Goal: Task Accomplishment & Management: Complete application form

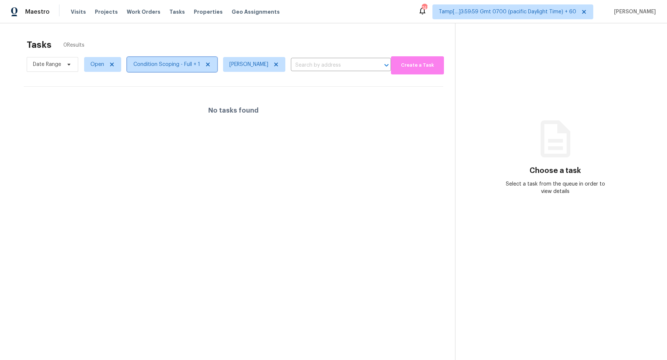
click at [166, 68] on span "Condition Scoping - Full + 1" at bounding box center [172, 64] width 90 height 15
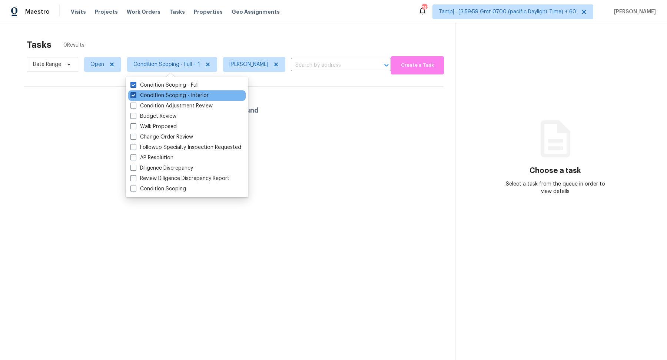
click at [170, 94] on label "Condition Scoping - Interior" at bounding box center [169, 95] width 78 height 7
click at [135, 94] on input "Condition Scoping - Interior" at bounding box center [132, 94] width 5 height 5
click at [170, 94] on label "Condition Scoping - Interior" at bounding box center [169, 95] width 78 height 7
click at [135, 94] on input "Condition Scoping - Interior" at bounding box center [132, 94] width 5 height 5
checkbox input "true"
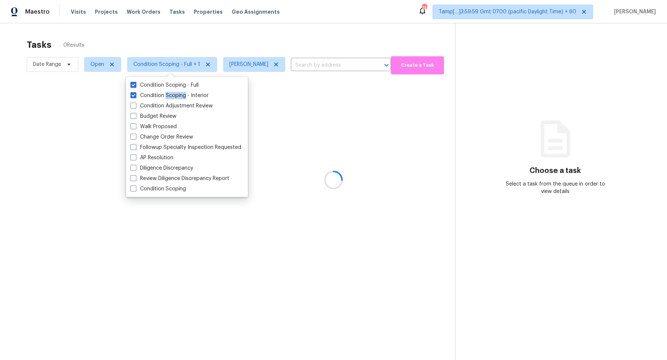
click at [247, 47] on div at bounding box center [333, 180] width 667 height 360
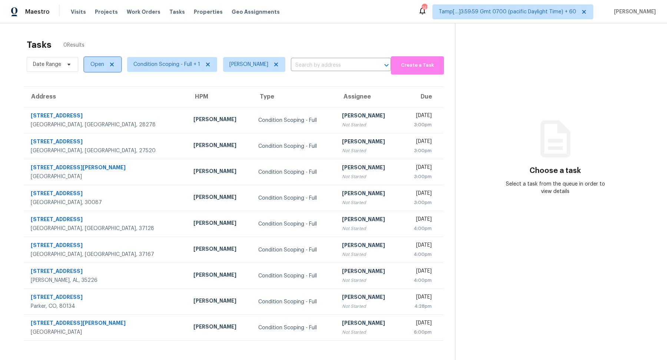
click at [92, 69] on span "Open" at bounding box center [102, 64] width 37 height 15
click at [100, 111] on div "Blocked" at bounding box center [104, 106] width 36 height 10
click at [102, 108] on label "Blocked" at bounding box center [102, 105] width 29 height 7
click at [93, 107] on input "Blocked" at bounding box center [90, 104] width 5 height 5
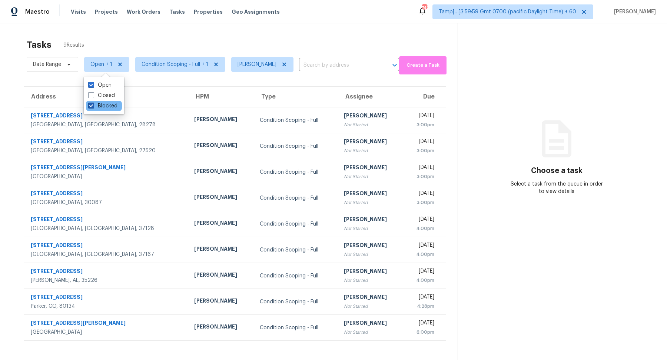
click at [102, 108] on label "Blocked" at bounding box center [102, 105] width 29 height 7
click at [93, 107] on input "Blocked" at bounding box center [90, 104] width 5 height 5
checkbox input "false"
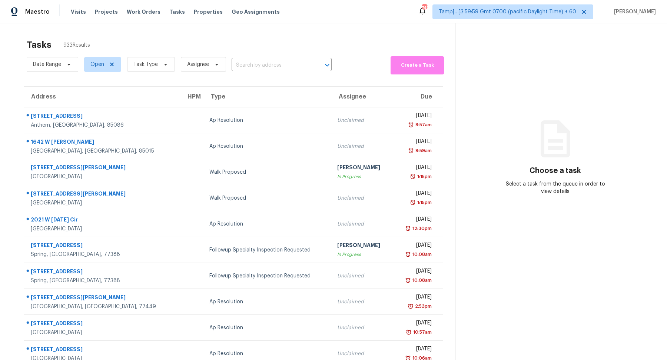
click at [259, 76] on section "Tasks 933 Results Date Range Open Task Type Assignee ​ Create a Task Address HP…" at bounding box center [233, 210] width 443 height 351
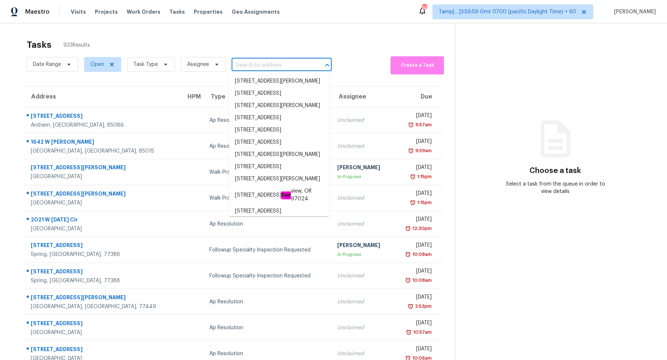
click at [266, 67] on input "text" at bounding box center [271, 65] width 79 height 11
paste input "13677 Crawford Ct Fontana, CA, 92336"
type input "13677 Crawford Ct Fontana, CA, 92336"
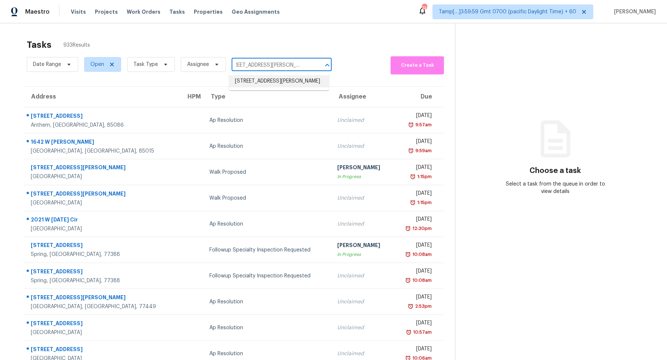
click at [282, 84] on li "13677 Crawford Ct, Fontana, CA 92336" at bounding box center [279, 81] width 100 height 12
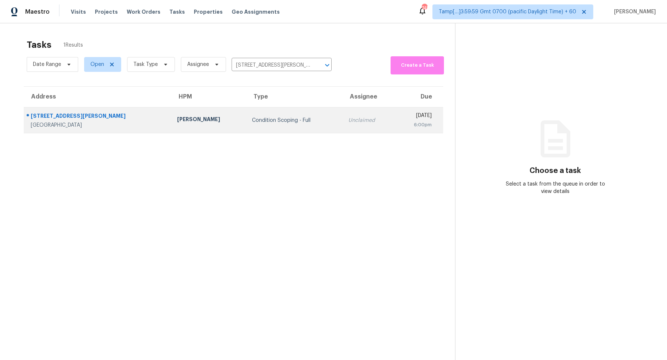
click at [342, 115] on td "Unclaimed" at bounding box center [368, 120] width 53 height 26
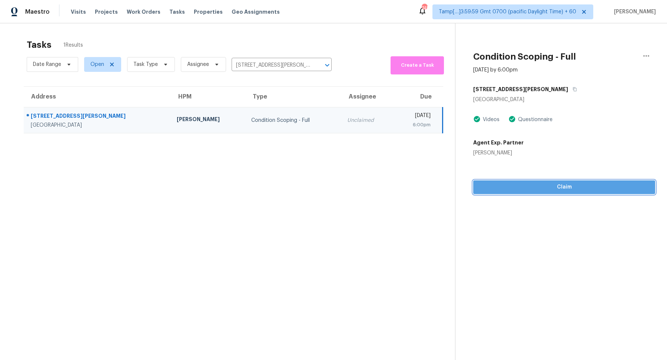
click at [503, 186] on span "Claim" at bounding box center [564, 187] width 170 height 9
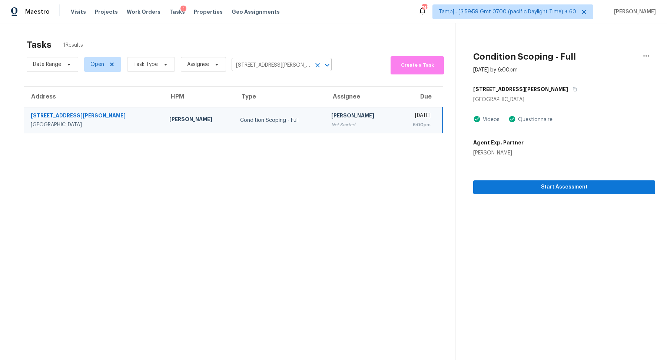
click at [258, 70] on input "13677 Crawford Ct, Fontana, CA 92336" at bounding box center [271, 65] width 79 height 11
paste input "5083 Oak Leaf Ter Stone Mountain, GA, 30087"
type input "5083 Oak Leaf Ter Stone Mountain, GA, 30087"
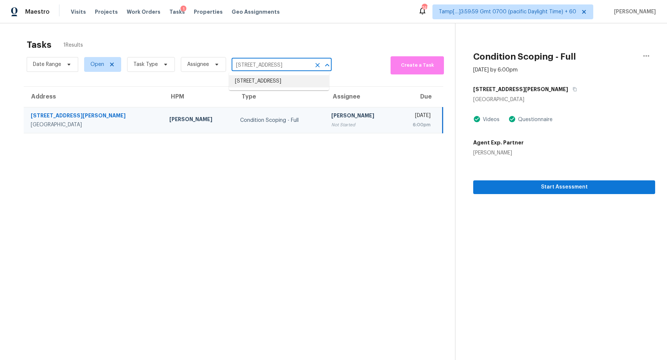
click at [275, 83] on li "5083 Oak Leaf Ter, Stone Mountain, GA 30087" at bounding box center [279, 81] width 100 height 12
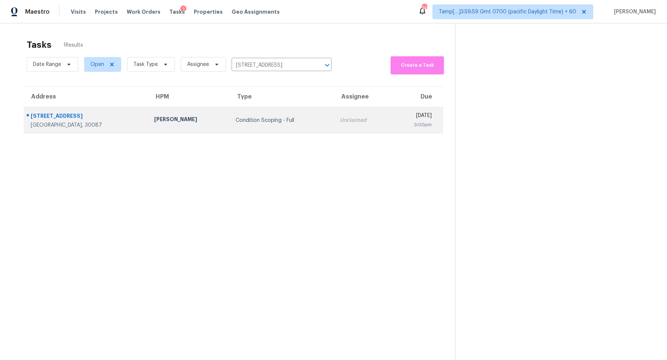
click at [241, 110] on td "Condition Scoping - Full" at bounding box center [282, 120] width 104 height 26
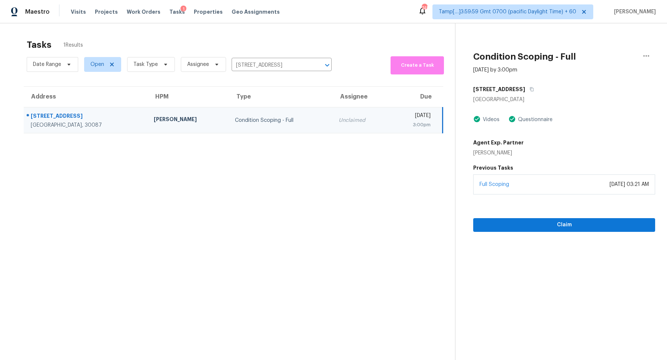
click at [519, 217] on div "Claim" at bounding box center [564, 212] width 182 height 37
click at [522, 228] on span "Claim" at bounding box center [564, 224] width 170 height 9
click at [273, 67] on input "5083 Oak Leaf Ter, Stone Mountain, GA 30087" at bounding box center [271, 65] width 79 height 11
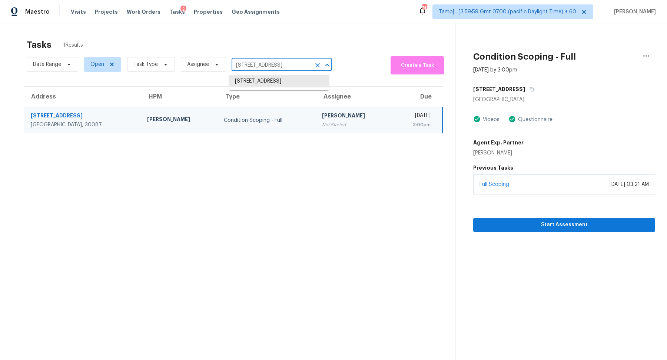
click at [273, 67] on input "5083 Oak Leaf Ter, Stone Mountain, GA 30087" at bounding box center [271, 65] width 79 height 11
paste input "14241 Luscombe Farm Rd Charlotte, NC, 28278"
type input "14241 Luscombe Farm Rd Charlotte, NC, 28278"
click at [267, 87] on li "14241 Luscombe Farm Rd, Charlotte, NC 28278" at bounding box center [279, 81] width 100 height 12
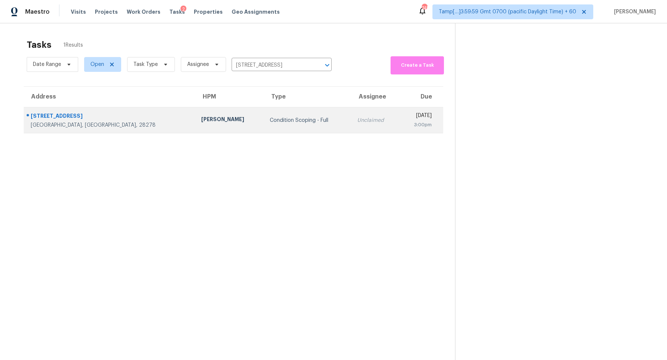
click at [264, 131] on td "Condition Scoping - Full" at bounding box center [308, 120] width 88 height 26
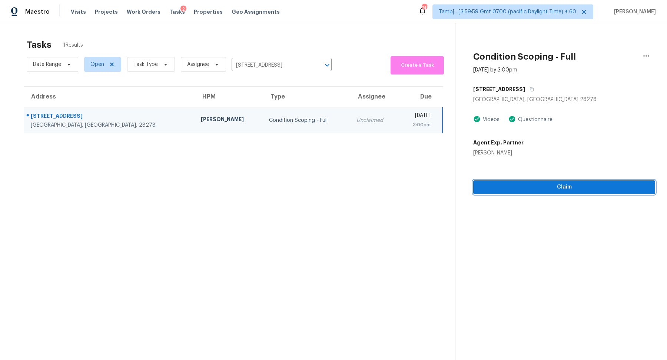
click at [493, 187] on span "Claim" at bounding box center [564, 187] width 170 height 9
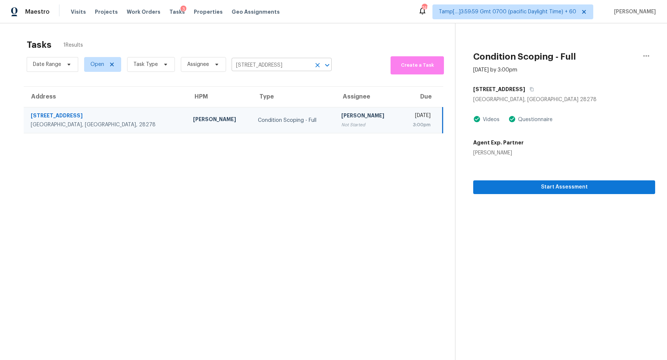
click at [283, 68] on input "14241 Luscombe Farm Rd, Charlotte, NC 28278" at bounding box center [271, 65] width 79 height 11
paste input "200 Waterford Dr Clayton, NC, 27520"
type input "200 Waterford Dr Clayton, NC, 27520"
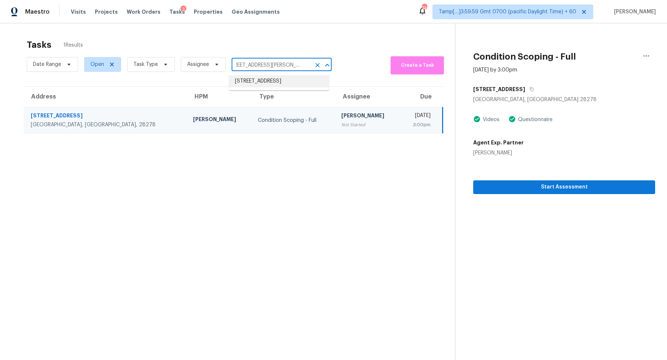
click at [285, 80] on li "200 Waterford Dr, Clayton, NC 27520" at bounding box center [279, 81] width 100 height 12
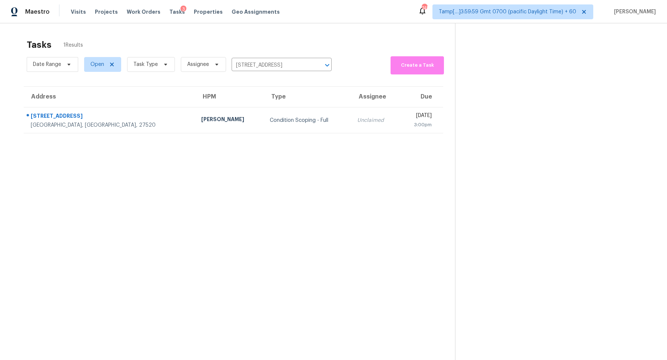
click at [291, 112] on td "Condition Scoping - Full" at bounding box center [308, 120] width 88 height 26
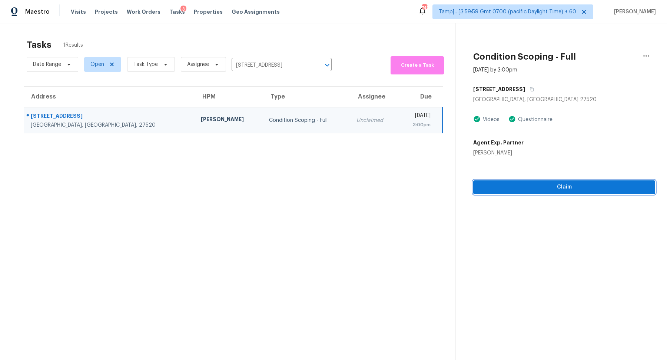
click at [523, 192] on button "Claim" at bounding box center [564, 187] width 182 height 14
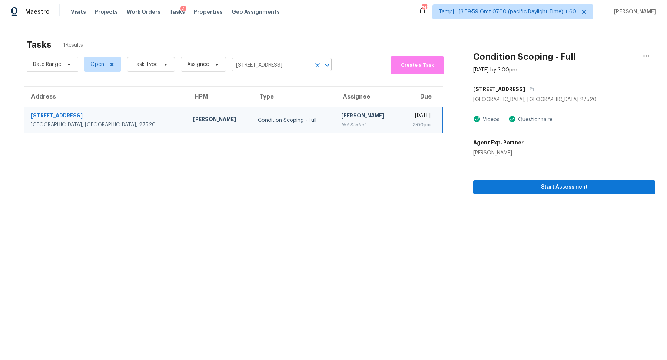
click at [236, 62] on input "200 Waterford Dr, Clayton, NC 27520" at bounding box center [271, 65] width 79 height 11
paste input "4371 Glenn Hi Rd Winston Salem, NC, 27107"
type input "4371 Glenn Hi Rd Winston Salem, NC, 27107"
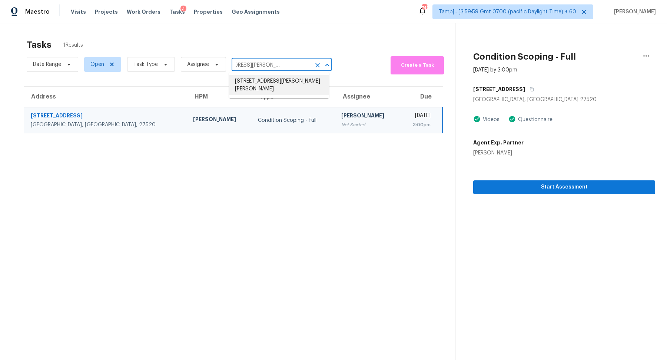
click at [255, 82] on li "4371 Glenn Hi Rd, Winston Salem, NC 27107" at bounding box center [279, 85] width 100 height 20
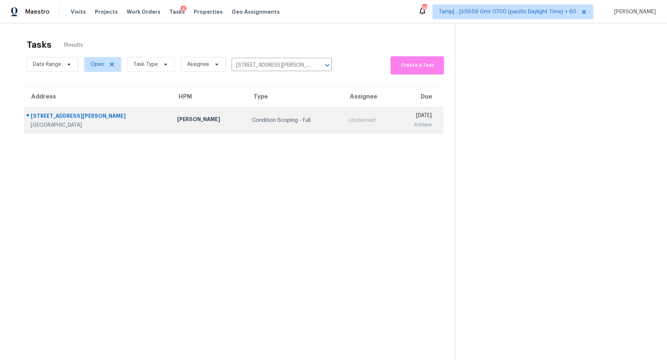
click at [283, 127] on td "Condition Scoping - Full" at bounding box center [294, 120] width 96 height 26
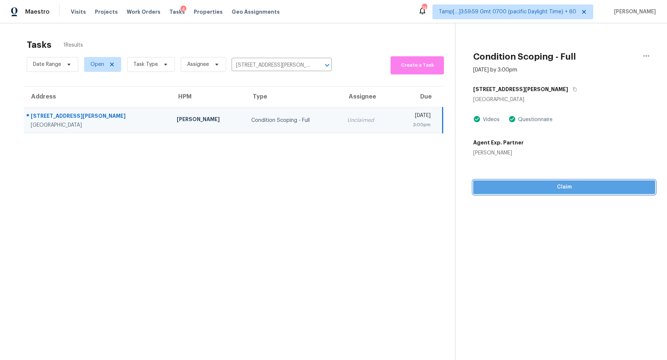
click at [530, 193] on button "Claim" at bounding box center [564, 187] width 182 height 14
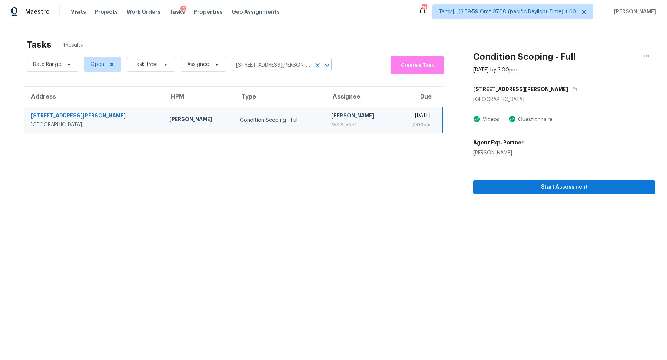
click at [266, 68] on input "4371 Glenn Hi Rd, Winston Salem, NC 27107" at bounding box center [271, 65] width 79 height 11
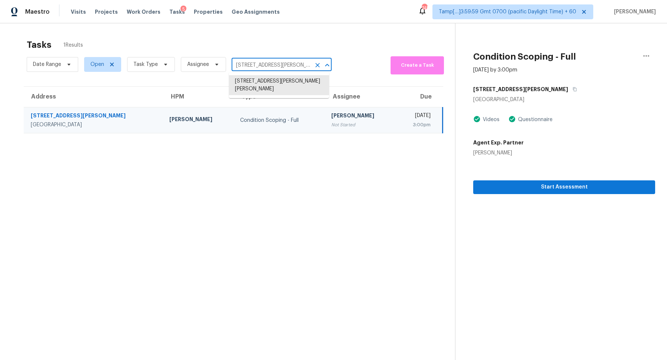
click at [266, 68] on input "4371 Glenn Hi Rd, Winston Salem, NC 27107" at bounding box center [271, 65] width 79 height 11
paste input "3605 Shady Forest Dr Murfreesboro, TN, 37128"
type input "3605 Shady Forest Dr Murfreesboro, TN, 37128"
click at [289, 82] on li "3605 Shady Forest Dr, Murfreesboro, TN 37128" at bounding box center [279, 81] width 100 height 12
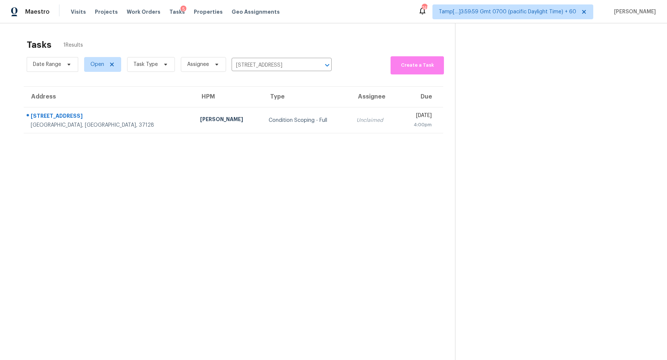
click at [285, 118] on div "Condition Scoping - Full" at bounding box center [307, 120] width 76 height 7
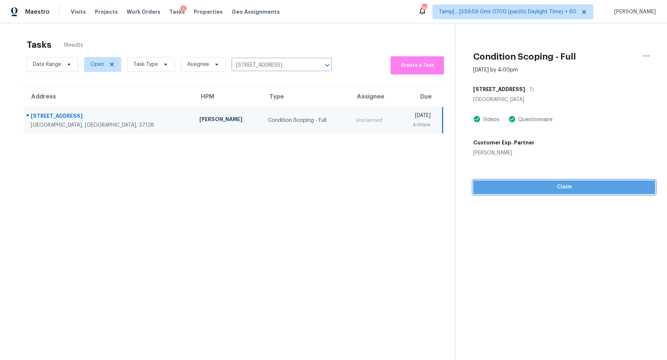
click at [537, 186] on span "Claim" at bounding box center [564, 187] width 170 height 9
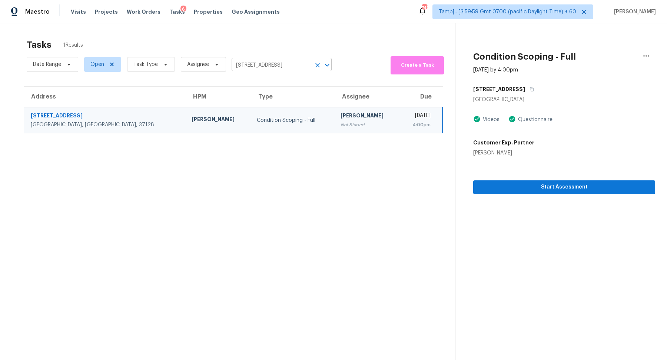
click at [273, 65] on input "3605 Shady Forest Dr, Murfreesboro, TN 37128" at bounding box center [271, 65] width 79 height 11
paste input "172 Fletchers Way Smyrna, TN, 37167"
type input "172 Fletchers Way Smyrna, TN, 37167"
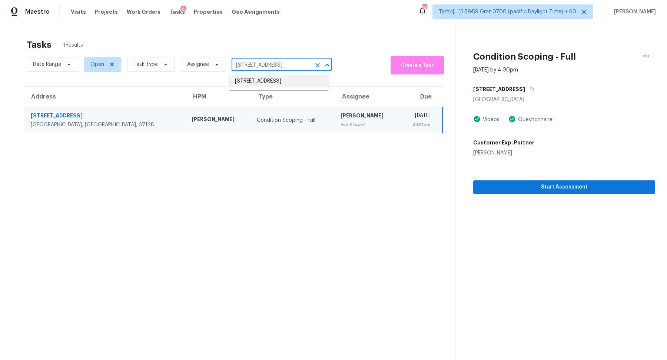
click at [287, 85] on li "172 Fletchers Way, Smyrna, TN 37167" at bounding box center [279, 81] width 100 height 12
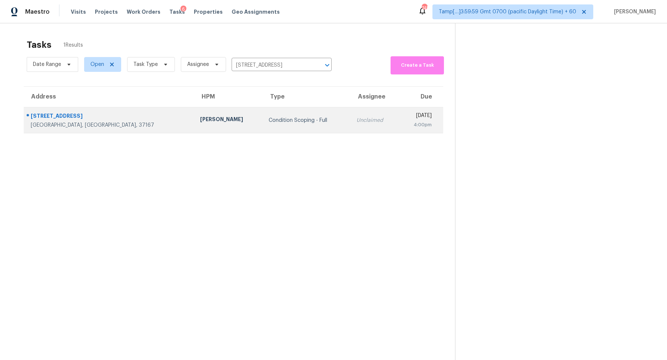
click at [350, 119] on td "Unclaimed" at bounding box center [374, 120] width 48 height 26
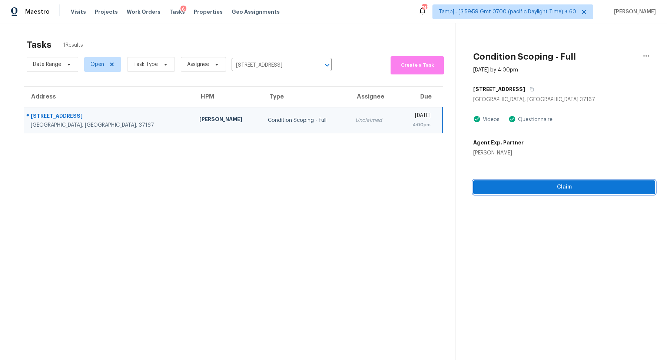
click at [535, 187] on span "Claim" at bounding box center [564, 187] width 170 height 9
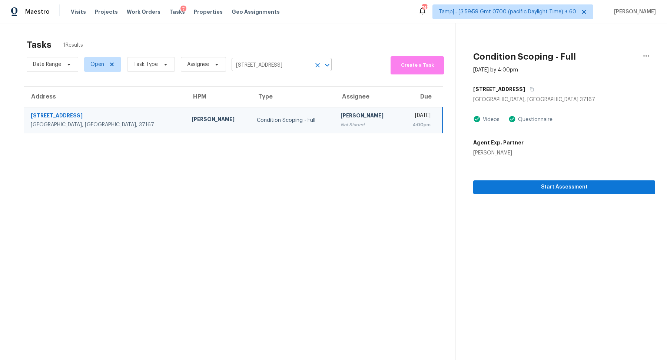
click at [255, 66] on input "172 Fletchers Way, Smyrna, TN 37167" at bounding box center [271, 65] width 79 height 11
paste input "5005 Thistle Way Hoover, AL, 35226"
type input "5005 Thistle Way Hoover, AL, 35226"
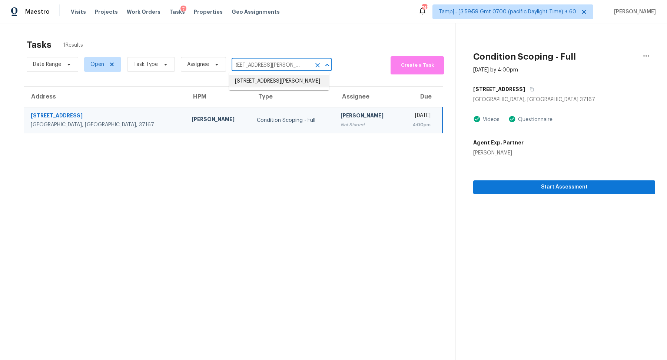
click at [292, 86] on li "5005 Thistle Way, Hoover, AL 35226" at bounding box center [279, 81] width 100 height 12
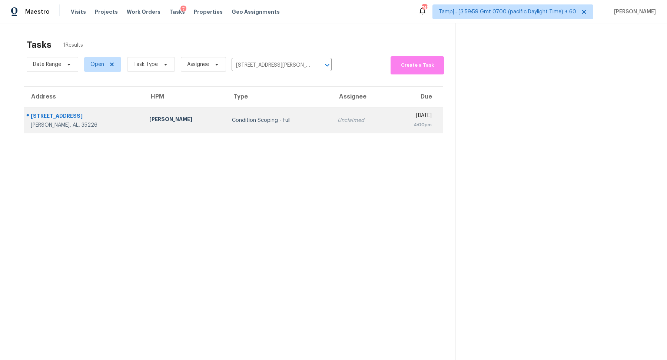
click at [332, 124] on td "Unclaimed" at bounding box center [361, 120] width 58 height 26
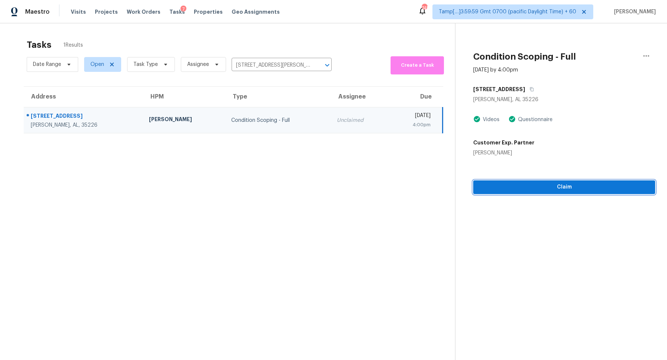
click at [497, 184] on span "Claim" at bounding box center [564, 187] width 170 height 9
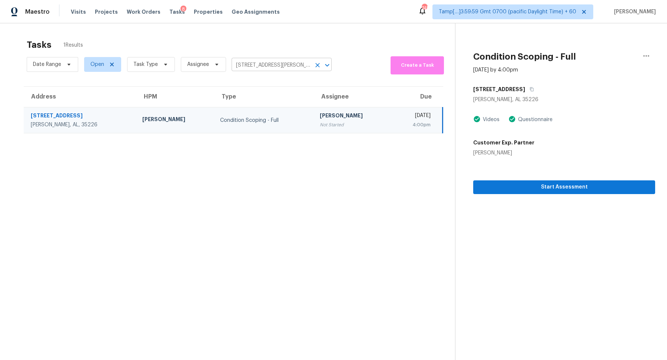
click at [270, 67] on input "5005 Thistle Way, Hoover, AL 35226" at bounding box center [271, 65] width 79 height 11
paste input "10487 Stonewillow Dr Parker, CO, 80134"
type input "10487 Stonewillow Dr Parker, CO, 80134"
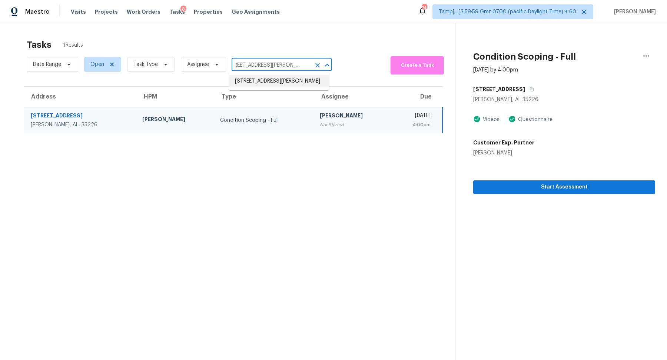
click at [266, 87] on li "10487 Stonewillow Dr, Parker, CO 80134" at bounding box center [279, 81] width 100 height 12
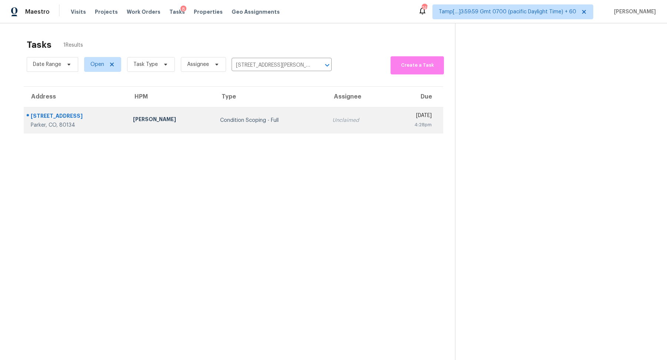
click at [260, 114] on td "Condition Scoping - Full" at bounding box center [270, 120] width 112 height 26
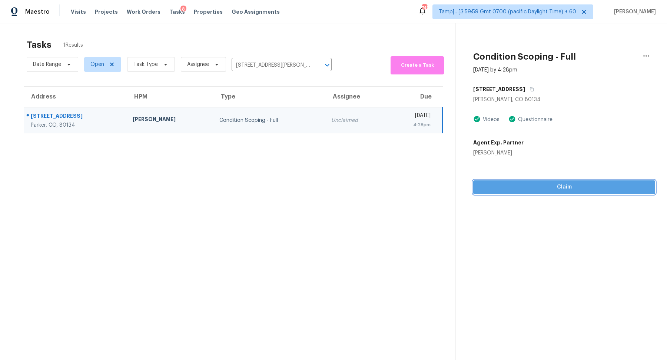
click at [525, 187] on span "Claim" at bounding box center [564, 187] width 170 height 9
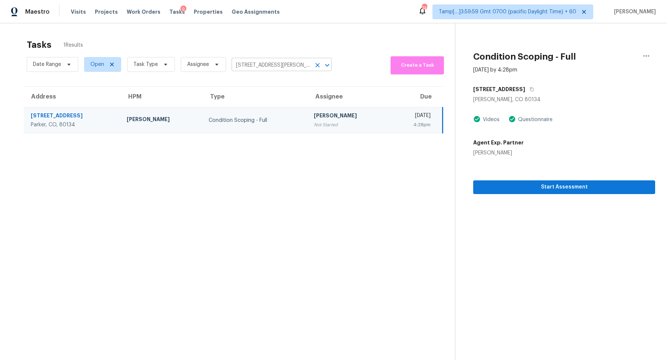
click at [270, 69] on input "10487 Stonewillow Dr, Parker, CO 80134" at bounding box center [271, 65] width 79 height 11
paste input "5083 Oak Leaf Ter Stone Mountain, GA, 30087 14241 Luscombe Farm Rd Charlotte, N…"
click at [259, 67] on input "10487 Stonewillow Dr, Parker, CO 80134" at bounding box center [271, 65] width 79 height 11
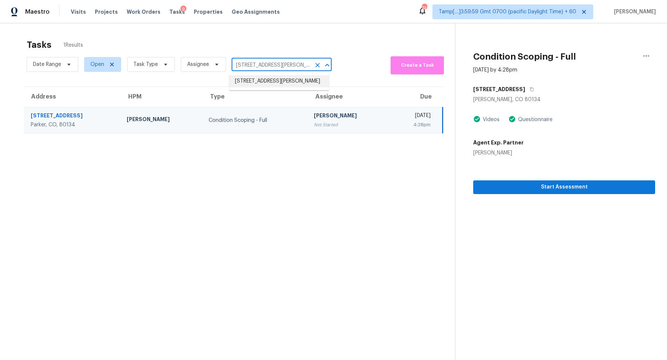
click at [259, 67] on input "10487 Stonewillow Dr, Parker, CO 80134" at bounding box center [271, 65] width 79 height 11
paste input "5083 Oak Leaf Ter Stone Mountain, GA, 30087"
type input "5083 Oak Leaf Ter Stone Mountain, GA, 30087"
click at [259, 85] on li "5083 Oak Leaf Ter, Stone Mountain, GA 30087" at bounding box center [279, 81] width 100 height 12
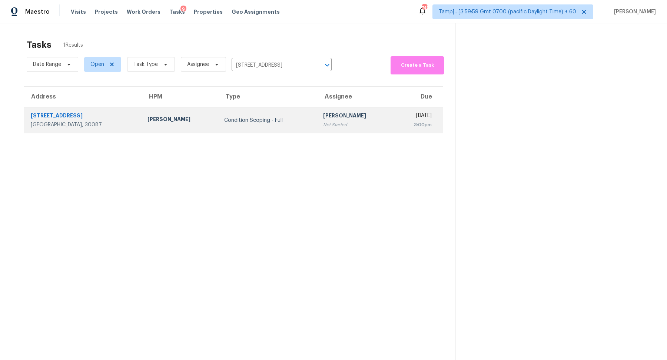
click at [277, 129] on td "Condition Scoping - Full" at bounding box center [267, 120] width 99 height 26
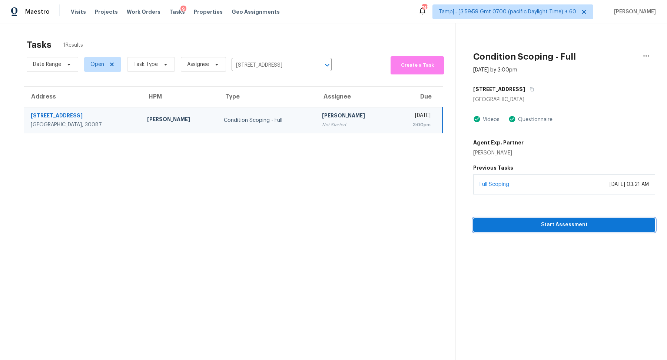
click at [489, 218] on button "Start Assessment" at bounding box center [564, 225] width 182 height 14
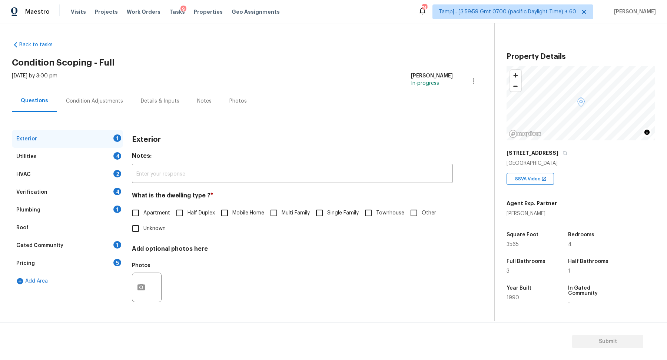
click at [347, 216] on span "Single Family" at bounding box center [342, 213] width 31 height 8
click at [327, 216] on input "Single Family" at bounding box center [320, 213] width 16 height 16
checkbox input "true"
click at [102, 155] on div "Utilities 4" at bounding box center [67, 157] width 111 height 18
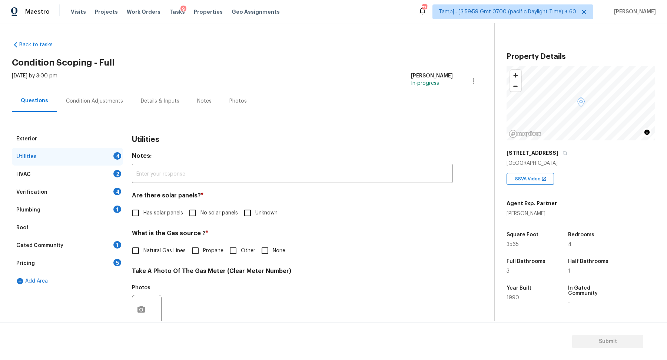
click at [200, 211] on span "No solar panels" at bounding box center [218, 213] width 37 height 8
click at [200, 211] on input "No solar panels" at bounding box center [193, 213] width 16 height 16
checkbox input "true"
click at [158, 254] on span "Natural Gas Lines" at bounding box center [164, 252] width 42 height 8
click at [143, 254] on input "Natural Gas Lines" at bounding box center [136, 252] width 16 height 16
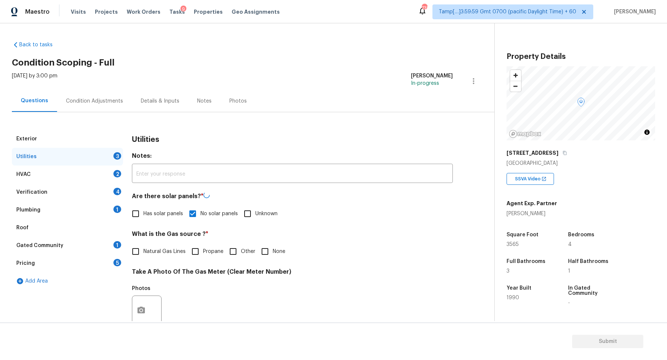
checkbox input "true"
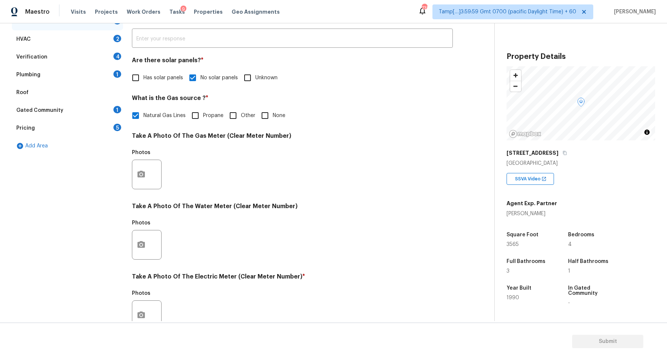
scroll to position [197, 0]
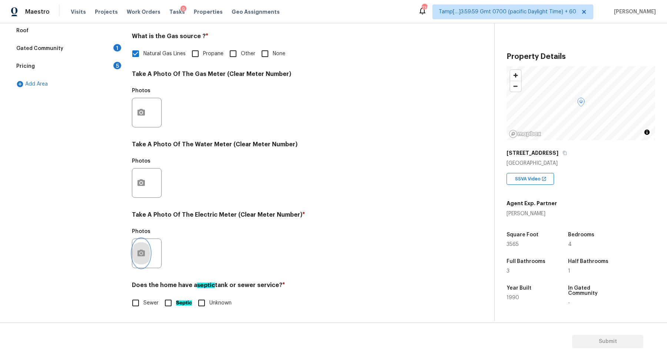
click at [142, 251] on icon "button" at bounding box center [140, 253] width 7 height 7
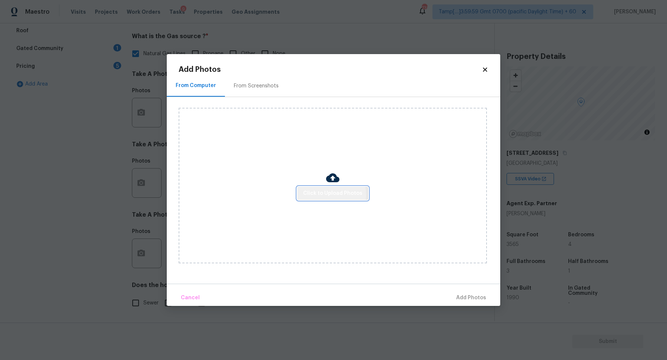
click at [321, 195] on span "Click to Upload Photos" at bounding box center [332, 193] width 59 height 9
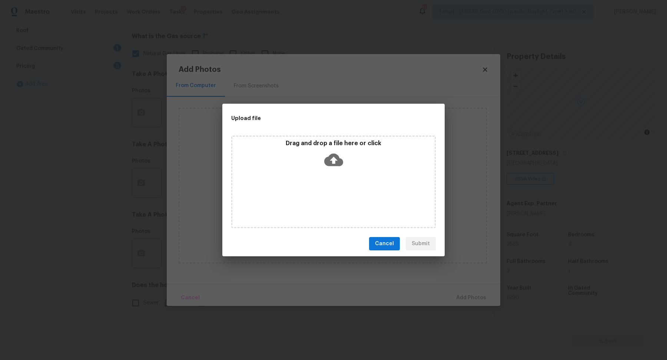
click at [334, 165] on icon at bounding box center [333, 160] width 19 height 13
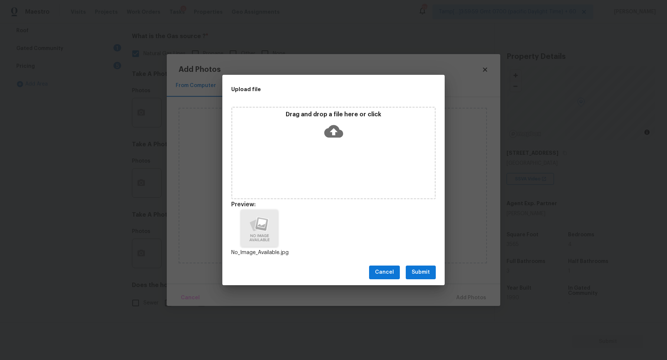
click at [429, 270] on span "Submit" at bounding box center [421, 272] width 18 height 9
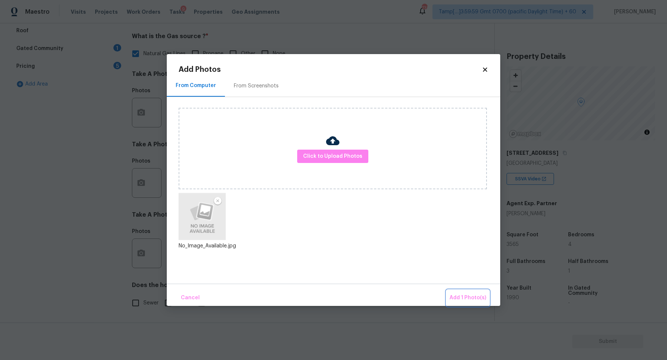
click at [477, 298] on span "Add 1 Photo(s)" at bounding box center [467, 297] width 37 height 9
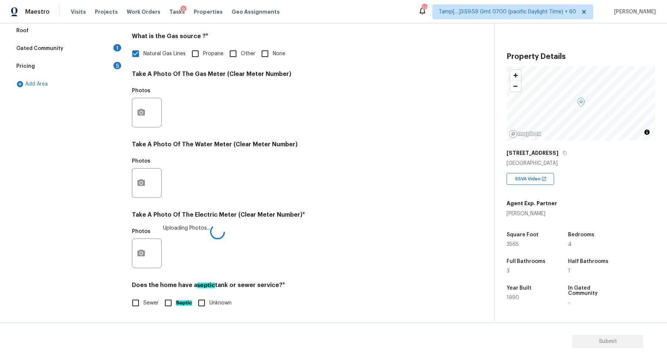
click at [149, 307] on label "Sewer" at bounding box center [143, 303] width 31 height 16
click at [143, 307] on input "Sewer" at bounding box center [136, 303] width 16 height 16
checkbox input "true"
click at [272, 119] on div "Photos" at bounding box center [292, 108] width 321 height 48
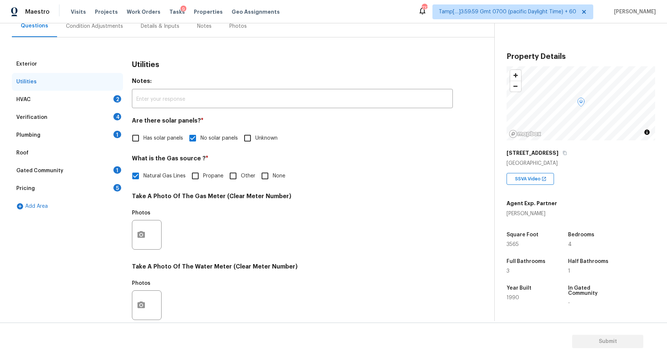
scroll to position [30, 0]
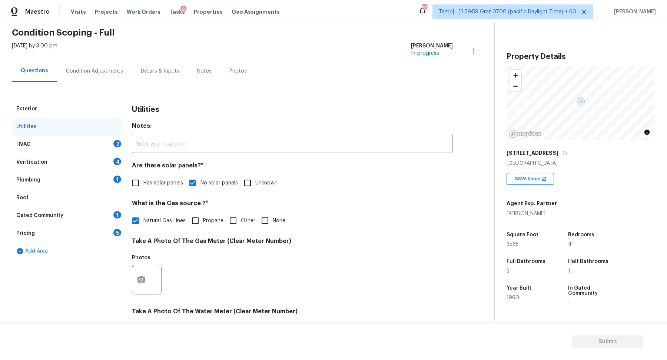
click at [89, 158] on div "Verification 4" at bounding box center [67, 162] width 111 height 18
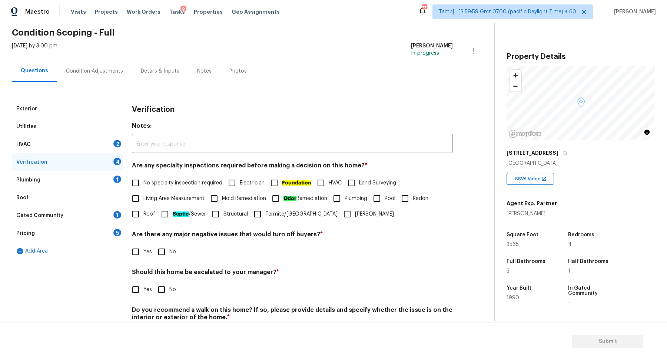
click at [108, 144] on div "HVAC 2" at bounding box center [67, 145] width 111 height 18
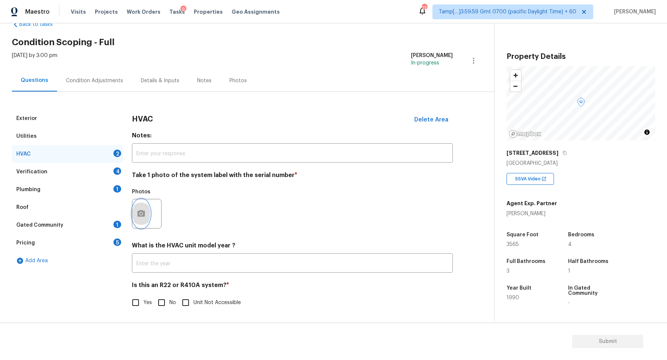
click at [144, 213] on icon "button" at bounding box center [140, 213] width 7 height 7
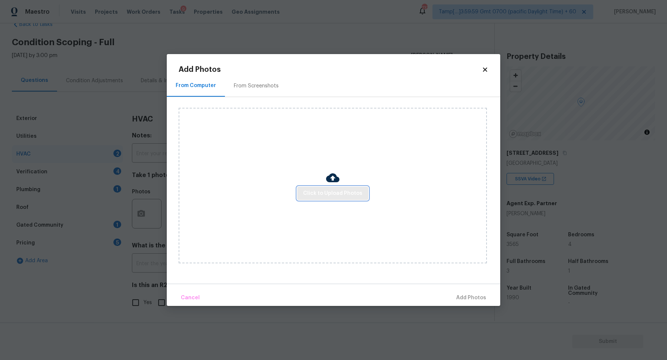
click at [311, 189] on span "Click to Upload Photos" at bounding box center [332, 193] width 59 height 9
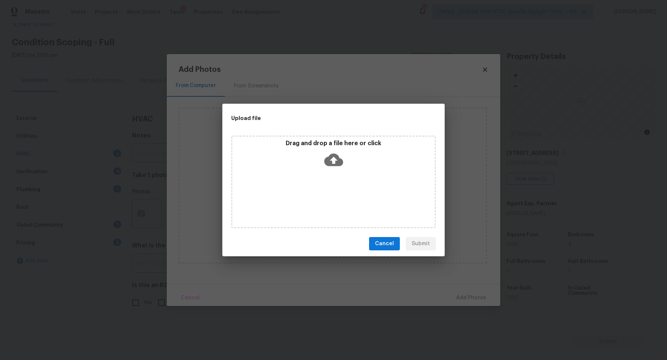
click at [330, 160] on icon at bounding box center [333, 160] width 19 height 13
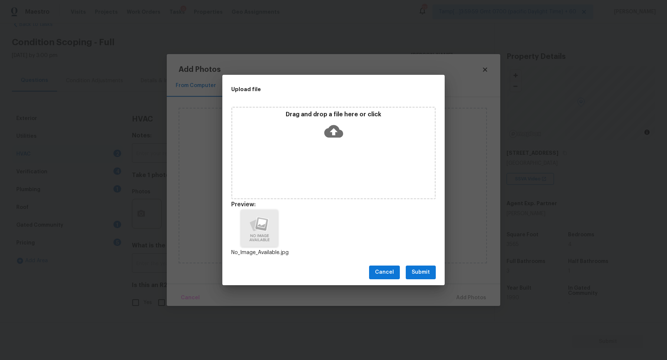
click at [435, 273] on button "Submit" at bounding box center [421, 273] width 30 height 14
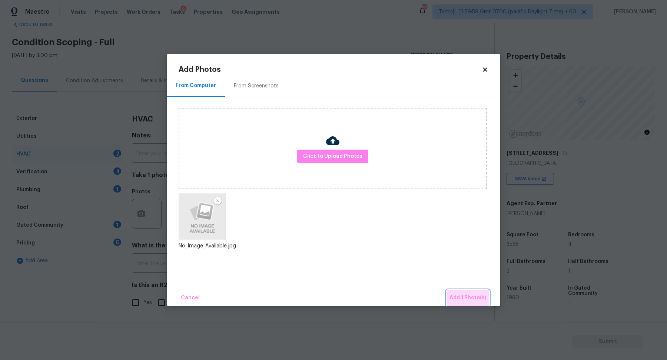
click at [473, 292] on button "Add 1 Photo(s)" at bounding box center [467, 298] width 43 height 16
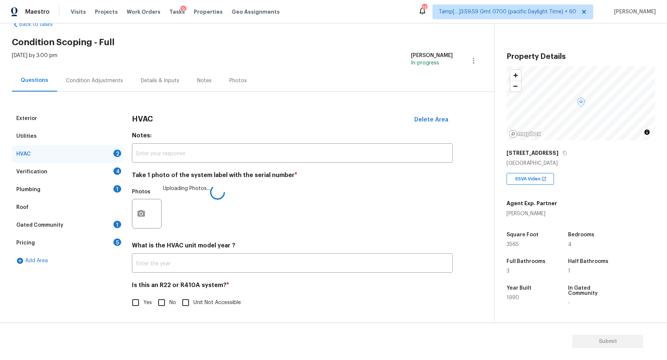
click at [171, 299] on span "No" at bounding box center [172, 303] width 7 height 8
click at [169, 299] on input "No" at bounding box center [162, 303] width 16 height 16
checkbox input "true"
click at [102, 169] on div "Verification 4" at bounding box center [67, 172] width 111 height 18
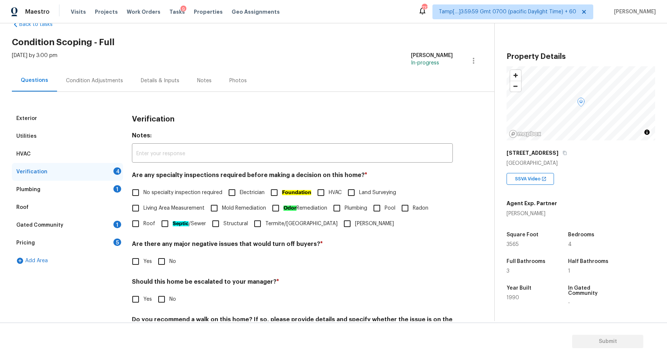
click at [161, 191] on span "No specialty inspection required" at bounding box center [182, 193] width 79 height 8
click at [143, 191] on input "No specialty inspection required" at bounding box center [136, 193] width 16 height 16
checkbox input "true"
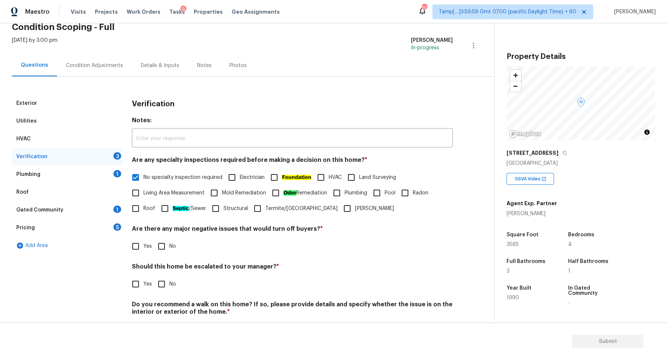
scroll to position [62, 0]
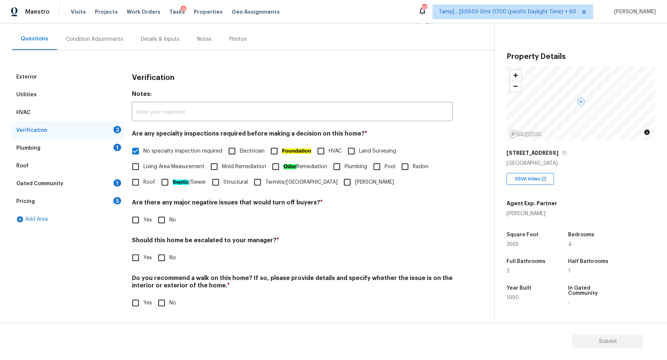
click at [169, 219] on span "No" at bounding box center [172, 220] width 7 height 8
click at [169, 219] on input "No" at bounding box center [162, 220] width 16 height 16
checkbox input "true"
click at [140, 257] on input "Yes" at bounding box center [136, 259] width 16 height 16
checkbox input "true"
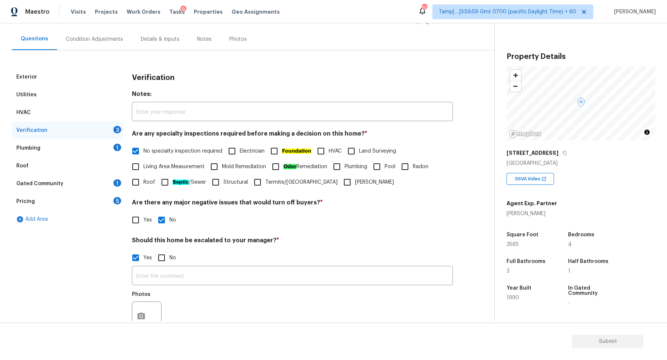
scroll to position [132, 0]
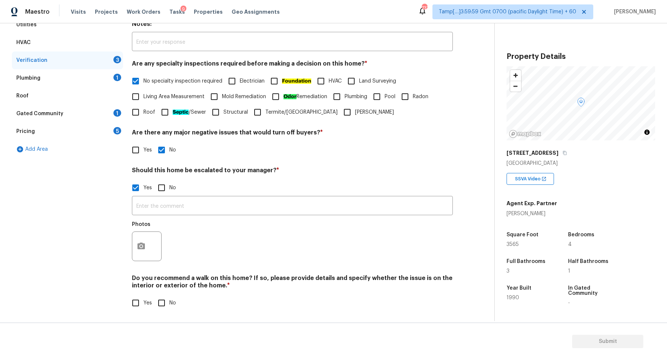
click at [182, 215] on div "​ Photos" at bounding box center [292, 231] width 321 height 70
click at [199, 204] on input "text" at bounding box center [292, 206] width 321 height 17
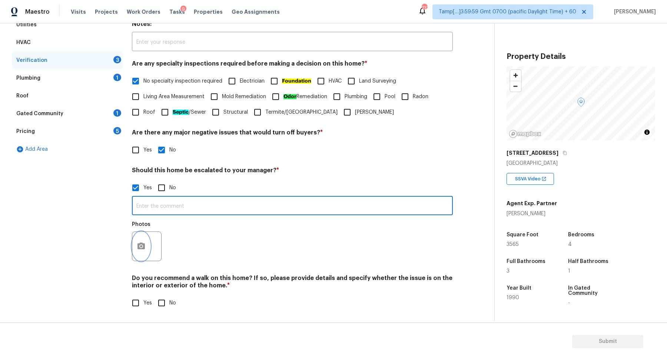
click at [144, 244] on icon "button" at bounding box center [140, 246] width 7 height 7
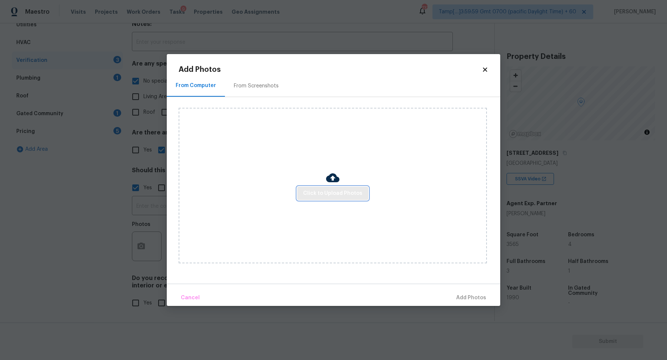
click at [318, 191] on span "Click to Upload Photos" at bounding box center [332, 193] width 59 height 9
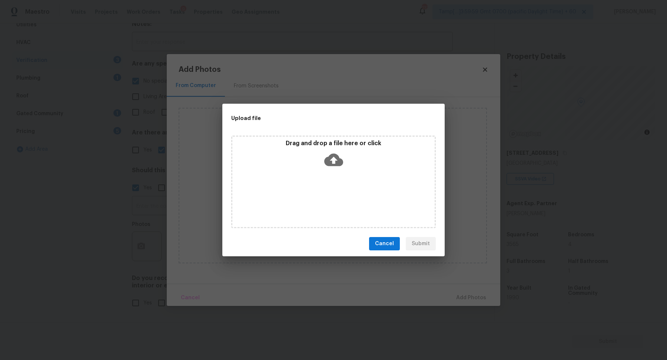
click at [340, 168] on icon at bounding box center [333, 159] width 19 height 19
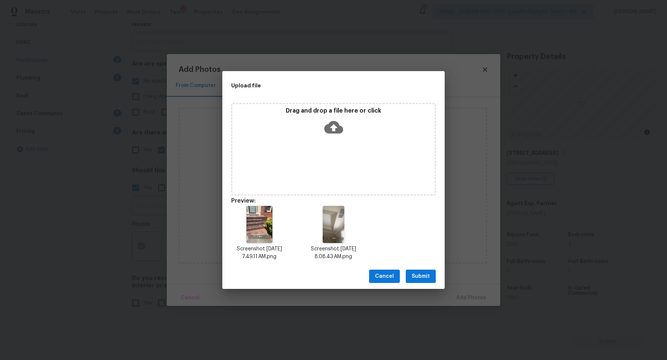
click at [413, 272] on span "Submit" at bounding box center [421, 276] width 18 height 9
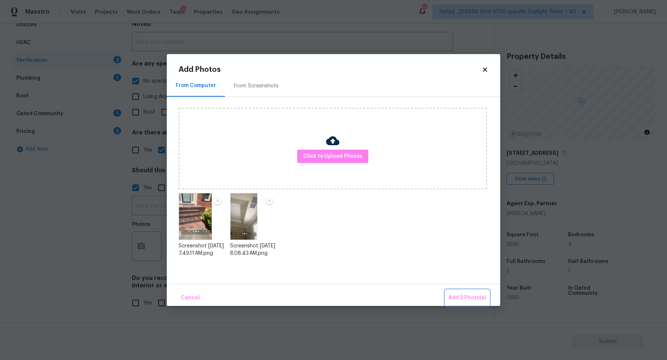
click at [468, 293] on span "Add 2 Photo(s)" at bounding box center [467, 297] width 38 height 9
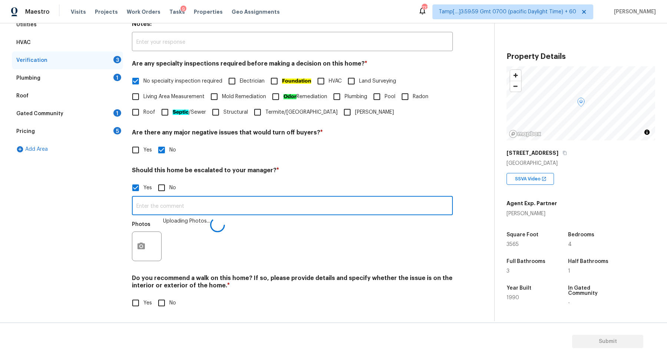
click at [292, 207] on input "text" at bounding box center [292, 206] width 321 height 17
click at [137, 205] on input "00:17 and 12:49" at bounding box center [292, 206] width 321 height 17
click at [177, 207] on input "The house has a foundation issue at 00:17 and 12:49" at bounding box center [292, 206] width 321 height 17
click at [346, 203] on input "The house has a possible foundation issue at 00:17 and 12:49" at bounding box center [292, 206] width 321 height 17
click at [145, 250] on button "button" at bounding box center [141, 246] width 18 height 29
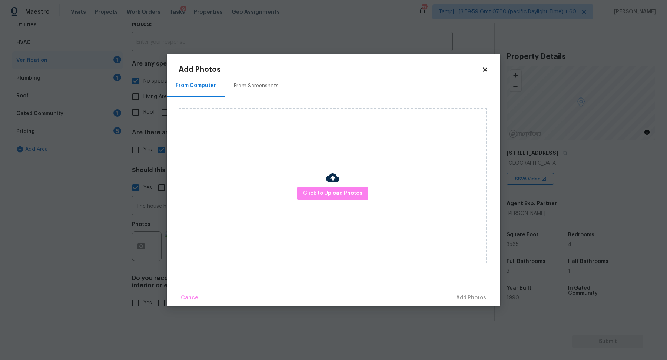
click at [326, 201] on div "Click to Upload Photos" at bounding box center [333, 186] width 308 height 156
click at [330, 194] on span "Click to Upload Photos" at bounding box center [332, 193] width 59 height 9
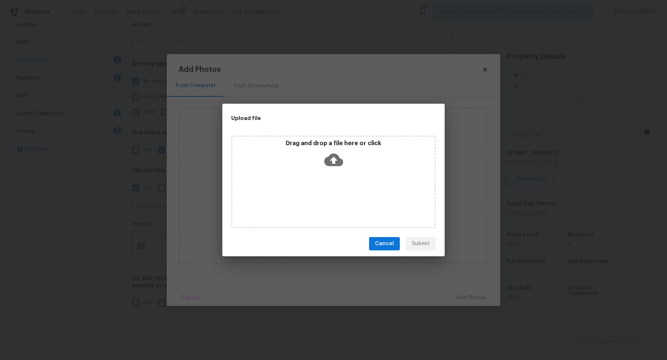
click at [340, 166] on icon at bounding box center [333, 159] width 19 height 19
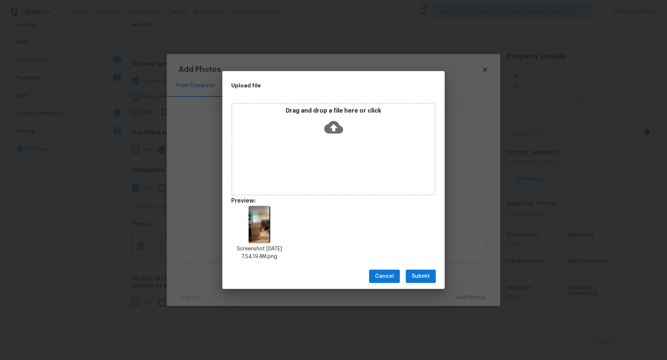
click at [430, 279] on button "Submit" at bounding box center [421, 277] width 30 height 14
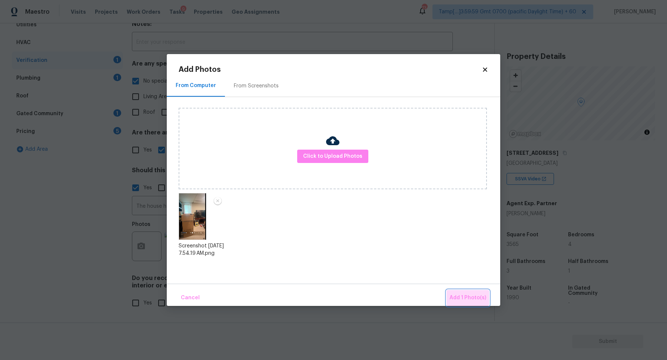
click at [458, 290] on button "Add 1 Photo(s)" at bounding box center [467, 298] width 43 height 16
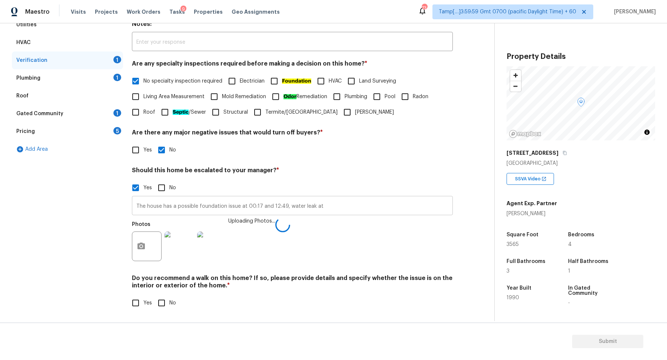
click at [359, 211] on input "The house has a possible foundation issue at 00:17 and 12:49, water leak at" at bounding box center [292, 206] width 321 height 17
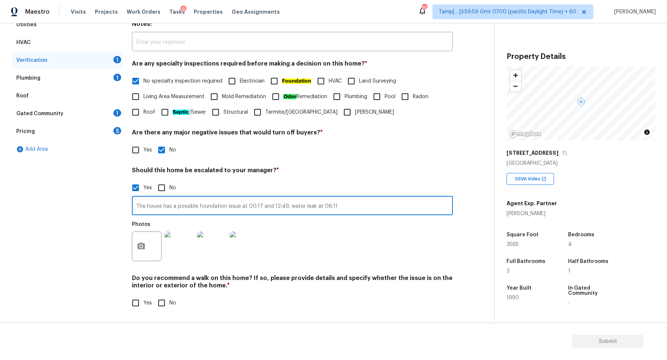
click at [295, 207] on input "The house has a possible foundation issue at 00:17 and 12:49, water leak at 06:…" at bounding box center [292, 206] width 321 height 17
click at [382, 207] on input "The house has a possible foundation issue at 00:17 and 12:49, plumbing leak at …" at bounding box center [292, 206] width 321 height 17
click at [134, 250] on button "button" at bounding box center [141, 246] width 18 height 29
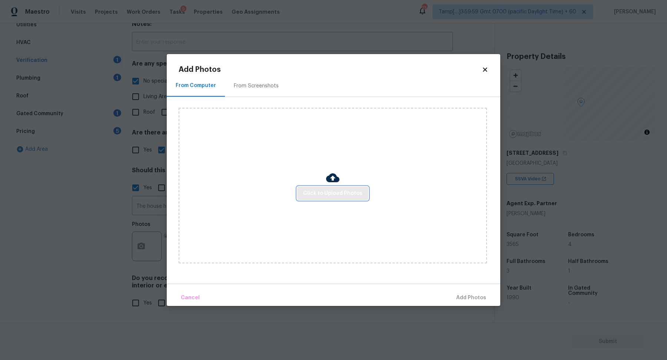
click at [331, 192] on span "Click to Upload Photos" at bounding box center [332, 193] width 59 height 9
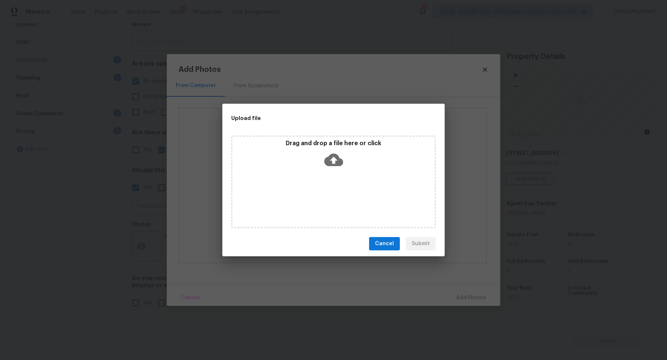
click at [360, 157] on div "Drag and drop a file here or click" at bounding box center [333, 156] width 202 height 32
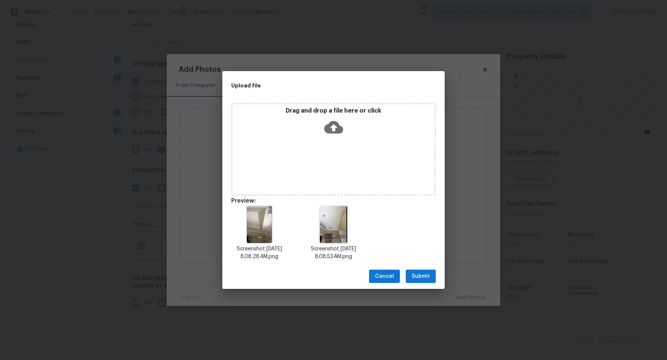
click at [423, 280] on span "Submit" at bounding box center [421, 276] width 18 height 9
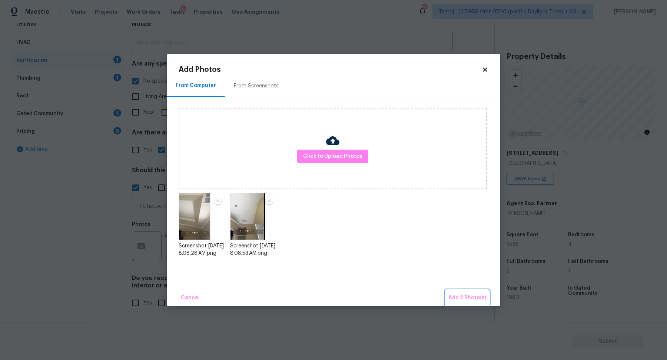
click at [471, 296] on span "Add 2 Photo(s)" at bounding box center [467, 297] width 38 height 9
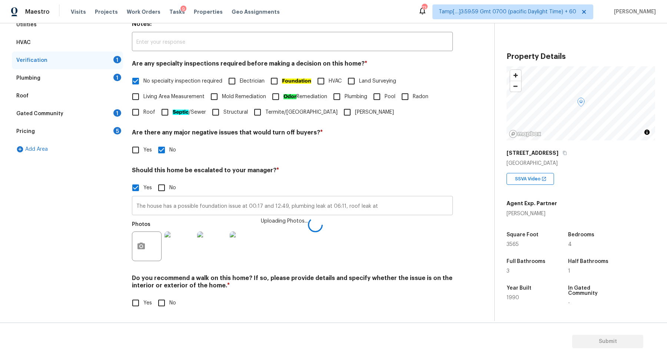
click at [380, 207] on input "The house has a possible foundation issue at 00:17 and 12:49, plumbing leak at …" at bounding box center [292, 206] width 321 height 17
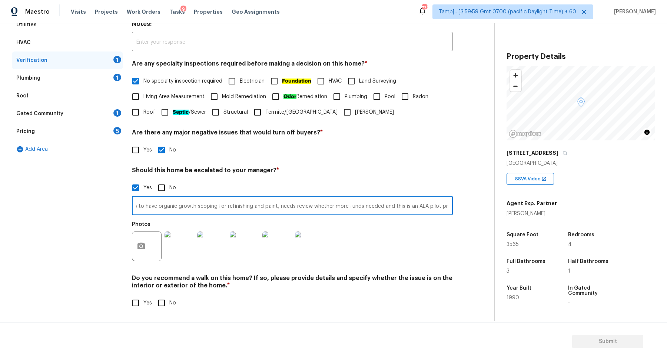
scroll to position [0, 331]
click at [369, 205] on input "The house has a possible foundation issue at 00:17 and 12:49, plumbing leak at …" at bounding box center [292, 206] width 321 height 17
type input "The house has a possible foundation issue at 00:17 and 12:49, plumbing leak at …"
click at [377, 158] on div "Verification Notes: ​ Are any specialty inspections required before making a de…" at bounding box center [292, 159] width 321 height 322
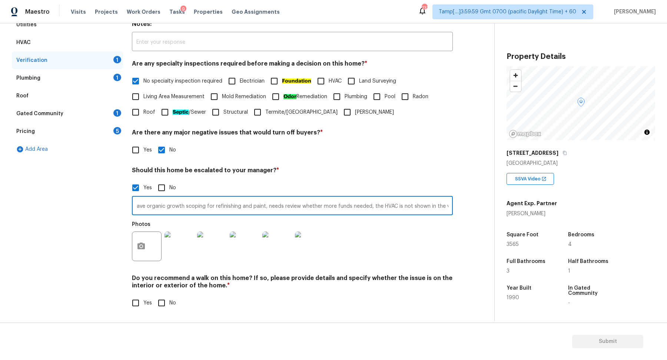
scroll to position [0, 0]
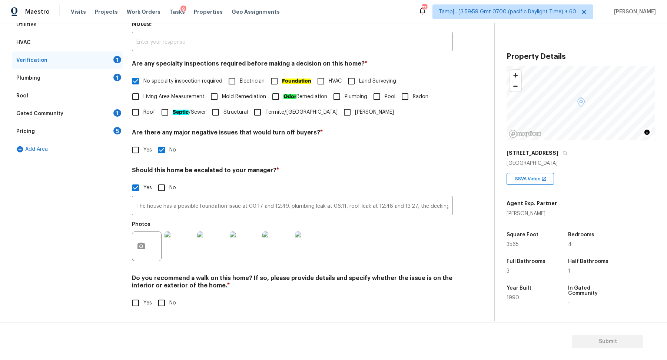
click at [170, 295] on label "No" at bounding box center [165, 303] width 22 height 16
click at [169, 295] on input "No" at bounding box center [162, 303] width 16 height 16
checkbox input "true"
click at [105, 77] on div "Plumbing 1" at bounding box center [67, 78] width 111 height 18
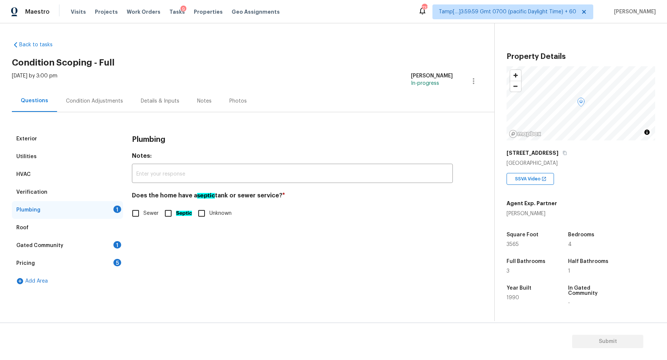
click at [150, 218] on label "Sewer" at bounding box center [143, 214] width 31 height 16
click at [143, 218] on input "Sewer" at bounding box center [136, 214] width 16 height 16
checkbox input "true"
click at [108, 244] on div "Gated Community 1" at bounding box center [67, 246] width 111 height 18
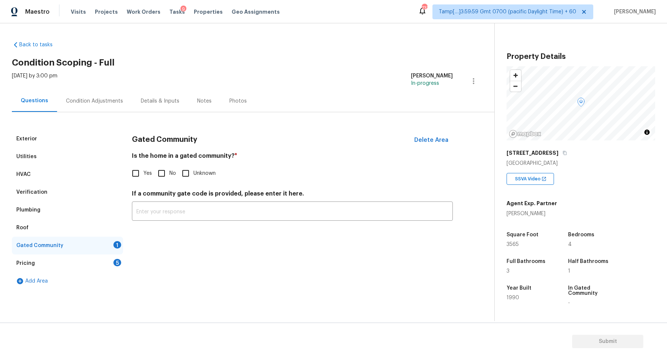
click at [168, 170] on input "No" at bounding box center [162, 174] width 16 height 16
checkbox input "true"
click at [117, 259] on div "5" at bounding box center [117, 262] width 8 height 7
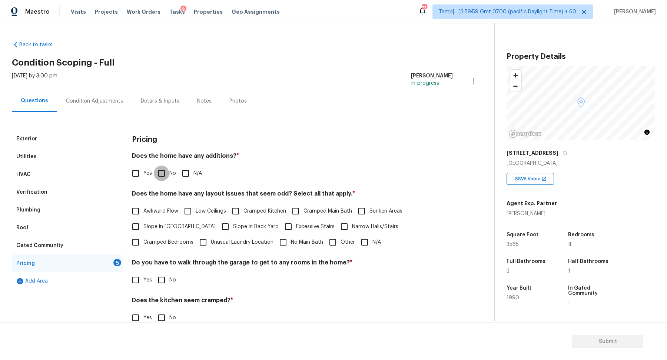
click at [164, 175] on input "No" at bounding box center [162, 174] width 16 height 16
checkbox input "true"
click at [154, 217] on label "Awkward Flow" at bounding box center [153, 212] width 50 height 16
click at [143, 217] on input "Awkward Flow" at bounding box center [136, 212] width 16 height 16
click at [159, 207] on span "Awkward Flow" at bounding box center [160, 211] width 35 height 8
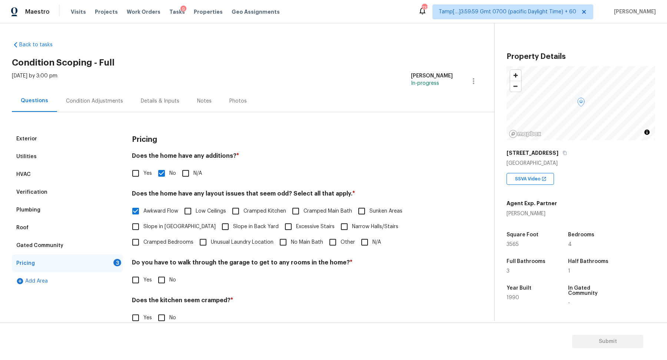
click at [143, 207] on input "Awkward Flow" at bounding box center [136, 211] width 16 height 16
checkbox input "false"
click at [159, 224] on span "Slope in [GEOGRAPHIC_DATA]" at bounding box center [179, 228] width 72 height 8
click at [143, 224] on input "Slope in [GEOGRAPHIC_DATA]" at bounding box center [136, 228] width 16 height 16
checkbox input "true"
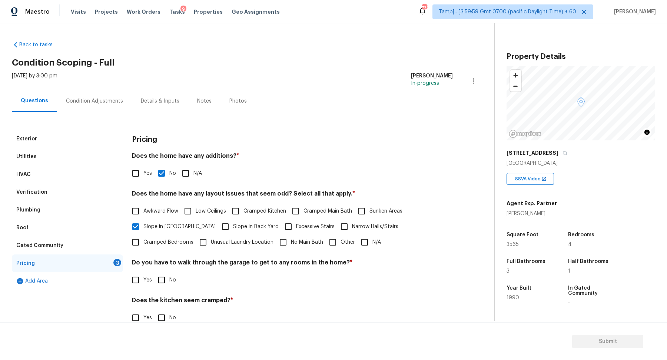
click at [217, 224] on input "Slope in Back Yard" at bounding box center [225, 227] width 16 height 16
checkbox input "true"
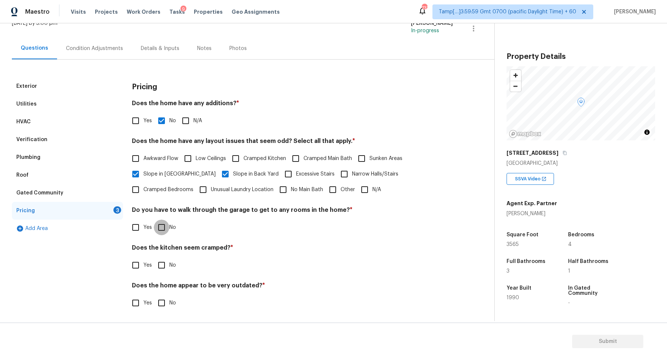
click at [162, 221] on input "No" at bounding box center [162, 228] width 16 height 16
checkbox input "true"
click at [154, 257] on input "No" at bounding box center [162, 265] width 16 height 16
checkbox input "true"
click at [154, 296] on input "No" at bounding box center [162, 304] width 16 height 16
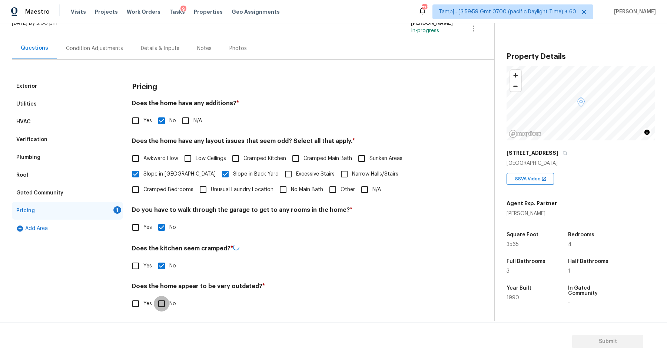
checkbox input "true"
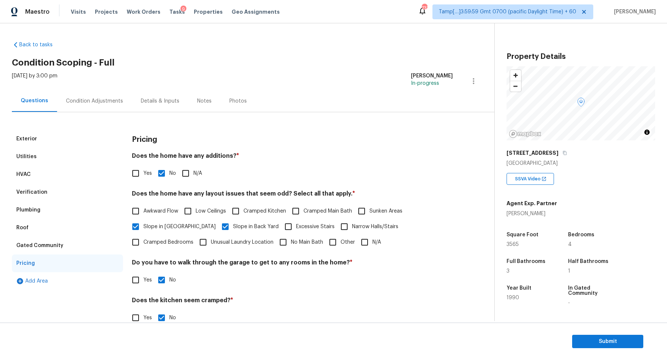
click at [92, 99] on div "Condition Adjustments" at bounding box center [94, 100] width 57 height 7
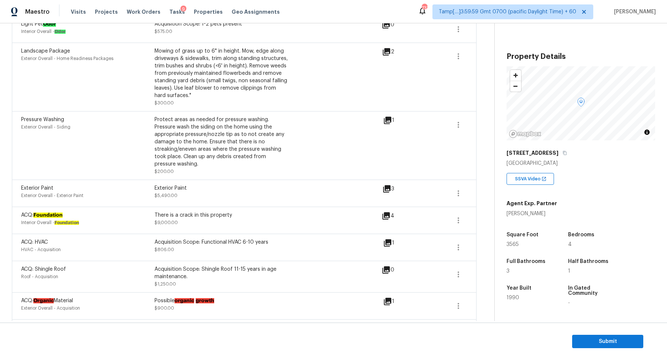
scroll to position [482, 0]
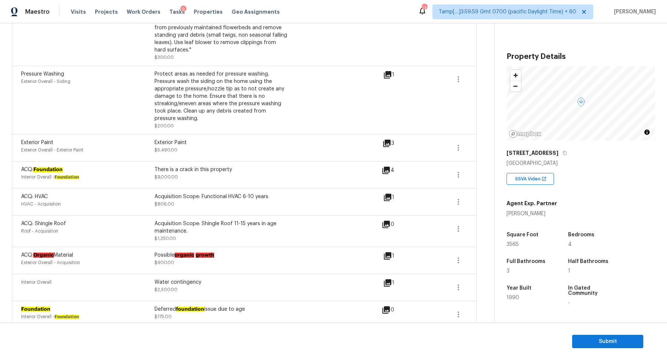
click at [391, 252] on icon at bounding box center [387, 255] width 7 height 7
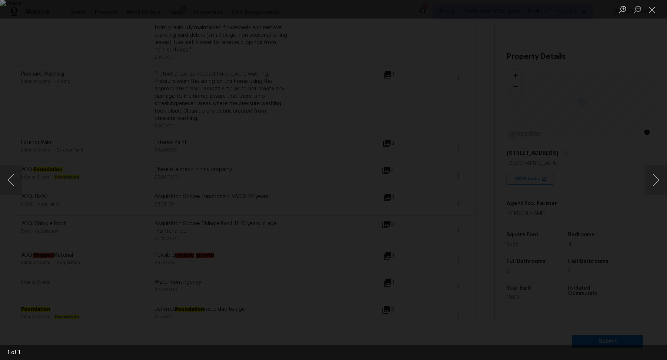
click at [469, 272] on img "Lightbox" at bounding box center [333, 180] width 667 height 360
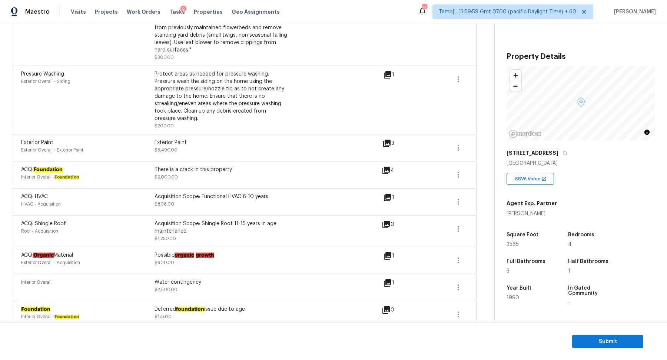
click at [388, 279] on icon at bounding box center [387, 283] width 9 height 9
click at [464, 310] on button "button" at bounding box center [458, 315] width 18 height 18
click at [484, 299] on link "Edit" at bounding box center [500, 304] width 63 height 11
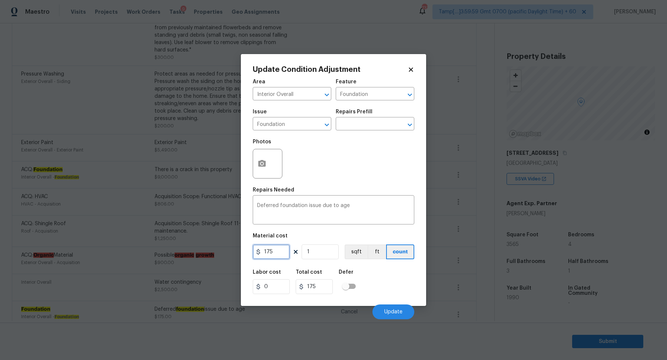
click at [282, 258] on input "175" at bounding box center [271, 252] width 37 height 15
type input "0"
click at [205, 216] on body "Maestro Visits Projects Work Orders Tasks 9 Properties Geo Assignments 733 Tamp…" at bounding box center [333, 180] width 667 height 360
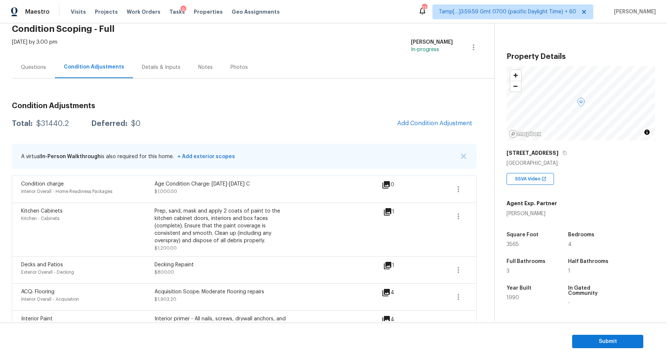
scroll to position [0, 0]
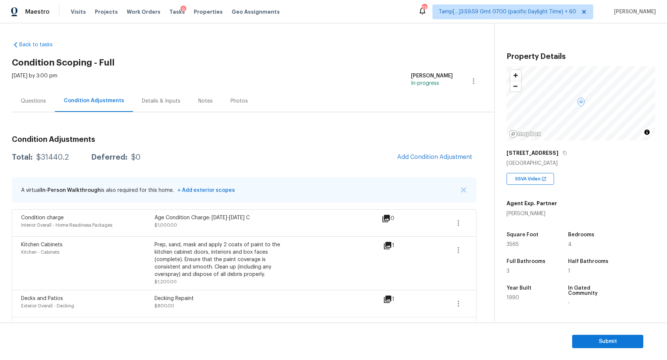
click at [462, 229] on button "button" at bounding box center [458, 223] width 18 height 18
click at [495, 223] on div "Edit" at bounding box center [501, 220] width 58 height 7
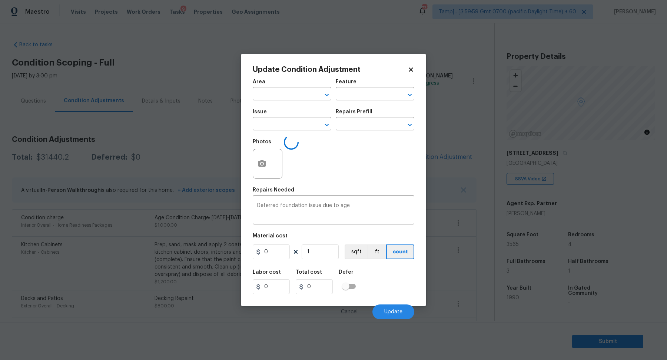
type input "Interior Overall"
type input "Foundation"
type textarea "Age Condition Charge: [DATE]-[DATE] C"
type input "1000"
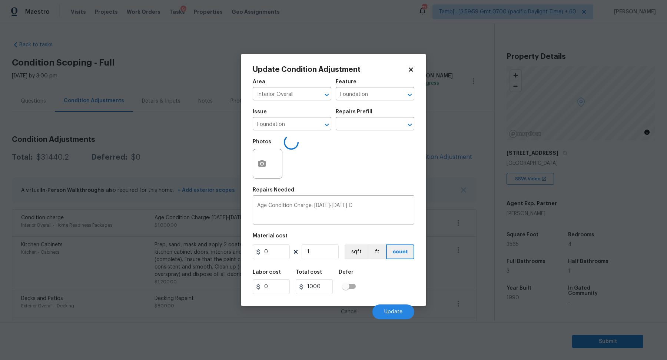
type input "Home Readiness Packages"
type input "Condition charge"
click at [289, 254] on input "1000" at bounding box center [271, 252] width 37 height 15
type input "0"
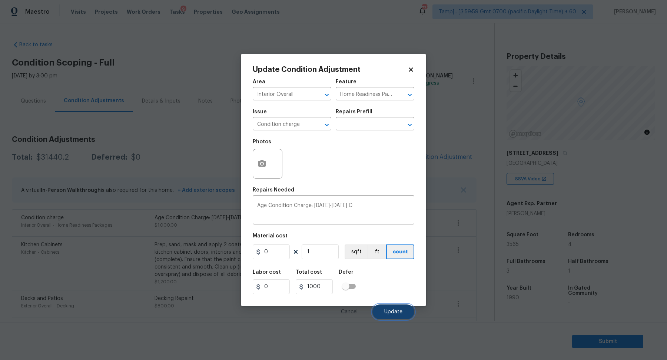
type input "0"
click at [387, 310] on span "Update" at bounding box center [393, 312] width 18 height 6
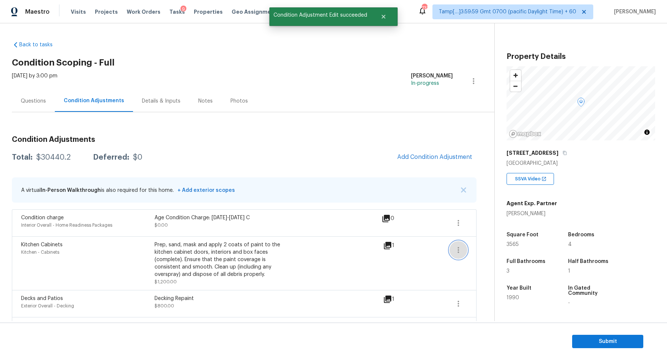
click at [458, 251] on icon "button" at bounding box center [458, 250] width 9 height 9
click at [472, 247] on div "Edit" at bounding box center [501, 248] width 58 height 7
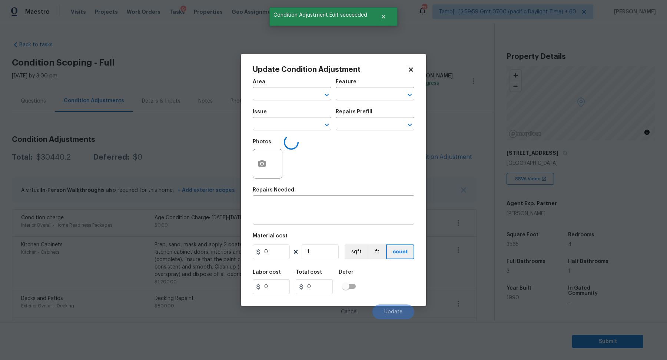
type textarea "Prep, sand, mask and apply 2 coats of paint to the kitchen cabinet doors, inter…"
type input "1200"
type input "Kitchen"
type input "Cabinets"
type input "Kitchen Cabinets"
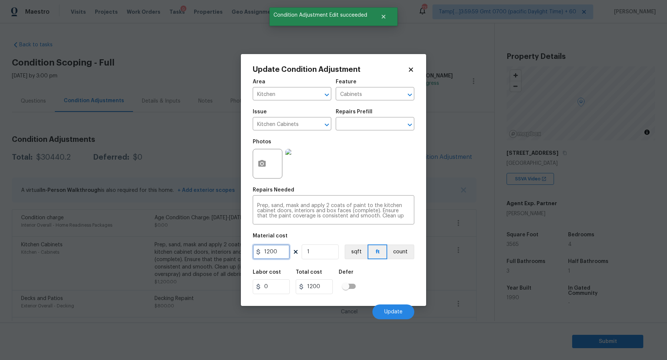
click at [286, 250] on input "1200" at bounding box center [271, 252] width 37 height 15
type input "0"
click at [395, 315] on button "Update" at bounding box center [393, 312] width 42 height 15
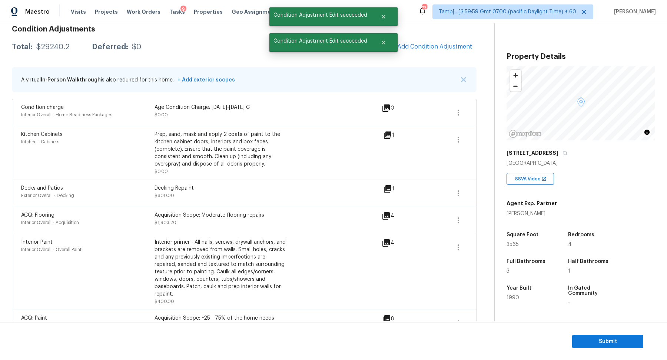
scroll to position [124, 0]
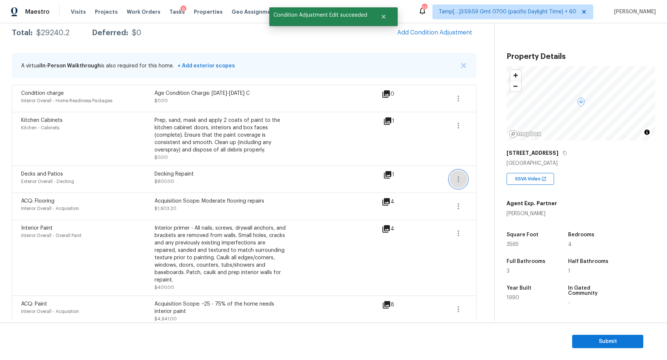
click at [459, 182] on icon "button" at bounding box center [458, 179] width 9 height 9
click at [499, 175] on div "Edit" at bounding box center [501, 177] width 58 height 7
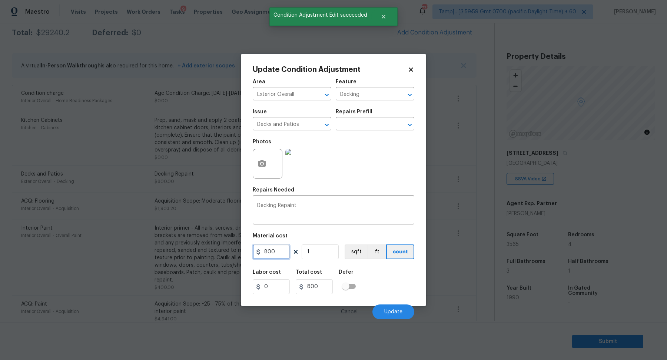
click at [280, 255] on input "800" at bounding box center [271, 252] width 37 height 15
type input "0"
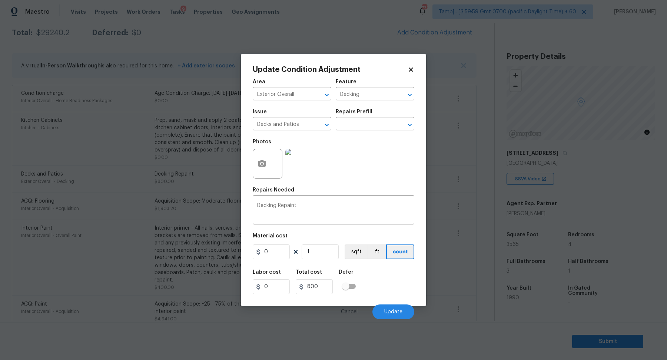
type input "0"
click at [384, 278] on div "Labor cost 0 Total cost 0 Defer" at bounding box center [334, 281] width 162 height 33
click at [403, 315] on button "Update" at bounding box center [393, 312] width 42 height 15
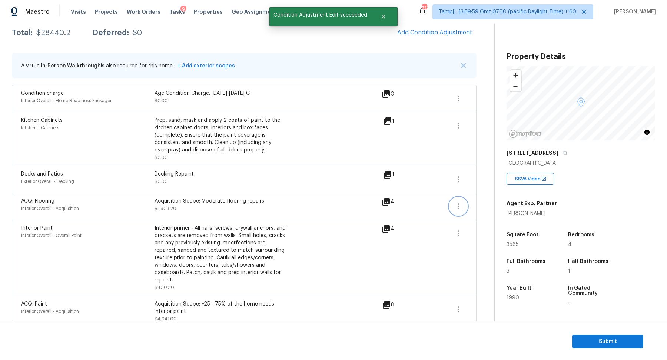
click at [461, 206] on icon "button" at bounding box center [458, 206] width 9 height 9
click at [495, 207] on div "Edit" at bounding box center [501, 203] width 58 height 7
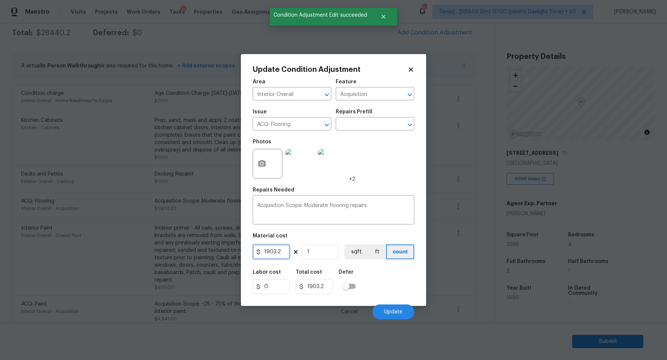
click at [286, 249] on input "1903.2" at bounding box center [271, 252] width 37 height 15
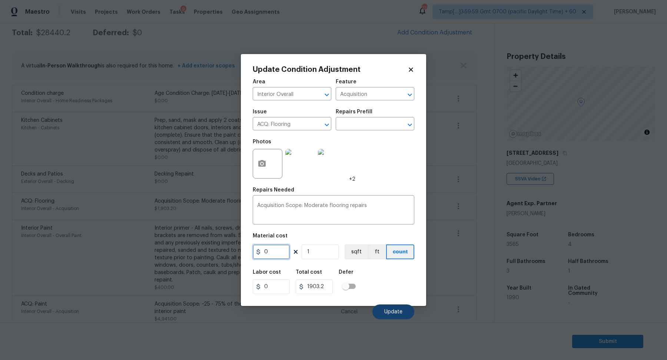
type input "0"
click at [380, 305] on button "Update" at bounding box center [393, 312] width 42 height 15
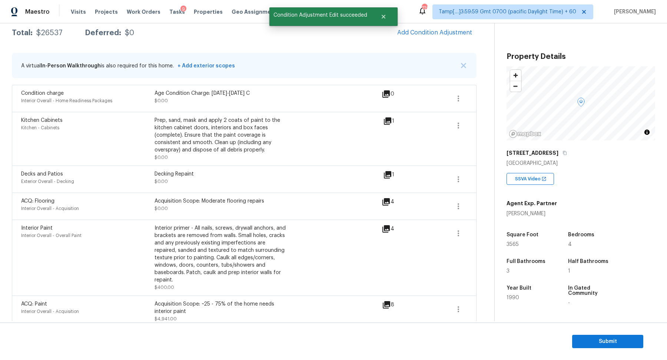
scroll to position [249, 0]
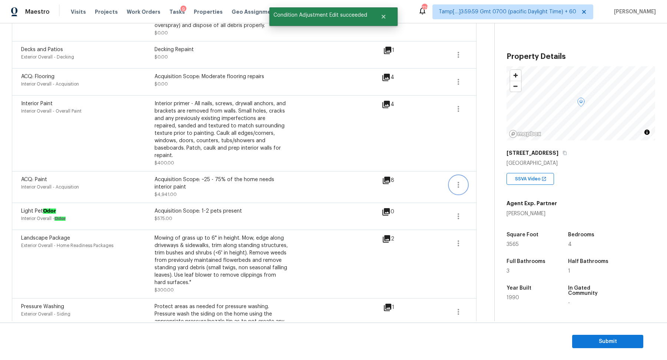
click at [460, 176] on button "button" at bounding box center [458, 185] width 18 height 18
click at [488, 174] on div "Edit" at bounding box center [501, 175] width 58 height 7
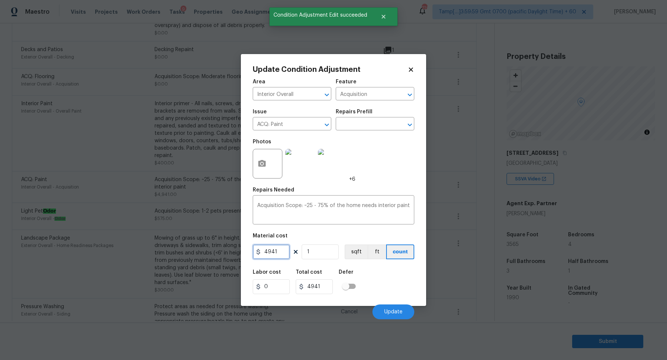
click at [288, 253] on input "4941" at bounding box center [271, 252] width 37 height 15
type input "0"
click at [386, 307] on button "Update" at bounding box center [393, 312] width 42 height 15
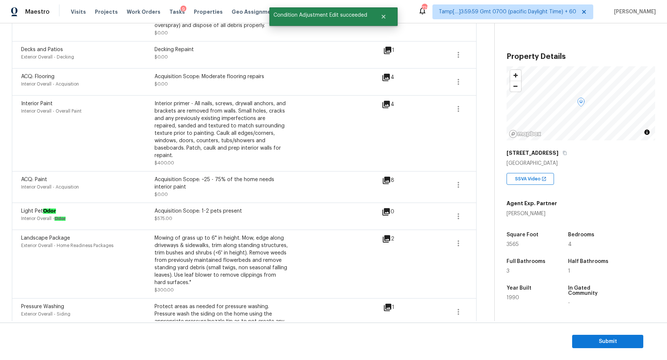
click at [449, 207] on div "Light Pet Odor Interior Overall - Odor Acquisition Scope: 1-2 pets present $575…" at bounding box center [244, 216] width 446 height 18
click at [457, 212] on icon "button" at bounding box center [458, 216] width 9 height 9
click at [476, 207] on div "Edit" at bounding box center [501, 206] width 58 height 7
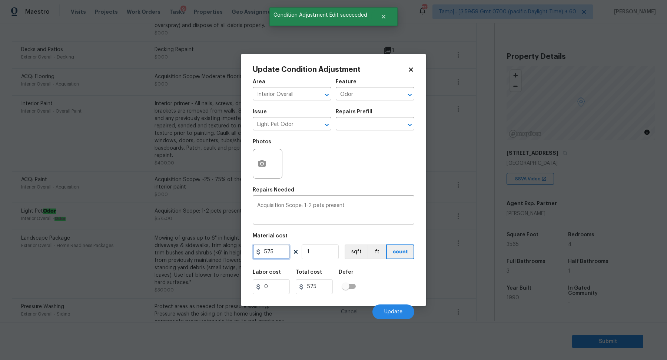
click at [287, 248] on input "575" at bounding box center [271, 252] width 37 height 15
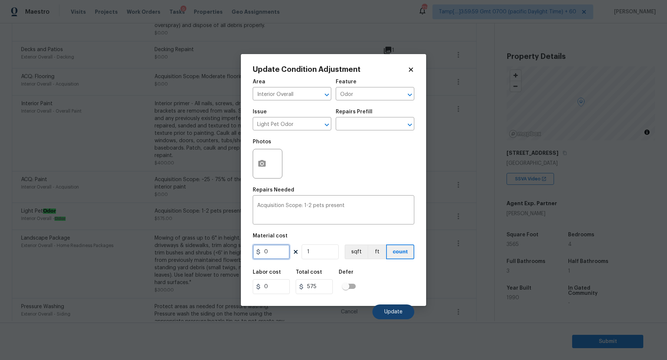
type input "0"
click at [405, 312] on button "Update" at bounding box center [393, 312] width 42 height 15
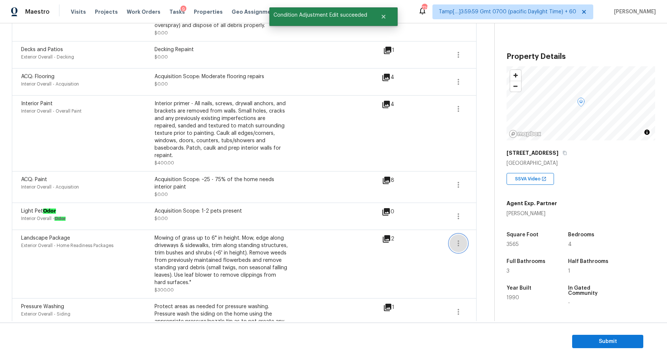
click at [459, 239] on icon "button" at bounding box center [458, 243] width 9 height 9
click at [493, 239] on link "Edit" at bounding box center [500, 233] width 63 height 11
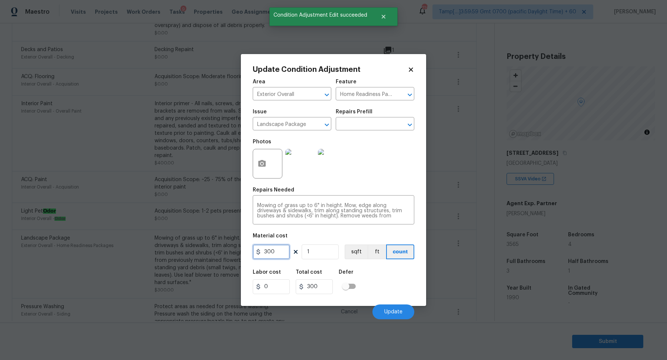
click at [283, 245] on input "300" at bounding box center [271, 252] width 37 height 15
type input "0"
click at [383, 305] on button "Update" at bounding box center [393, 312] width 42 height 15
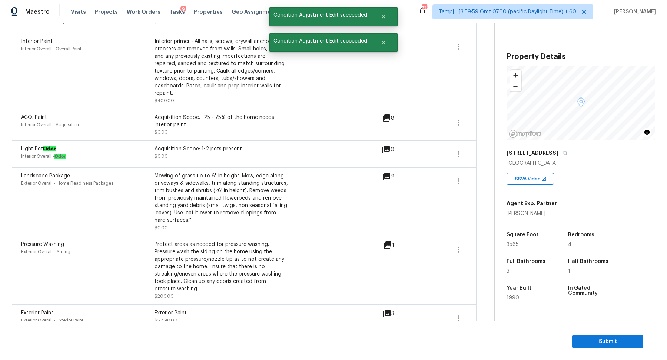
scroll to position [410, 0]
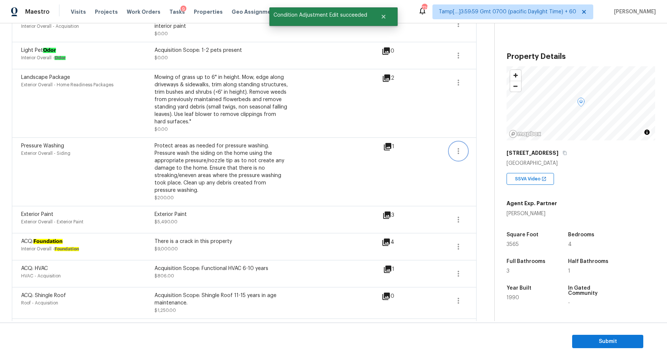
click at [452, 149] on button "button" at bounding box center [458, 151] width 18 height 18
click at [472, 146] on link "Edit" at bounding box center [500, 141] width 63 height 11
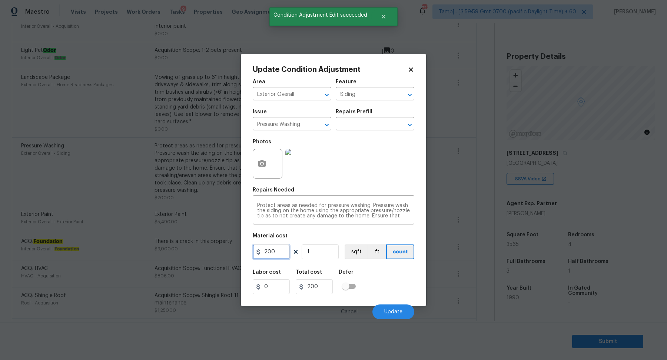
click at [285, 246] on input "200" at bounding box center [271, 252] width 37 height 15
type input "0"
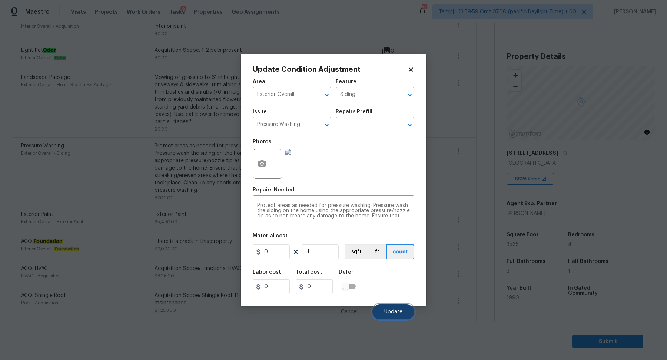
click at [379, 306] on button "Update" at bounding box center [393, 312] width 42 height 15
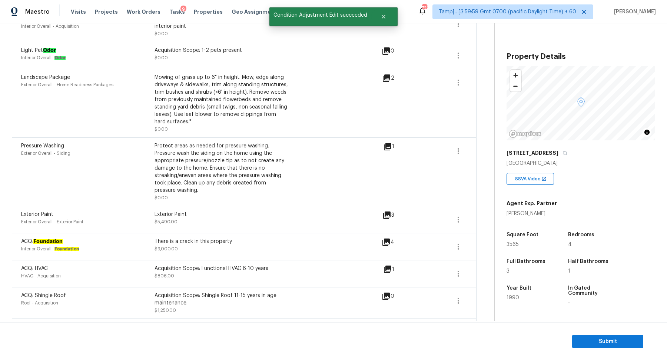
scroll to position [482, 0]
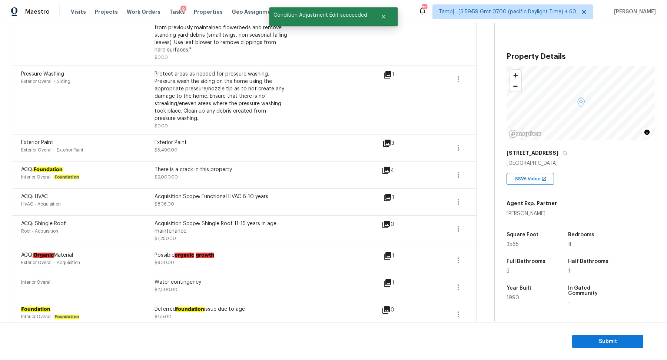
click at [449, 143] on span at bounding box center [458, 148] width 18 height 18
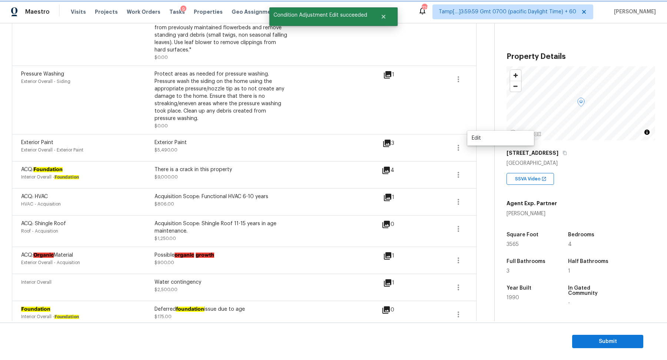
click at [461, 143] on icon "button" at bounding box center [458, 147] width 9 height 9
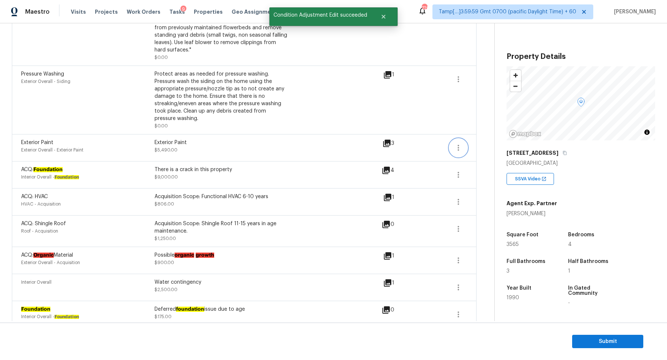
click at [463, 139] on button "button" at bounding box center [458, 148] width 18 height 18
click at [482, 139] on div "Edit" at bounding box center [501, 137] width 58 height 7
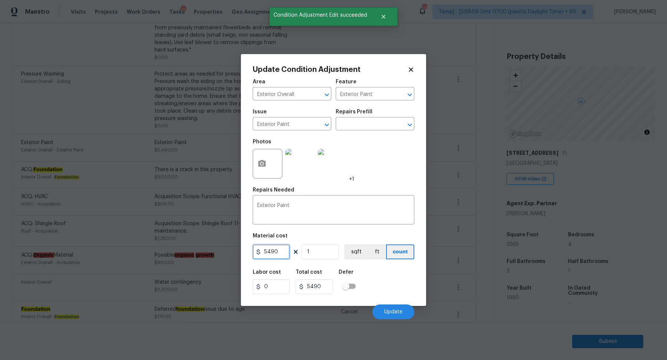
click at [275, 247] on input "5490" at bounding box center [271, 252] width 37 height 15
type input "0"
click at [391, 307] on button "Update" at bounding box center [393, 312] width 42 height 15
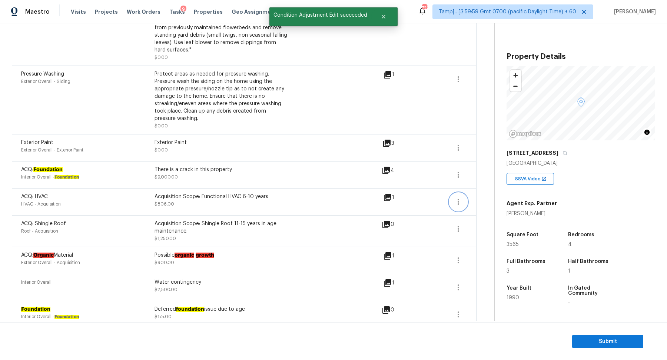
click at [461, 200] on button "button" at bounding box center [458, 202] width 18 height 18
click at [453, 172] on button "button" at bounding box center [458, 175] width 18 height 18
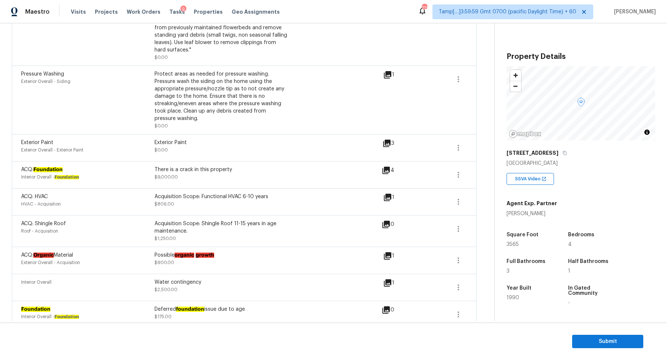
click at [384, 167] on div "4" at bounding box center [400, 175] width 36 height 18
click at [393, 161] on div "ACQ: Foundation Interior Overall - Foundation There is a crack in this property…" at bounding box center [244, 174] width 465 height 27
click at [391, 166] on div "4" at bounding box center [400, 170] width 36 height 9
click at [389, 167] on icon at bounding box center [385, 170] width 7 height 7
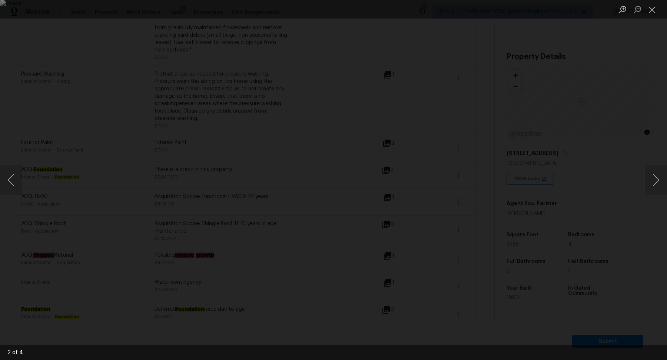
click at [566, 150] on div "Lightbox" at bounding box center [333, 180] width 667 height 360
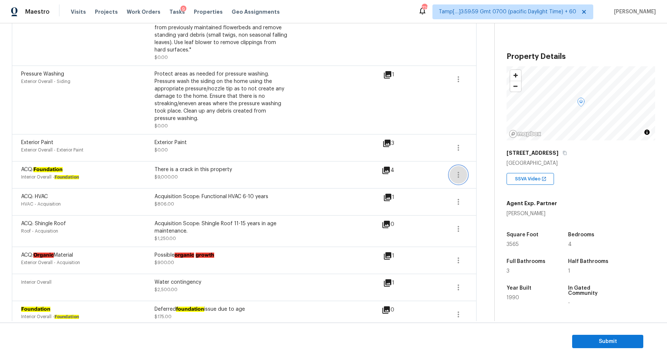
click at [465, 166] on button "button" at bounding box center [458, 175] width 18 height 18
click at [498, 166] on div "Edit" at bounding box center [501, 165] width 58 height 7
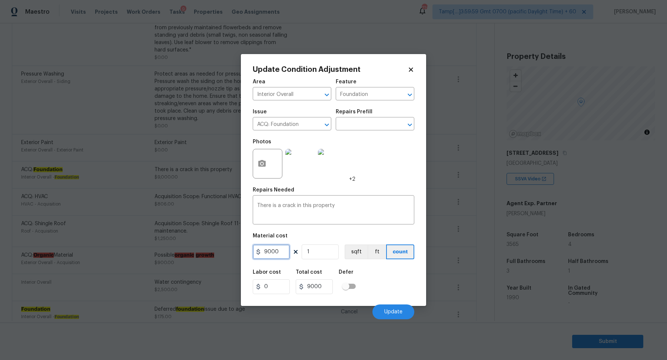
click at [281, 250] on input "9000" at bounding box center [271, 252] width 37 height 15
type input "0"
click at [389, 308] on button "Update" at bounding box center [393, 312] width 42 height 15
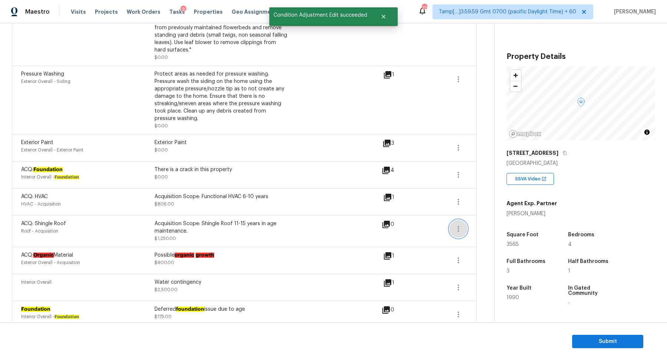
click at [461, 224] on icon "button" at bounding box center [458, 228] width 9 height 9
click at [487, 217] on div "Edit" at bounding box center [501, 218] width 58 height 7
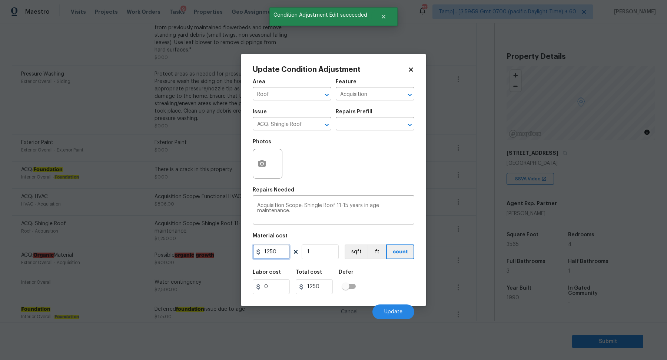
click at [279, 253] on input "1250" at bounding box center [271, 252] width 37 height 15
type input "0"
click at [389, 316] on button "Update" at bounding box center [393, 312] width 42 height 15
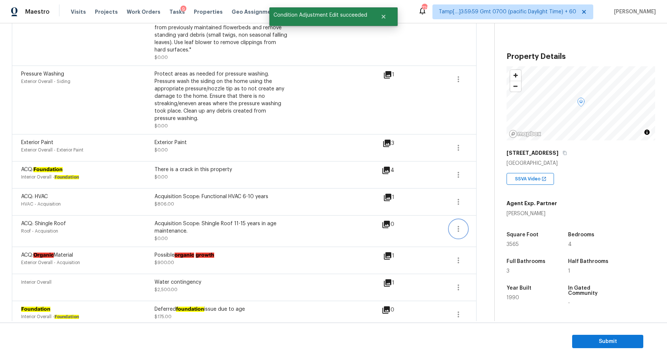
click at [459, 224] on icon "button" at bounding box center [458, 228] width 9 height 9
click at [460, 200] on button "button" at bounding box center [458, 202] width 18 height 18
click at [458, 199] on icon "button" at bounding box center [458, 202] width 1 height 6
click at [475, 191] on div "Edit" at bounding box center [501, 191] width 58 height 7
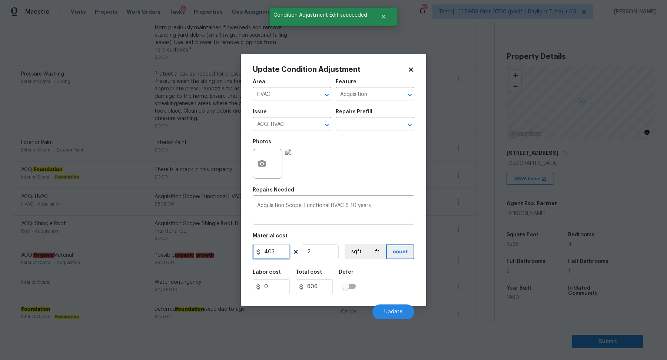
click at [273, 257] on input "403" at bounding box center [271, 252] width 37 height 15
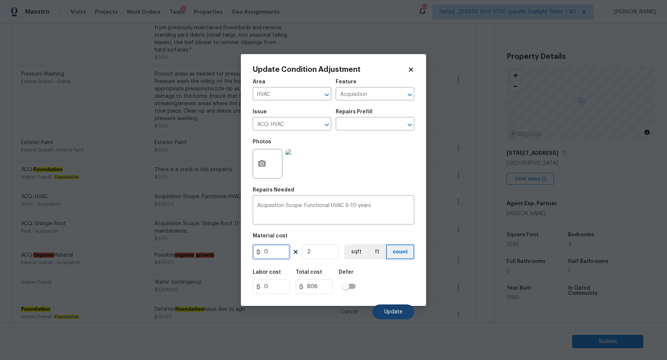
type input "0"
click at [389, 312] on span "Update" at bounding box center [393, 312] width 18 height 6
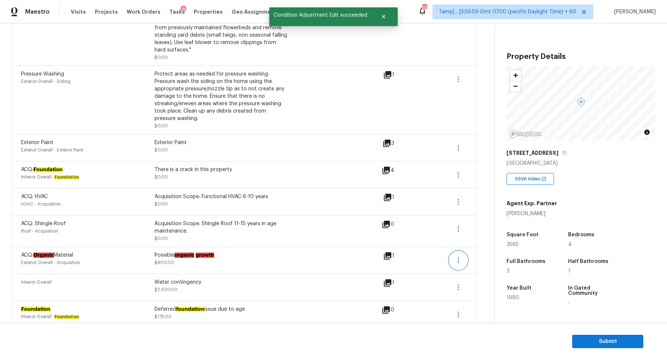
click at [458, 257] on icon "button" at bounding box center [458, 260] width 1 height 6
click at [476, 252] on div "Edit" at bounding box center [501, 250] width 58 height 7
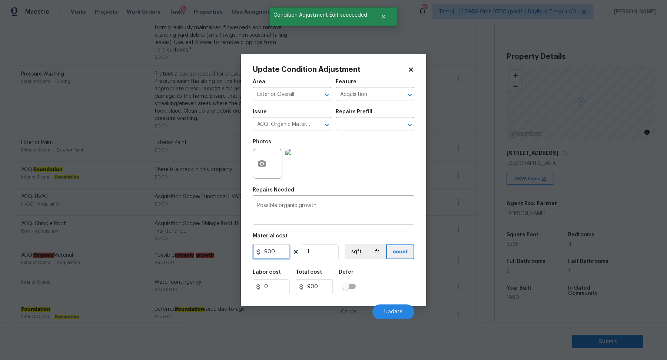
click at [286, 253] on input "900" at bounding box center [271, 252] width 37 height 15
type input "0"
click at [392, 307] on button "Update" at bounding box center [393, 312] width 42 height 15
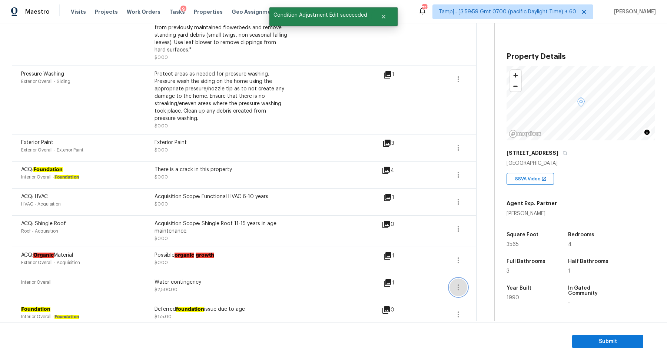
click at [463, 282] on button "button" at bounding box center [458, 288] width 18 height 18
click at [478, 281] on div "Edit" at bounding box center [501, 277] width 58 height 7
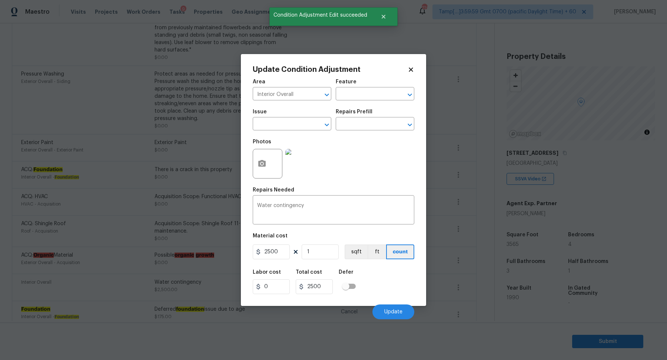
click at [297, 258] on div "2500 1 sqft ft count" at bounding box center [334, 252] width 162 height 15
click at [286, 255] on input "2500" at bounding box center [271, 252] width 37 height 15
type input "0"
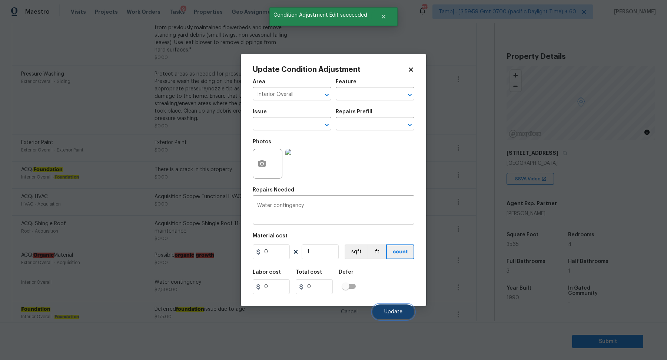
click at [408, 307] on button "Update" at bounding box center [393, 312] width 42 height 15
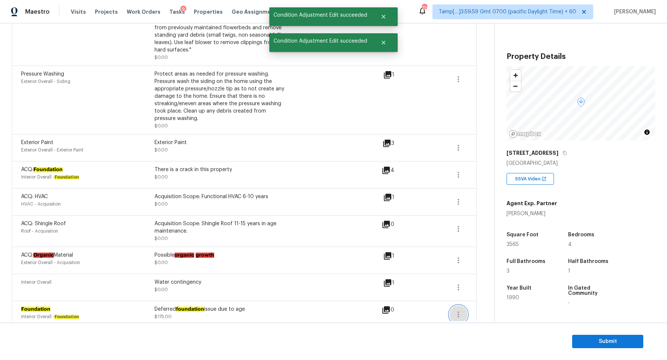
click at [452, 308] on button "button" at bounding box center [458, 315] width 18 height 18
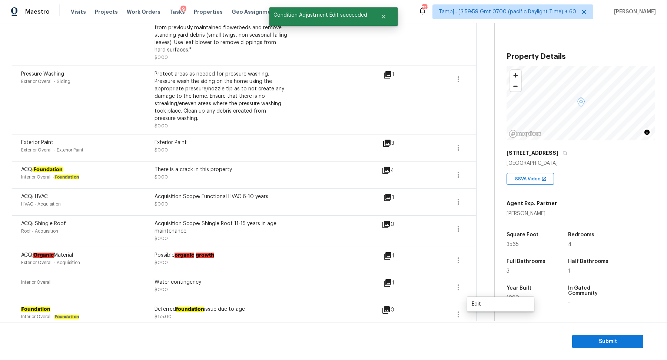
click at [489, 298] on ul "Edit" at bounding box center [500, 304] width 67 height 15
click at [487, 302] on div "Edit" at bounding box center [501, 303] width 58 height 7
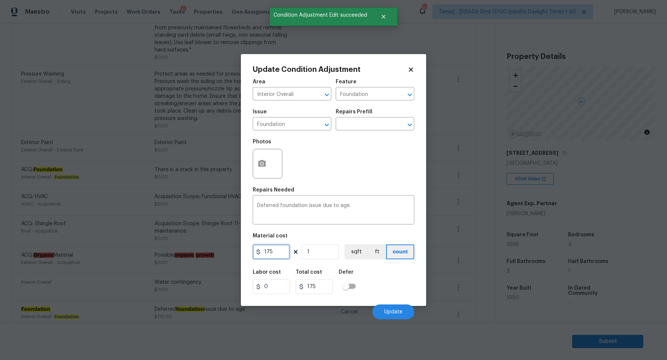
click at [279, 251] on input "175" at bounding box center [271, 252] width 37 height 15
type input "0"
click at [398, 314] on span "Update" at bounding box center [393, 312] width 18 height 6
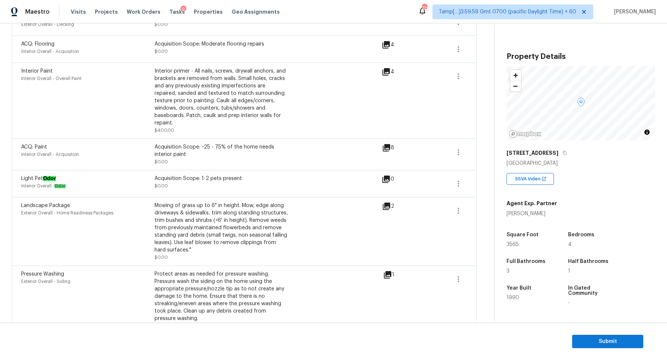
scroll to position [277, 0]
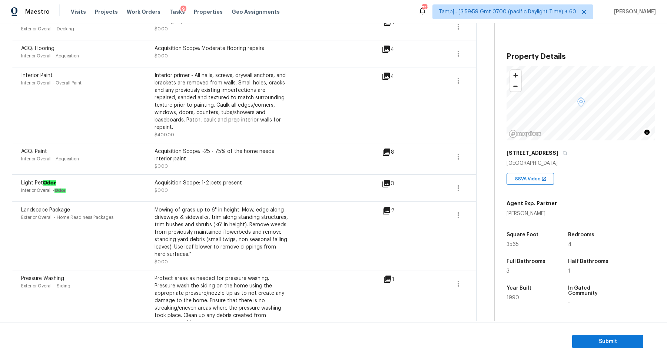
click at [449, 74] on span at bounding box center [458, 81] width 18 height 18
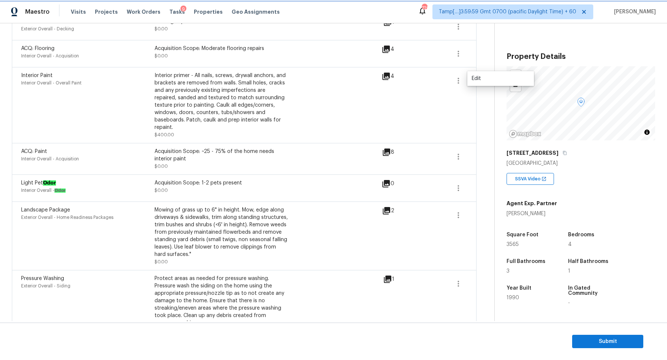
click at [462, 78] on icon "button" at bounding box center [458, 80] width 9 height 9
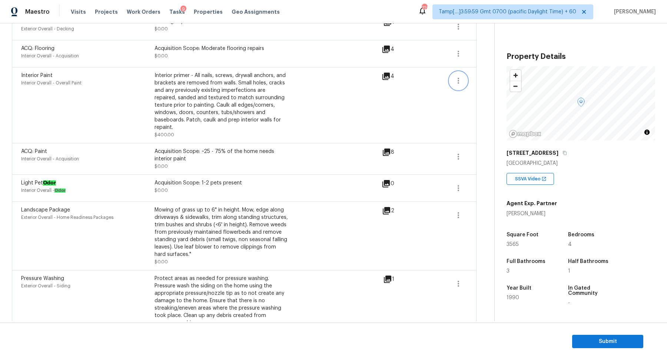
click at [462, 78] on icon "button" at bounding box center [458, 80] width 9 height 9
click at [487, 80] on div "Edit" at bounding box center [501, 78] width 58 height 7
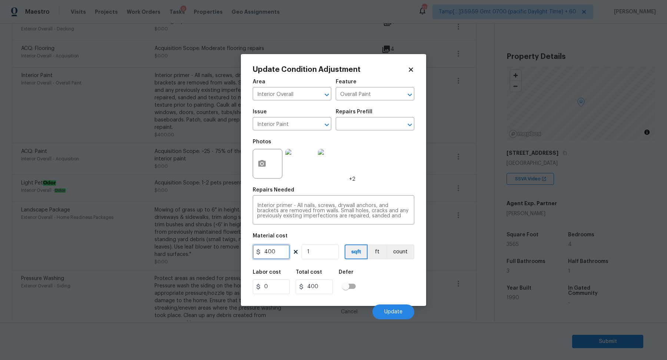
click at [278, 254] on input "400" at bounding box center [271, 252] width 37 height 15
type input "0"
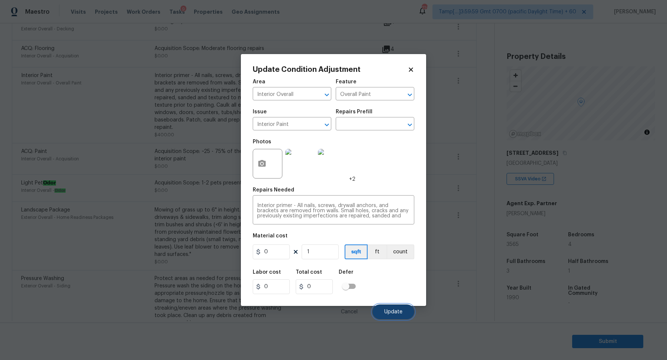
click at [398, 307] on button "Update" at bounding box center [393, 312] width 42 height 15
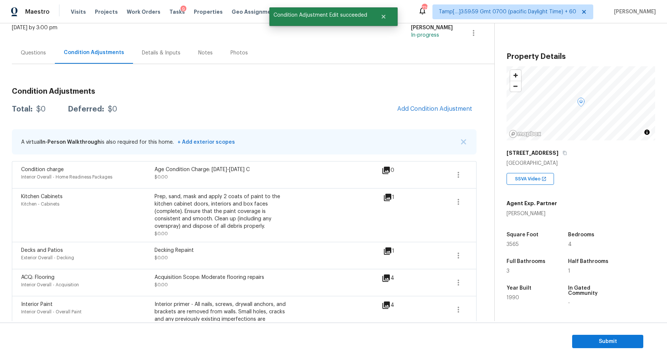
scroll to position [49, 0]
click at [408, 116] on span "Add Condition Adjustment" at bounding box center [435, 109] width 84 height 16
click at [418, 105] on span "Add Condition Adjustment" at bounding box center [434, 108] width 75 height 7
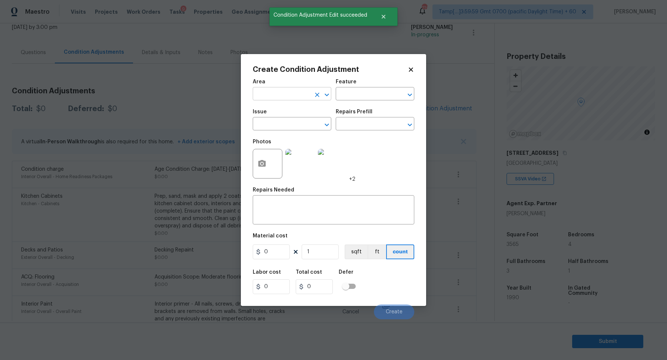
click at [265, 95] on input "text" at bounding box center [282, 94] width 58 height 11
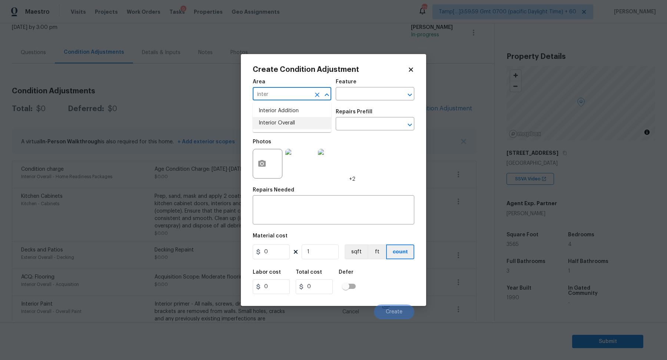
click at [270, 122] on li "Interior Overall" at bounding box center [292, 123] width 79 height 12
type input "Interior Overall"
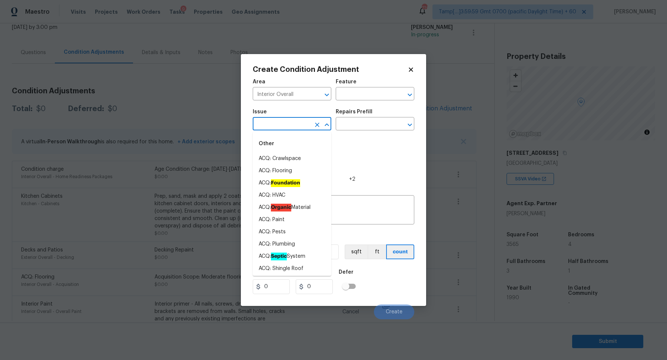
click at [270, 122] on input "text" at bounding box center [282, 124] width 58 height 11
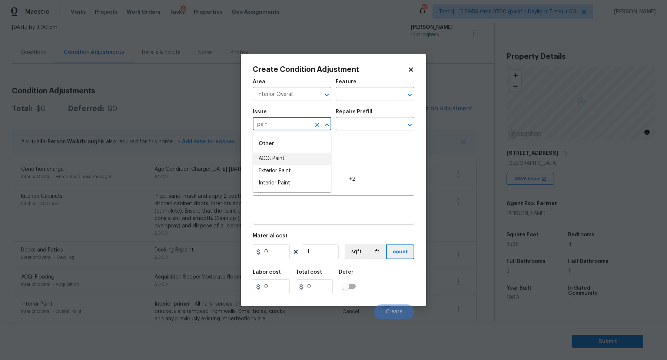
click at [264, 162] on li "ACQ: Paint" at bounding box center [292, 159] width 79 height 12
type input "ACQ: Paint"
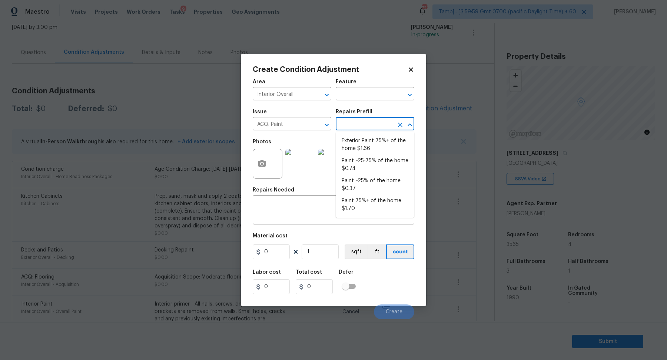
click at [352, 127] on input "text" at bounding box center [365, 124] width 58 height 11
click at [351, 209] on li "Paint 75%+ of the home $1.70" at bounding box center [375, 205] width 79 height 20
type input "Acquisition"
type textarea "Acquisition Scope: 75%+ of the home will likely require interior paint"
type input "1.7"
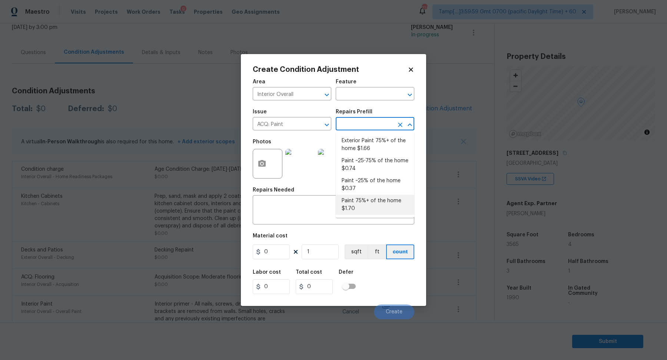
type input "1.7"
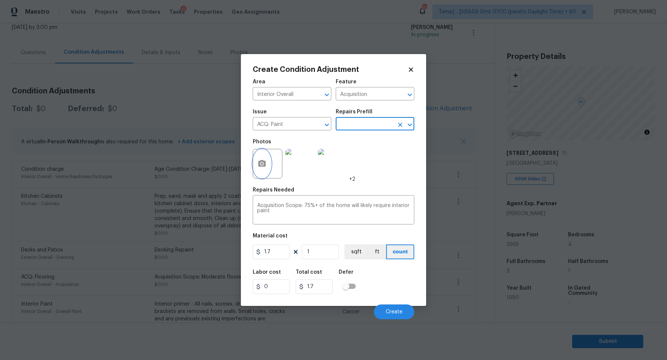
click at [263, 169] on button "button" at bounding box center [262, 163] width 18 height 29
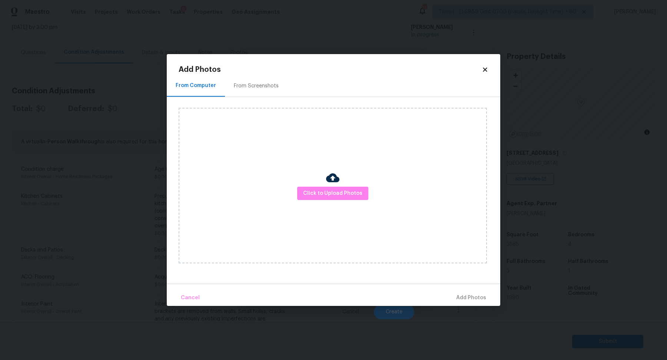
click at [320, 185] on div "Click to Upload Photos" at bounding box center [333, 186] width 308 height 156
click at [320, 193] on span "Click to Upload Photos" at bounding box center [332, 193] width 59 height 9
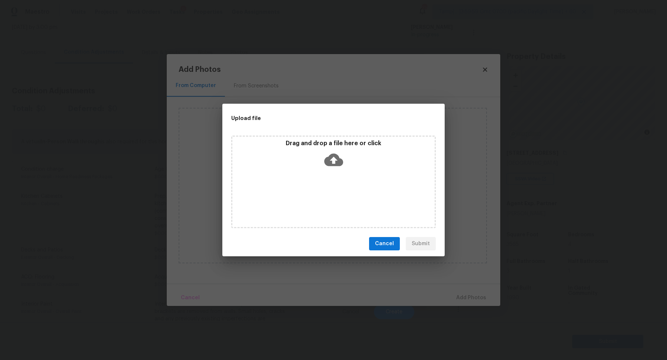
click at [336, 165] on icon at bounding box center [333, 160] width 19 height 13
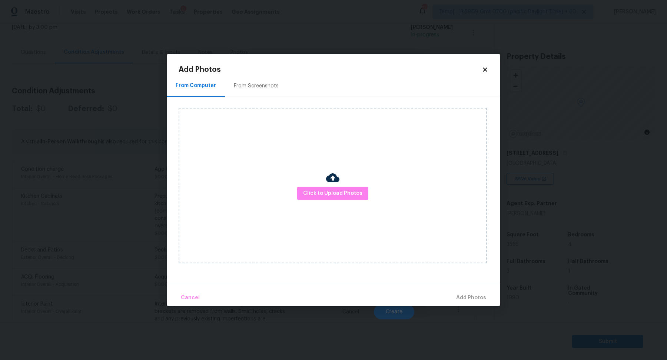
click at [270, 94] on div "From Screenshots" at bounding box center [256, 86] width 63 height 22
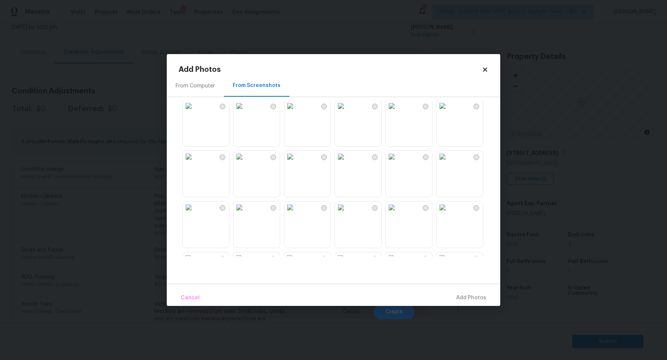
scroll to position [0, 0]
click at [347, 117] on img at bounding box center [341, 111] width 12 height 12
click at [296, 117] on img at bounding box center [290, 111] width 12 height 12
click at [296, 118] on img at bounding box center [290, 112] width 12 height 12
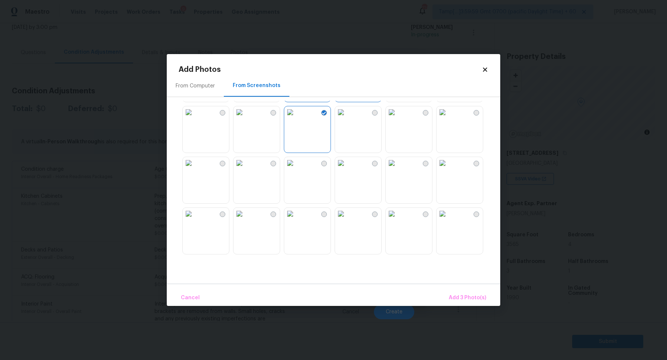
click at [296, 118] on img at bounding box center [290, 112] width 12 height 12
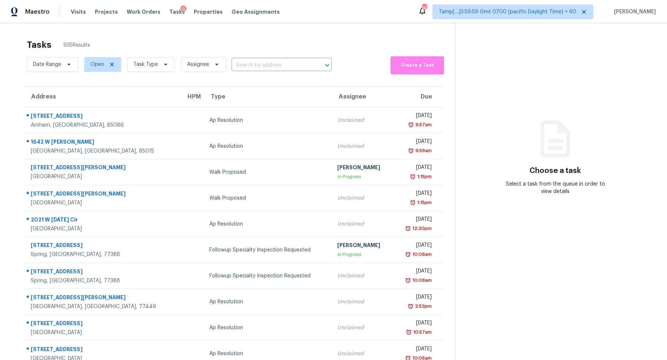
click at [267, 80] on section "Tasks 935 Results Date Range Open Task Type Assignee ​ Create a Task Address HP…" at bounding box center [233, 210] width 443 height 351
click at [271, 71] on div "Date Range Open Task Type Assignee ​" at bounding box center [179, 64] width 305 height 20
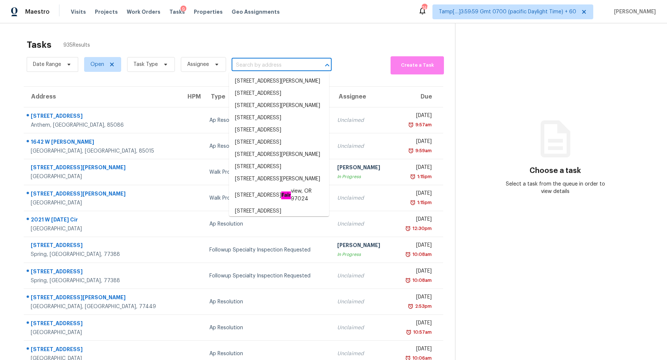
click at [278, 65] on input "text" at bounding box center [271, 65] width 79 height 11
paste input "14241 Luscombe Farm Rd Charlotte, NC, 28278"
type input "14241 Luscombe Farm Rd Charlotte, NC, 28278"
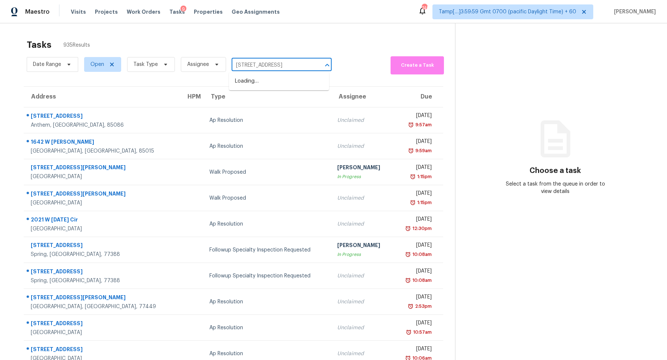
scroll to position [0, 38]
click at [282, 87] on li "14241 Luscombe Farm Rd, Charlotte, NC 28278" at bounding box center [279, 81] width 100 height 12
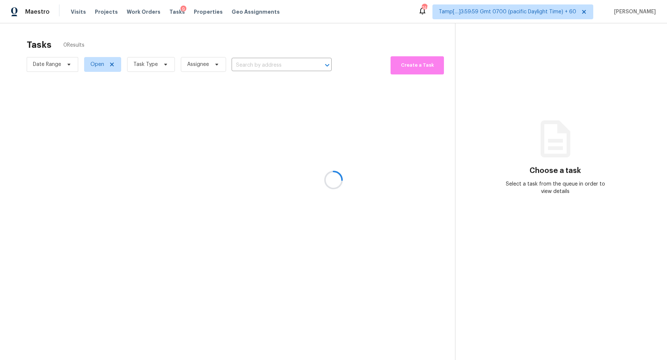
type input "14241 Luscombe Farm Rd, Charlotte, NC 28278"
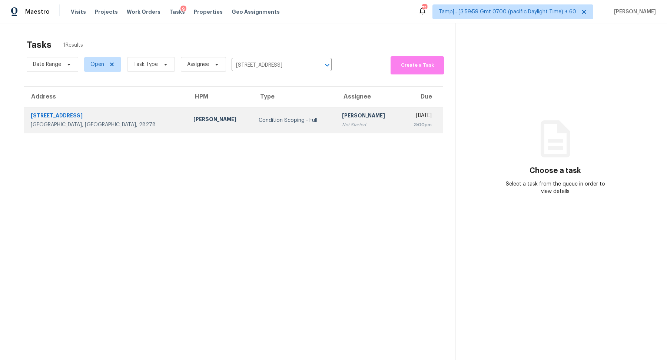
click at [348, 123] on td "Hariharan GV Not Started" at bounding box center [368, 120] width 65 height 26
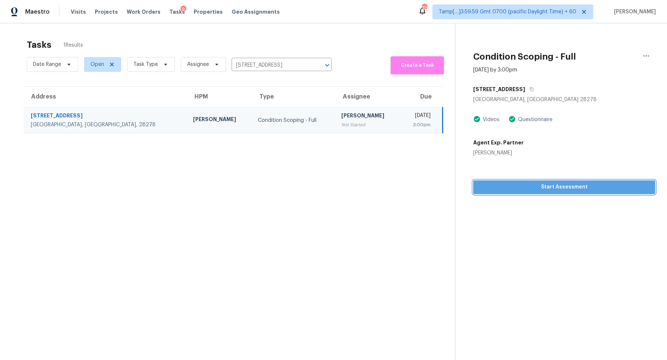
click at [546, 193] on button "Start Assessment" at bounding box center [564, 187] width 182 height 14
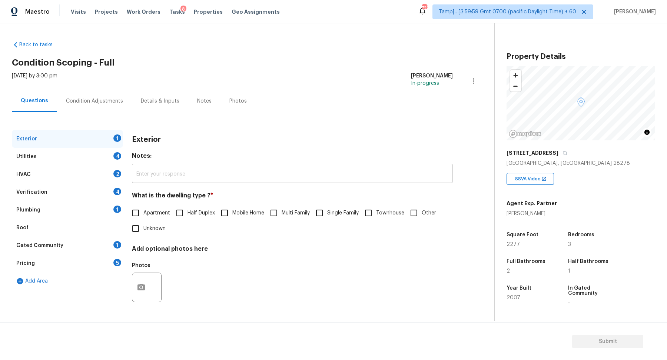
click at [327, 171] on input "text" at bounding box center [292, 174] width 321 height 17
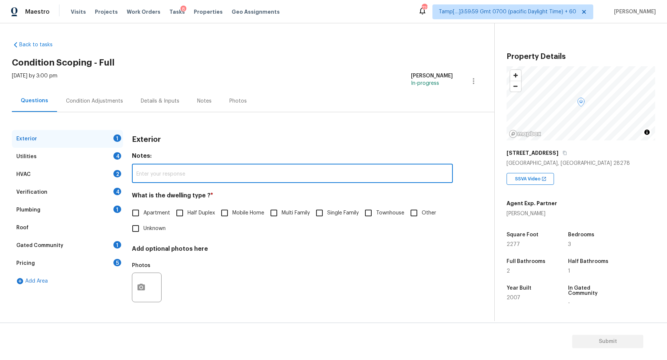
click at [301, 211] on span "Multi Family" at bounding box center [296, 213] width 28 height 8
click at [282, 211] on input "Multi Family" at bounding box center [274, 213] width 16 height 16
checkbox input "true"
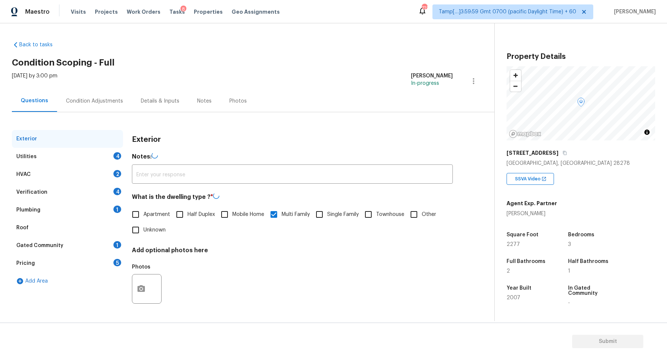
click at [328, 214] on span "Single Family" at bounding box center [342, 215] width 31 height 8
click at [327, 214] on input "Single Family" at bounding box center [320, 215] width 16 height 16
checkbox input "true"
checkbox input "false"
click at [92, 144] on div "Exterior" at bounding box center [67, 139] width 111 height 18
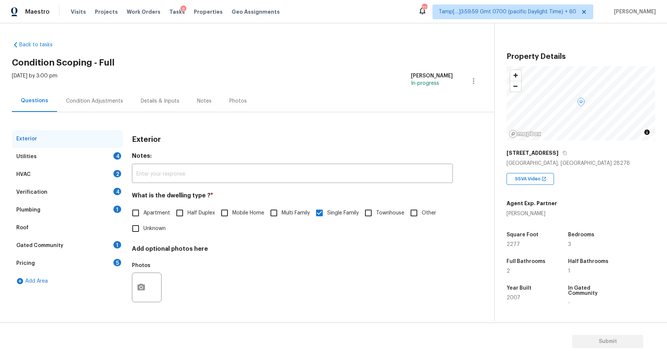
click at [99, 152] on div "Utilities 4" at bounding box center [67, 157] width 111 height 18
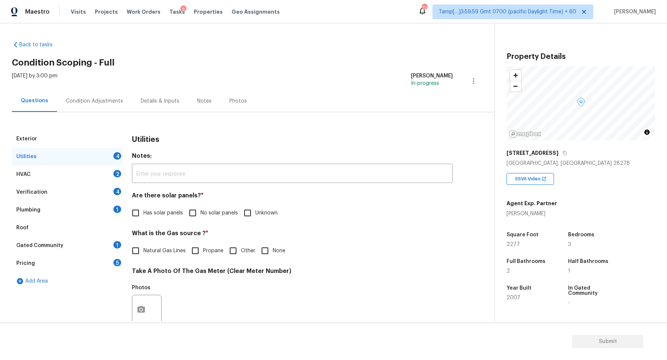
click at [210, 207] on label "No solar panels" at bounding box center [211, 213] width 53 height 16
click at [200, 207] on input "No solar panels" at bounding box center [193, 213] width 16 height 16
checkbox input "true"
click at [163, 244] on label "Natural Gas Lines" at bounding box center [157, 252] width 58 height 16
click at [143, 244] on input "Natural Gas Lines" at bounding box center [136, 252] width 16 height 16
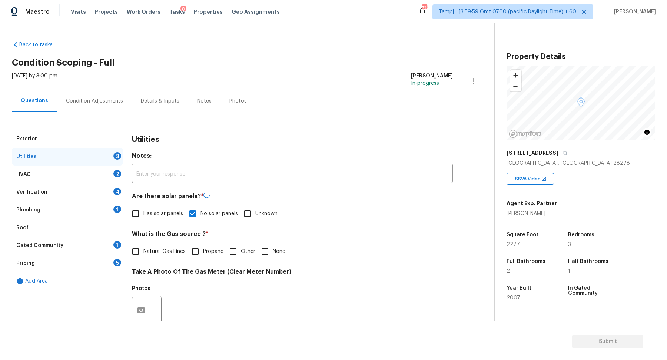
checkbox input "true"
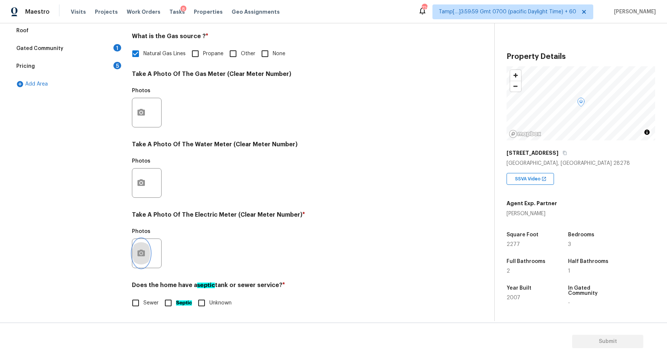
click at [145, 254] on button "button" at bounding box center [141, 253] width 18 height 29
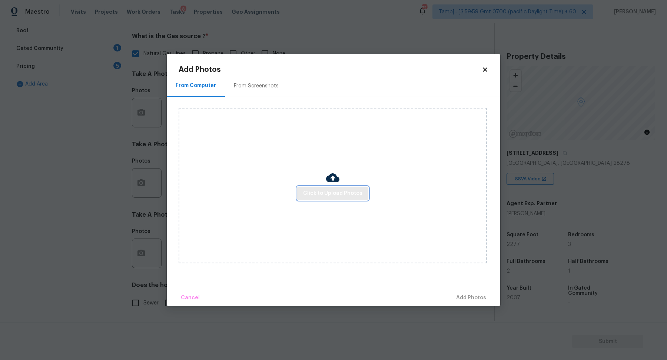
click at [340, 196] on span "Click to Upload Photos" at bounding box center [332, 193] width 59 height 9
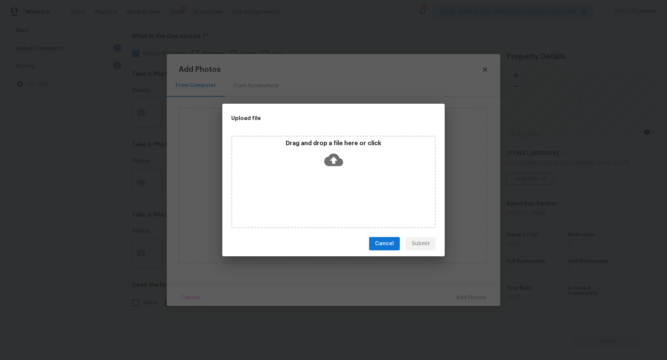
click at [340, 178] on div "Drag and drop a file here or click" at bounding box center [333, 182] width 204 height 93
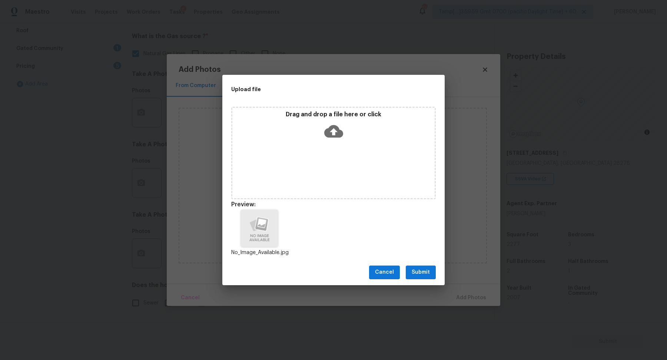
click at [422, 269] on span "Submit" at bounding box center [421, 272] width 18 height 9
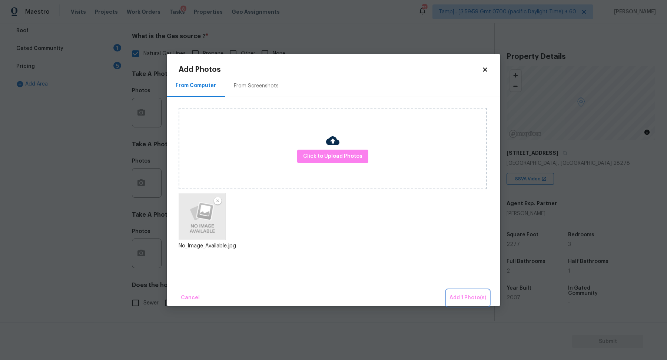
click at [473, 293] on button "Add 1 Photo(s)" at bounding box center [467, 298] width 43 height 16
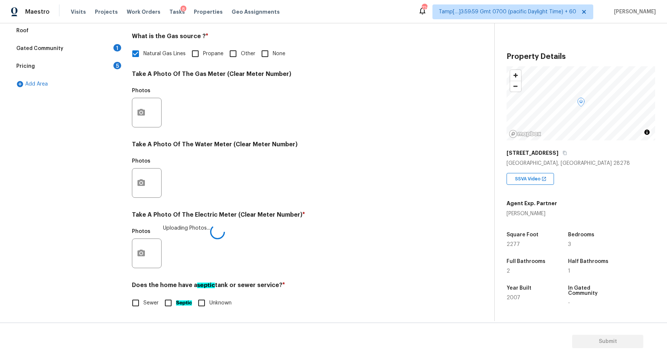
click at [162, 294] on div "Does the home have a septic tank or sewer service? * Sewer Septic Unknown" at bounding box center [292, 296] width 321 height 29
click at [152, 304] on span "Sewer" at bounding box center [150, 303] width 15 height 8
click at [143, 304] on input "Sewer" at bounding box center [136, 303] width 16 height 16
checkbox input "true"
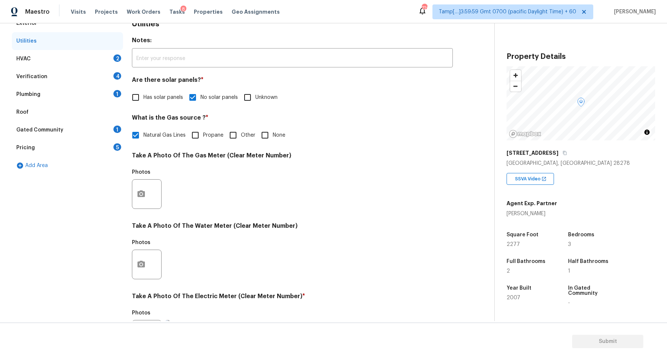
scroll to position [80, 0]
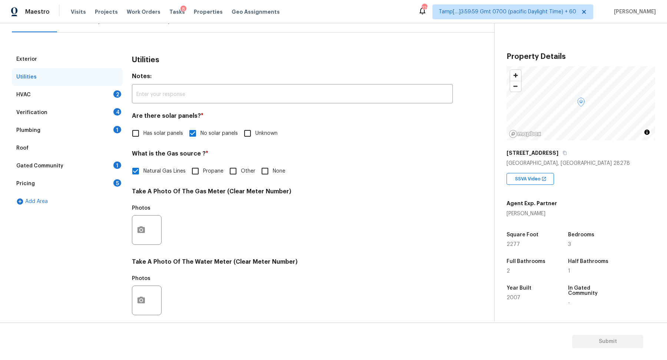
click at [111, 98] on div "HVAC 2" at bounding box center [67, 95] width 111 height 18
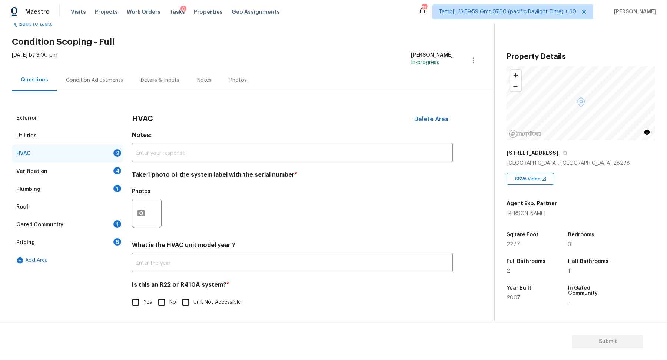
scroll to position [20, 0]
click at [139, 224] on button "button" at bounding box center [141, 213] width 18 height 29
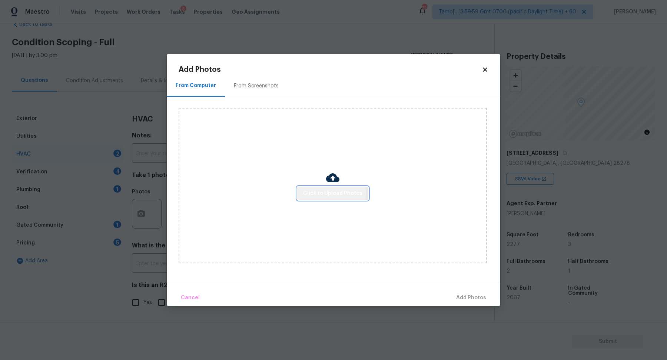
click at [332, 193] on span "Click to Upload Photos" at bounding box center [332, 193] width 59 height 9
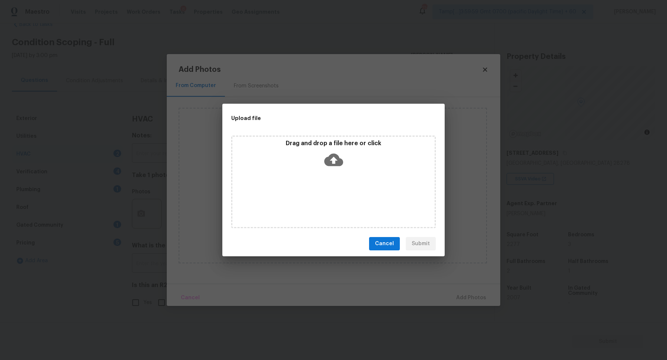
click at [343, 168] on icon at bounding box center [333, 159] width 19 height 19
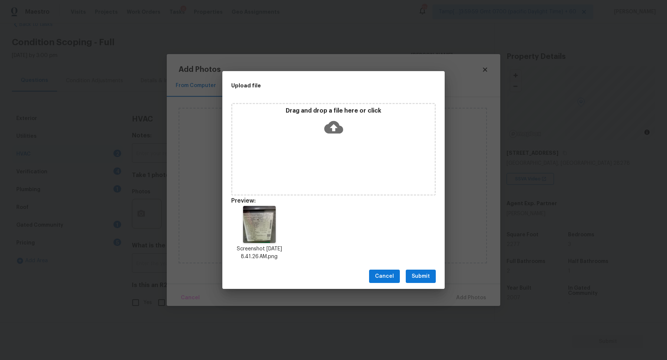
click at [434, 275] on button "Submit" at bounding box center [421, 277] width 30 height 14
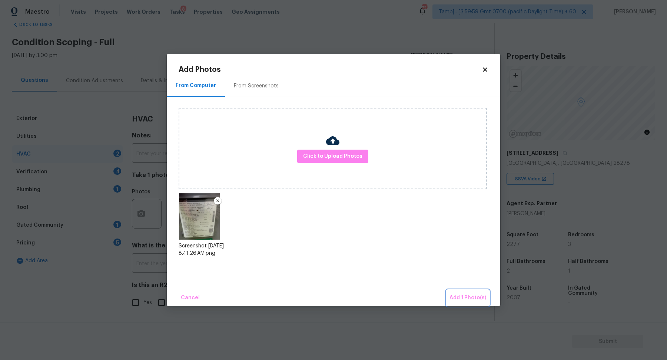
click at [452, 291] on button "Add 1 Photo(s)" at bounding box center [467, 298] width 43 height 16
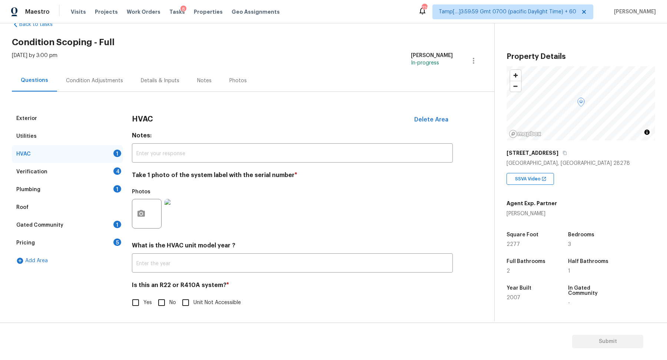
click at [165, 304] on input "No" at bounding box center [162, 303] width 16 height 16
checkbox input "true"
click at [182, 221] on img at bounding box center [179, 214] width 30 height 30
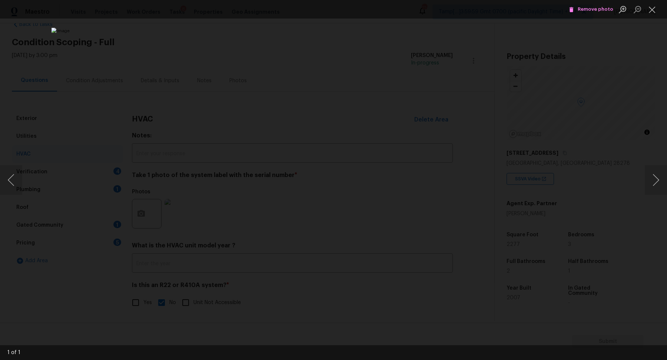
click at [523, 212] on div "Lightbox" at bounding box center [333, 180] width 667 height 360
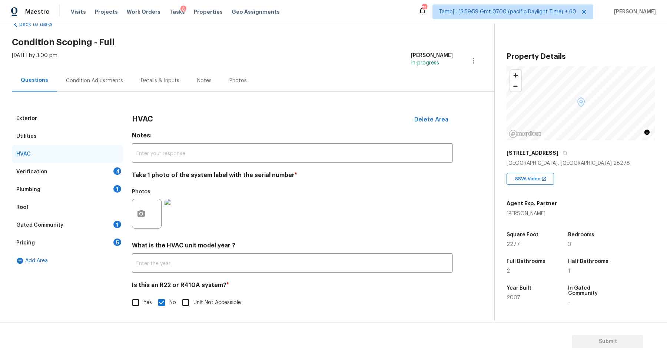
click at [144, 305] on span "Yes" at bounding box center [147, 303] width 9 height 8
click at [143, 305] on input "Yes" at bounding box center [136, 303] width 16 height 16
checkbox input "true"
checkbox input "false"
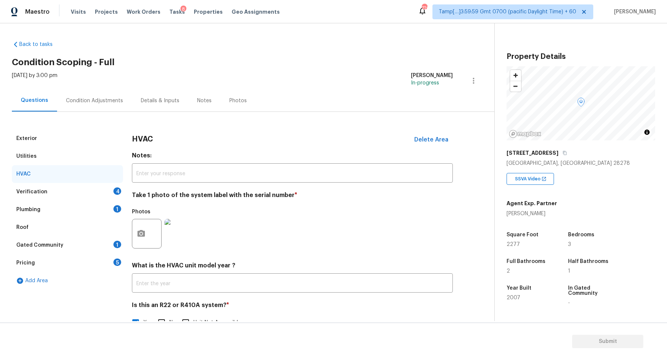
click at [116, 197] on div "Verification 4" at bounding box center [67, 192] width 111 height 18
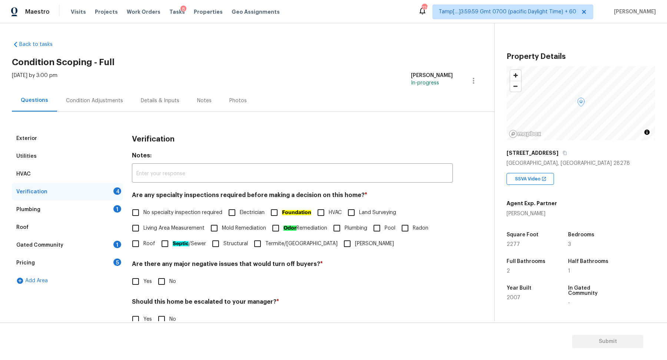
click at [152, 211] on span "No specialty inspection required" at bounding box center [182, 213] width 79 height 8
click at [143, 211] on input "No specialty inspection required" at bounding box center [136, 213] width 16 height 16
checkbox input "true"
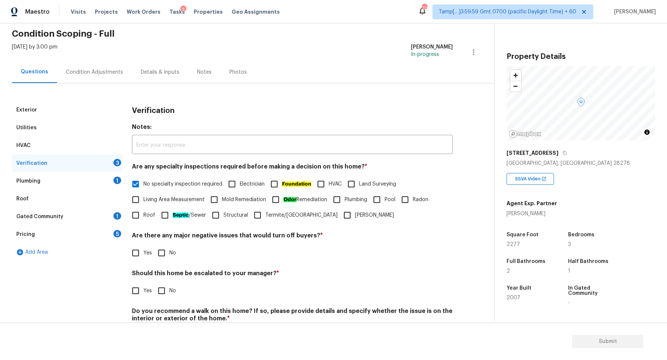
scroll to position [60, 0]
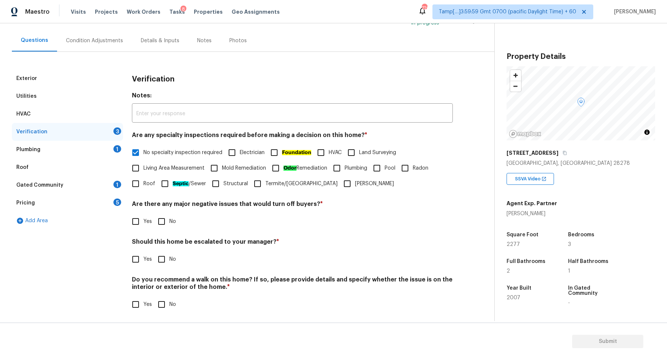
click at [166, 230] on div "Verification Notes: ​ Are any specialty inspections required before making a de…" at bounding box center [292, 196] width 321 height 252
click at [164, 222] on input "No" at bounding box center [162, 222] width 16 height 16
checkbox input "true"
click at [146, 249] on div "Should this home be escalated to your manager? * Yes No" at bounding box center [292, 253] width 321 height 29
click at [143, 257] on span "Yes" at bounding box center [147, 260] width 9 height 8
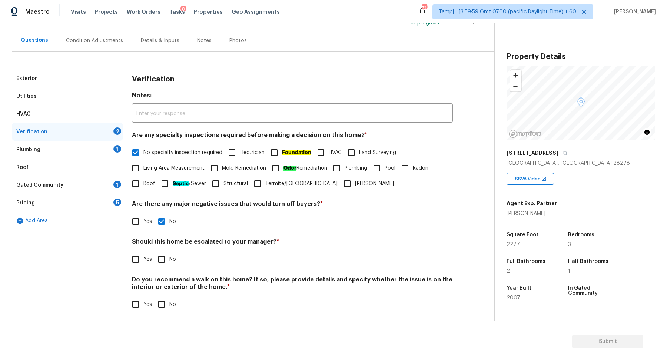
click at [143, 257] on input "Yes" at bounding box center [136, 260] width 16 height 16
checkbox input "true"
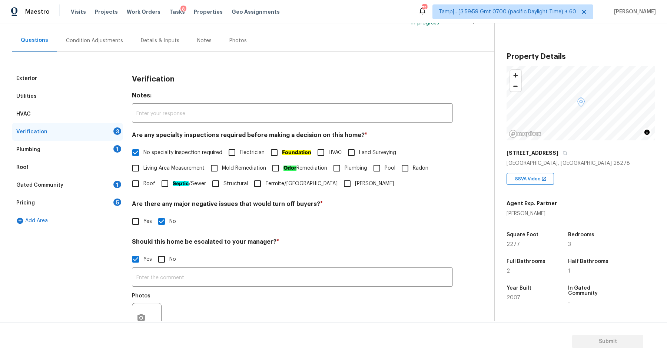
scroll to position [132, 0]
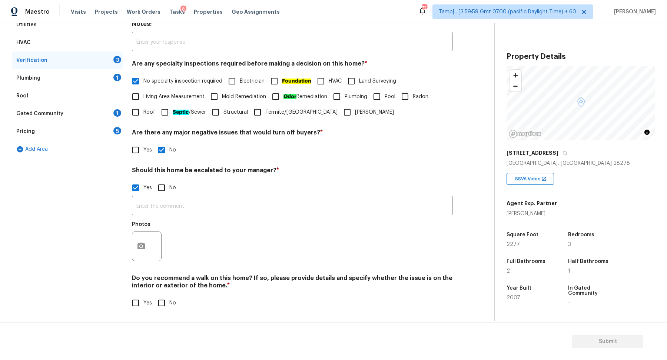
click at [156, 247] on div at bounding box center [147, 247] width 30 height 30
click at [144, 247] on icon "button" at bounding box center [141, 246] width 9 height 9
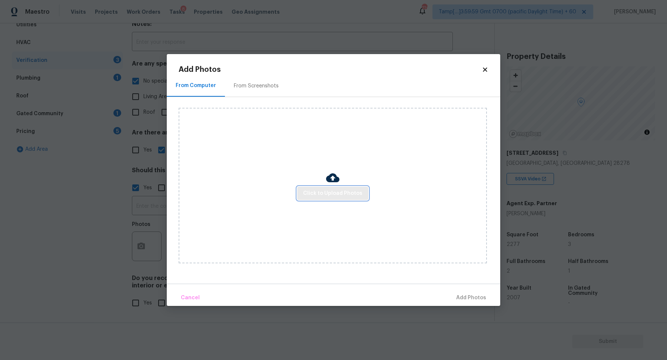
click at [328, 192] on span "Click to Upload Photos" at bounding box center [332, 193] width 59 height 9
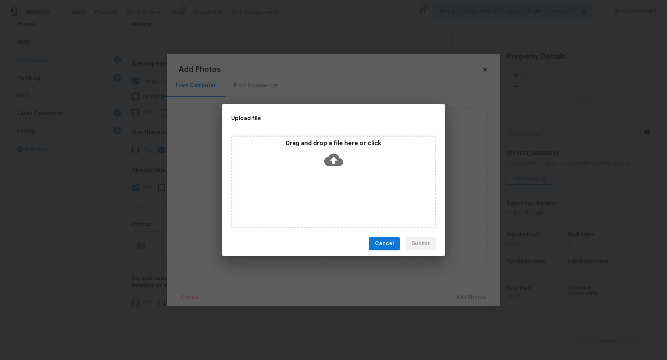
click at [328, 184] on div "Drag and drop a file here or click" at bounding box center [333, 182] width 204 height 93
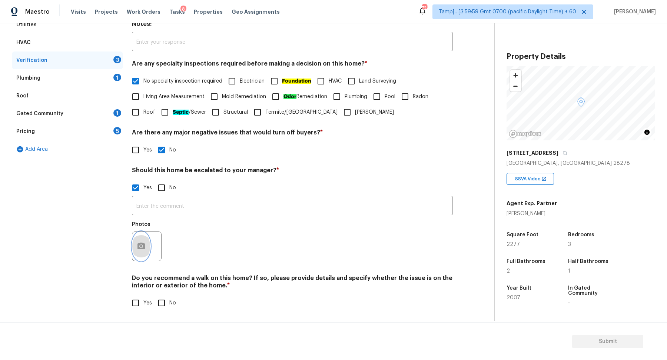
click at [139, 243] on icon "button" at bounding box center [140, 246] width 7 height 7
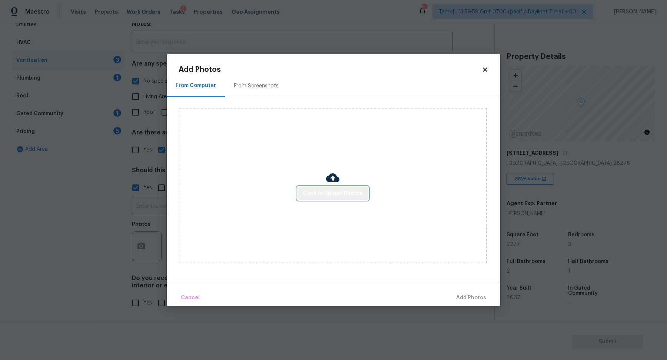
click at [342, 192] on span "Click to Upload Photos" at bounding box center [332, 193] width 59 height 9
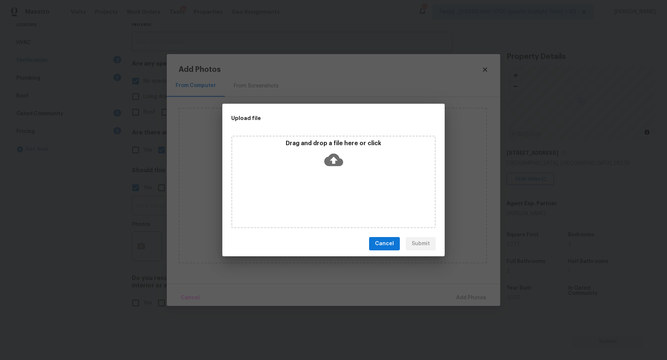
click at [345, 170] on div "Drag and drop a file here or click" at bounding box center [333, 156] width 202 height 32
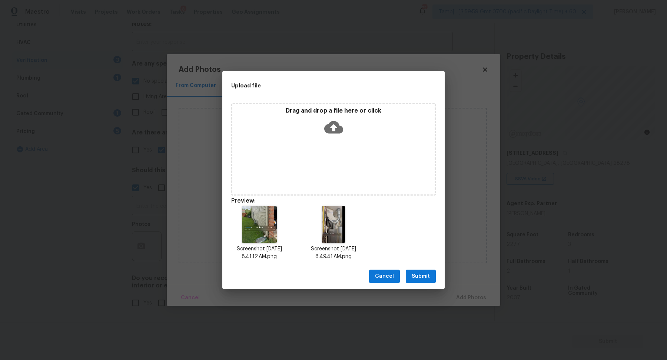
click at [419, 271] on button "Submit" at bounding box center [421, 277] width 30 height 14
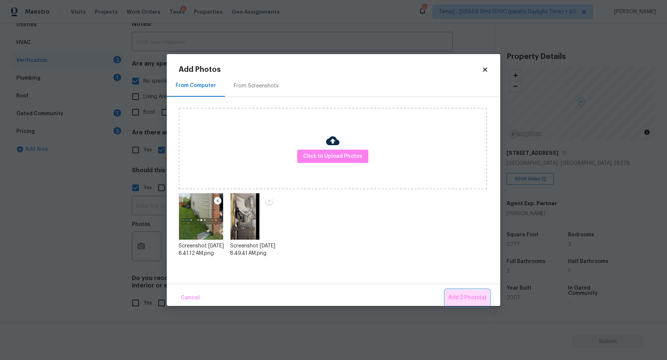
click at [475, 292] on button "Add 2 Photo(s)" at bounding box center [467, 298] width 44 height 16
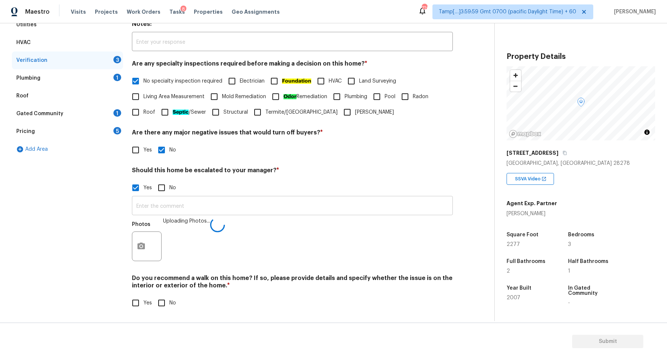
click at [337, 209] on input "text" at bounding box center [292, 206] width 321 height 17
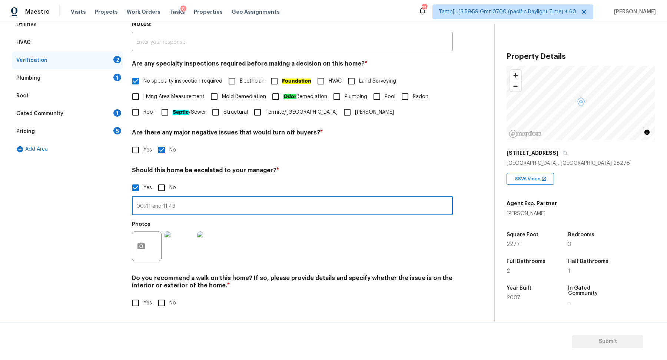
click at [132, 209] on div "Exterior Utilities HVAC Verification 2 Plumbing 1 Roof Gated Community 1 Pricin…" at bounding box center [244, 159] width 465 height 322
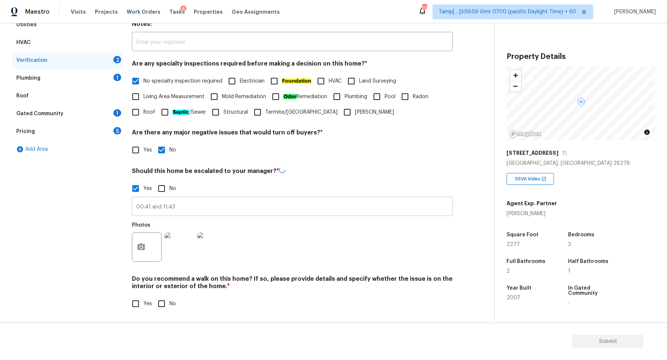
click at [139, 203] on input "00:41 and 11:43" at bounding box center [292, 207] width 321 height 17
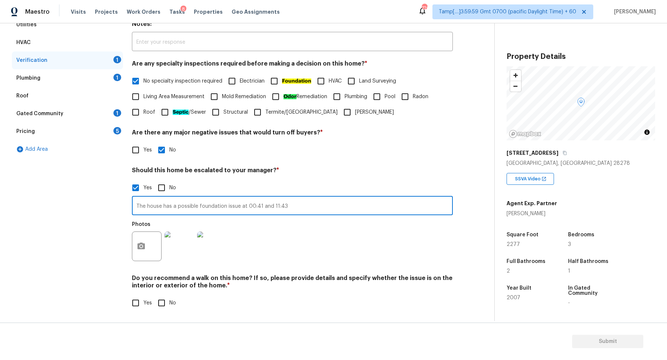
click at [271, 207] on input "The house has a possible foundation issue at 00:41 and 11:43" at bounding box center [292, 206] width 321 height 17
click at [359, 203] on input "The house has a possible foundation issue at 00:41 and possible water leak at 1…" at bounding box center [292, 206] width 321 height 17
type input "The house has a possible foundation issue at 00:41 and possible water leak at 1…"
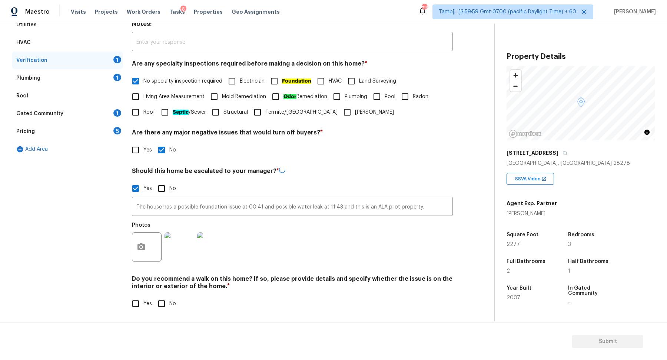
click at [362, 167] on h4 "Should this home be escalated to your manager? *" at bounding box center [292, 172] width 321 height 11
click at [154, 300] on input "No" at bounding box center [162, 303] width 16 height 16
checkbox input "true"
click at [100, 85] on div "Plumbing 1" at bounding box center [67, 78] width 111 height 18
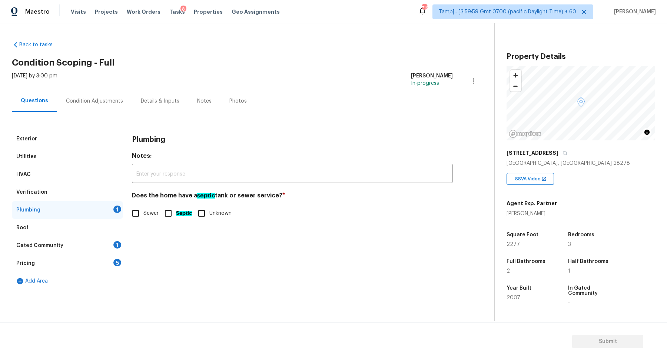
click at [152, 220] on label "Sewer" at bounding box center [143, 214] width 31 height 16
click at [143, 220] on input "Sewer" at bounding box center [136, 214] width 16 height 16
checkbox input "true"
click at [110, 244] on div "Gated Community 1" at bounding box center [67, 246] width 111 height 18
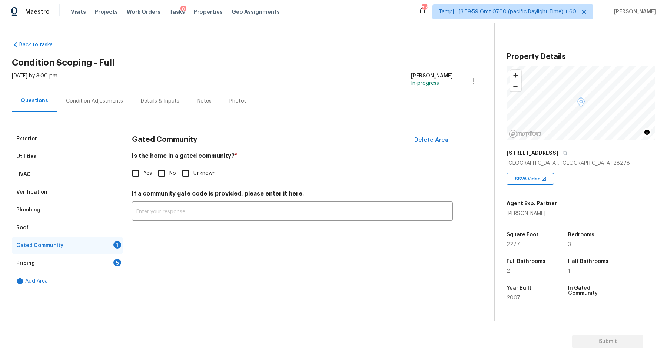
click at [171, 183] on div "Gated Community Delete Area Is the home in a gated community? * Yes No Unknown …" at bounding box center [292, 180] width 321 height 100
click at [161, 179] on input "No" at bounding box center [162, 174] width 16 height 16
checkbox input "true"
click at [86, 260] on div "Pricing 5" at bounding box center [67, 264] width 111 height 18
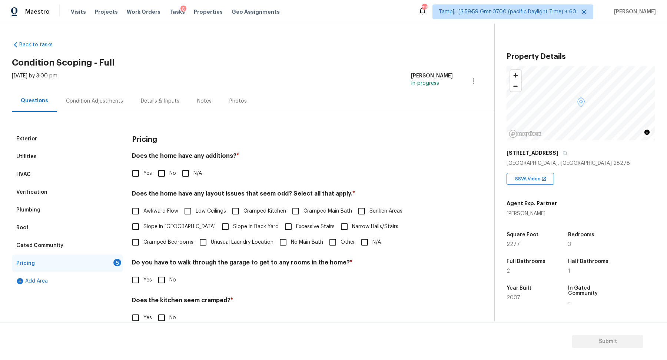
click at [158, 177] on input "No" at bounding box center [162, 174] width 16 height 16
checkbox input "true"
click at [162, 224] on span "Slope in Front Yard" at bounding box center [179, 227] width 72 height 8
click at [143, 224] on input "Slope in Front Yard" at bounding box center [136, 227] width 16 height 16
checkbox input "true"
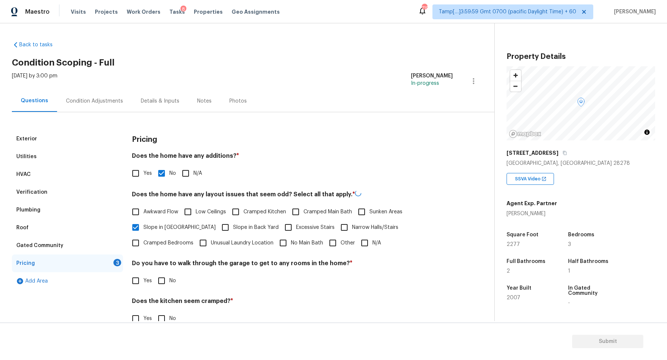
click at [220, 220] on label "Slope in Back Yard" at bounding box center [247, 228] width 61 height 16
click at [220, 220] on input "Slope in Back Yard" at bounding box center [225, 228] width 16 height 16
checkbox input "true"
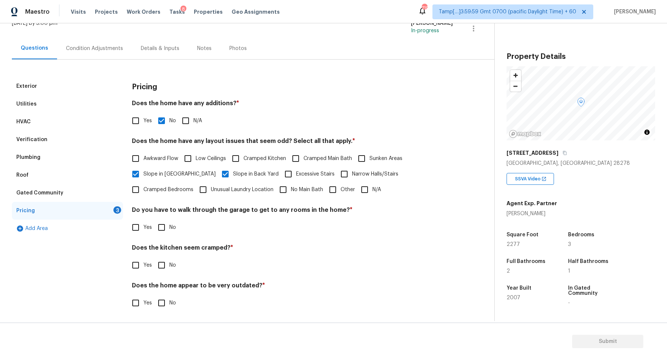
click at [168, 232] on input "No" at bounding box center [162, 228] width 16 height 16
checkbox input "true"
click at [154, 257] on input "No" at bounding box center [162, 265] width 16 height 16
checkbox input "true"
click at [154, 296] on input "No" at bounding box center [162, 304] width 16 height 16
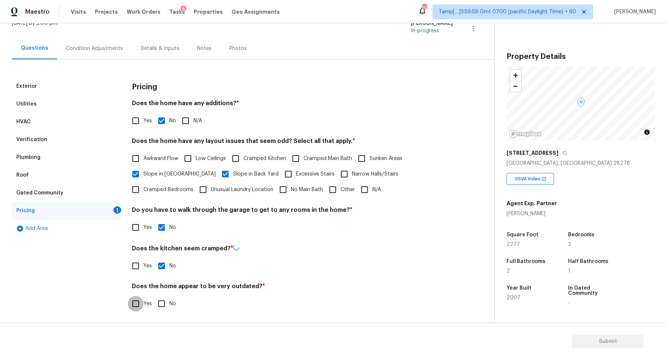
checkbox input "true"
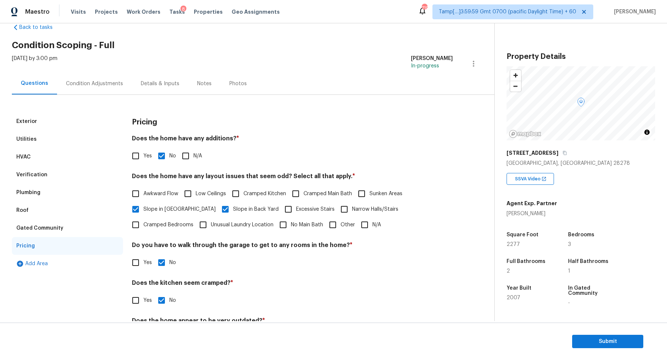
click at [88, 84] on div "Condition Adjustments" at bounding box center [94, 83] width 57 height 7
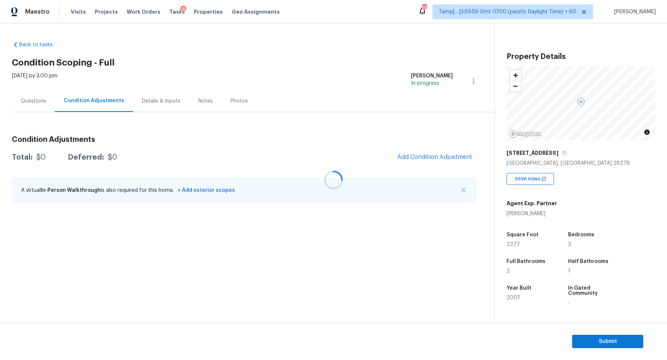
click at [413, 156] on div at bounding box center [333, 180] width 667 height 360
click at [432, 161] on div at bounding box center [333, 180] width 667 height 360
click at [446, 152] on button "Add Condition Adjustment" at bounding box center [435, 157] width 84 height 16
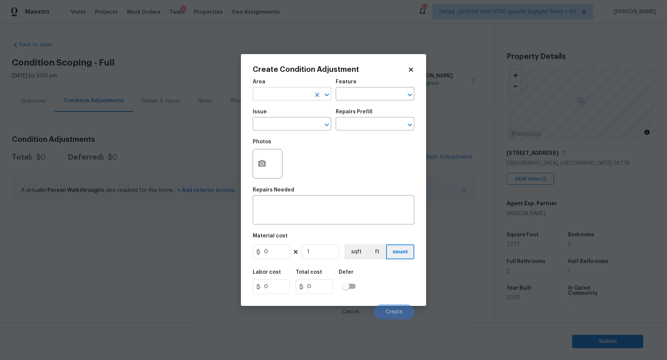
click at [297, 99] on input "text" at bounding box center [282, 94] width 58 height 11
click at [295, 125] on li "Interior Overall" at bounding box center [292, 123] width 79 height 12
type input "Interior Overall"
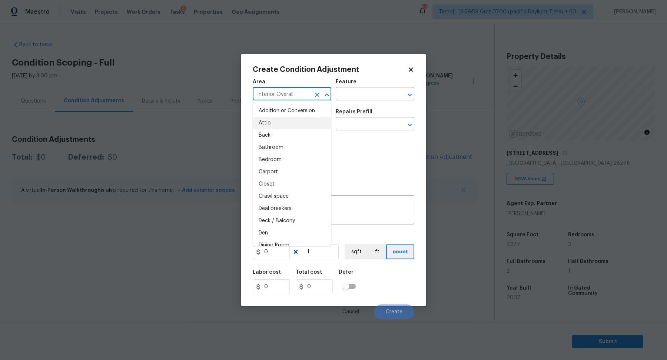
click at [387, 148] on div "Photos" at bounding box center [334, 159] width 162 height 48
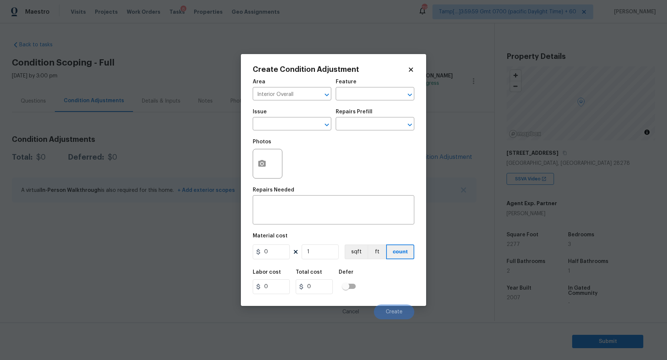
click at [268, 118] on div "Issue" at bounding box center [292, 114] width 79 height 10
click at [268, 122] on input "text" at bounding box center [282, 124] width 58 height 11
click at [281, 157] on li "ACQ: Paint" at bounding box center [292, 159] width 79 height 12
type input "ACQ: Paint"
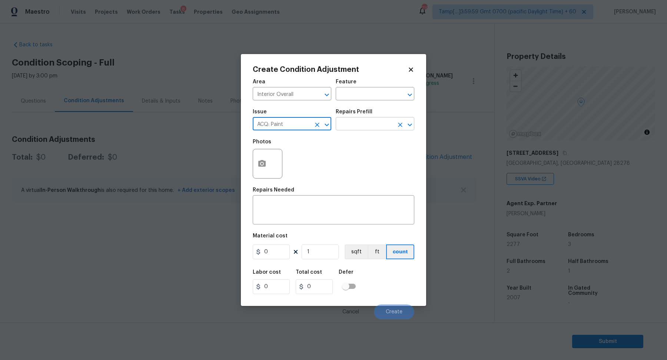
click at [384, 120] on input "text" at bounding box center [365, 124] width 58 height 11
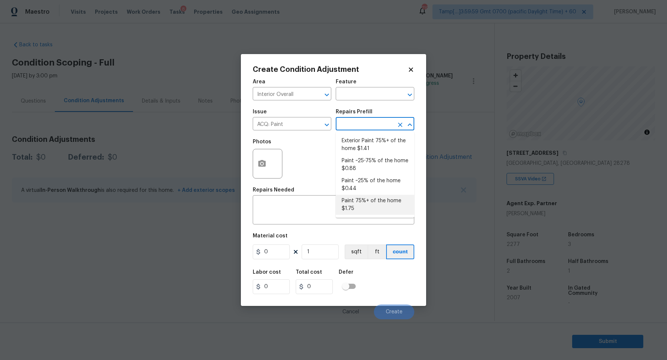
click at [360, 207] on li "Paint 75%+ of the home $1.75" at bounding box center [375, 205] width 79 height 20
type input "Acquisition"
type textarea "Acquisition Scope: 75%+ of the home will likely require interior paint"
type input "1.75"
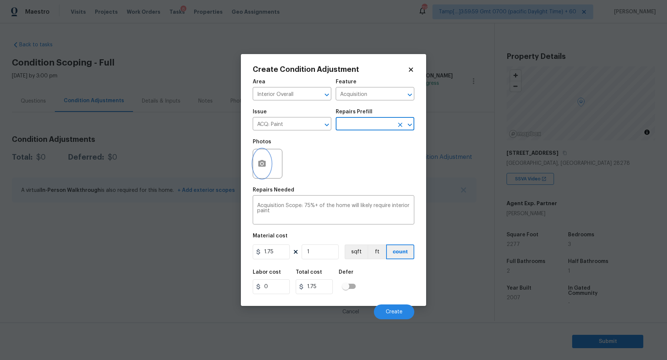
click at [264, 168] on button "button" at bounding box center [262, 163] width 18 height 29
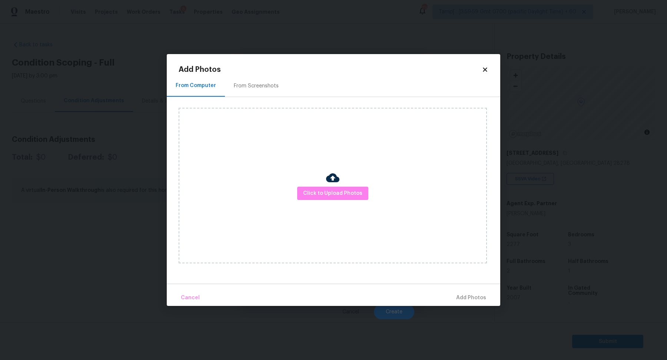
click at [248, 89] on div "From Screenshots" at bounding box center [256, 85] width 45 height 7
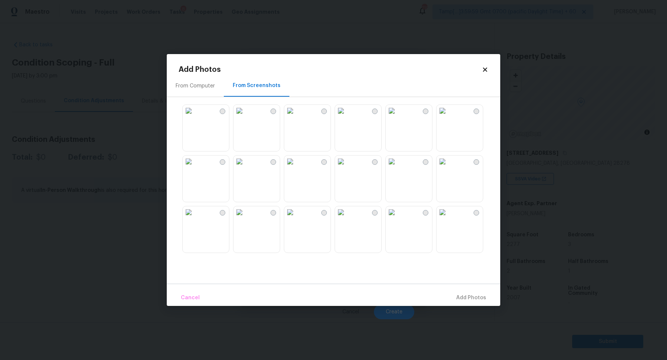
scroll to position [71, 0]
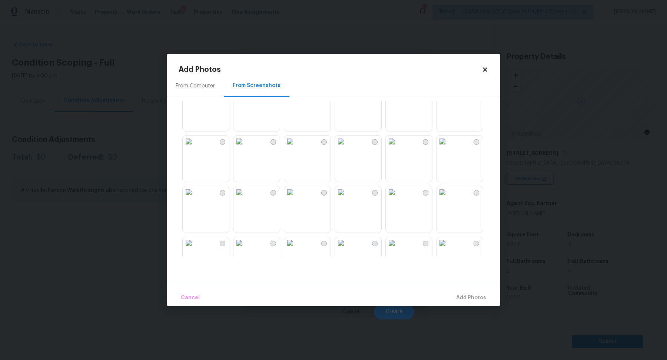
click at [347, 147] on img at bounding box center [341, 142] width 12 height 12
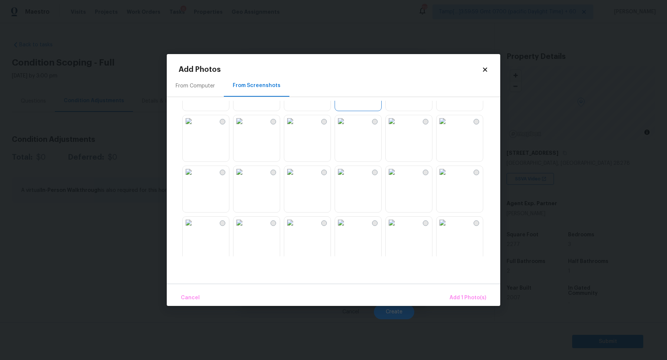
click at [398, 127] on img at bounding box center [392, 121] width 12 height 12
click at [448, 133] on img at bounding box center [442, 127] width 12 height 12
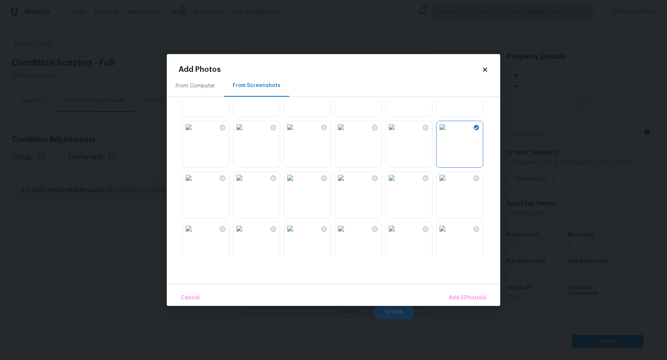
scroll to position [377, 0]
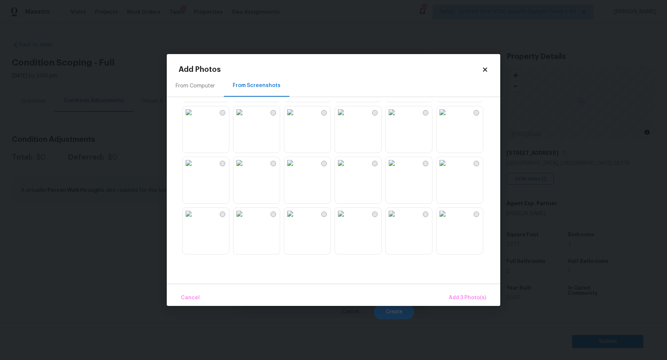
click at [245, 118] on img at bounding box center [239, 112] width 12 height 12
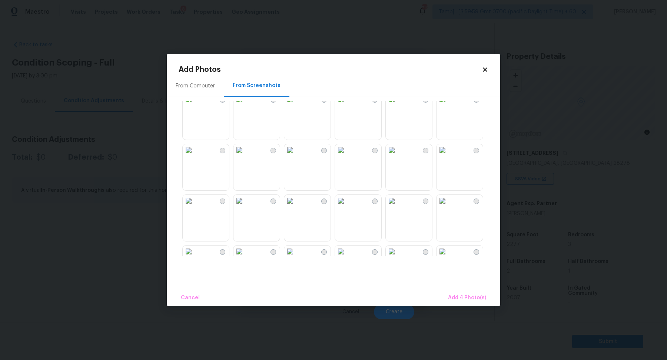
click at [448, 156] on img at bounding box center [442, 150] width 12 height 12
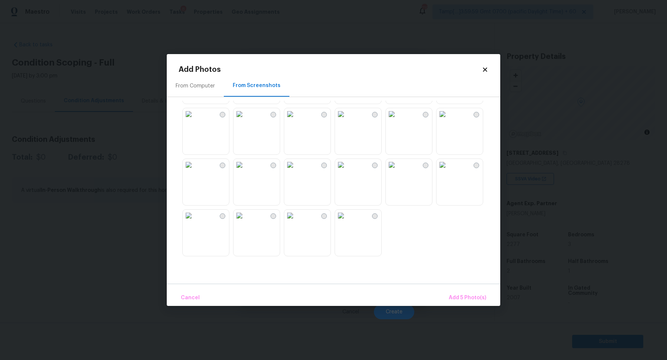
click at [459, 289] on div "Cancel Add 5 Photo(s)" at bounding box center [333, 295] width 333 height 22
click at [460, 295] on span "Add 5 Photo(s)" at bounding box center [467, 297] width 37 height 9
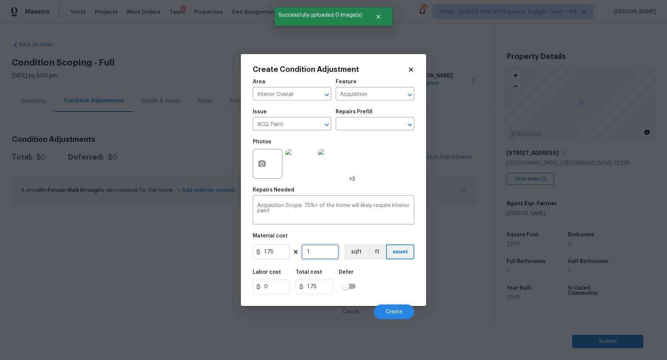
click at [318, 251] on input "1" at bounding box center [320, 252] width 37 height 15
type input "2"
type input "3.5"
type input "22"
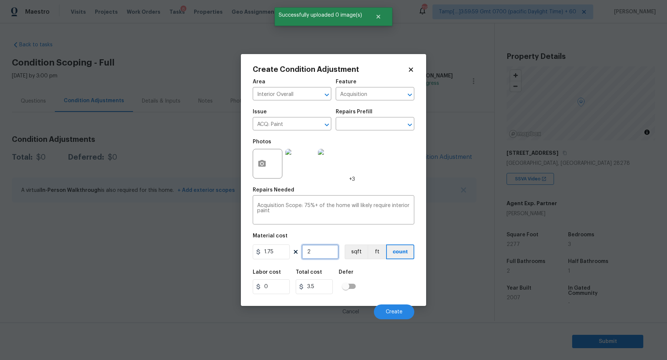
type input "38.5"
type input "227"
type input "397.25"
type input "2277"
type input "3984.75"
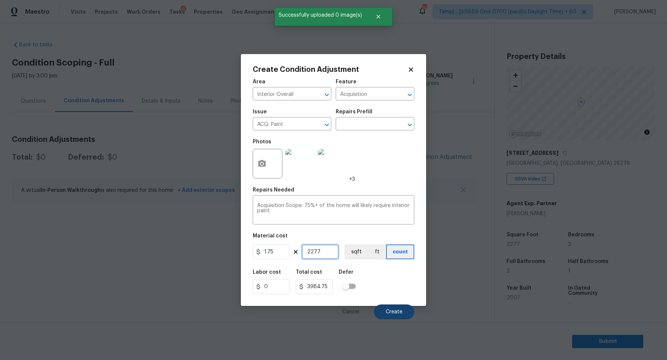
type input "2277"
click at [383, 308] on button "Create" at bounding box center [394, 312] width 40 height 15
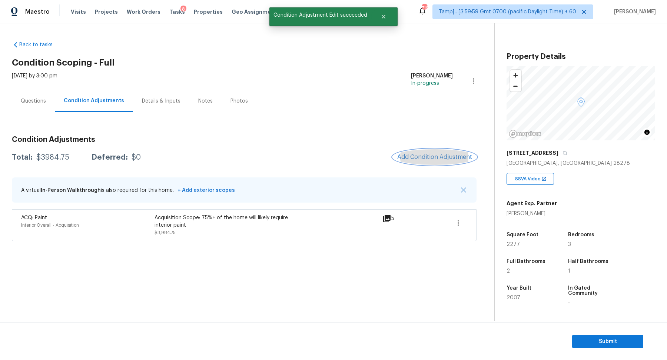
click at [435, 153] on button "Add Condition Adjustment" at bounding box center [435, 157] width 84 height 16
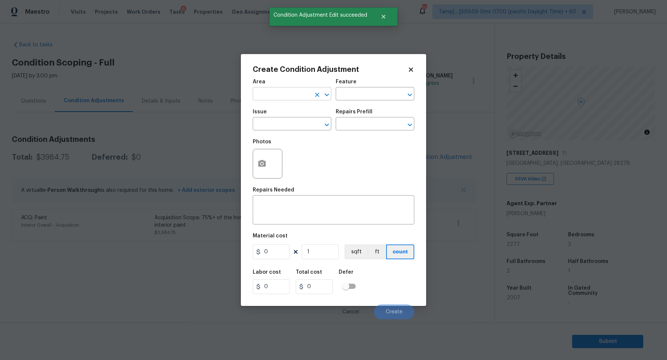
click at [284, 93] on input "text" at bounding box center [282, 94] width 58 height 11
click at [278, 120] on li "Interior Overall" at bounding box center [292, 123] width 79 height 12
type input "Interior Overall"
click at [278, 120] on input "text" at bounding box center [282, 124] width 58 height 11
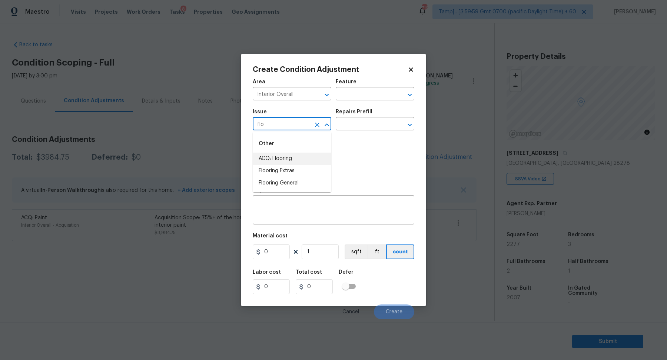
click at [294, 158] on li "ACQ: Flooring" at bounding box center [292, 159] width 79 height 12
type input "ACQ: Flooring"
click at [373, 115] on div "Repairs Prefill" at bounding box center [375, 114] width 79 height 10
click at [373, 119] on input "text" at bounding box center [365, 124] width 58 height 11
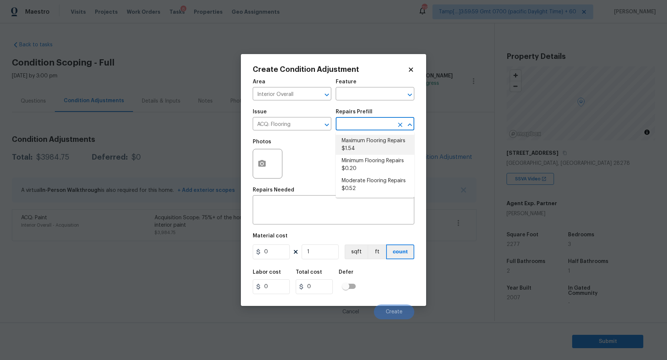
click at [366, 134] on ul "Maximum Flooring Repairs $1.54 Minimum Flooring Repairs $0.20 Moderate Flooring…" at bounding box center [375, 165] width 79 height 66
click at [364, 138] on li "Maximum Flooring Repairs $1.54" at bounding box center [375, 145] width 79 height 20
type input "Acquisition"
type textarea "Acquisition Scope: Maximum flooring repairs"
type input "1.54"
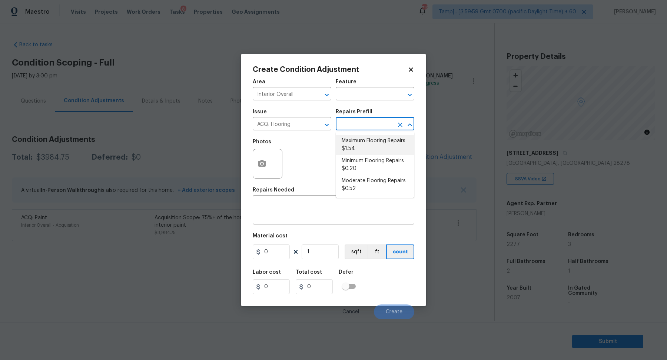
type input "1.54"
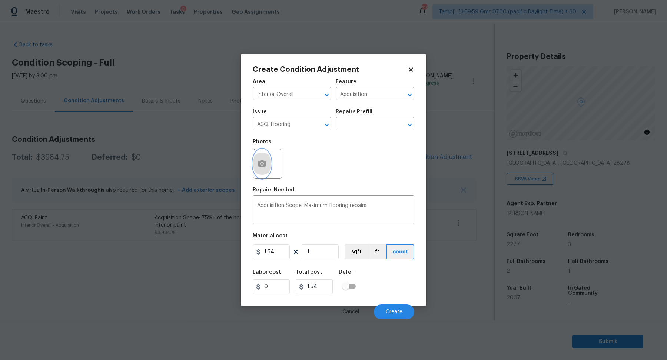
click at [258, 166] on icon "button" at bounding box center [261, 163] width 7 height 7
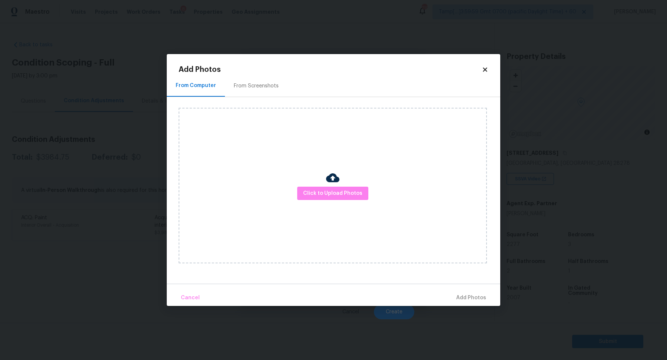
click at [255, 92] on div "From Screenshots" at bounding box center [256, 86] width 63 height 22
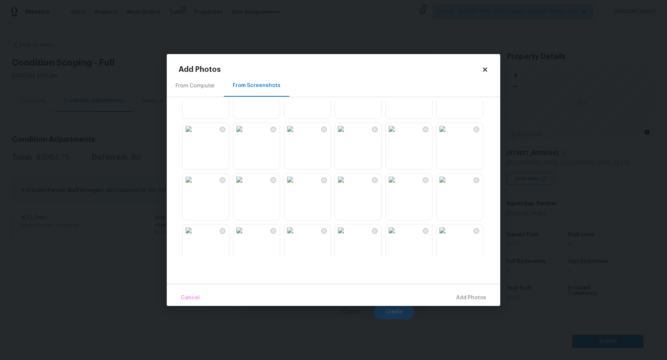
scroll to position [75, 0]
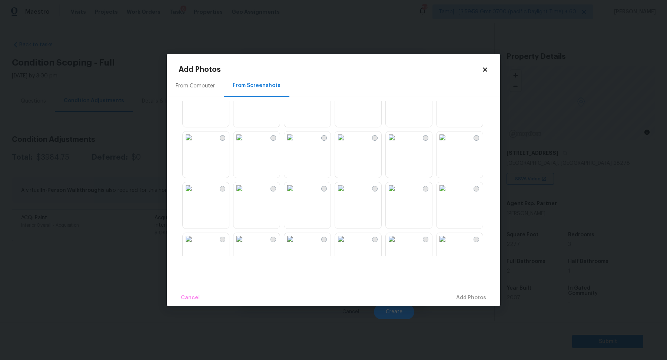
click at [245, 93] on img at bounding box center [239, 87] width 12 height 12
click at [398, 141] on img at bounding box center [392, 135] width 12 height 12
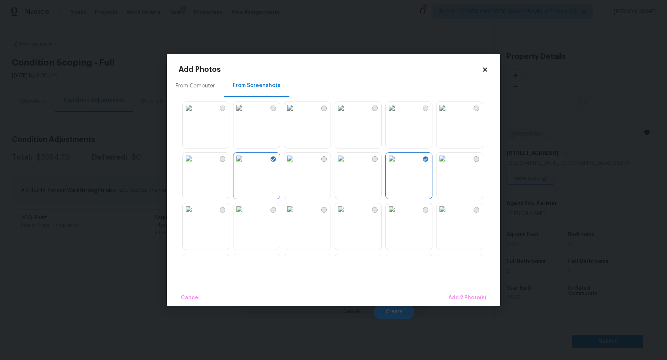
scroll to position [0, 0]
click at [448, 117] on img at bounding box center [442, 111] width 12 height 12
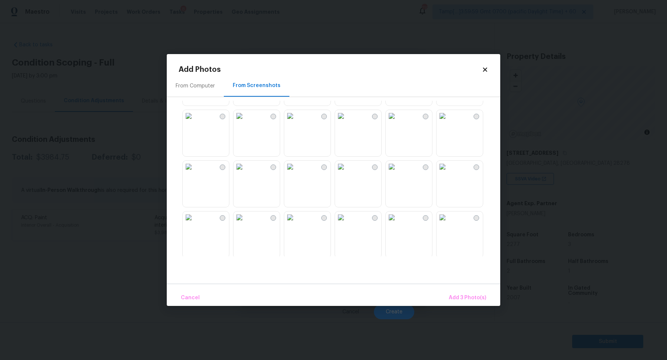
scroll to position [155, 0]
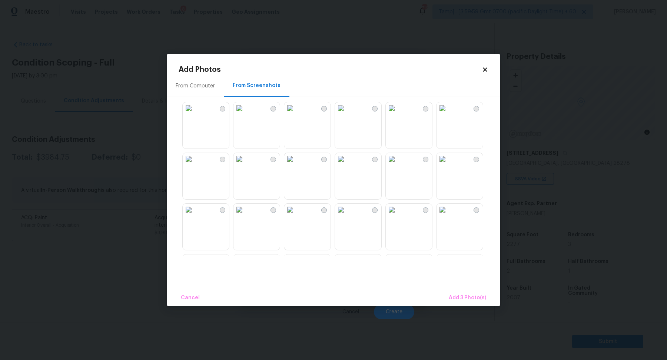
click at [448, 165] on img at bounding box center [442, 159] width 12 height 12
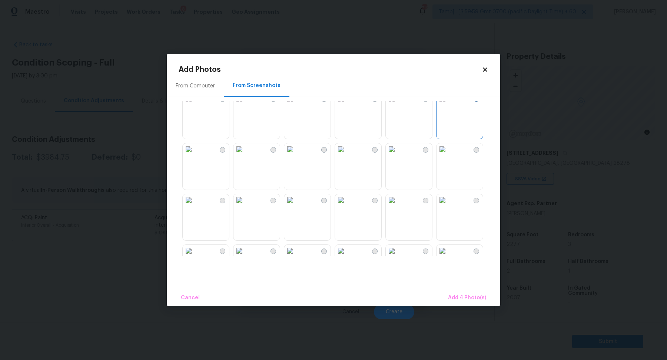
scroll to position [237, 0]
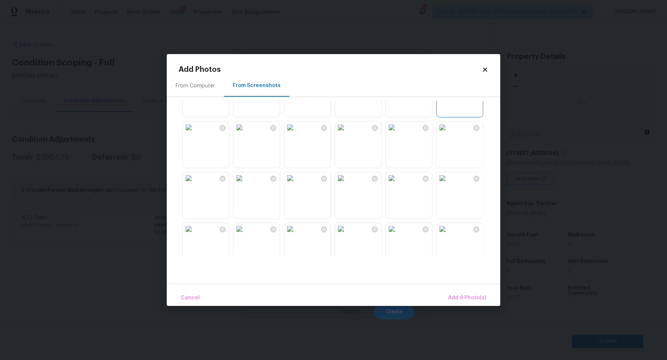
click at [448, 184] on img at bounding box center [442, 178] width 12 height 12
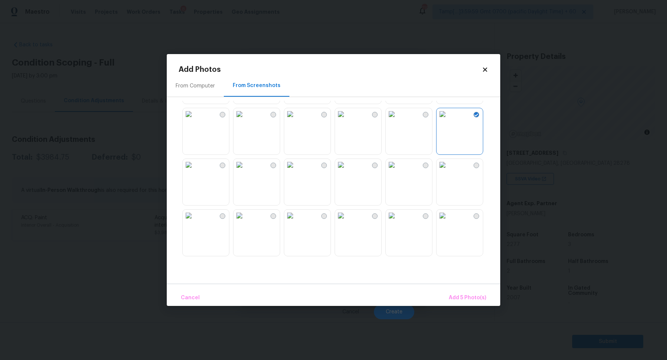
scroll to position [306, 0]
click at [398, 166] on img at bounding box center [392, 160] width 12 height 12
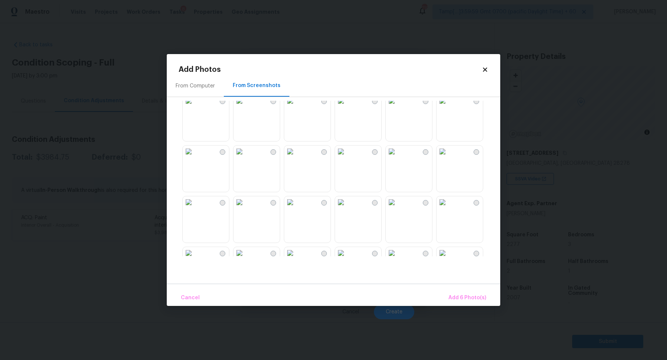
scroll to position [445, 0]
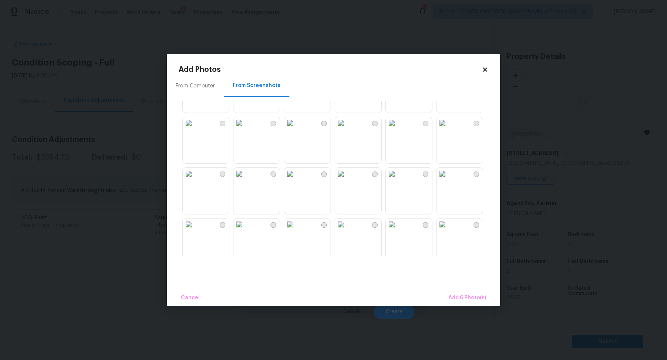
click at [194, 129] on img at bounding box center [189, 123] width 12 height 12
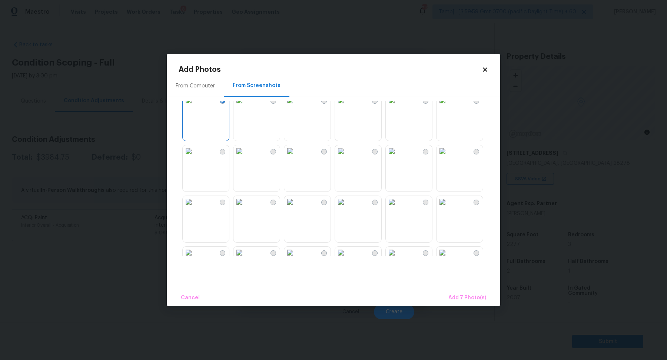
scroll to position [499, 0]
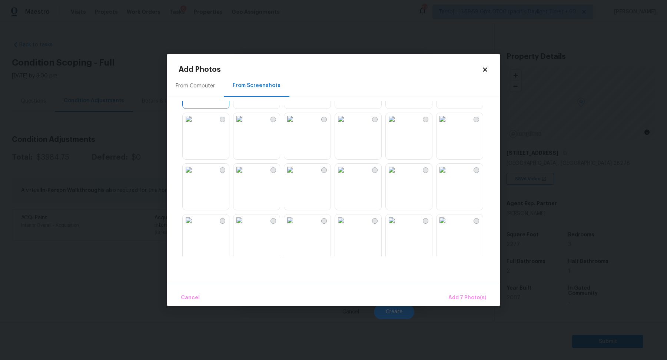
click at [448, 176] on img at bounding box center [442, 170] width 12 height 12
click at [475, 293] on button "Add 8 Photo(s)" at bounding box center [467, 298] width 44 height 16
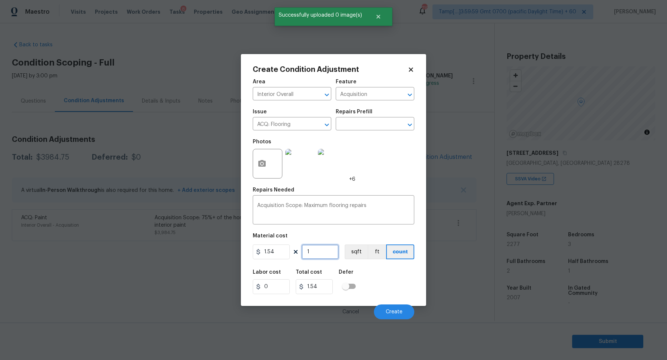
click at [323, 251] on input "1" at bounding box center [320, 252] width 37 height 15
type input "2"
type input "3.08"
type input "22"
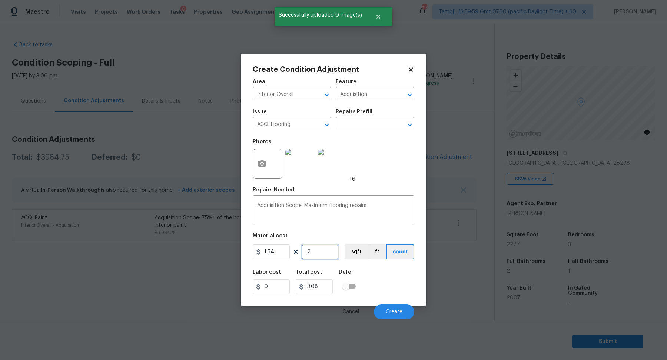
type input "33.88"
type input "227"
type input "349.58"
type input "2277"
type input "3506.58"
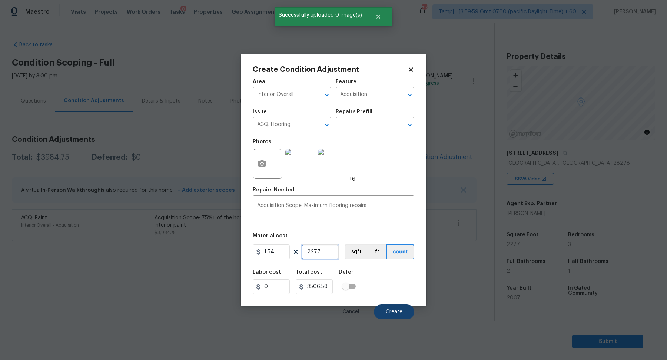
type input "2277"
click at [386, 315] on button "Create" at bounding box center [394, 312] width 40 height 15
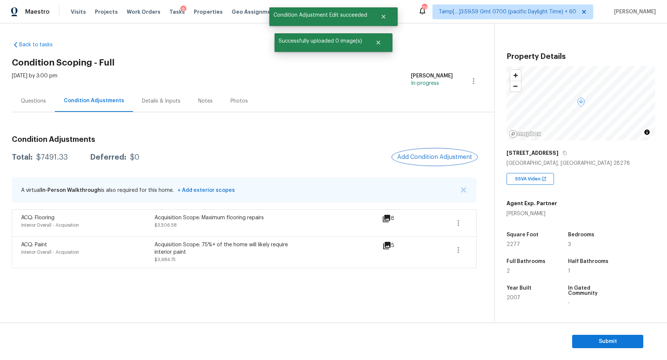
click at [438, 156] on span "Add Condition Adjustment" at bounding box center [434, 157] width 75 height 7
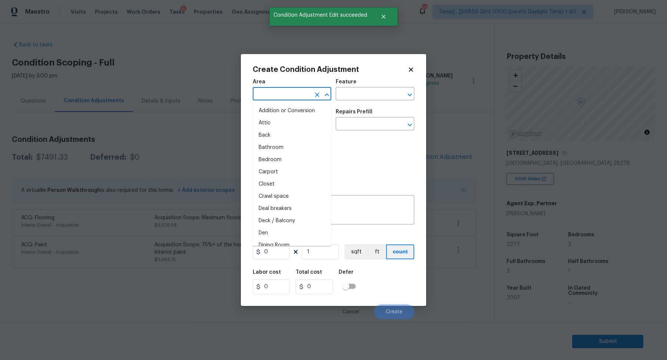
click at [288, 94] on input "text" at bounding box center [282, 94] width 58 height 11
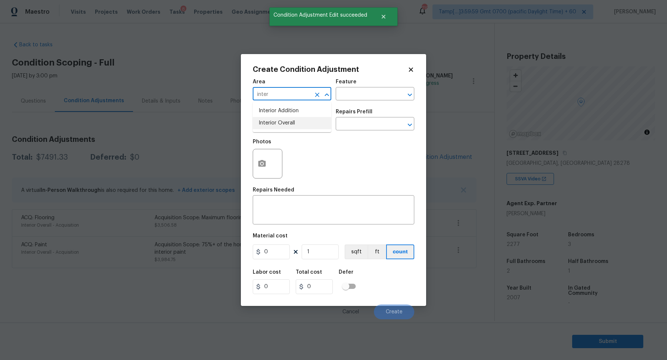
click at [300, 124] on li "Interior Overall" at bounding box center [292, 123] width 79 height 12
type input "Interior Overall"
click at [300, 124] on input "text" at bounding box center [282, 124] width 58 height 11
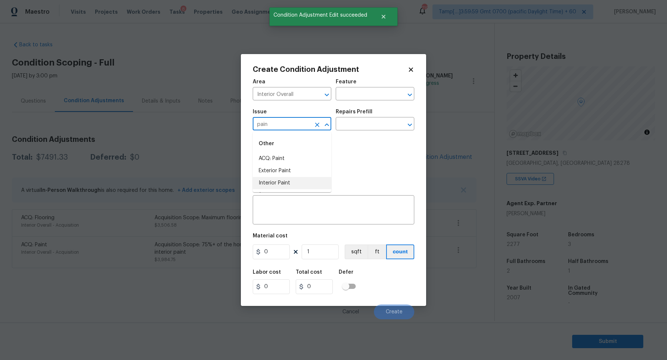
click at [282, 185] on li "Interior Paint" at bounding box center [292, 183] width 79 height 12
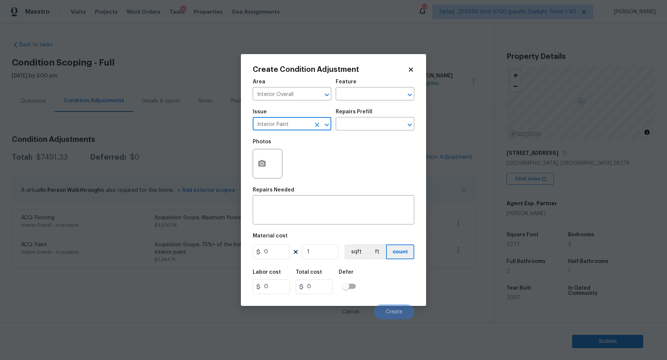
type input "Interior Paint"
click at [378, 131] on div "Issue Interior Paint ​ Repairs Prefill ​" at bounding box center [334, 120] width 162 height 30
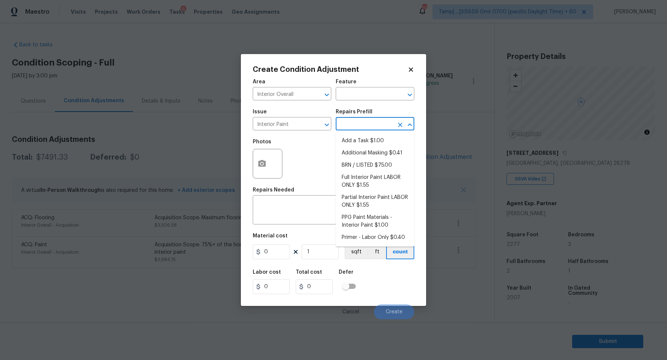
click at [385, 126] on input "text" at bounding box center [365, 124] width 58 height 11
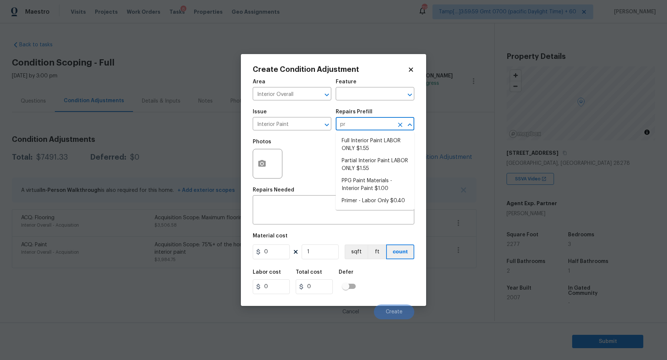
type input "pri"
click at [353, 140] on li "Primer - Labor Only $0.40" at bounding box center [375, 141] width 79 height 12
type input "Overall Paint"
type textarea "Interior primer - PRIMER PROVIDED BY OPENDOOR - All nails, screws, drywall anch…"
type input "0.4"
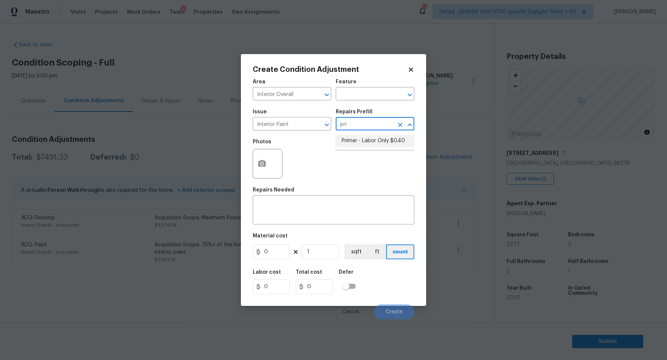
type input "0.4"
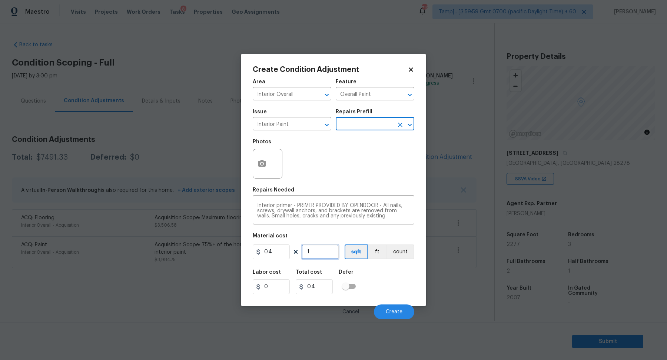
click at [325, 249] on input "1" at bounding box center [320, 252] width 37 height 15
click at [318, 253] on input "1" at bounding box center [320, 252] width 37 height 15
type input "8"
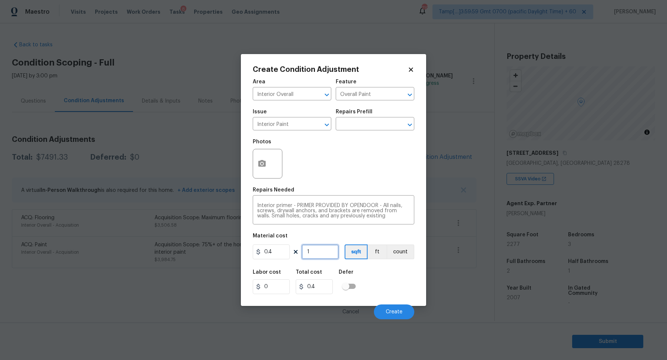
type input "3.2"
type input "80"
type input "32"
type input "800"
type input "320"
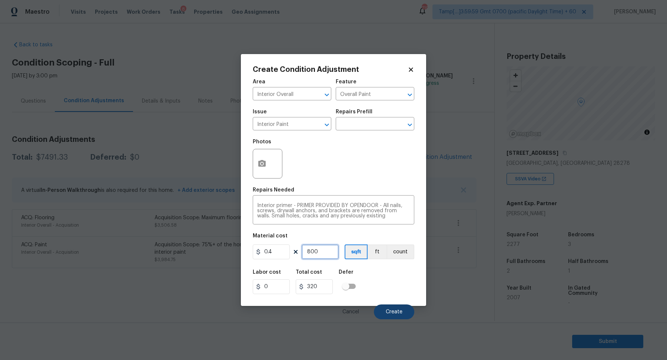
type input "800"
click at [379, 309] on button "Create" at bounding box center [394, 312] width 40 height 15
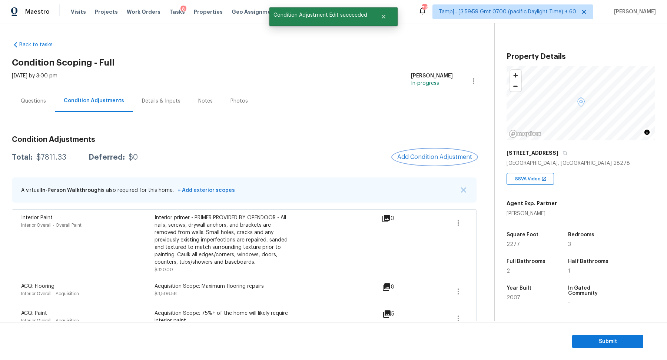
click at [429, 155] on span "Add Condition Adjustment" at bounding box center [434, 157] width 75 height 7
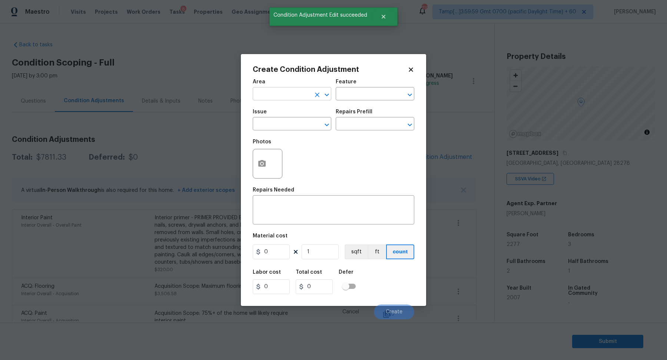
click at [269, 99] on input "text" at bounding box center [282, 94] width 58 height 11
type input "e"
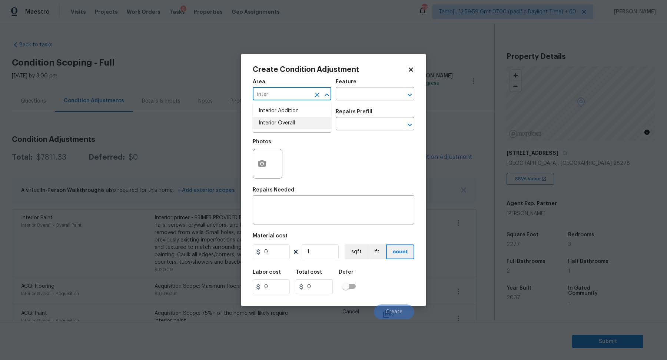
click at [312, 122] on li "Interior Overall" at bounding box center [292, 123] width 79 height 12
type input "Interior Overall"
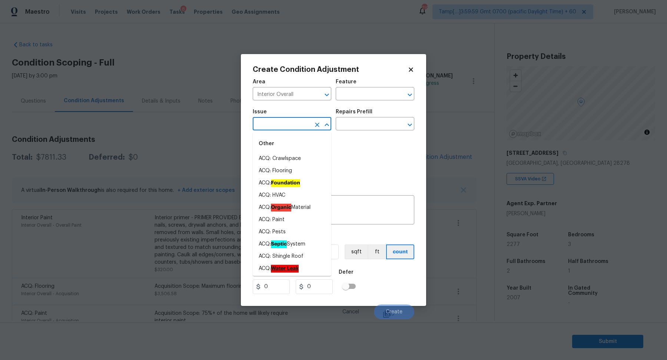
click at [297, 123] on input "text" at bounding box center [282, 124] width 58 height 11
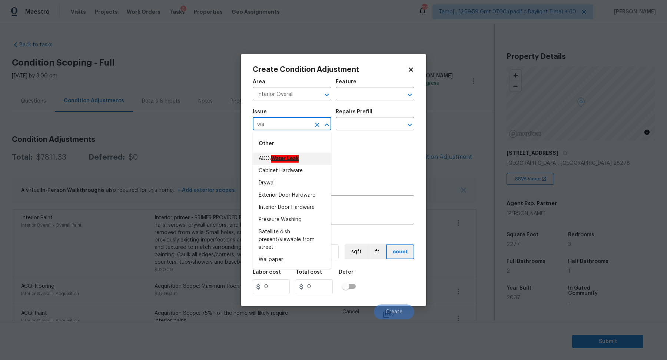
click at [297, 161] on ah_el_jm_1744356582284 "Water Leak" at bounding box center [285, 159] width 28 height 8
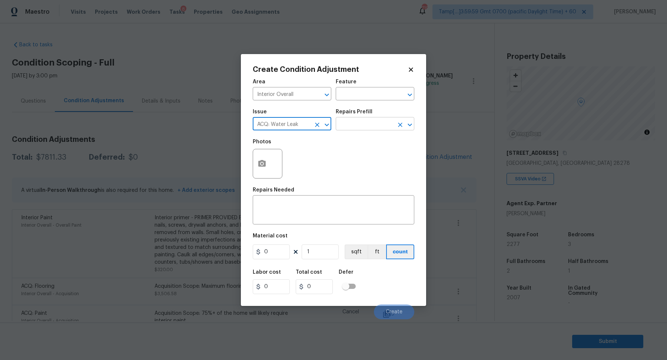
type input "ACQ: Water Leak"
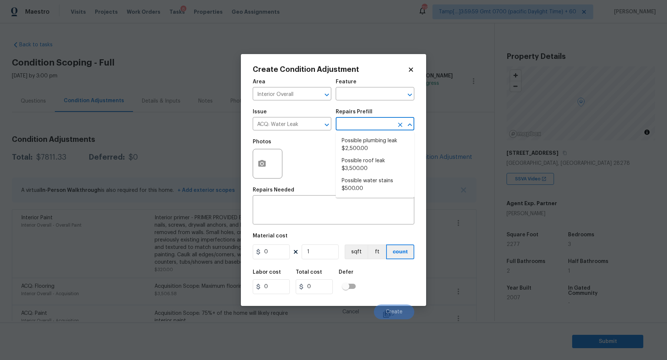
click at [384, 124] on input "text" at bounding box center [365, 124] width 58 height 11
click at [378, 143] on li "Possible plumbing leak $2,500.00" at bounding box center [375, 145] width 79 height 20
type input "Acquisition"
type textarea "Acquisition Scope: Possible plumbing leak"
type input "2500"
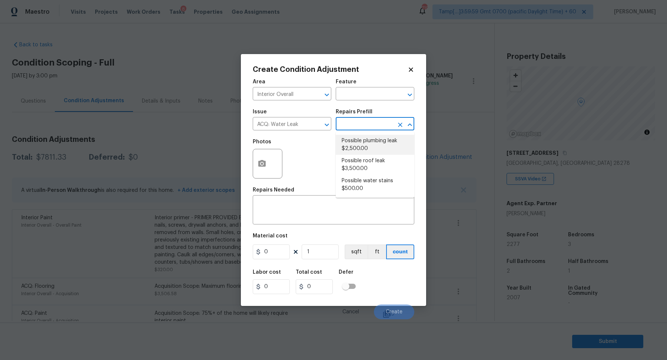
type input "2500"
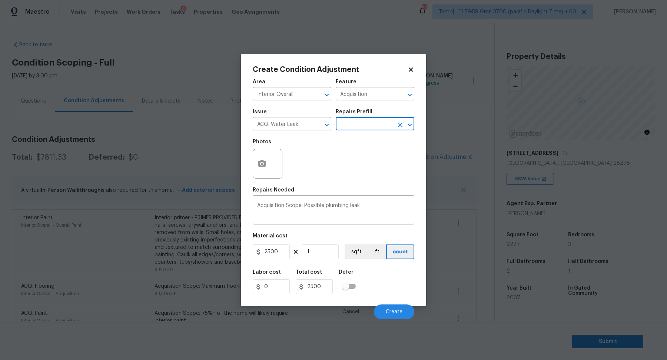
click at [274, 161] on div at bounding box center [268, 164] width 30 height 30
click at [259, 161] on icon "button" at bounding box center [261, 163] width 7 height 7
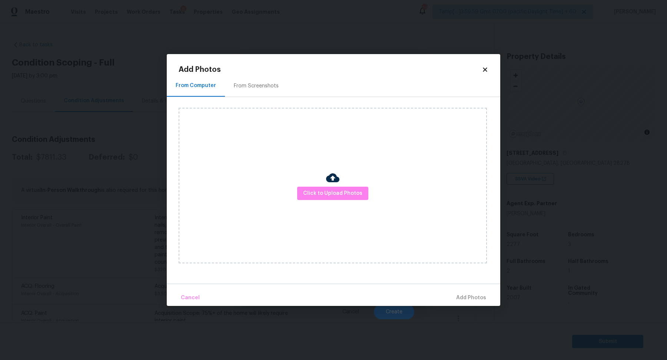
click at [331, 184] on img at bounding box center [332, 177] width 13 height 13
click at [331, 189] on span "Click to Upload Photos" at bounding box center [332, 193] width 59 height 9
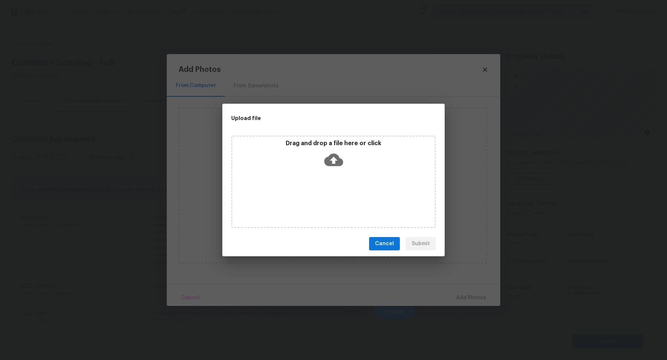
click at [342, 170] on div "Drag and drop a file here or click" at bounding box center [333, 156] width 202 height 32
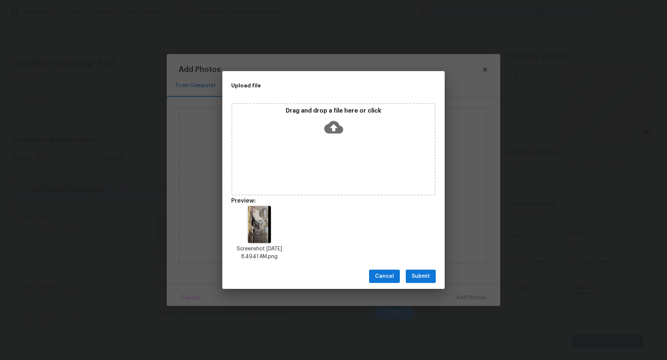
click at [429, 277] on span "Submit" at bounding box center [421, 276] width 18 height 9
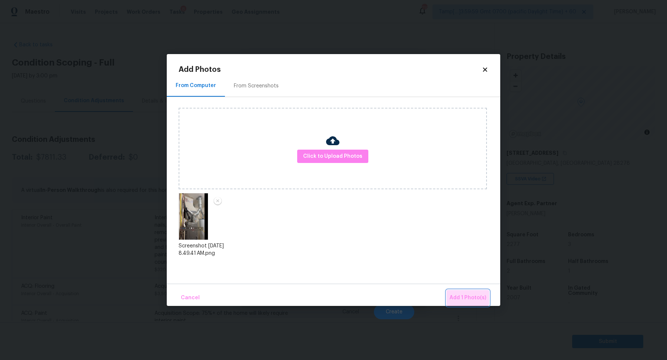
click at [455, 290] on button "Add 1 Photo(s)" at bounding box center [467, 298] width 43 height 16
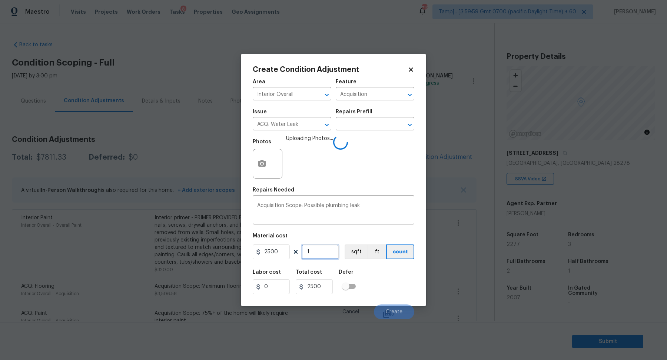
click at [327, 253] on input "1" at bounding box center [320, 252] width 37 height 15
click at [395, 288] on div "Labor cost 0 Total cost 2500 Defer" at bounding box center [334, 281] width 162 height 33
click at [390, 308] on button "Create" at bounding box center [394, 312] width 40 height 15
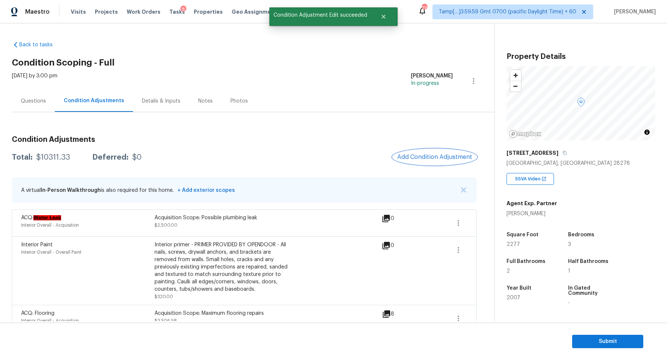
click at [459, 160] on span "Add Condition Adjustment" at bounding box center [434, 157] width 75 height 7
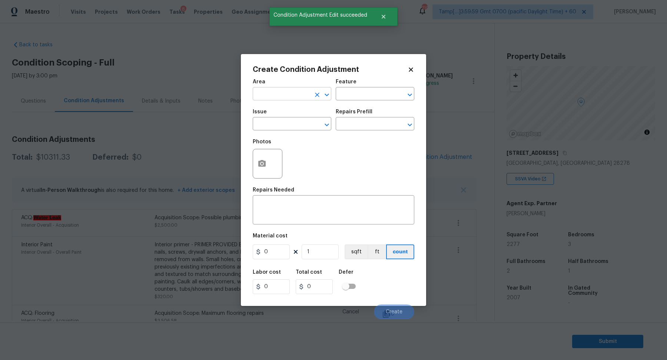
click at [279, 92] on input "text" at bounding box center [282, 94] width 58 height 11
type input "e"
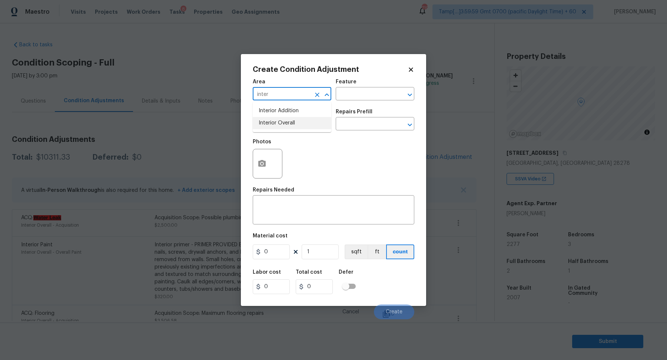
drag, startPoint x: 286, startPoint y: 130, endPoint x: 290, endPoint y: 124, distance: 7.2
click at [286, 124] on ul "Interior Addition Interior Overall" at bounding box center [292, 117] width 79 height 30
click at [290, 124] on li "Interior Overall" at bounding box center [292, 123] width 79 height 12
type input "Interior Overall"
click at [259, 166] on icon "button" at bounding box center [261, 163] width 7 height 7
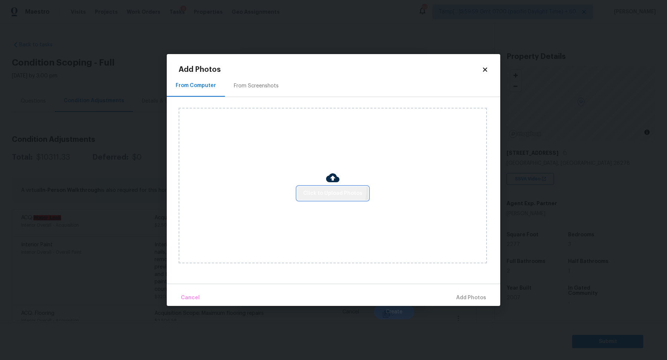
click at [317, 189] on span "Click to Upload Photos" at bounding box center [332, 193] width 59 height 9
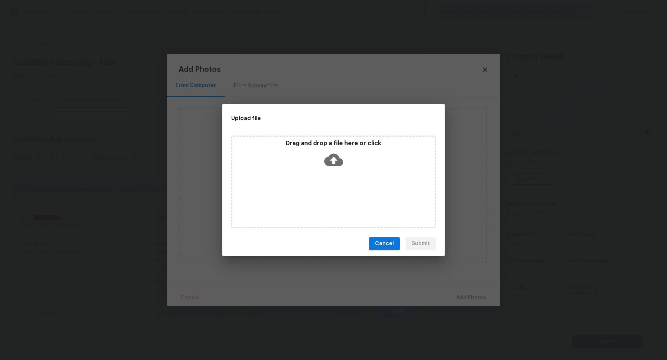
click at [336, 175] on div "Drag and drop a file here or click" at bounding box center [333, 182] width 204 height 93
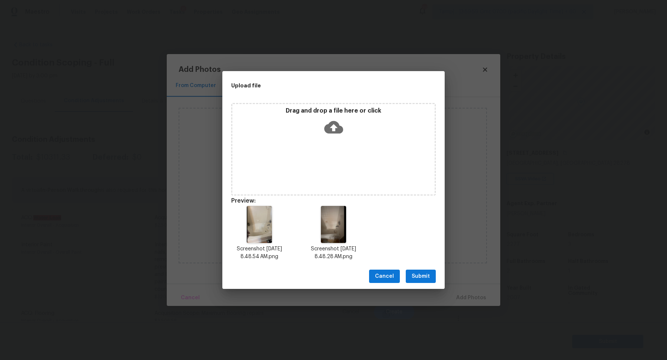
click at [423, 280] on span "Submit" at bounding box center [421, 276] width 18 height 9
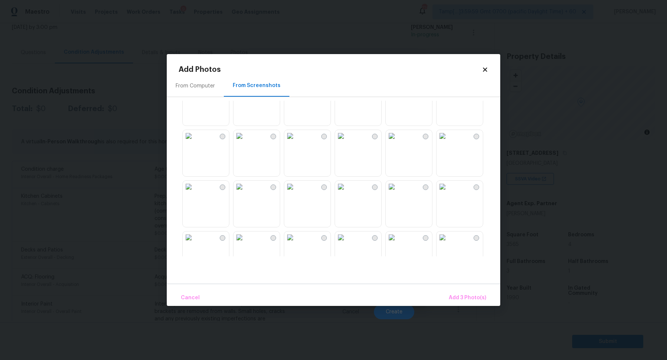
scroll to position [197, 0]
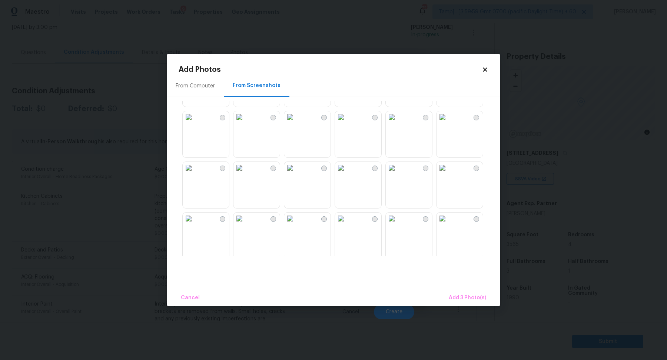
click at [347, 123] on img at bounding box center [341, 117] width 12 height 12
click at [296, 123] on img at bounding box center [290, 117] width 12 height 12
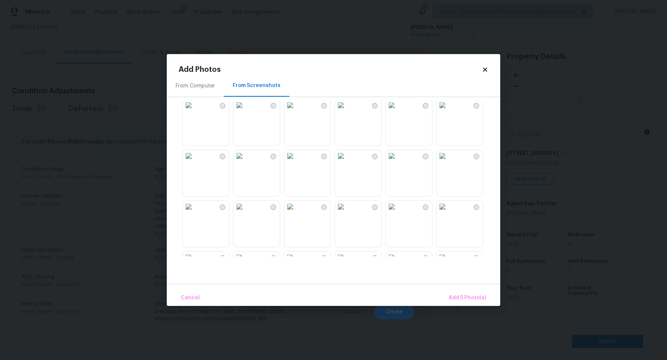
click at [398, 162] on img at bounding box center [392, 156] width 12 height 12
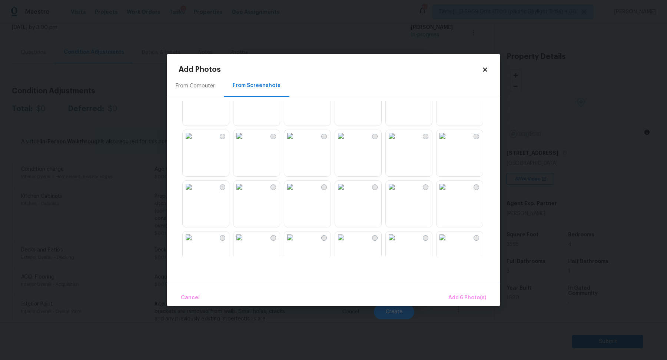
click at [398, 193] on img at bounding box center [392, 187] width 12 height 12
click at [296, 193] on img at bounding box center [290, 187] width 12 height 12
click at [460, 294] on span "Add 8 Photo(s)" at bounding box center [467, 297] width 38 height 9
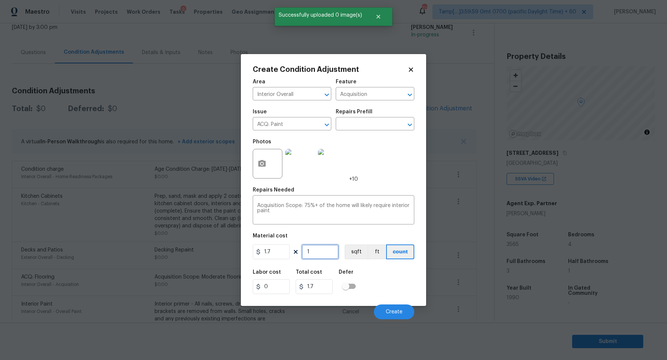
click at [328, 255] on input "1" at bounding box center [320, 252] width 37 height 15
type input "3"
type input "5.1"
type input "35"
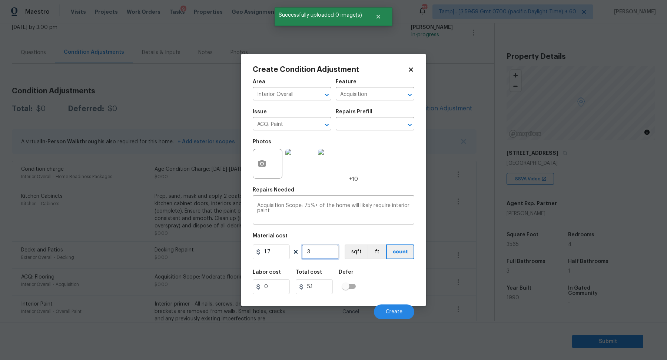
type input "59.5"
type input "356"
type input "605.2"
type input "3565"
type input "6060.5"
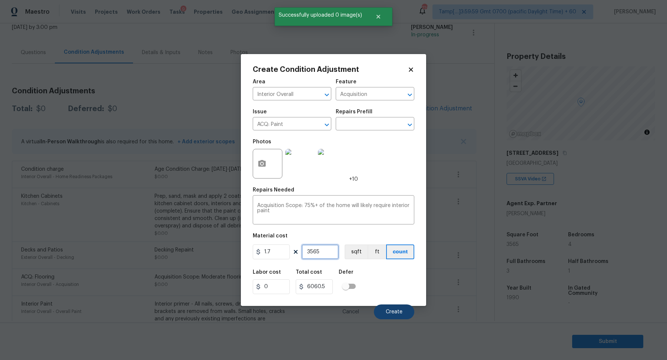
type input "3565"
click at [384, 307] on button "Create" at bounding box center [394, 312] width 40 height 15
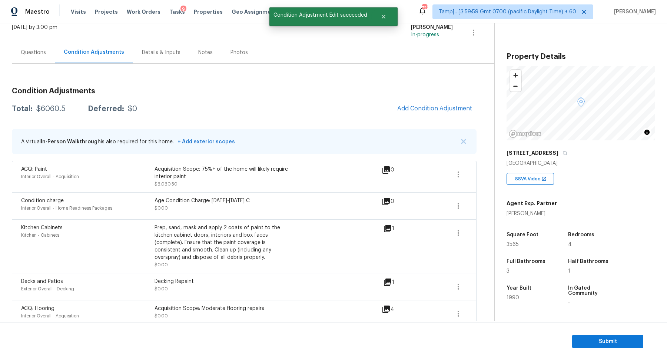
click at [562, 153] on div "[STREET_ADDRESS]" at bounding box center [580, 152] width 149 height 13
click at [562, 153] on icon "button" at bounding box center [564, 153] width 4 height 4
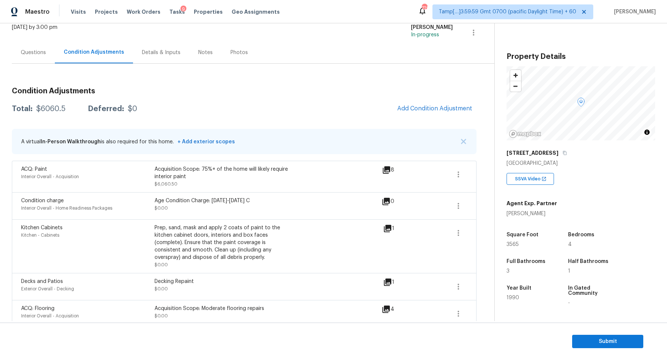
click at [20, 49] on div "Questions" at bounding box center [33, 52] width 43 height 22
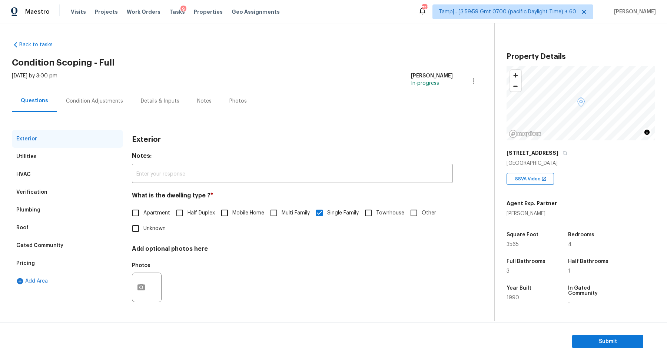
click at [60, 197] on div "Verification" at bounding box center [67, 192] width 111 height 18
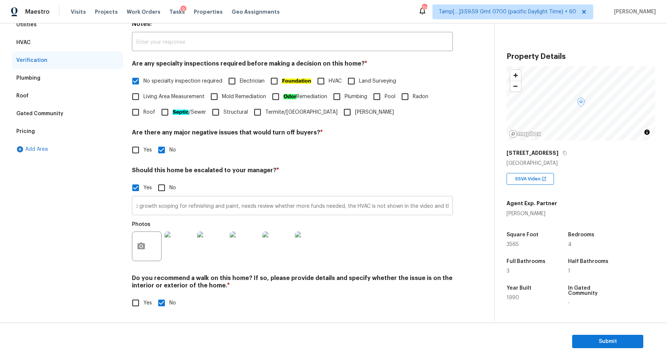
scroll to position [0, 370]
click at [415, 207] on input "The house has a possible foundation issue at 00:17 and 12:49, plumbing leak at …" at bounding box center [292, 206] width 321 height 17
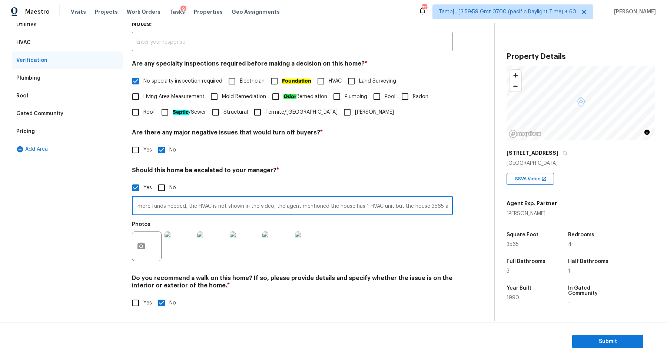
scroll to position [0, 529]
click at [412, 206] on input "The house has a possible foundation issue at 00:17 and 12:49, plumbing leak at …" at bounding box center [292, 206] width 321 height 17
type input "The house has a possible foundation issue at 00:17 and 12:49, plumbing leak at …"
click at [426, 181] on div "Yes No" at bounding box center [292, 188] width 321 height 16
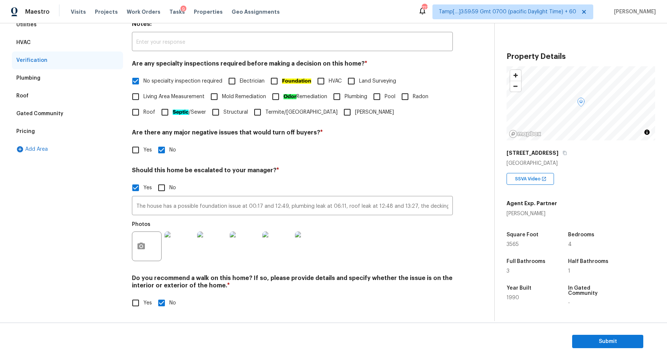
scroll to position [39, 0]
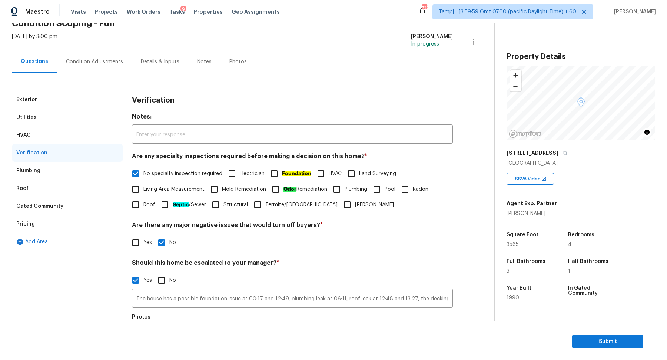
click at [86, 67] on div "Condition Adjustments" at bounding box center [94, 62] width 75 height 22
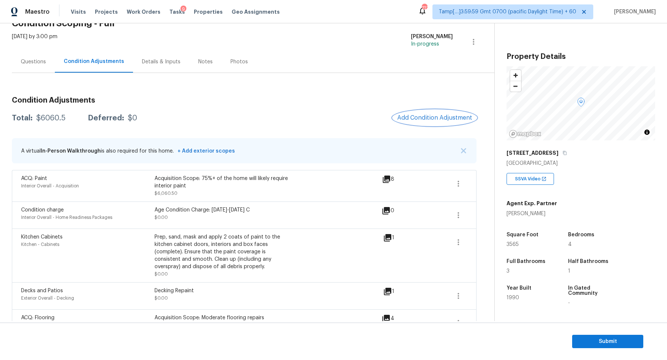
click at [415, 115] on span "Add Condition Adjustment" at bounding box center [434, 117] width 75 height 7
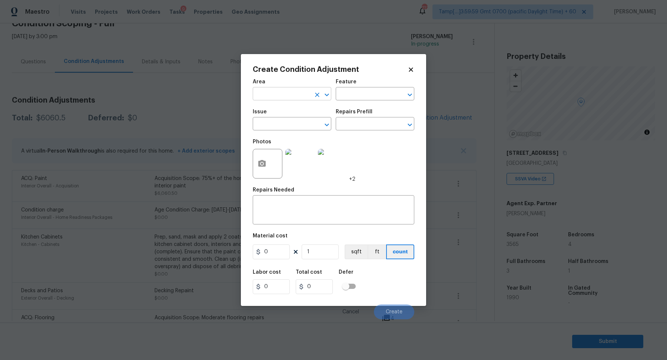
click at [273, 94] on input "text" at bounding box center [282, 94] width 58 height 11
click at [280, 126] on li "Interior Overall" at bounding box center [292, 123] width 79 height 12
type input "Interior Overall"
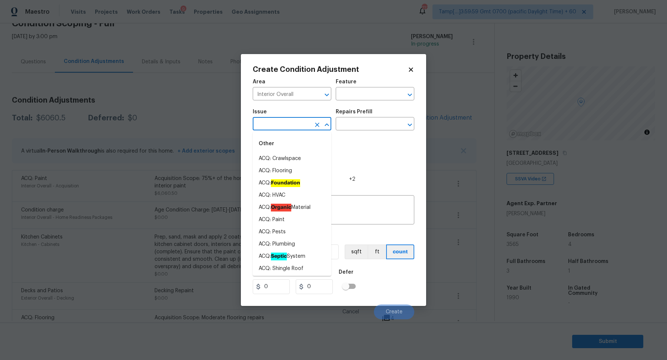
click at [280, 126] on input "text" at bounding box center [282, 124] width 58 height 11
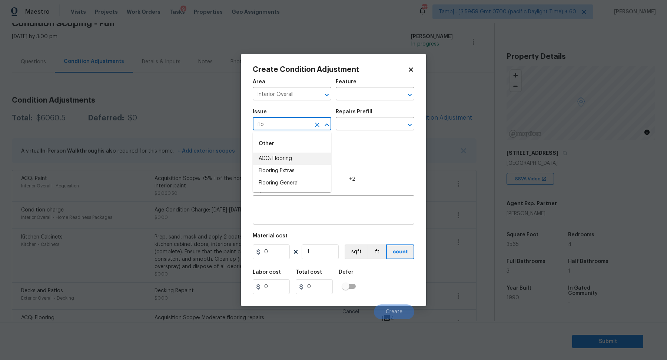
click at [299, 157] on li "ACQ: Flooring" at bounding box center [292, 159] width 79 height 12
type input "ACQ: Flooring"
click at [363, 122] on input "text" at bounding box center [365, 124] width 58 height 11
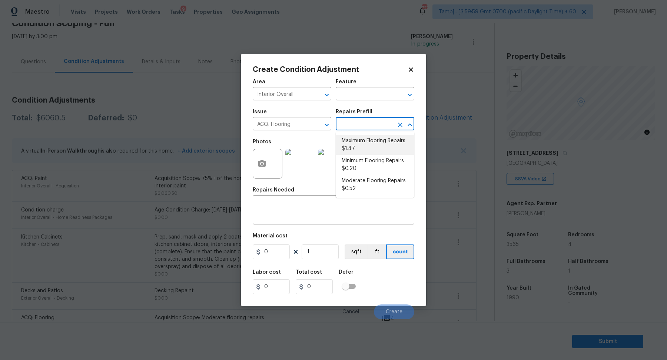
click at [359, 154] on li "Maximum Flooring Repairs $1.47" at bounding box center [375, 145] width 79 height 20
type input "Acquisition"
type textarea "Acquisition Scope: Maximum flooring repairs"
type input "1.47"
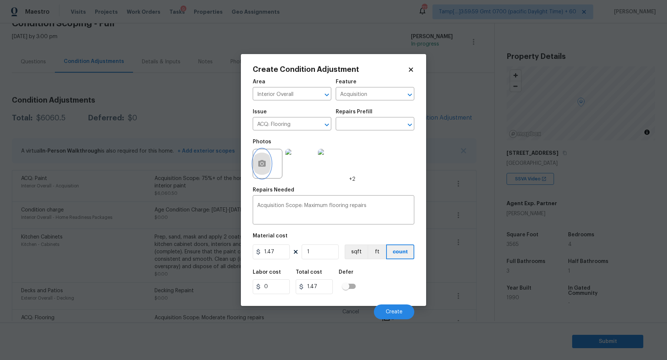
click at [254, 166] on button "button" at bounding box center [262, 163] width 18 height 29
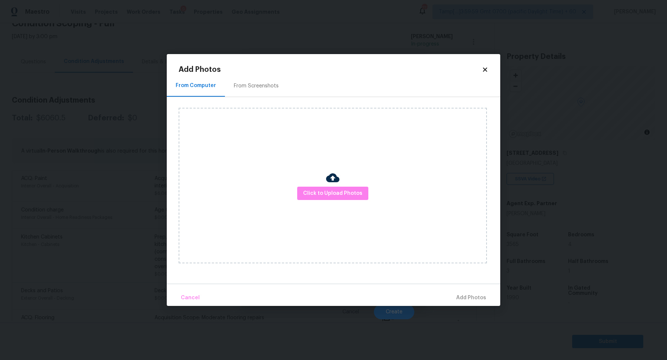
click at [247, 81] on div "From Screenshots" at bounding box center [256, 86] width 63 height 22
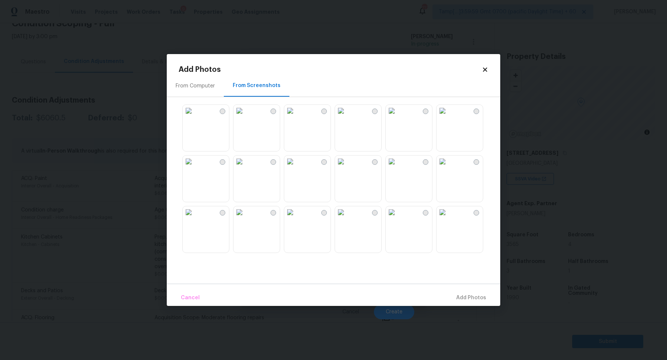
click at [296, 167] on img at bounding box center [290, 162] width 12 height 12
click at [296, 162] on img at bounding box center [290, 162] width 12 height 12
click at [347, 167] on img at bounding box center [341, 162] width 12 height 12
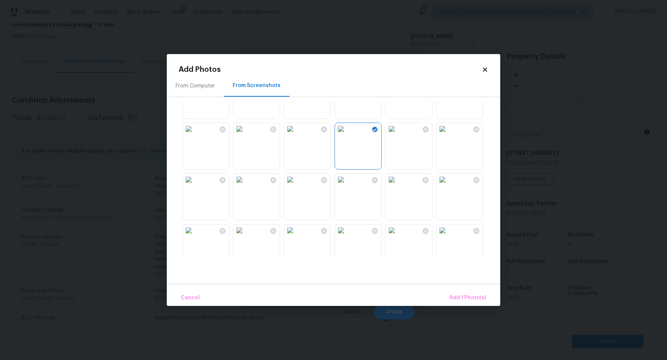
scroll to position [108, 0]
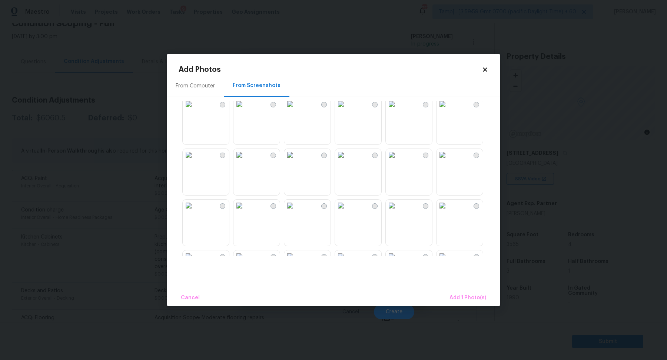
click at [448, 161] on img at bounding box center [442, 155] width 12 height 12
click at [398, 161] on img at bounding box center [392, 155] width 12 height 12
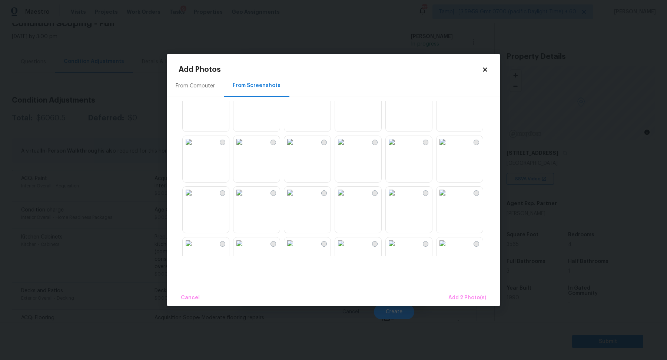
click at [448, 199] on img at bounding box center [442, 193] width 12 height 12
click at [295, 199] on img at bounding box center [290, 193] width 12 height 12
click at [245, 199] on img at bounding box center [239, 193] width 12 height 12
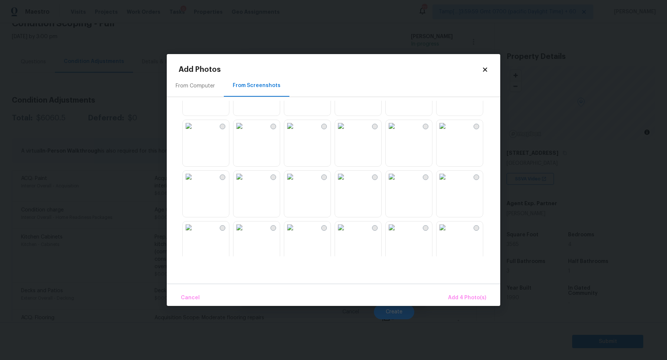
scroll to position [509, 0]
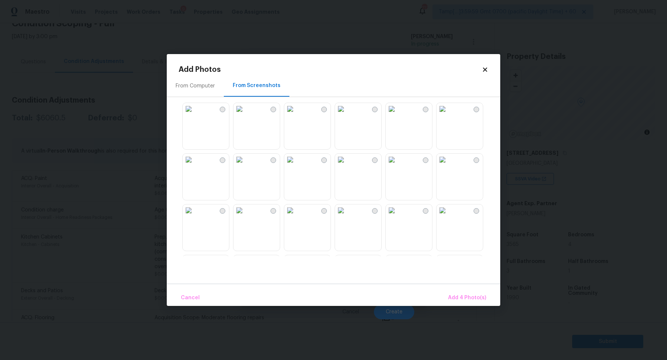
click at [347, 166] on img at bounding box center [341, 160] width 12 height 12
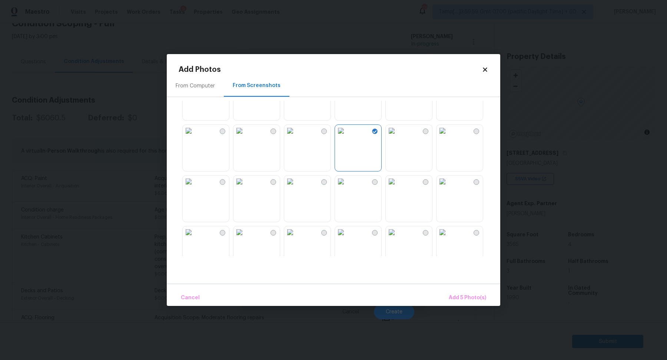
scroll to position [564, 0]
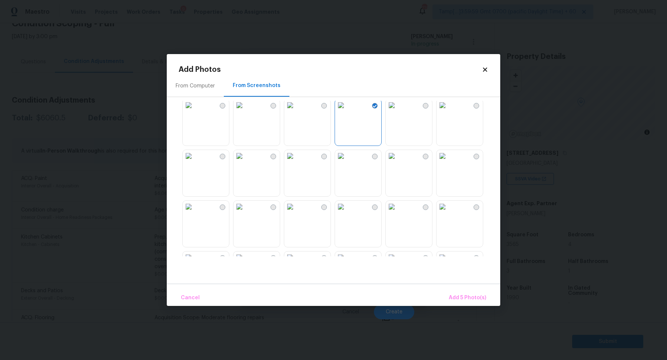
click at [448, 111] on img at bounding box center [442, 105] width 12 height 12
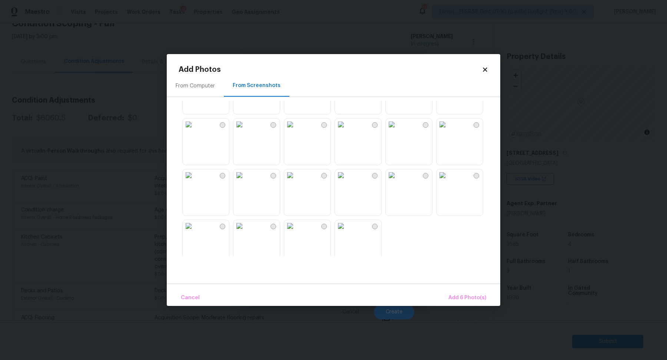
scroll to position [707, 0]
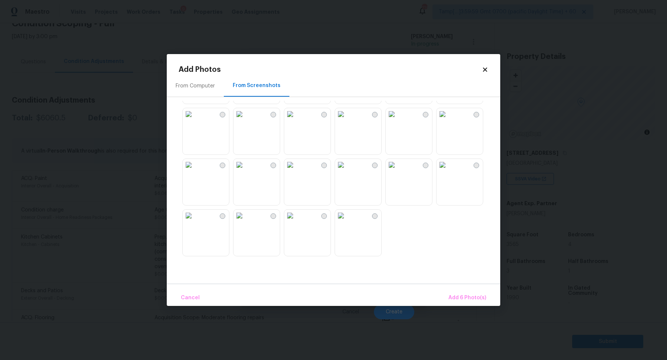
click at [347, 222] on img at bounding box center [341, 216] width 12 height 12
click at [456, 296] on span "Add 6 Photo(s)" at bounding box center [467, 297] width 38 height 9
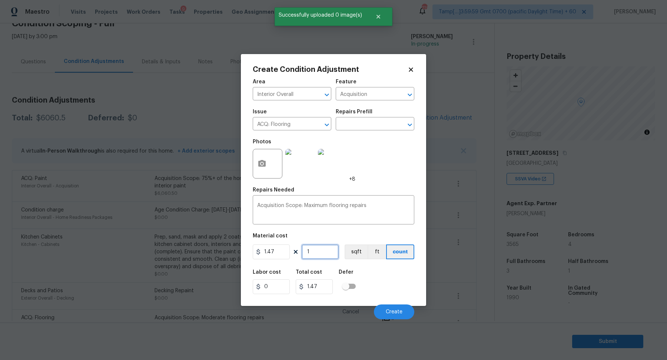
click at [317, 252] on input "1" at bounding box center [320, 252] width 37 height 15
type input "3"
type input "4.41"
type input "35"
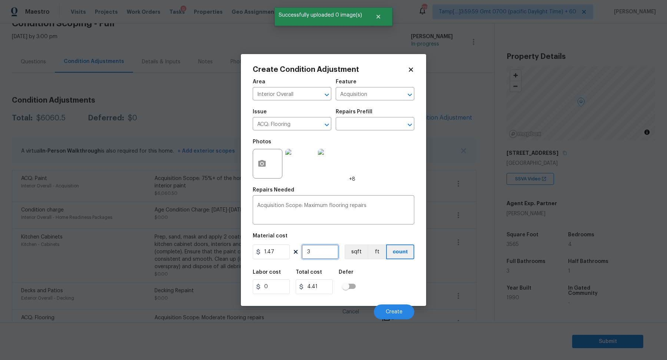
type input "51.45"
type input "356"
type input "523.32"
type input "3565"
type input "5240.55"
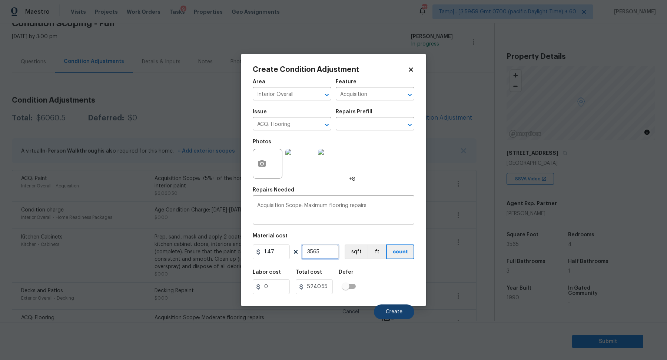
type input "3565"
click at [386, 313] on span "Create" at bounding box center [394, 312] width 17 height 6
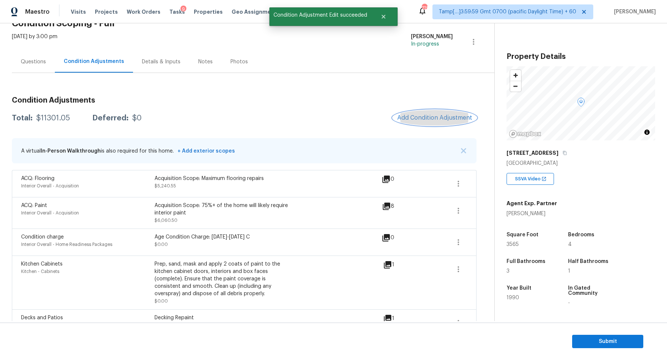
click at [443, 117] on span "Add Condition Adjustment" at bounding box center [434, 117] width 75 height 7
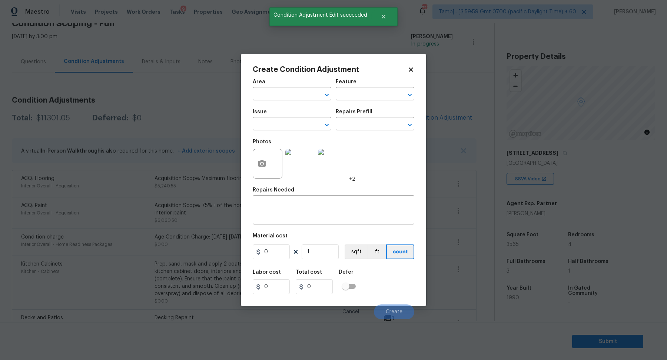
click at [283, 104] on span "Area ​" at bounding box center [292, 90] width 79 height 30
click at [283, 96] on input "text" at bounding box center [282, 94] width 58 height 11
drag, startPoint x: 283, startPoint y: 96, endPoint x: 333, endPoint y: 109, distance: 50.8
click at [296, 100] on span "Area ​" at bounding box center [292, 90] width 79 height 30
click at [268, 121] on li "Interior Overall" at bounding box center [292, 123] width 79 height 12
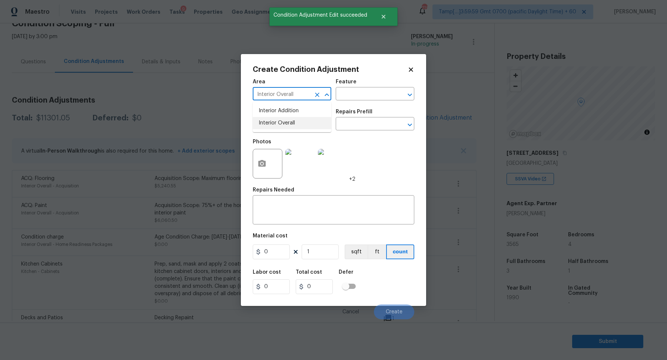
type input "Interior Overall"
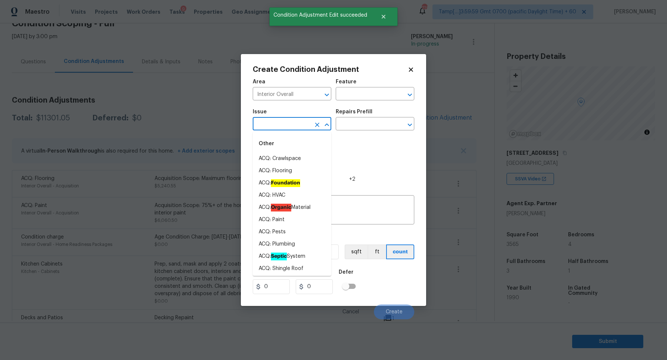
click at [268, 121] on input "text" at bounding box center [282, 124] width 58 height 11
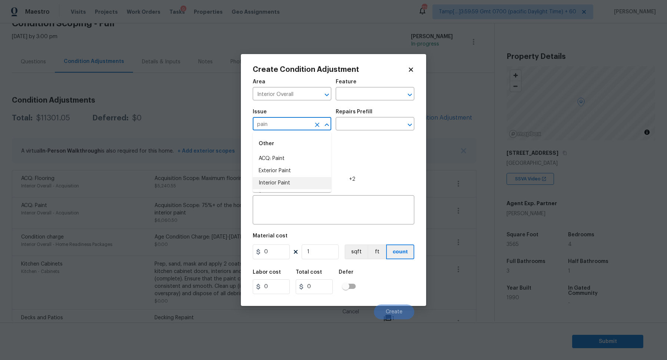
click at [300, 179] on ul "ACQ: Paint Exterior Paint Interior Paint" at bounding box center [292, 171] width 79 height 37
click at [298, 175] on li "Exterior Paint" at bounding box center [292, 171] width 79 height 12
click at [298, 175] on img at bounding box center [300, 164] width 30 height 30
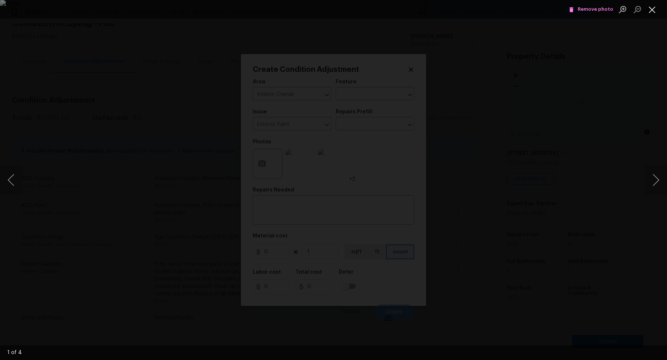
click at [657, 11] on button "Close lightbox" at bounding box center [652, 9] width 15 height 13
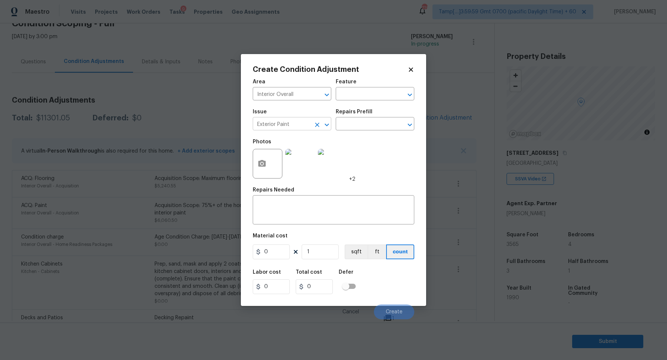
click at [301, 127] on input "Exterior Paint" at bounding box center [282, 124] width 58 height 11
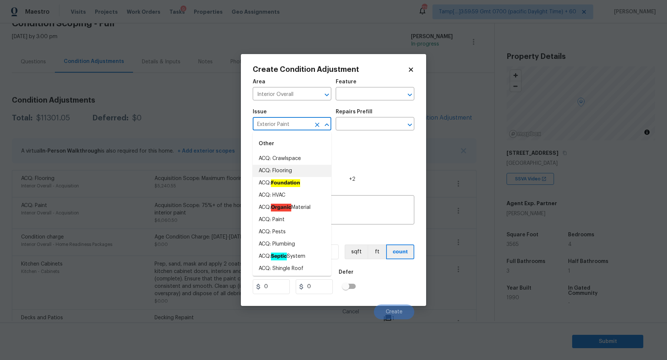
click at [301, 127] on input "Exterior Paint" at bounding box center [282, 124] width 58 height 11
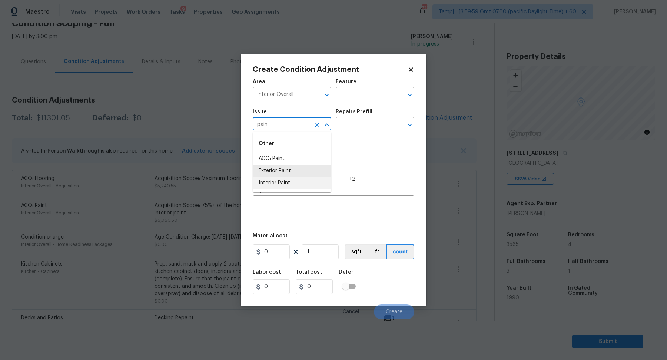
click at [285, 183] on li "Interior Paint" at bounding box center [292, 183] width 79 height 12
type input "Interior Paint"
click at [354, 124] on input "text" at bounding box center [365, 124] width 58 height 11
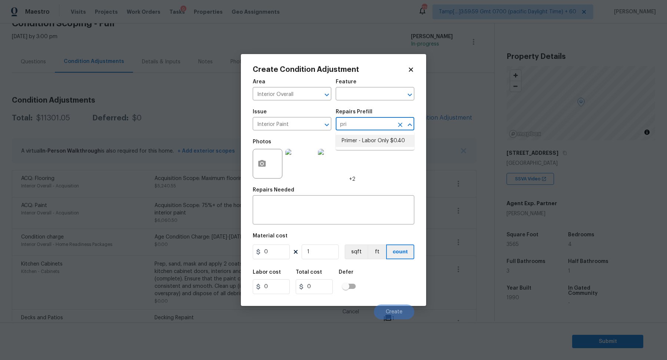
type input "pri"
click at [366, 127] on input "text" at bounding box center [365, 124] width 58 height 11
type input "["
type input "pri"
click at [376, 142] on li "Primer - Labor Only $0.40" at bounding box center [375, 141] width 79 height 12
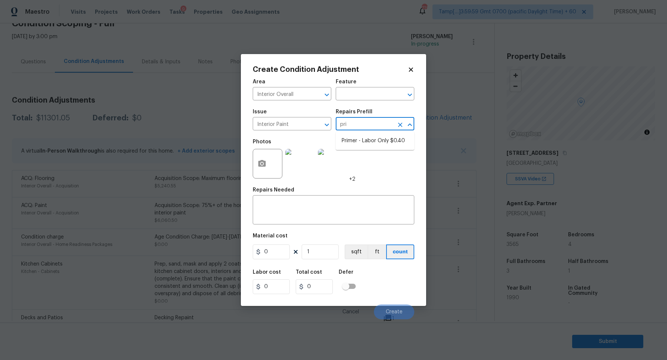
type input "Overall Paint"
type textarea "Interior primer - PRIMER PROVIDED BY OPENDOOR - All nails, screws, drywall anch…"
type input "0.4"
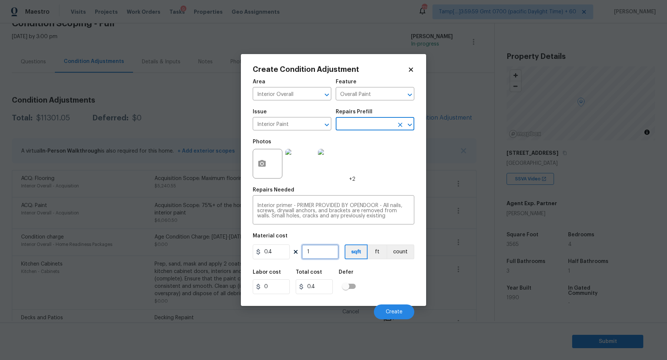
click at [322, 250] on input "1" at bounding box center [320, 252] width 37 height 15
click at [324, 254] on input "1" at bounding box center [320, 252] width 37 height 15
type input "10"
type input "4"
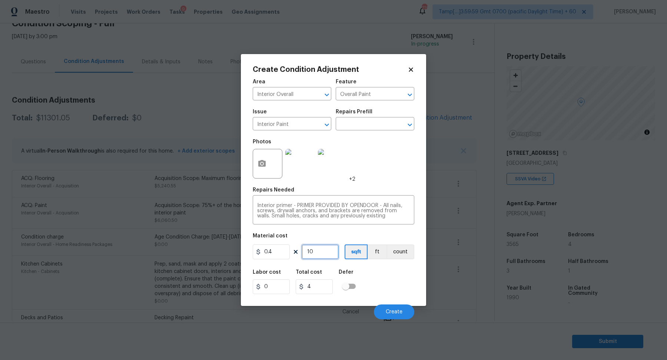
type input "100"
type input "40"
type input "1000"
type input "400"
type input "1000"
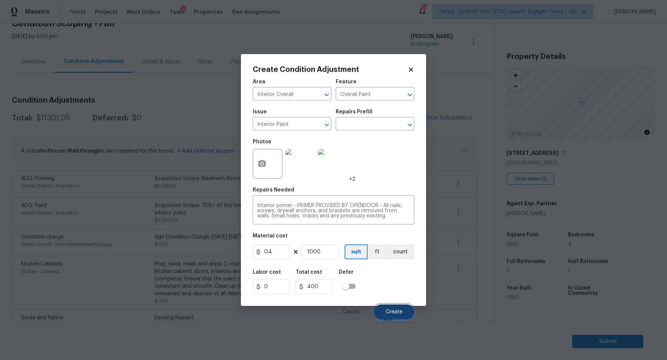
click at [393, 316] on button "Create" at bounding box center [394, 312] width 40 height 15
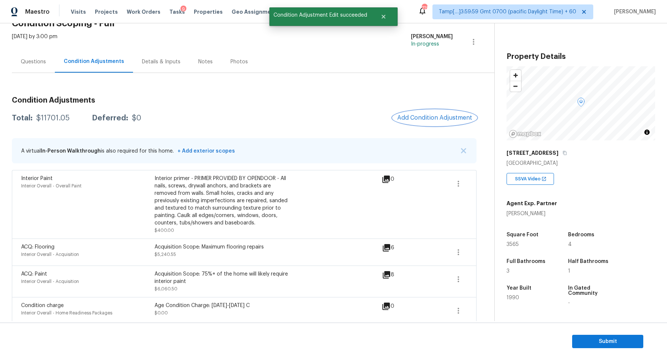
click at [447, 117] on span "Add Condition Adjustment" at bounding box center [434, 117] width 75 height 7
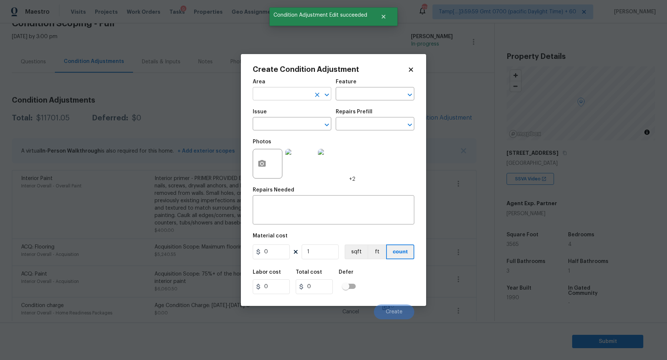
click at [290, 97] on input "text" at bounding box center [282, 94] width 58 height 11
click at [272, 129] on li "Interior Overall" at bounding box center [292, 123] width 79 height 12
type input "Interior Overall"
click at [272, 129] on input "text" at bounding box center [282, 124] width 58 height 11
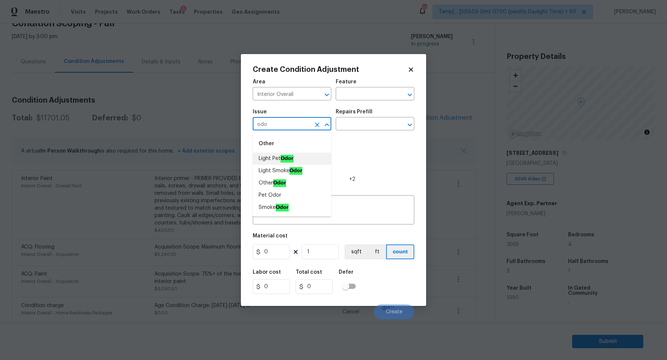
click at [260, 162] on li "Light Pet Odor" at bounding box center [292, 159] width 79 height 12
type input "Light Pet Odor"
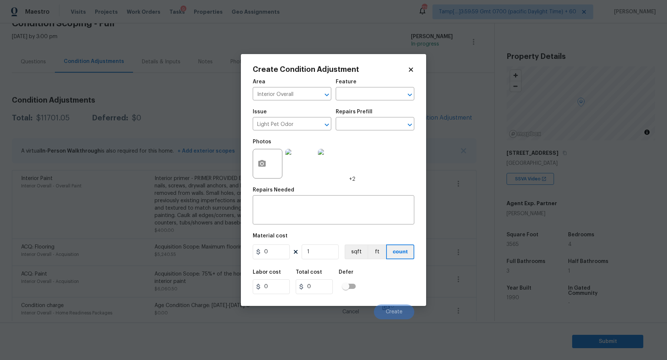
click at [364, 117] on div "Repairs Prefill" at bounding box center [375, 114] width 79 height 10
click at [364, 121] on input "text" at bounding box center [365, 124] width 58 height 11
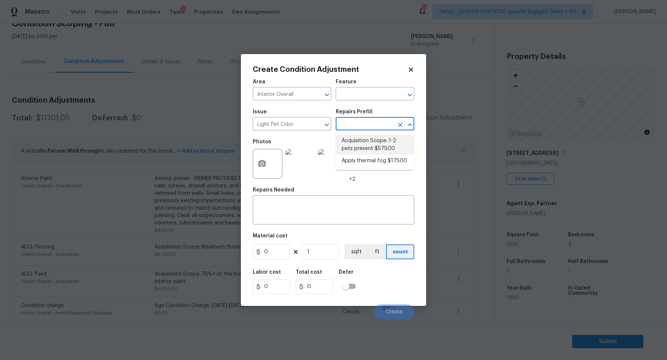
click at [362, 153] on li "Acquisition Scope: 1-2 pets present $575.00" at bounding box center [375, 145] width 79 height 20
type textarea "Acquisition Scope: 1-2 pets present"
type input "575"
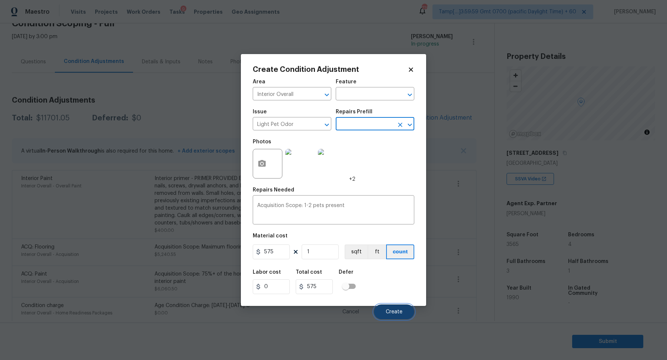
click at [386, 309] on span "Create" at bounding box center [394, 312] width 17 height 6
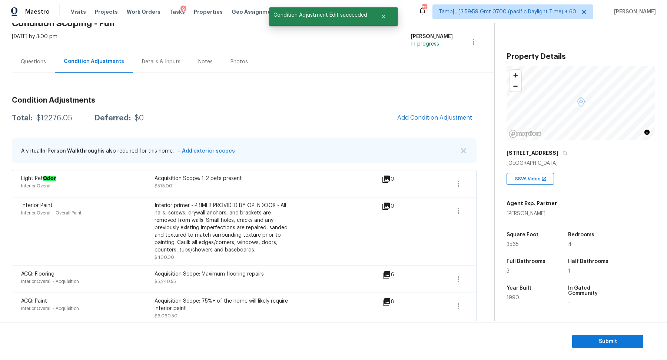
click at [400, 102] on h3 "Condition Adjustments" at bounding box center [244, 100] width 465 height 7
click at [410, 120] on span "Add Condition Adjustment" at bounding box center [434, 117] width 75 height 7
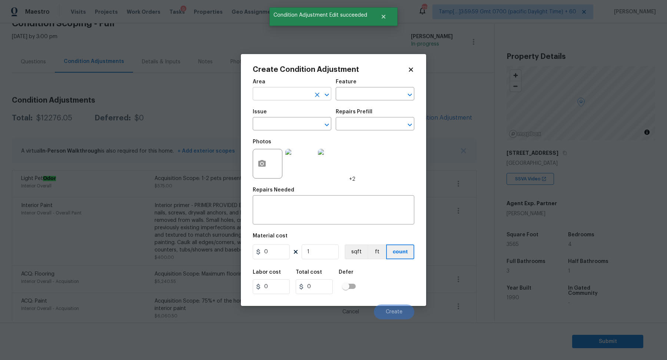
click at [293, 98] on input "text" at bounding box center [282, 94] width 58 height 11
click at [287, 110] on li "Bathroom" at bounding box center [292, 111] width 79 height 12
type input "Bathroom"
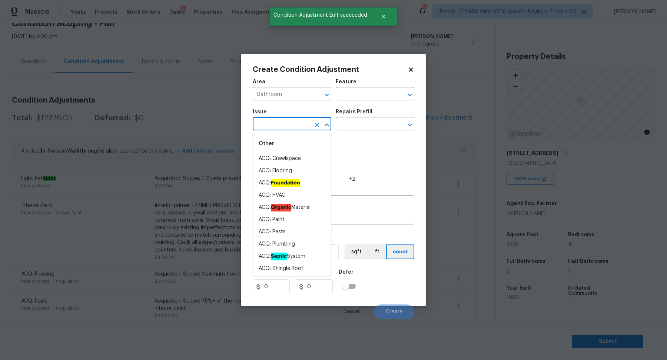
click at [287, 127] on input "text" at bounding box center [282, 124] width 58 height 11
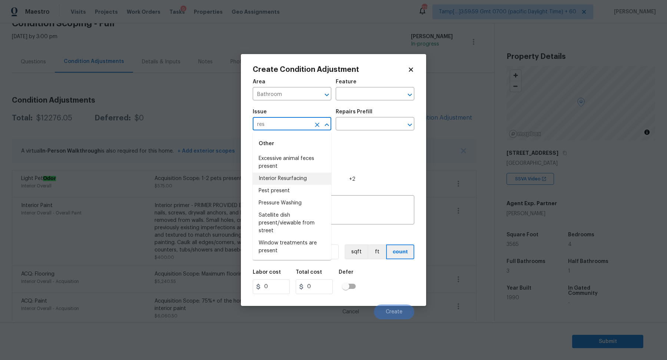
click at [290, 176] on li "Interior Resurfacing" at bounding box center [292, 179] width 79 height 12
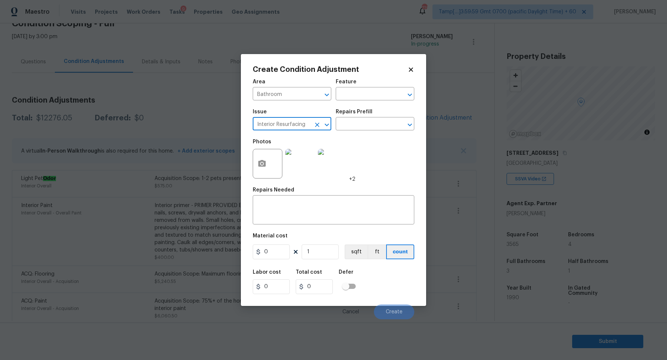
type input "Interior Resurfacing"
click at [260, 169] on button "button" at bounding box center [262, 163] width 18 height 29
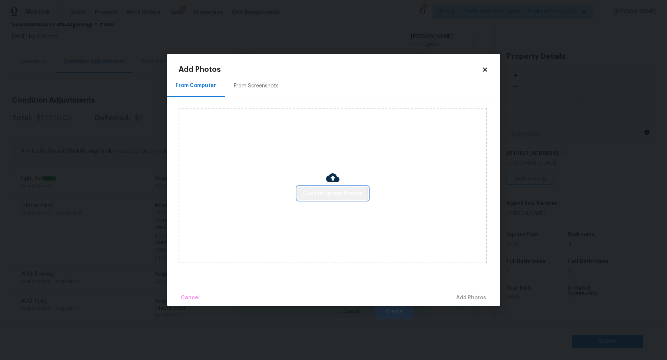
click at [324, 197] on span "Click to Upload Photos" at bounding box center [332, 193] width 59 height 9
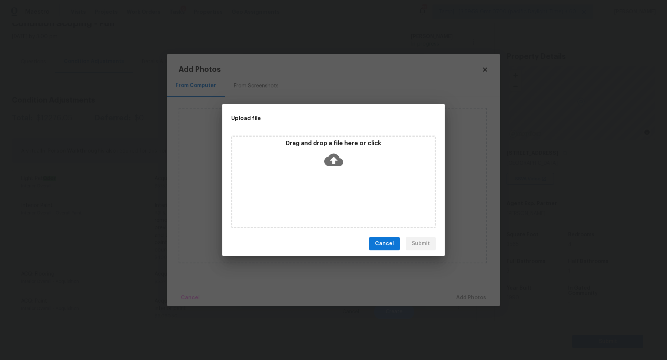
click at [332, 171] on div "Drag and drop a file here or click" at bounding box center [333, 156] width 202 height 32
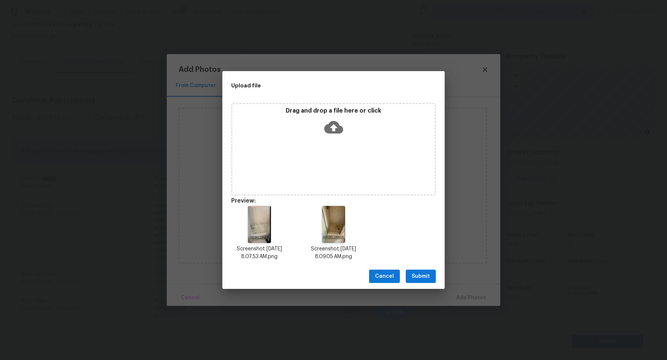
click at [418, 274] on span "Submit" at bounding box center [421, 276] width 18 height 9
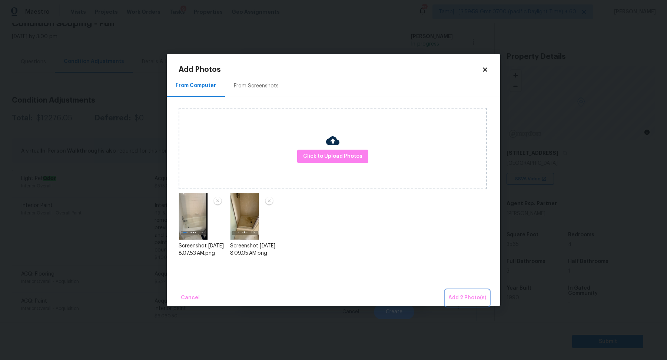
click at [456, 292] on button "Add 2 Photo(s)" at bounding box center [467, 298] width 44 height 16
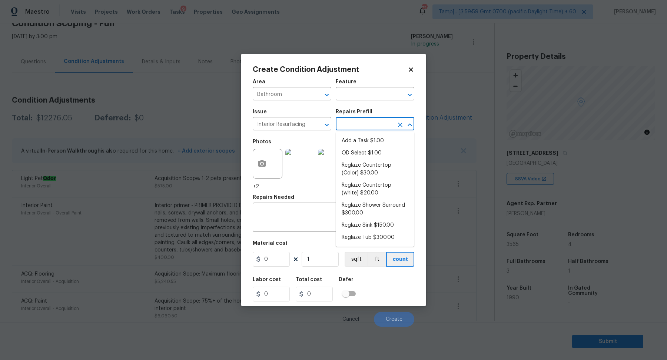
click at [371, 120] on input "text" at bounding box center [365, 124] width 58 height 11
click at [365, 230] on li "Reglaze Sink $150.00" at bounding box center [375, 225] width 79 height 12
type textarea "Prep, mask and reglaze finish the bathroom sink (white). Ensure that the finish…"
type input "150"
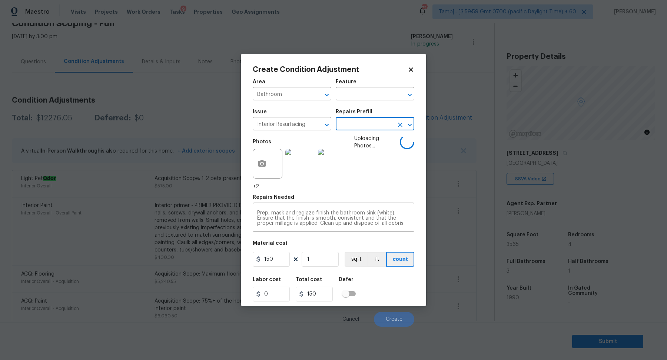
click at [372, 128] on input "text" at bounding box center [365, 124] width 58 height 11
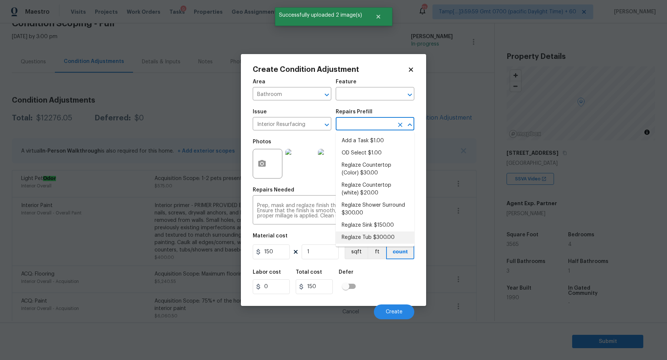
click at [378, 233] on li "Reglaze Tub $300.00" at bounding box center [375, 238] width 79 height 12
type textarea "Prep, mask, clean and reglaze the tub (white) both on the in and outer sides. H…"
type input "300"
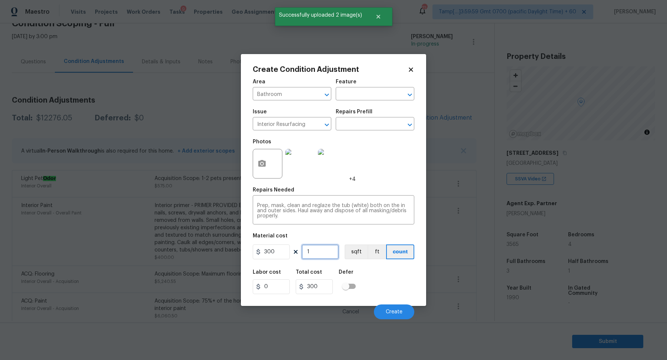
click at [320, 250] on input "1" at bounding box center [320, 252] width 37 height 15
type input "2"
type input "600"
type input "2"
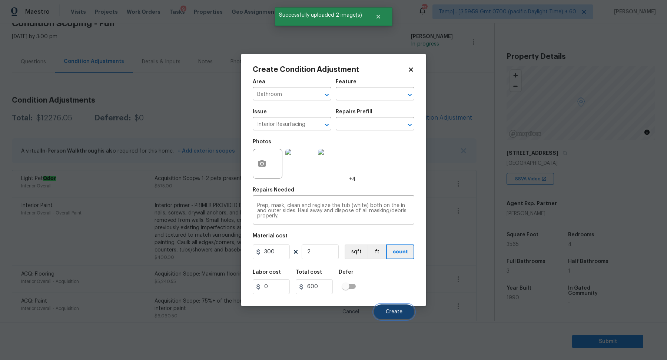
click at [385, 309] on button "Create" at bounding box center [394, 312] width 40 height 15
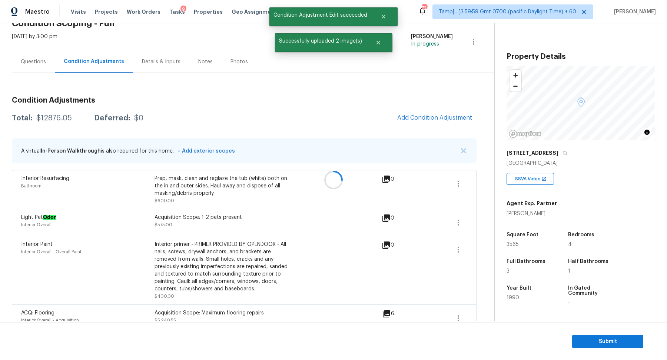
click at [435, 120] on div at bounding box center [333, 180] width 667 height 360
click at [436, 120] on span "Add Condition Adjustment" at bounding box center [434, 117] width 75 height 7
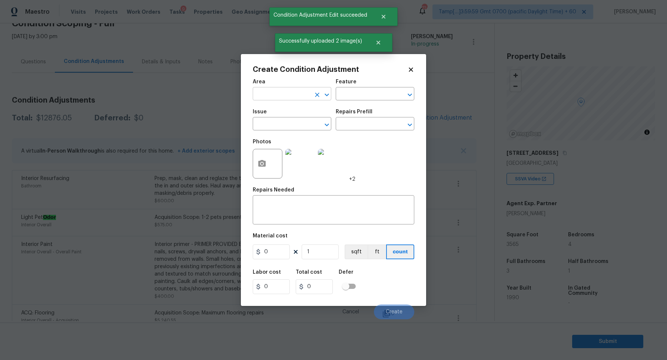
click at [308, 97] on input "text" at bounding box center [282, 94] width 58 height 11
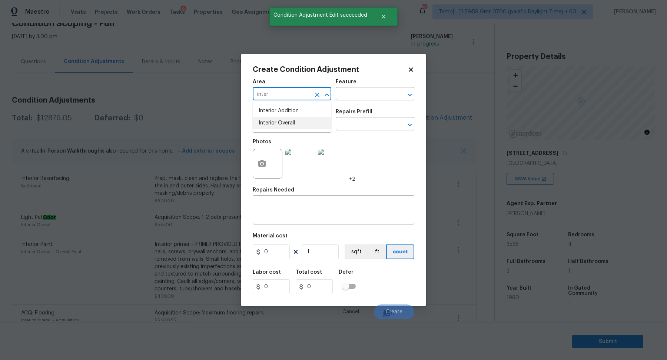
click at [289, 125] on li "Interior Overall" at bounding box center [292, 123] width 79 height 12
type input "Interior Overall"
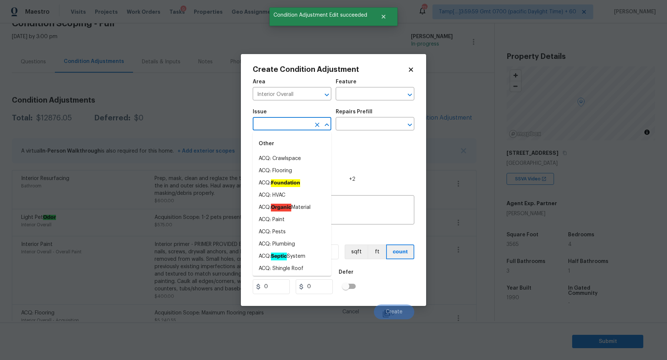
click at [289, 125] on input "text" at bounding box center [282, 124] width 58 height 11
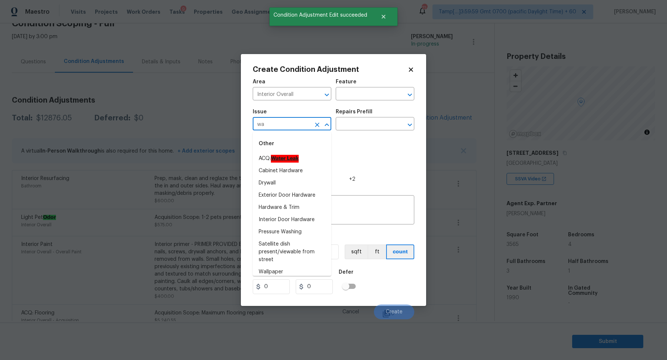
click at [286, 152] on div "Other" at bounding box center [292, 144] width 79 height 18
click at [289, 156] on ah_el_jm_1744356582284 "Water Leak" at bounding box center [285, 159] width 28 height 8
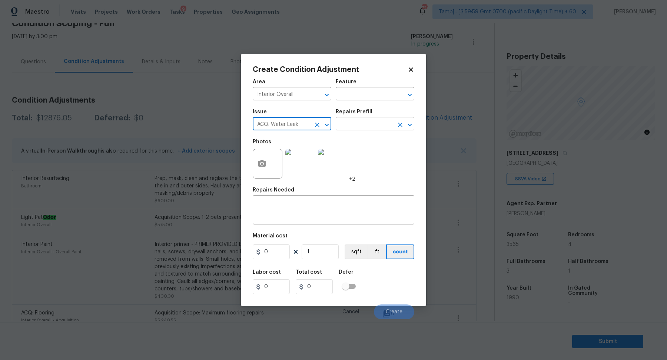
type input "ACQ: Water Leak"
click at [349, 127] on input "text" at bounding box center [365, 124] width 58 height 11
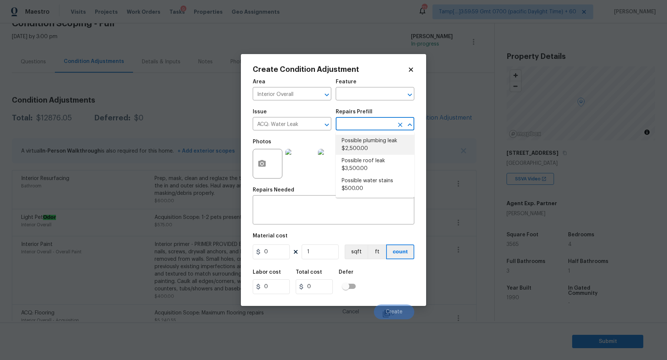
click at [350, 144] on li "Possible plumbing leak $2,500.00" at bounding box center [375, 145] width 79 height 20
type input "Acquisition"
type textarea "Acquisition Scope: Possible plumbing leak"
type input "2500"
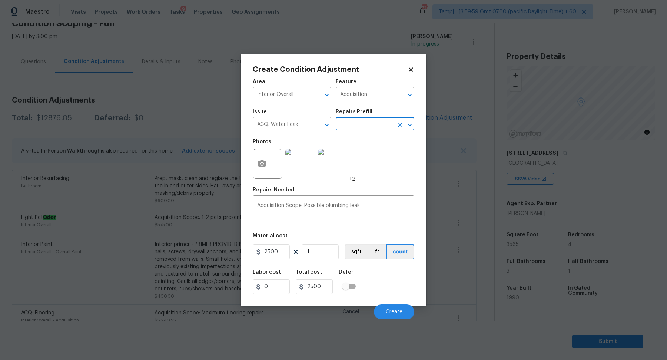
click at [250, 164] on div "Create Condition Adjustment Area Interior Overall ​ Feature Acquisition ​ Issue…" at bounding box center [333, 180] width 185 height 252
click at [265, 166] on icon "button" at bounding box center [261, 163] width 7 height 7
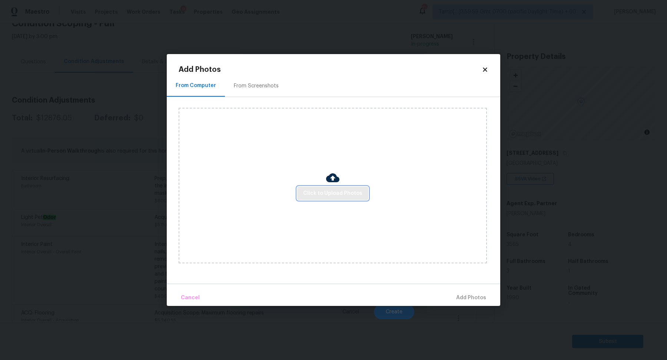
click at [322, 188] on button "Click to Upload Photos" at bounding box center [332, 194] width 71 height 14
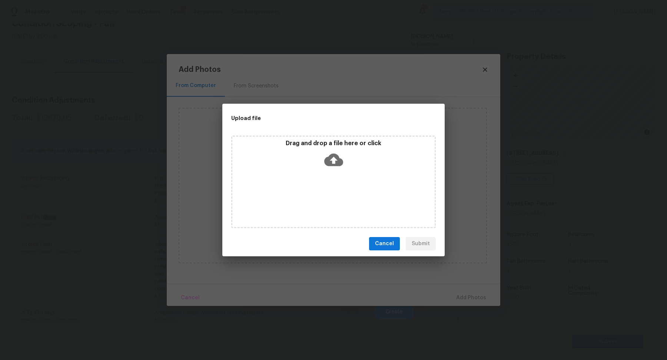
click at [343, 165] on icon at bounding box center [333, 159] width 19 height 19
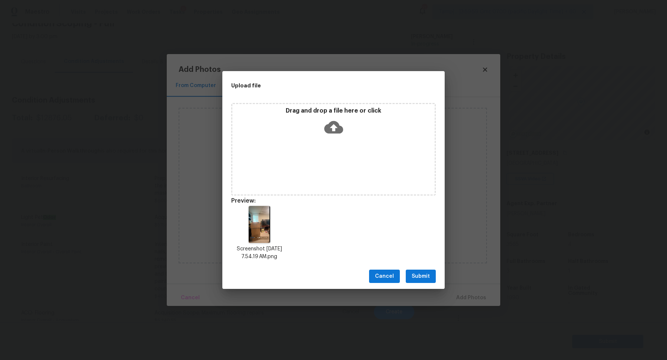
click at [425, 281] on button "Submit" at bounding box center [421, 277] width 30 height 14
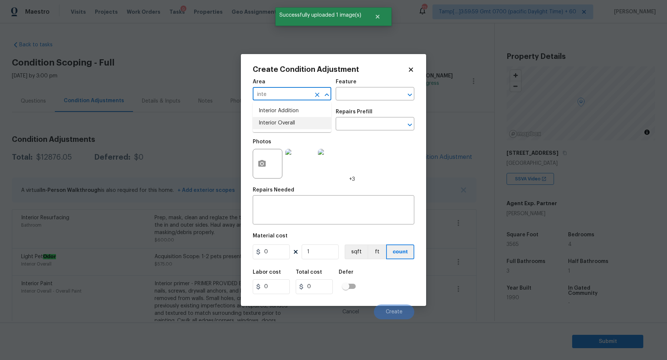
scroll to position [39, 0]
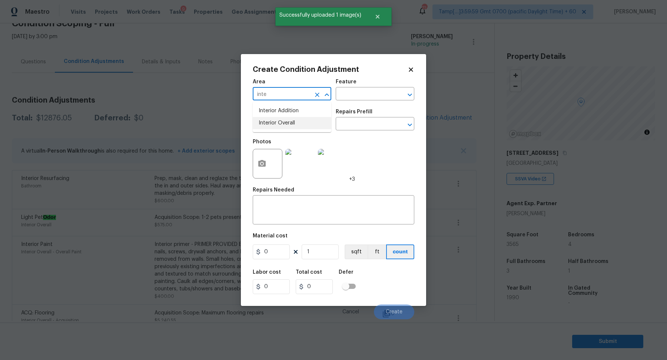
click at [267, 124] on li "Interior Overall" at bounding box center [292, 123] width 79 height 12
type input "Interior Overall"
click at [267, 124] on input "text" at bounding box center [282, 124] width 58 height 11
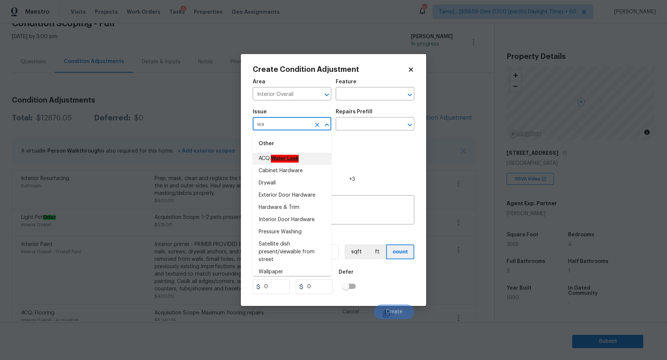
drag, startPoint x: 295, startPoint y: 166, endPoint x: 297, endPoint y: 160, distance: 5.8
click at [296, 161] on ul "ACQ: Water Leak Cabinet Hardware Drywall Exterior Door Hardware Hardware & Trim…" at bounding box center [292, 216] width 79 height 126
click at [297, 160] on ah_el_jm_1744356582284 "Water Leak" at bounding box center [285, 159] width 28 height 8
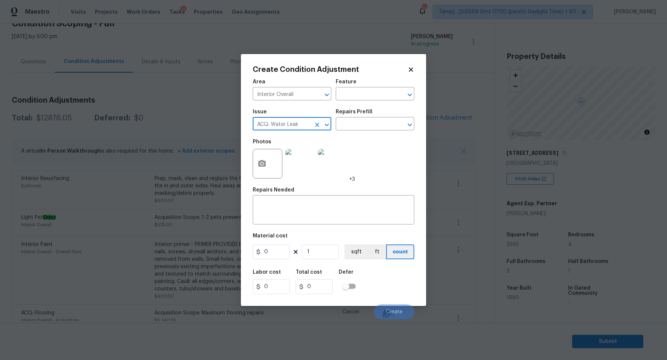
type input "ACQ: Water Leak"
click at [357, 131] on div "Issue ACQ: Water Leak ​ Repairs Prefill ​" at bounding box center [334, 120] width 162 height 30
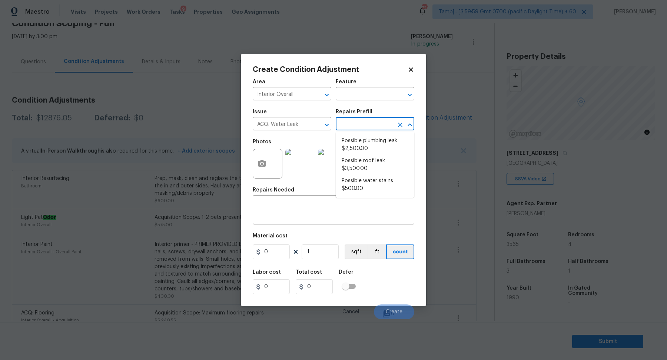
click at [369, 126] on input "text" at bounding box center [365, 124] width 58 height 11
click at [369, 146] on li "Possible plumbing leak $2,500.00" at bounding box center [375, 145] width 79 height 20
type input "Acquisition"
type input "2500"
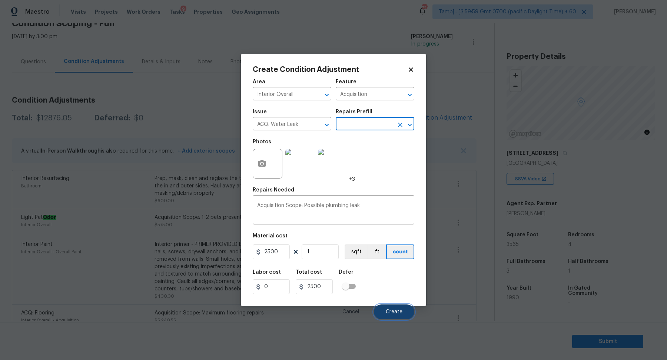
click at [398, 308] on button "Create" at bounding box center [394, 312] width 40 height 15
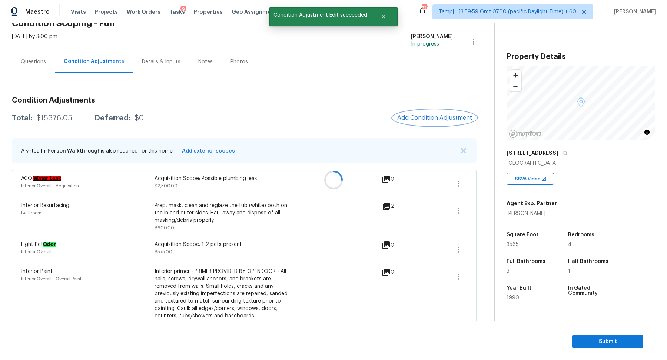
click at [450, 120] on span "Add Condition Adjustment" at bounding box center [434, 117] width 75 height 7
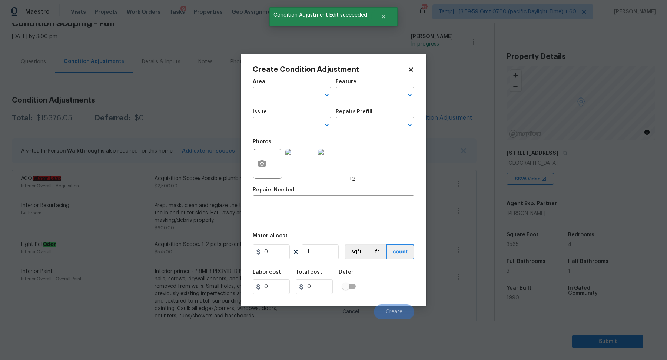
click at [450, 120] on body "Maestro Visits Projects Work Orders Tasks 9 Properties Geo Assignments 724 Tamp…" at bounding box center [333, 180] width 667 height 360
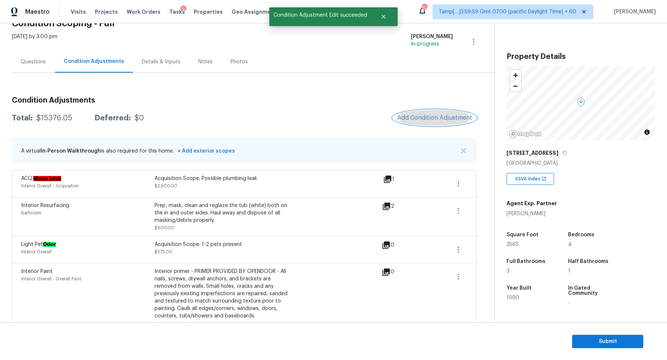
click at [428, 116] on span "Add Condition Adjustment" at bounding box center [434, 117] width 75 height 7
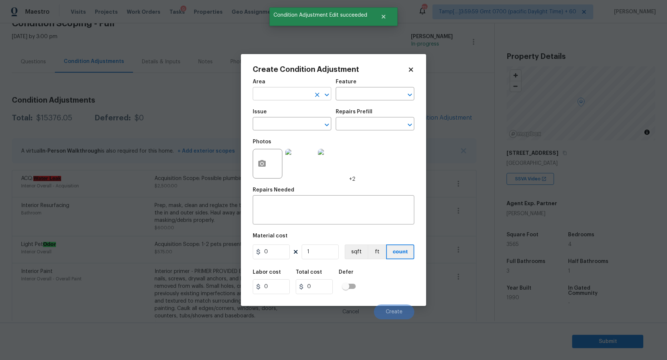
click at [287, 96] on input "text" at bounding box center [282, 94] width 58 height 11
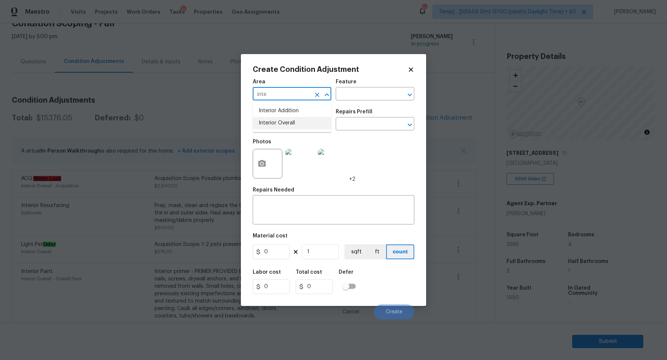
drag, startPoint x: 299, startPoint y: 114, endPoint x: 302, endPoint y: 121, distance: 7.2
click at [304, 122] on ul "Interior Addition Interior Overall" at bounding box center [292, 117] width 79 height 30
click at [302, 121] on li "Interior Overall" at bounding box center [292, 123] width 79 height 12
type input "Interior Overall"
click at [302, 121] on input "text" at bounding box center [282, 124] width 58 height 11
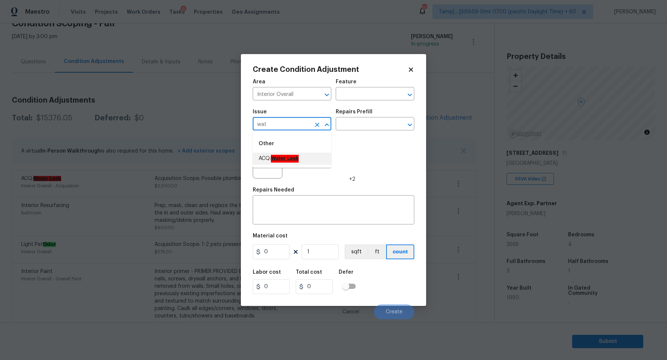
click at [313, 160] on li "ACQ: Water Leak" at bounding box center [292, 159] width 79 height 12
type input "ACQ: Water Leak"
click at [265, 165] on icon "button" at bounding box center [261, 163] width 7 height 7
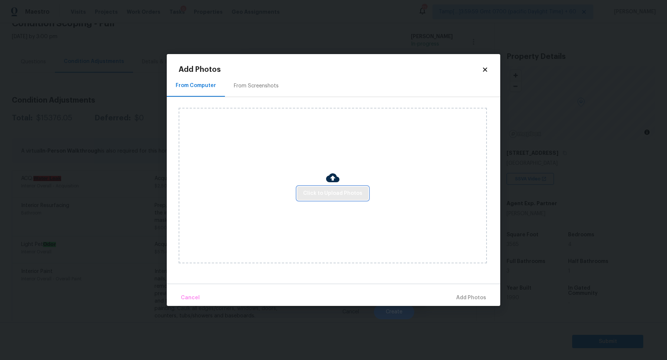
click at [330, 187] on button "Click to Upload Photos" at bounding box center [332, 194] width 71 height 14
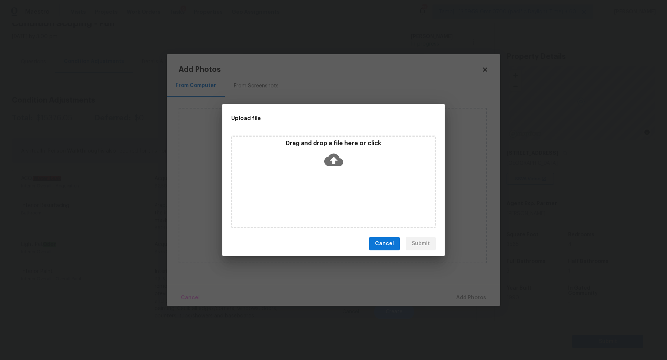
click at [351, 153] on div "Drag and drop a file here or click" at bounding box center [333, 156] width 202 height 32
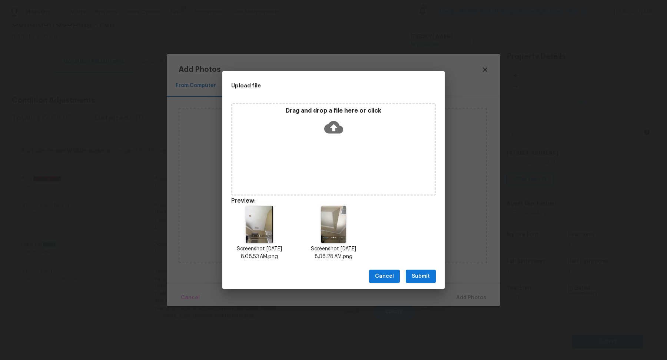
click at [433, 275] on button "Submit" at bounding box center [421, 277] width 30 height 14
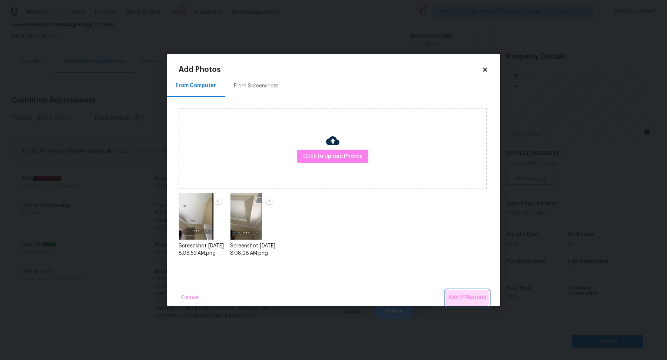
click at [458, 292] on button "Add 2 Photo(s)" at bounding box center [467, 298] width 44 height 16
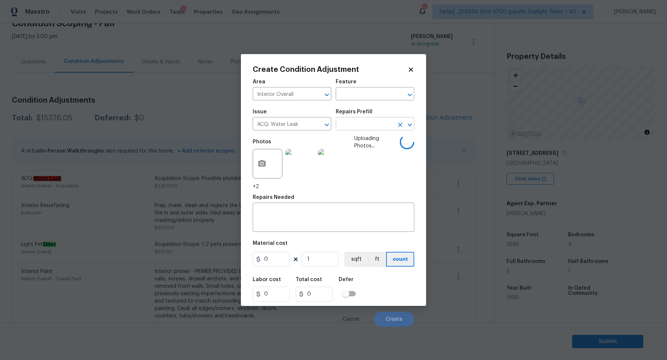
click at [355, 120] on input "text" at bounding box center [365, 124] width 58 height 11
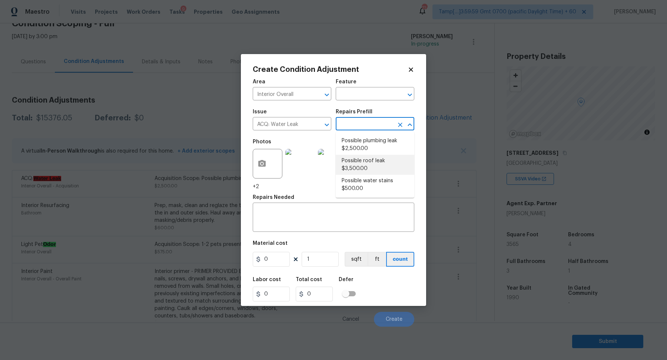
click at [368, 159] on li "Possible roof leak $3,500.00" at bounding box center [375, 165] width 79 height 20
type input "Acquisition"
type textarea "Acquisition Scope: Possible roof leak"
type input "3500"
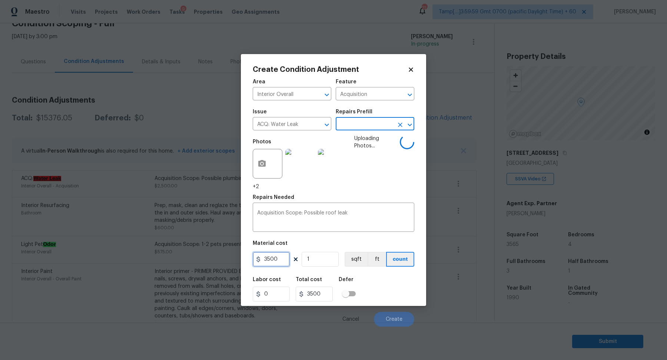
click at [267, 257] on input "3500" at bounding box center [271, 259] width 37 height 15
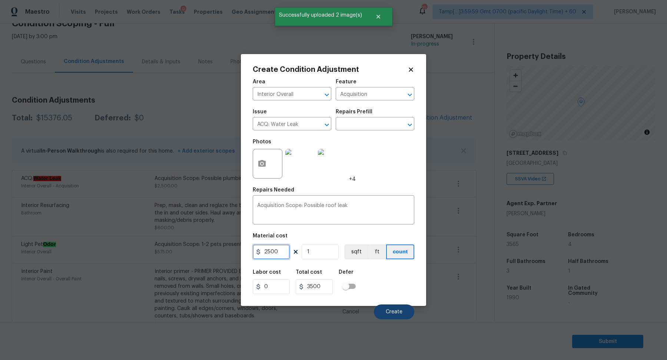
type input "2500"
click at [402, 314] on span "Create" at bounding box center [394, 312] width 17 height 6
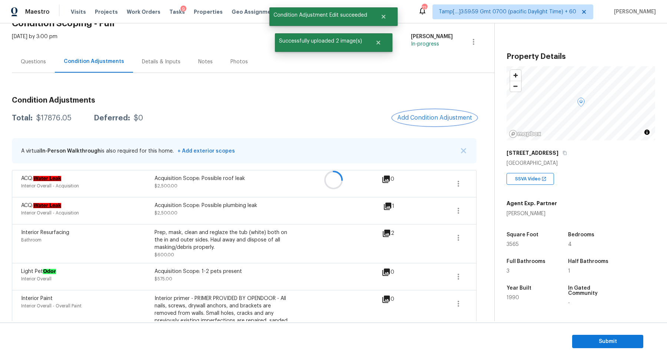
click at [414, 117] on span "Add Condition Adjustment" at bounding box center [434, 117] width 75 height 7
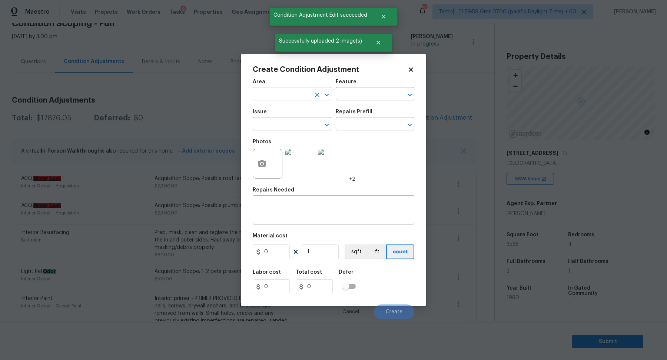
click at [302, 94] on input "text" at bounding box center [282, 94] width 58 height 11
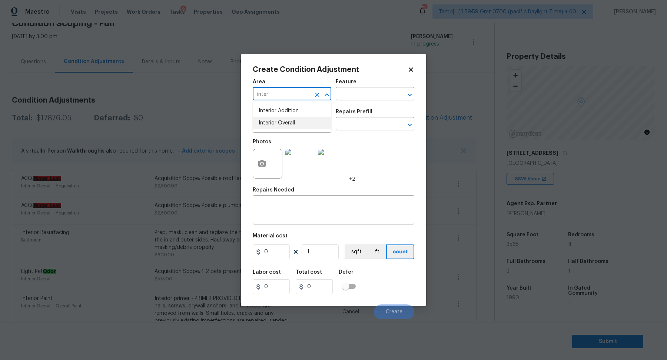
click at [299, 127] on li "Interior Overall" at bounding box center [292, 123] width 79 height 12
type input "Interior Overall"
click at [299, 127] on input "text" at bounding box center [282, 124] width 58 height 11
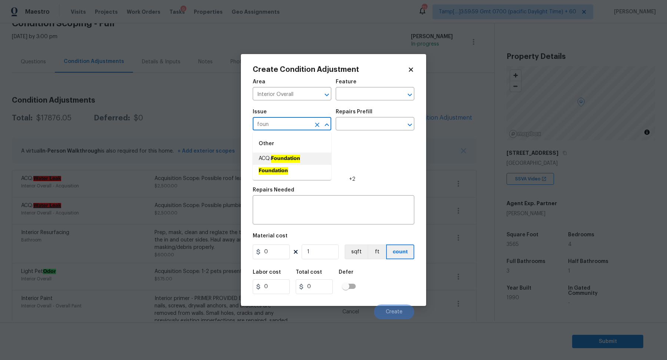
click at [299, 163] on li "ACQ: Foundation" at bounding box center [292, 159] width 79 height 12
type input "ACQ: Foundation"
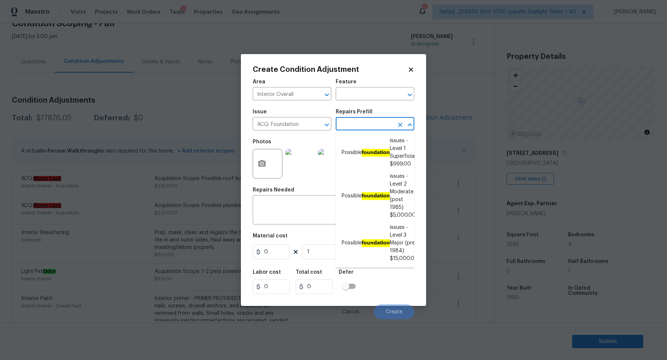
click at [368, 129] on input "text" at bounding box center [365, 124] width 58 height 11
click at [368, 236] on li "Possible foundation issues - Level 3 Major (pre 1984) $15,000.00" at bounding box center [375, 243] width 79 height 43
type input "Acquisition"
type textarea "Possible foundation issues - Level 3 Major: Disclaimer: This is NOT a technical…"
type input "15000"
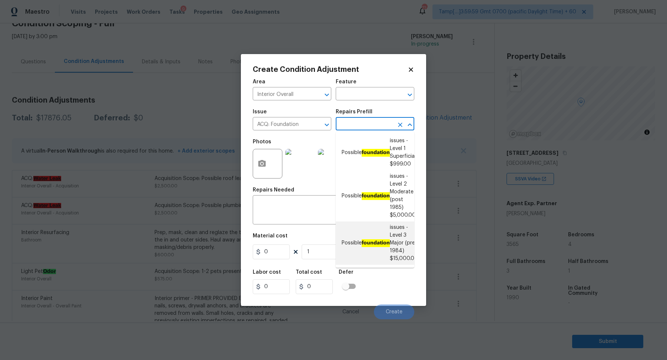
type input "15000"
click at [379, 123] on input "text" at bounding box center [365, 124] width 58 height 11
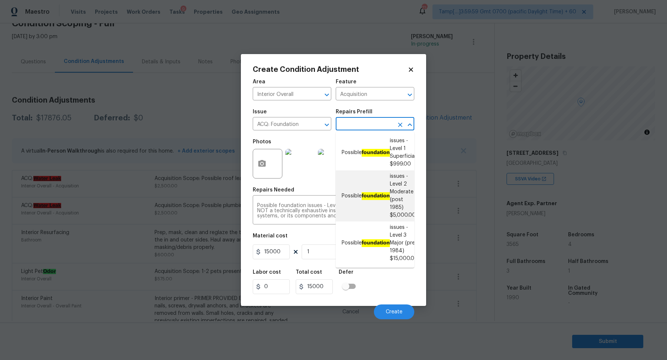
click at [380, 173] on li "Possible foundation issues - Level 2 Moderate (post 1985) $5,000.00" at bounding box center [375, 195] width 79 height 51
type textarea "Possible foundation issues - Level 2 Moderate: Disclaimer: This is NOT a techni…"
type input "5000"
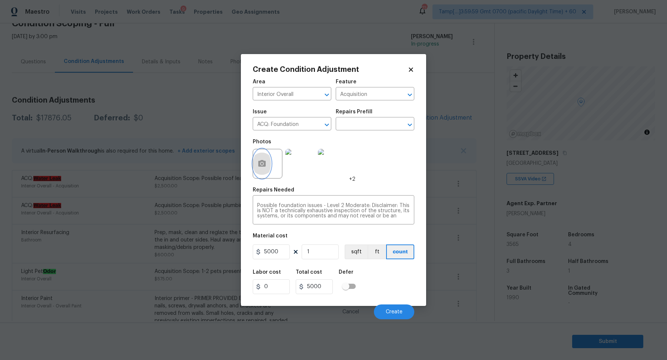
click at [266, 169] on button "button" at bounding box center [262, 163] width 18 height 29
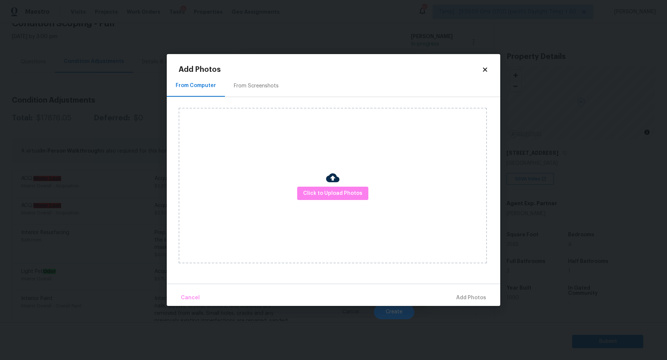
click at [336, 204] on div "Click to Upload Photos" at bounding box center [333, 186] width 308 height 156
click at [339, 191] on span "Click to Upload Photos" at bounding box center [332, 193] width 59 height 9
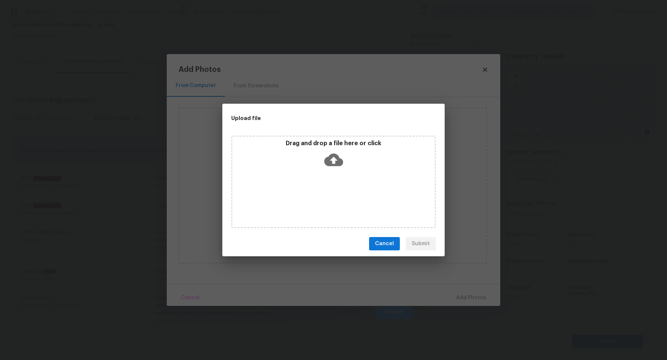
click at [347, 159] on div "Drag and drop a file here or click" at bounding box center [333, 156] width 202 height 32
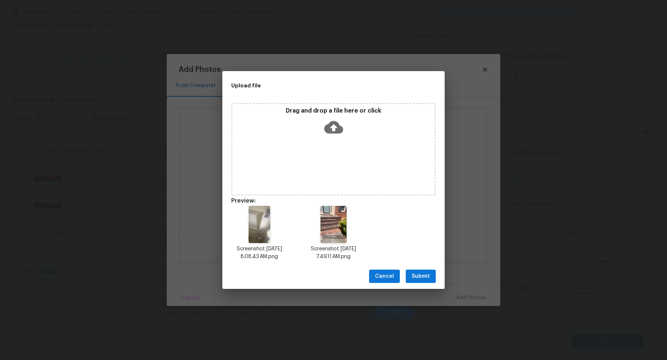
click at [426, 276] on span "Submit" at bounding box center [421, 276] width 18 height 9
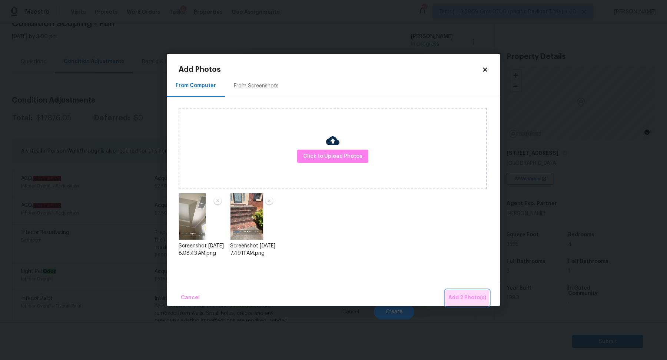
click at [461, 293] on span "Add 2 Photo(s)" at bounding box center [467, 297] width 38 height 9
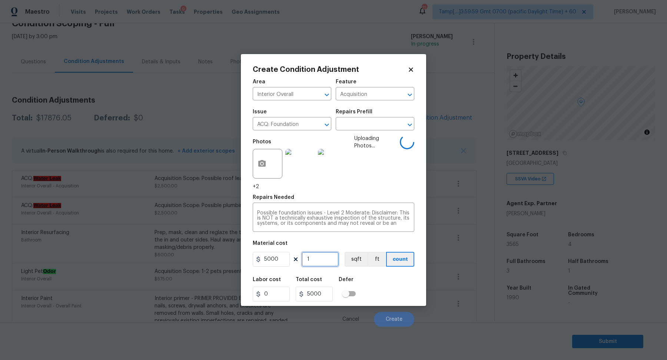
click at [327, 255] on input "1" at bounding box center [320, 259] width 37 height 15
click at [372, 275] on div "Labor cost 0 Total cost 5000 Defer" at bounding box center [334, 289] width 162 height 33
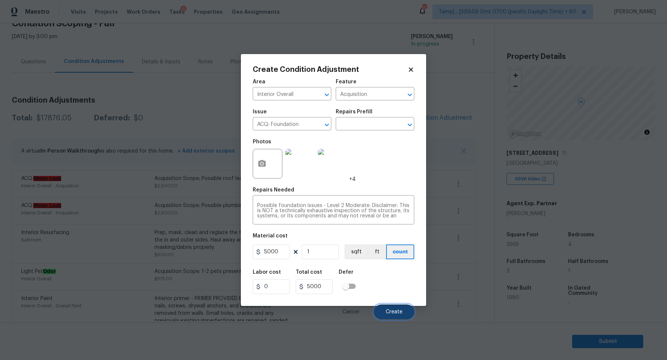
click at [392, 307] on button "Create" at bounding box center [394, 312] width 40 height 15
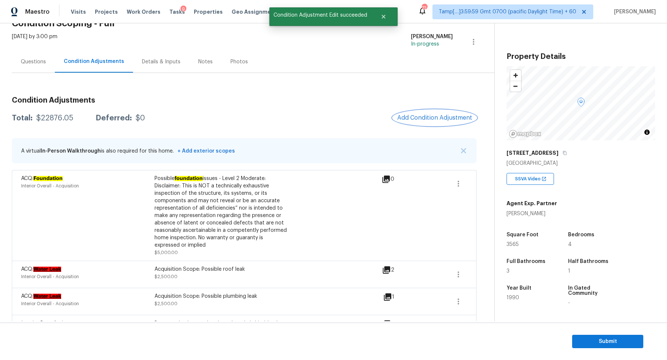
click at [443, 110] on button "Add Condition Adjustment" at bounding box center [435, 118] width 84 height 16
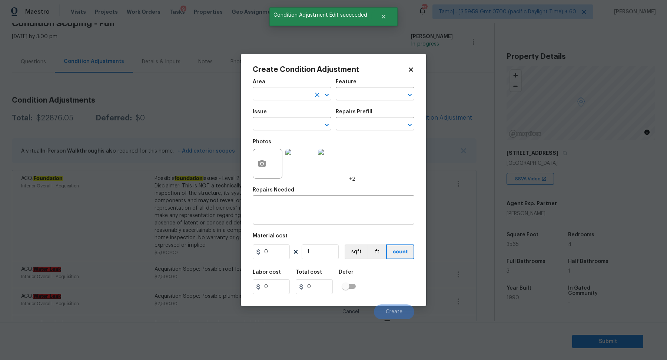
click at [287, 95] on input "text" at bounding box center [282, 94] width 58 height 11
click at [316, 124] on li "Exterior Overall" at bounding box center [292, 123] width 79 height 12
click at [316, 124] on icon "Clear" at bounding box center [317, 125] width 4 height 4
type input "Exterior Overall"
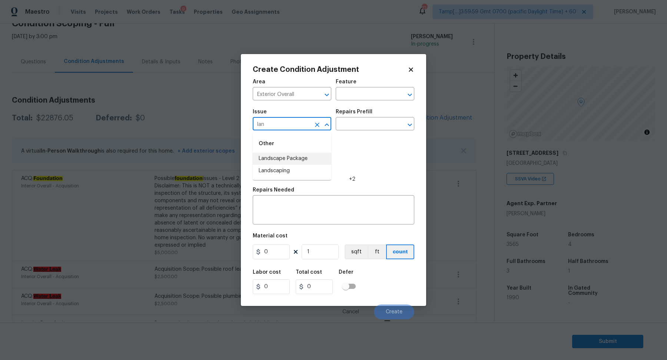
drag, startPoint x: 318, startPoint y: 166, endPoint x: 317, endPoint y: 162, distance: 4.1
click at [317, 162] on ul "Landscape Package Landscaping" at bounding box center [292, 165] width 79 height 24
click at [317, 162] on li "Landscape Package" at bounding box center [292, 159] width 79 height 12
type input "Landscape Package"
click at [365, 133] on div "Issue Landscape Package ​ Repairs Prefill ​" at bounding box center [334, 120] width 162 height 30
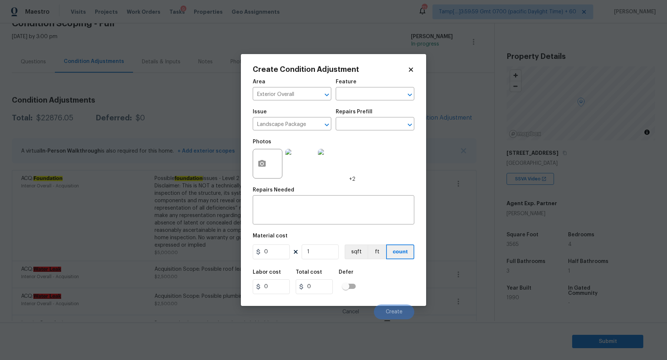
click at [367, 131] on div "Issue Landscape Package ​ Repairs Prefill ​" at bounding box center [334, 120] width 162 height 30
click at [379, 122] on input "text" at bounding box center [365, 124] width 58 height 11
click at [374, 152] on li "Initial landscaping package $70.00" at bounding box center [375, 145] width 79 height 20
type input "Home Readiness Packages"
type textarea "Mowing of grass up to 6" in height. Mow, edge along driveways & sidewalks, trim…"
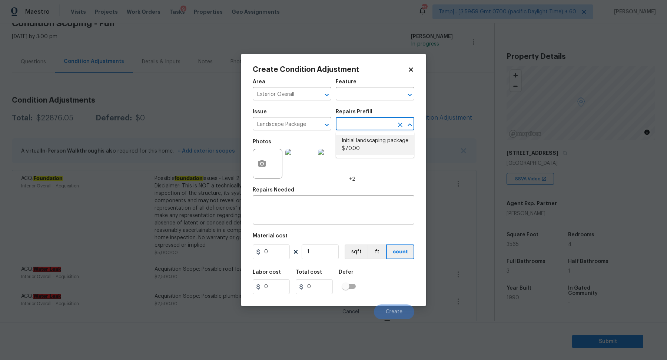
type input "70"
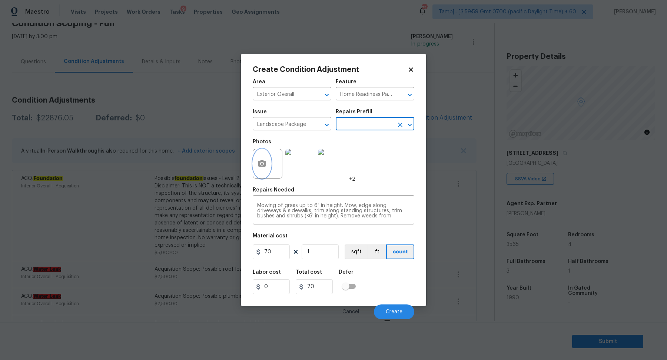
click at [264, 167] on icon "button" at bounding box center [261, 163] width 9 height 9
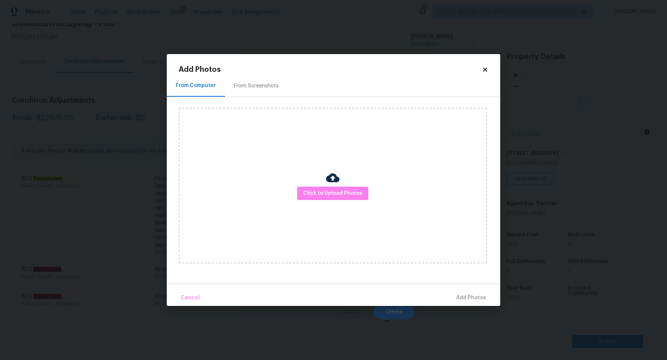
click at [309, 183] on div "Click to Upload Photos" at bounding box center [333, 186] width 308 height 156
click at [313, 192] on span "Click to Upload Photos" at bounding box center [332, 193] width 59 height 9
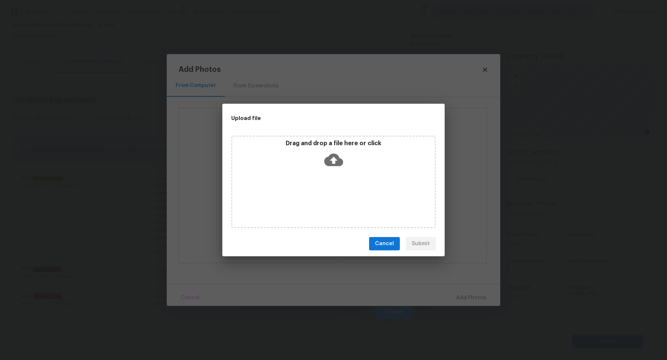
click at [342, 162] on icon at bounding box center [333, 160] width 19 height 13
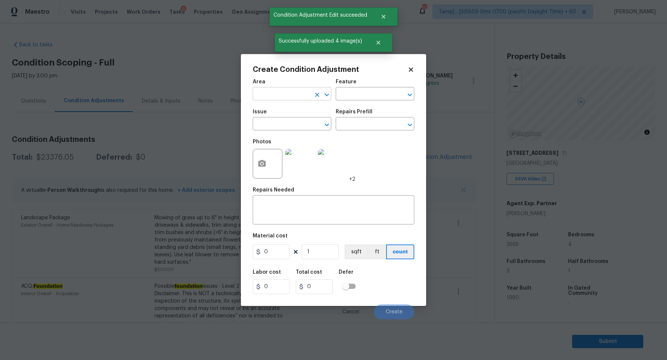
scroll to position [39, 0]
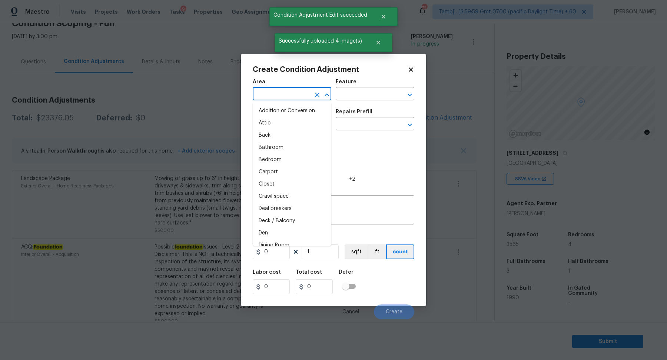
click at [272, 92] on input "text" at bounding box center [282, 94] width 58 height 11
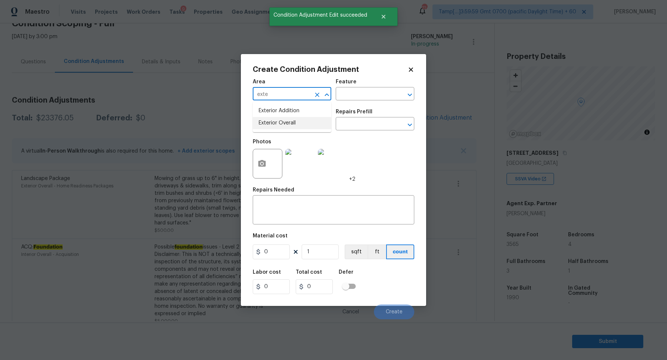
click at [283, 123] on li "Exterior Overall" at bounding box center [292, 123] width 79 height 12
type input "Exterior Overall"
click at [283, 123] on input "text" at bounding box center [282, 124] width 58 height 11
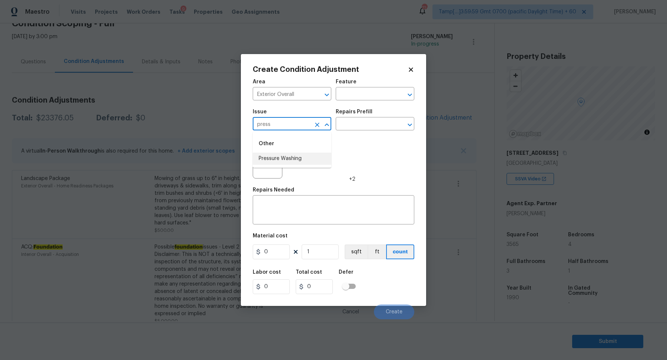
click at [293, 163] on li "Pressure Washing" at bounding box center [292, 159] width 79 height 12
click at [287, 125] on input "Pressure Washing" at bounding box center [282, 124] width 58 height 11
type input "Pressure Washing"
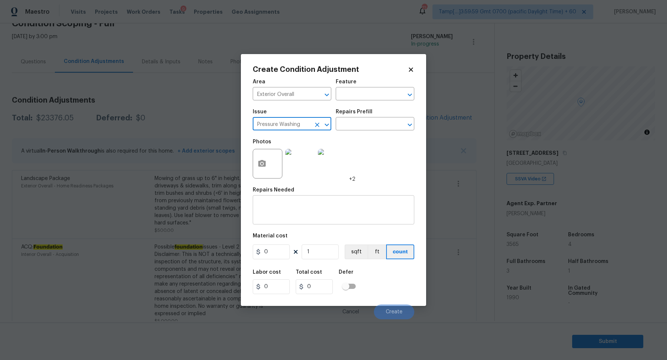
click at [307, 197] on div "x ​" at bounding box center [334, 210] width 162 height 27
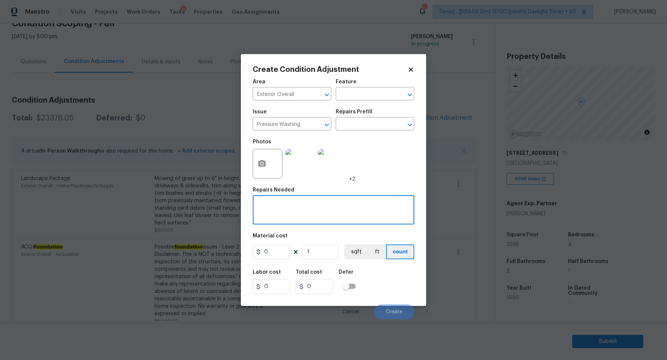
paste textarea "Pressure Washing"
type textarea "Pressure Washing"
click at [267, 169] on button "button" at bounding box center [262, 163] width 18 height 29
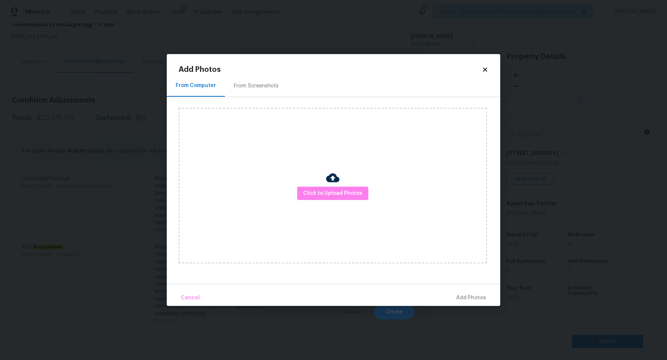
click at [320, 181] on div "Click to Upload Photos" at bounding box center [333, 186] width 308 height 156
click at [320, 193] on span "Click to Upload Photos" at bounding box center [332, 193] width 59 height 9
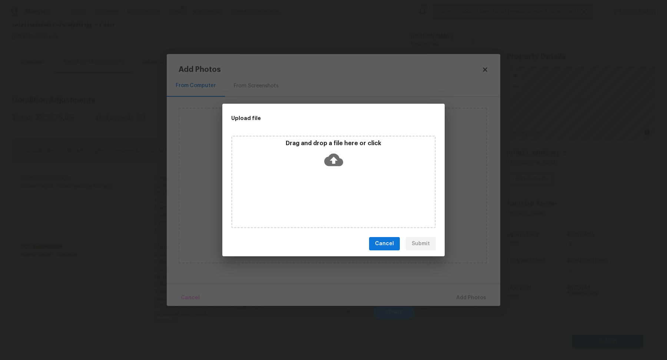
click at [339, 159] on icon at bounding box center [333, 160] width 19 height 13
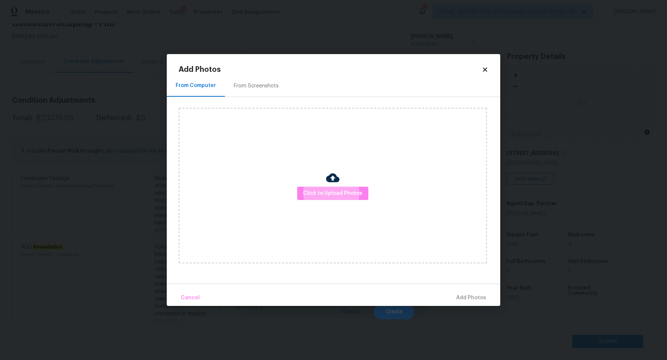
click at [485, 66] on icon at bounding box center [485, 69] width 7 height 7
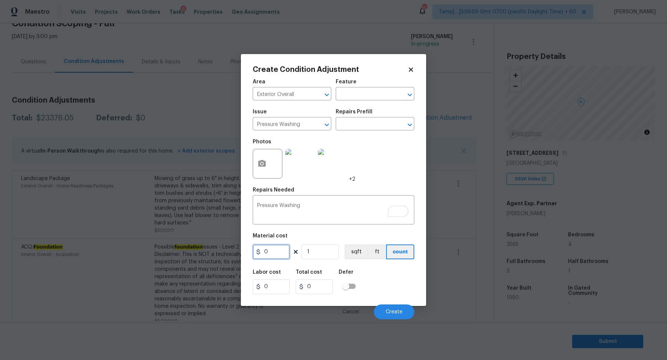
click at [282, 250] on input "0" at bounding box center [271, 252] width 37 height 15
type input "200"
click at [396, 310] on span "Create" at bounding box center [394, 312] width 17 height 6
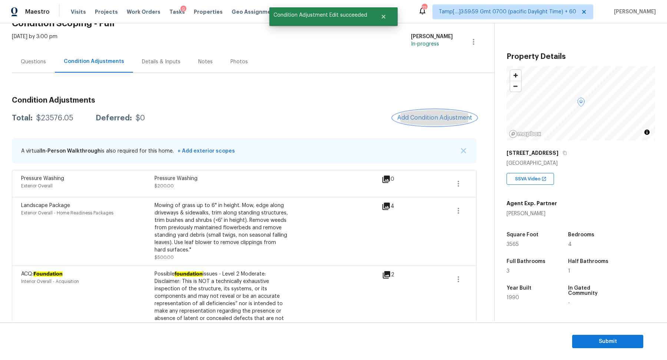
click at [436, 111] on button "Add Condition Adjustment" at bounding box center [435, 118] width 84 height 16
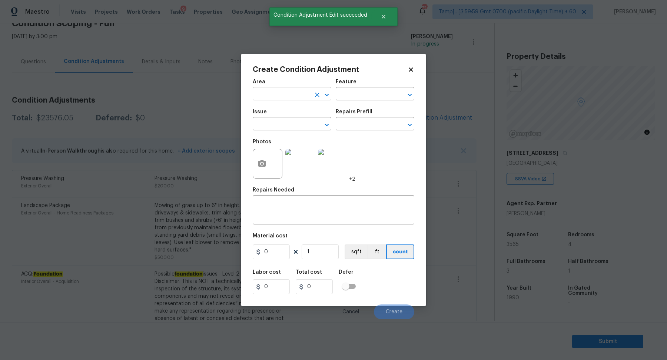
click at [284, 96] on input "text" at bounding box center [282, 94] width 58 height 11
type input "exter"
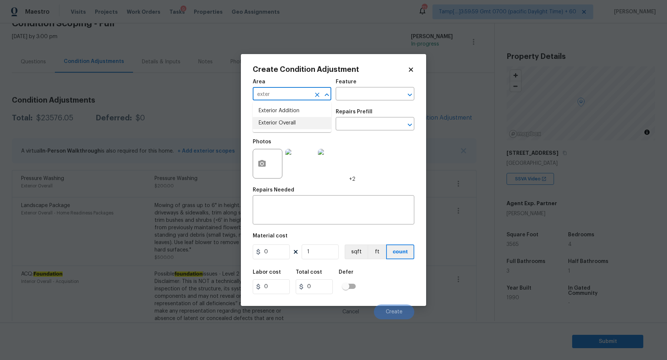
click at [283, 120] on li "Exterior Overall" at bounding box center [292, 123] width 79 height 12
type input "Exterior Overall"
click at [283, 120] on input "text" at bounding box center [282, 124] width 58 height 11
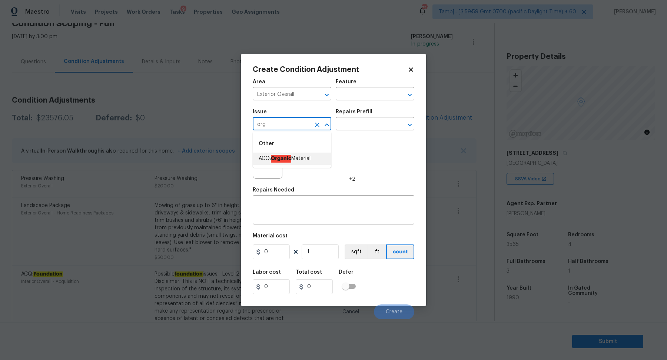
click at [290, 166] on ul "Other ACQ: Organic Material" at bounding box center [292, 150] width 79 height 36
click at [296, 159] on li "ACQ: Organic Material" at bounding box center [292, 159] width 79 height 12
type input "ACQ: Organic Material"
click at [264, 165] on icon "button" at bounding box center [261, 163] width 7 height 7
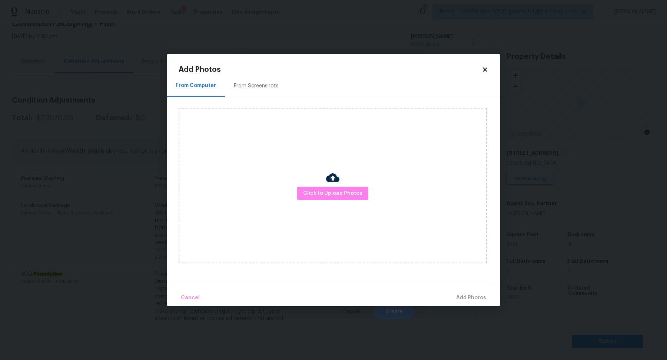
click at [262, 87] on div "From Screenshots" at bounding box center [256, 85] width 45 height 7
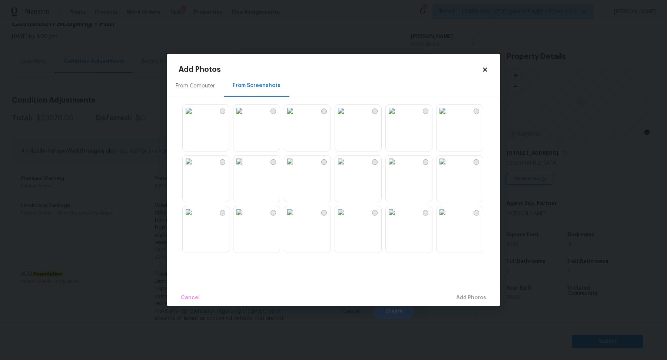
click at [206, 91] on div "From Computer" at bounding box center [195, 86] width 57 height 22
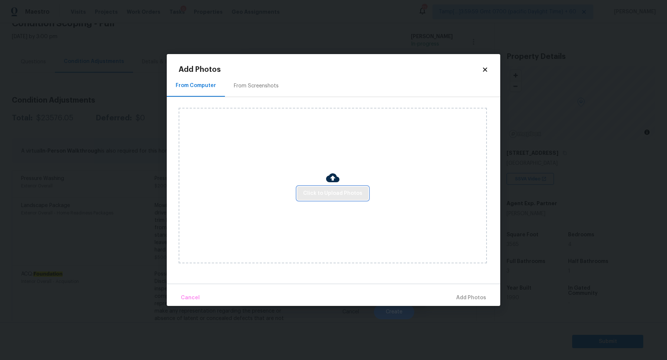
click at [329, 193] on span "Click to Upload Photos" at bounding box center [332, 193] width 59 height 9
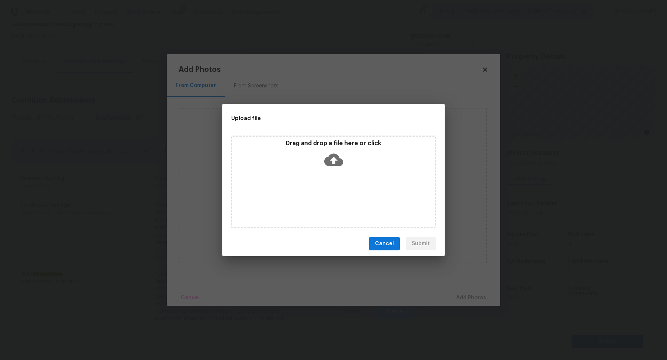
click at [350, 157] on div "Drag and drop a file here or click" at bounding box center [333, 156] width 202 height 32
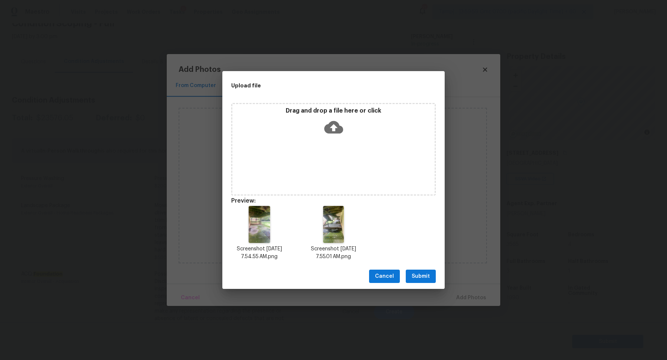
click at [418, 276] on span "Submit" at bounding box center [421, 276] width 18 height 9
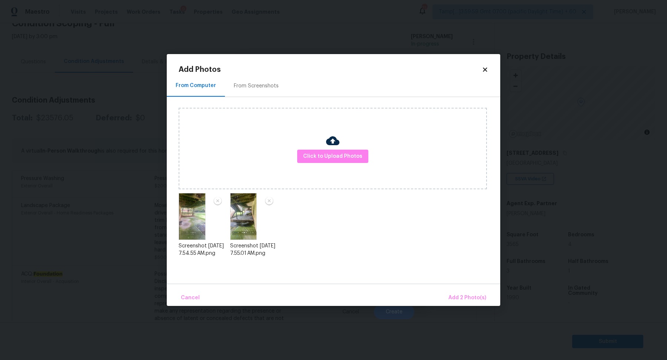
click at [463, 288] on div "Cancel Add 2 Photo(s)" at bounding box center [333, 295] width 333 height 22
click at [463, 299] on span "Add 2 Photo(s)" at bounding box center [467, 297] width 38 height 9
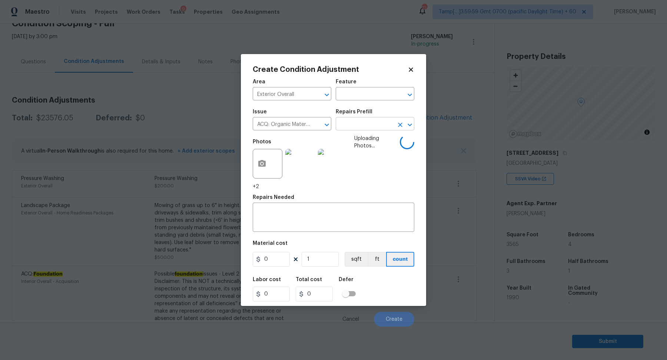
click at [366, 122] on input "text" at bounding box center [365, 124] width 58 height 11
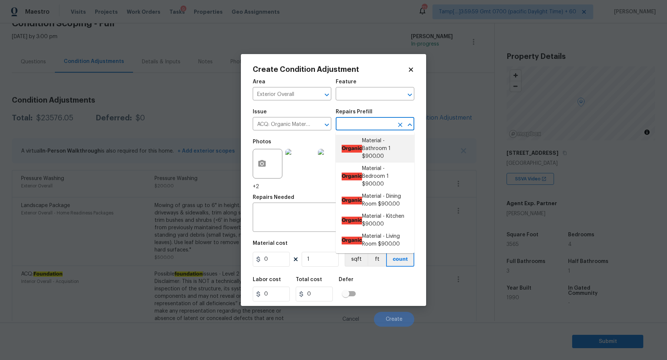
click at [366, 152] on li "Organic Material - Bathroom 1 $900.00" at bounding box center [375, 149] width 79 height 28
type input "Acquisition"
type textarea "Acquisition Scope: Conditions Conducive to Organic Material - Bathroom 1 Discla…"
type input "900"
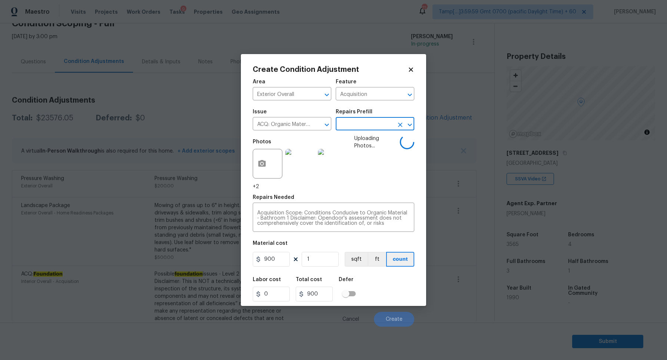
click at [378, 285] on div "Labor cost 0 Total cost 900 Defer" at bounding box center [334, 289] width 162 height 33
click at [381, 288] on div "Labor cost 0 Total cost 900 Defer" at bounding box center [334, 289] width 162 height 33
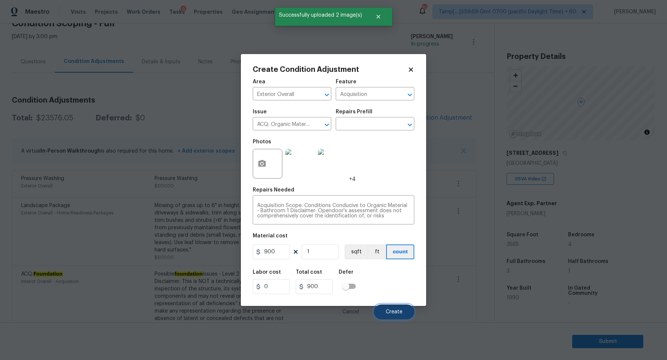
click at [396, 307] on button "Create" at bounding box center [394, 312] width 40 height 15
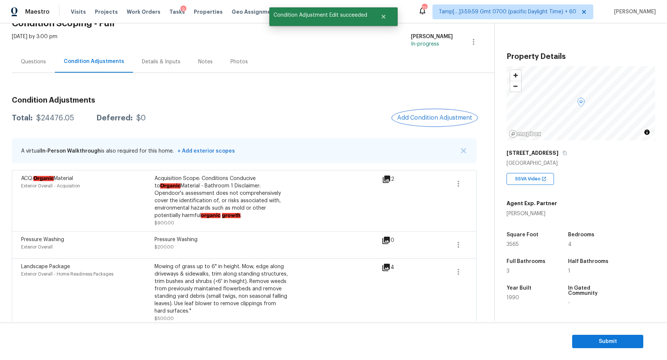
click at [430, 113] on button "Add Condition Adjustment" at bounding box center [435, 118] width 84 height 16
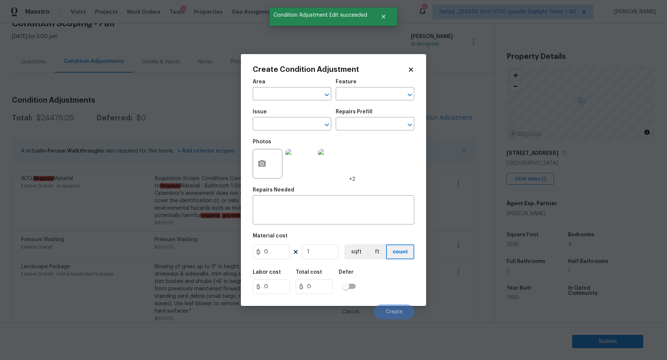
click at [288, 87] on div "Area" at bounding box center [292, 84] width 79 height 10
click at [310, 105] on span "Issue ​" at bounding box center [292, 120] width 79 height 30
click at [290, 94] on input "text" at bounding box center [282, 94] width 58 height 11
click at [285, 122] on li "Exterior Overall" at bounding box center [292, 123] width 79 height 12
type input "Exterior Overall"
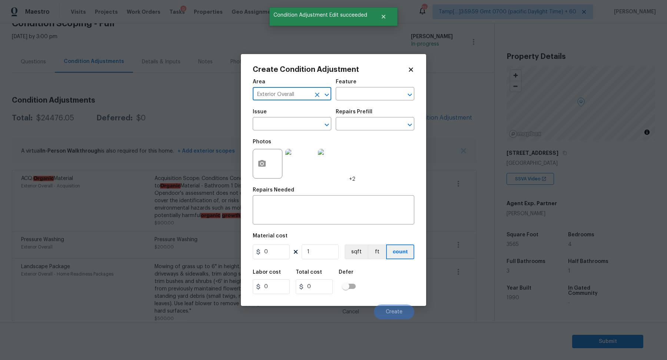
click at [285, 122] on input "text" at bounding box center [282, 124] width 58 height 11
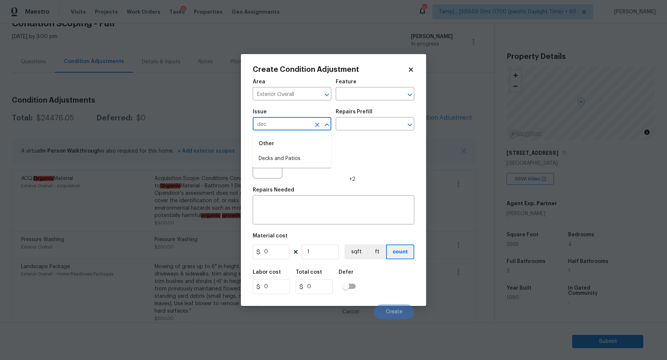
click at [299, 158] on li "Decks and Patios" at bounding box center [292, 159] width 79 height 12
type input "Decks and Patios"
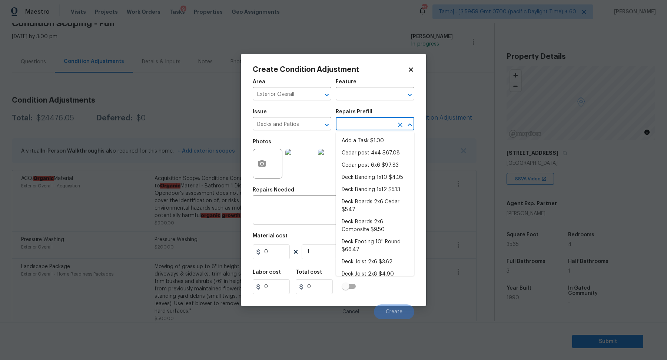
click at [356, 125] on input "text" at bounding box center [365, 124] width 58 height 11
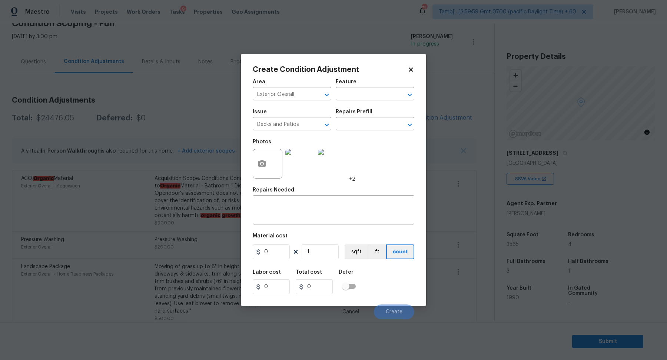
click at [271, 164] on div at bounding box center [268, 164] width 30 height 30
click at [260, 166] on icon "button" at bounding box center [261, 163] width 7 height 7
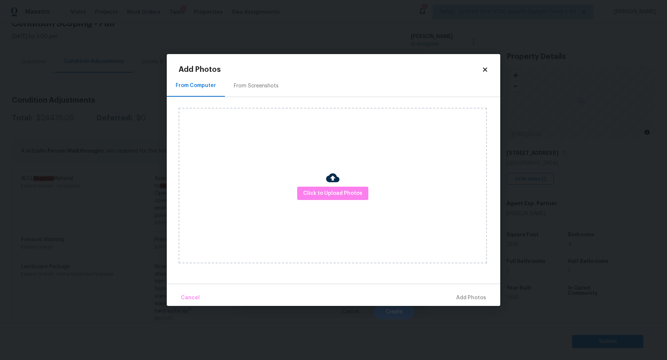
click at [292, 184] on div "Click to Upload Photos" at bounding box center [333, 186] width 308 height 156
click at [309, 189] on span "Click to Upload Photos" at bounding box center [332, 193] width 59 height 9
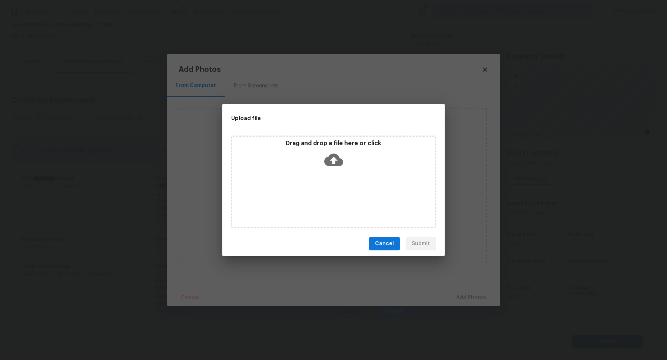
click at [338, 143] on p "Drag and drop a file here or click" at bounding box center [333, 144] width 202 height 8
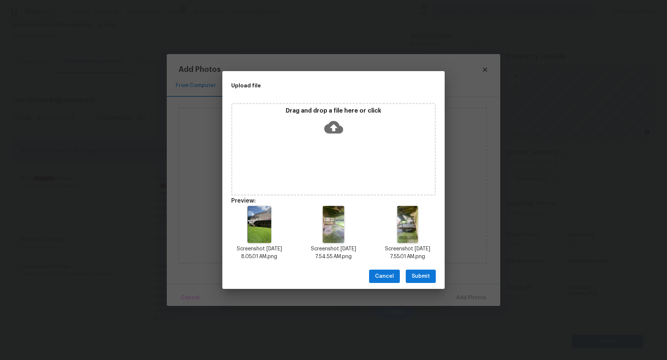
click at [429, 279] on span "Submit" at bounding box center [421, 276] width 18 height 9
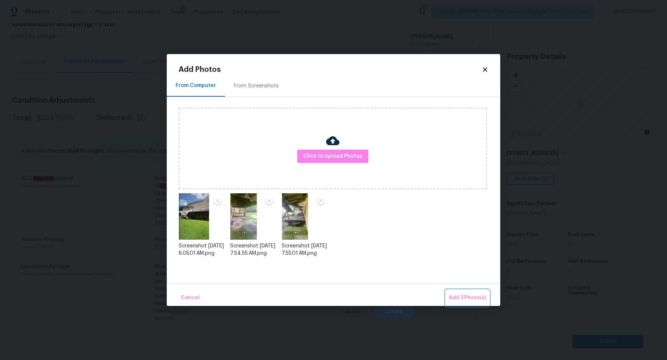
click at [462, 294] on span "Add 3 Photo(s)" at bounding box center [467, 297] width 37 height 9
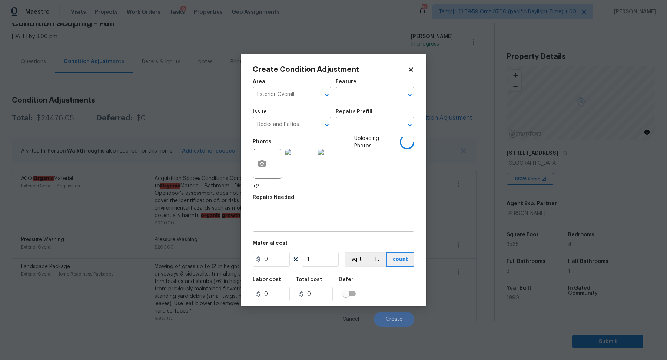
click at [304, 224] on textarea at bounding box center [333, 218] width 153 height 16
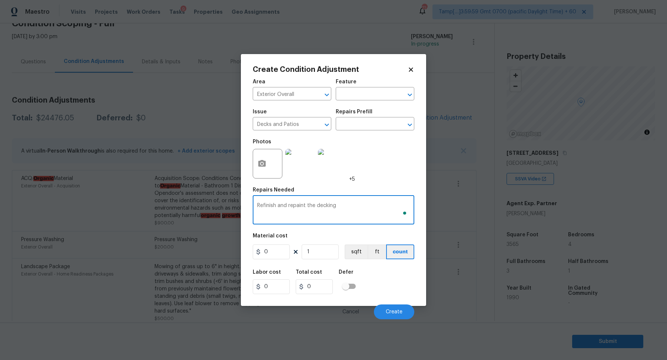
type textarea "Refinish and repaint the decking"
click at [285, 256] on input "0" at bounding box center [271, 252] width 37 height 15
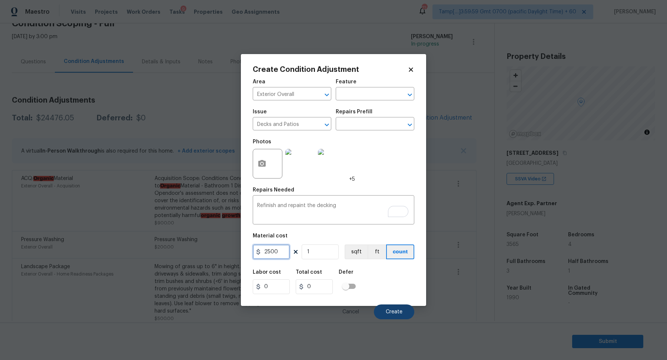
type input "2500"
click at [380, 307] on button "Create" at bounding box center [394, 312] width 40 height 15
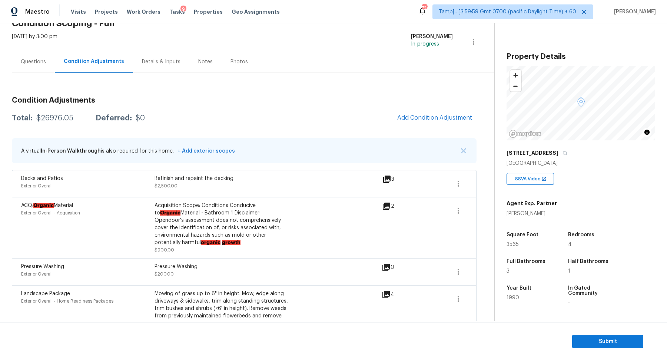
click at [28, 56] on div "Questions" at bounding box center [33, 62] width 43 height 22
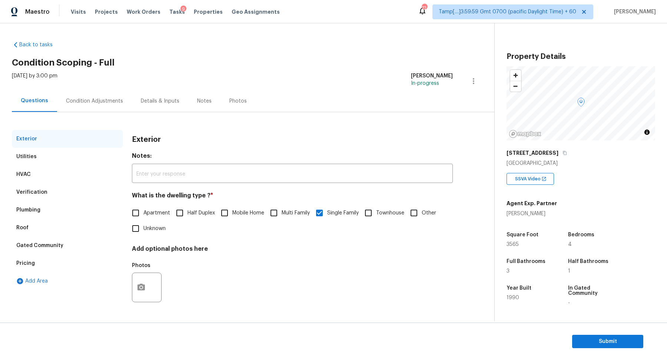
click at [33, 181] on div "HVAC" at bounding box center [67, 175] width 111 height 18
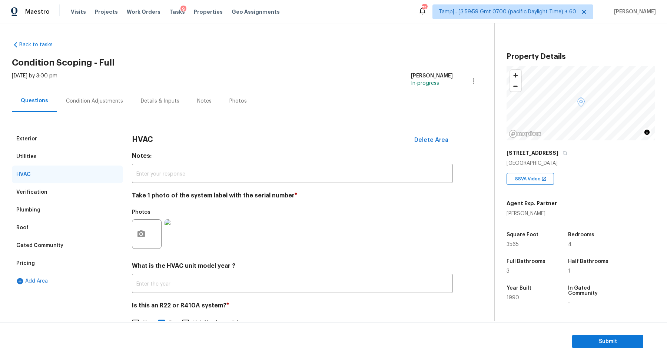
click at [34, 193] on div "Verification" at bounding box center [31, 192] width 31 height 7
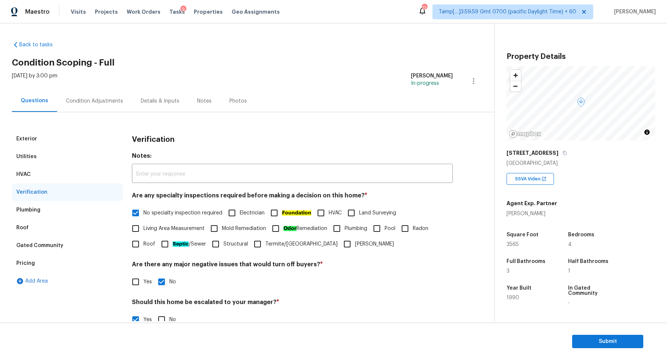
scroll to position [132, 0]
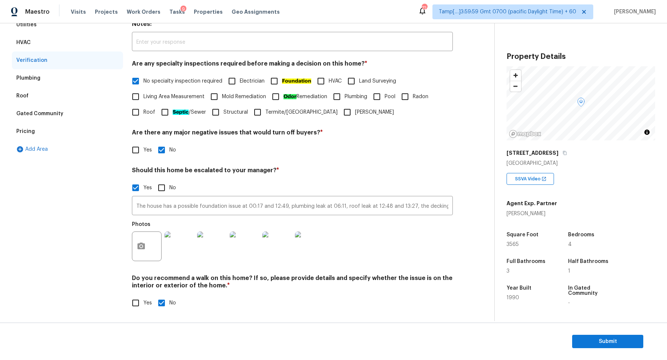
click at [37, 126] on div "Pricing" at bounding box center [67, 132] width 111 height 18
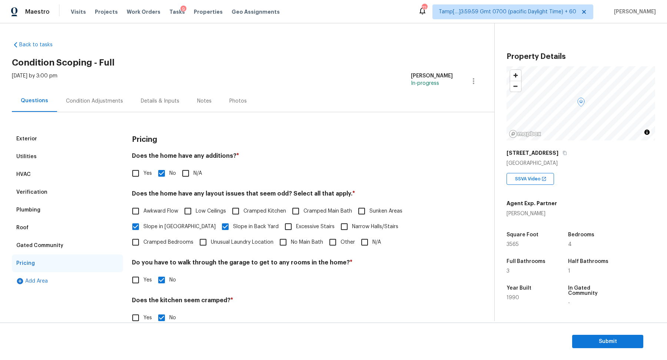
scroll to position [53, 0]
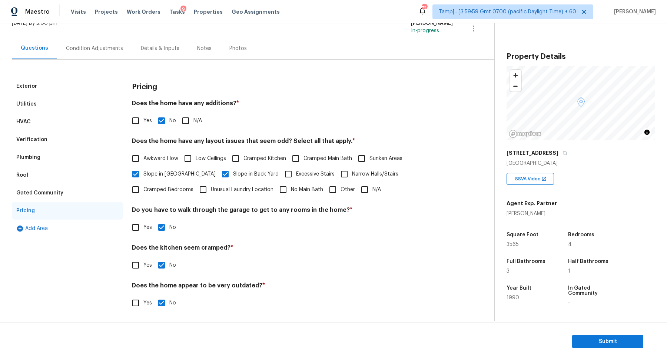
click at [340, 187] on span "Other" at bounding box center [347, 190] width 14 height 8
click at [325, 187] on input "Other" at bounding box center [333, 190] width 16 height 16
checkbox input "true"
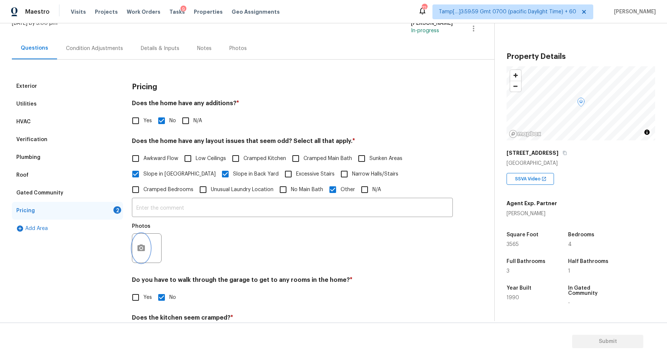
click at [143, 255] on button "button" at bounding box center [141, 248] width 18 height 29
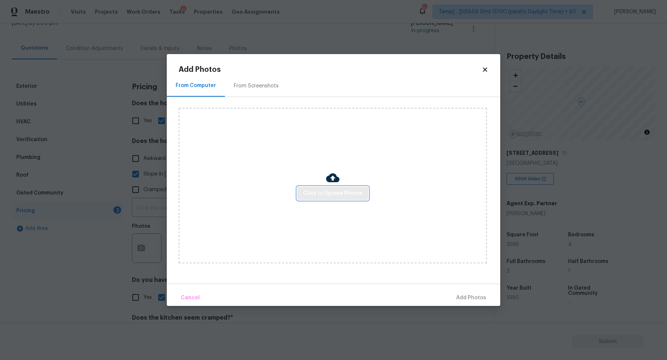
click at [342, 196] on span "Click to Upload Photos" at bounding box center [332, 193] width 59 height 9
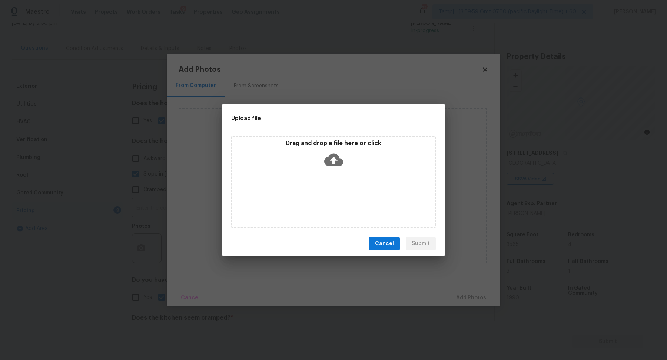
click at [342, 163] on icon at bounding box center [333, 160] width 19 height 13
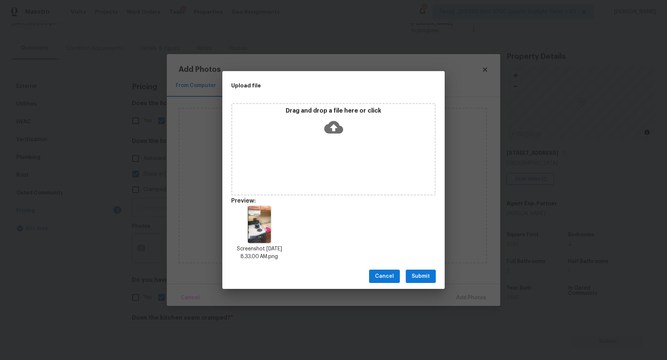
click at [419, 273] on span "Submit" at bounding box center [421, 276] width 18 height 9
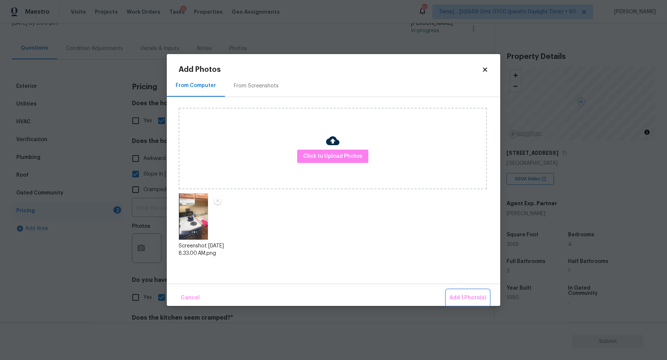
click at [453, 291] on button "Add 1 Photo(s)" at bounding box center [467, 298] width 43 height 16
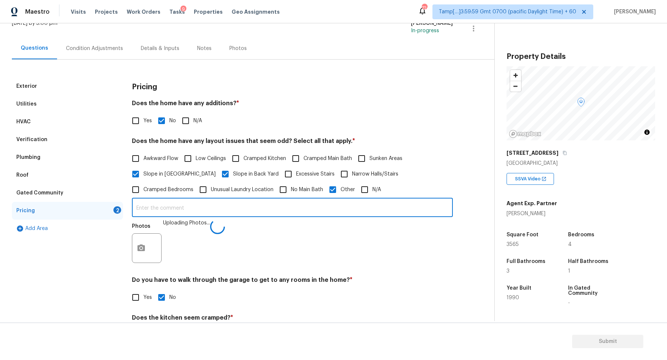
click at [294, 207] on input "text" at bounding box center [292, 208] width 321 height 17
click at [136, 208] on input "05:55" at bounding box center [292, 208] width 321 height 17
type input "The house has a secondary kitchen in the basement at 05:55"
click at [376, 248] on div "Photos" at bounding box center [292, 243] width 321 height 48
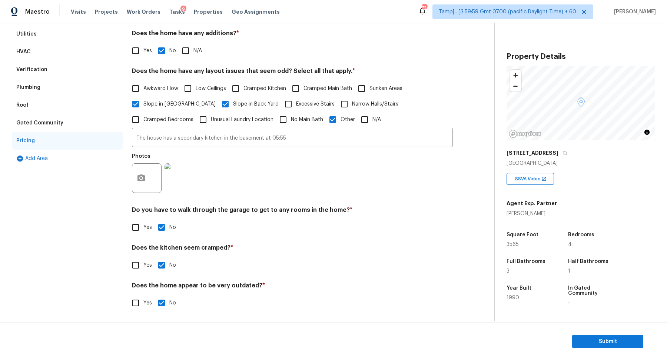
scroll to position [0, 0]
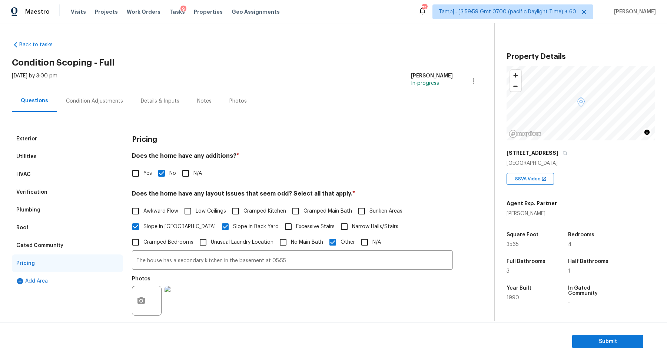
click at [117, 102] on div "Condition Adjustments" at bounding box center [94, 100] width 57 height 7
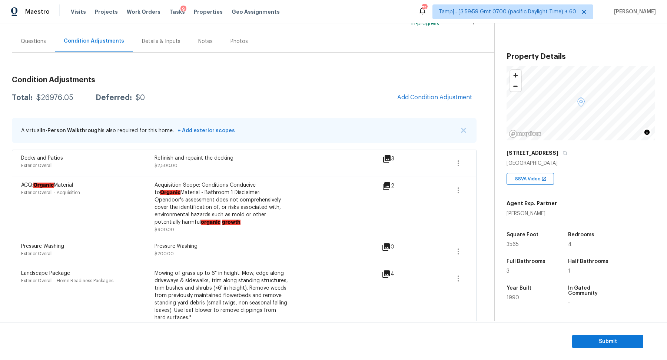
scroll to position [103, 0]
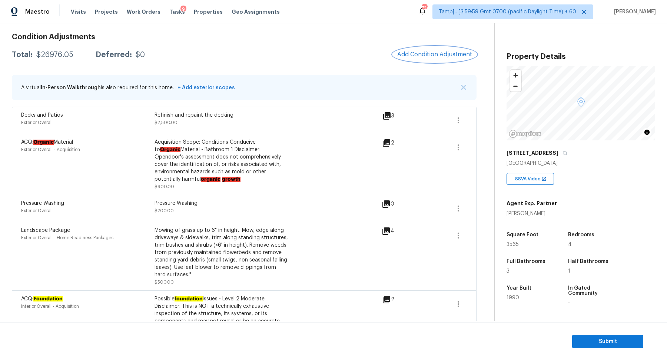
click at [456, 57] on span "Add Condition Adjustment" at bounding box center [434, 54] width 75 height 7
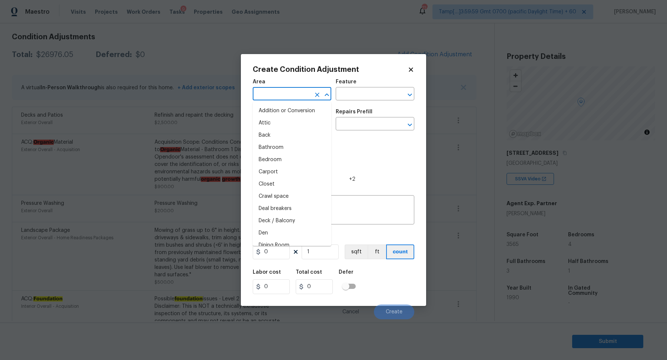
click at [270, 89] on input "text" at bounding box center [282, 94] width 58 height 11
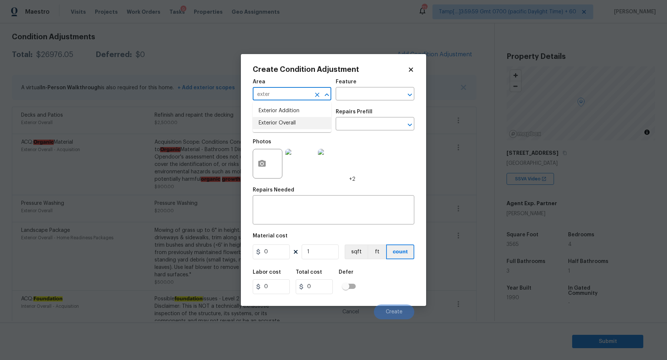
click at [284, 117] on li "Exterior Overall" at bounding box center [292, 123] width 79 height 12
type input "Exterior Overall"
click at [276, 124] on input "text" at bounding box center [282, 124] width 58 height 11
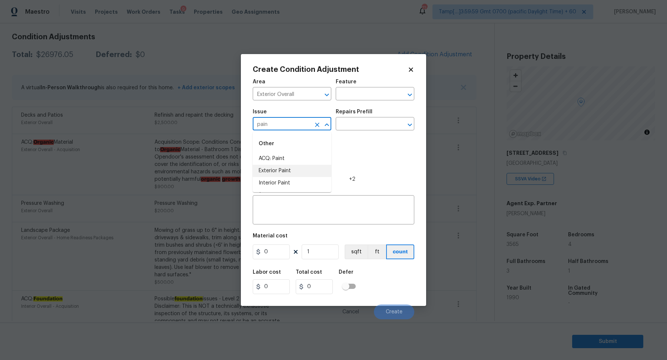
click at [299, 166] on li "Exterior Paint" at bounding box center [292, 171] width 79 height 12
click at [299, 166] on img at bounding box center [300, 164] width 30 height 30
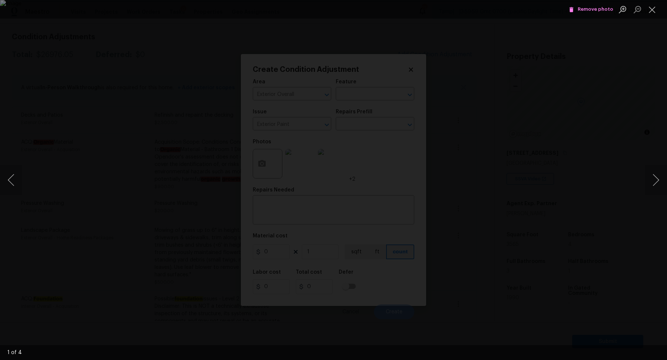
click at [450, 120] on img "Lightbox" at bounding box center [333, 180] width 667 height 360
click at [598, 9] on span "Remove photo" at bounding box center [591, 9] width 44 height 9
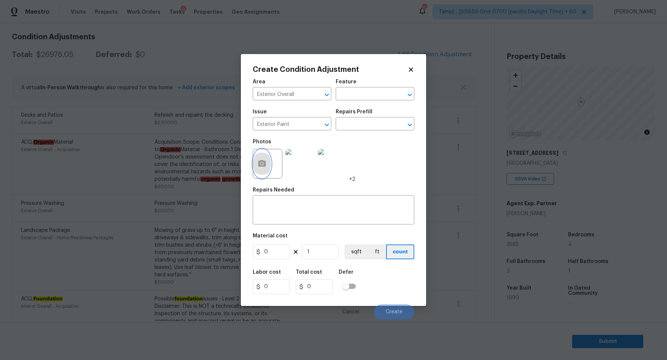
click at [267, 166] on button "button" at bounding box center [262, 163] width 18 height 29
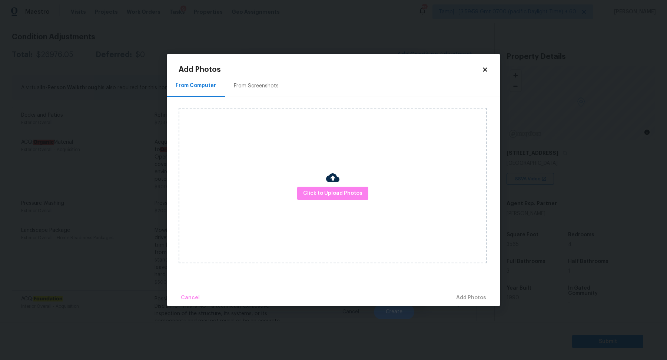
click at [270, 90] on div "From Screenshots" at bounding box center [256, 86] width 63 height 22
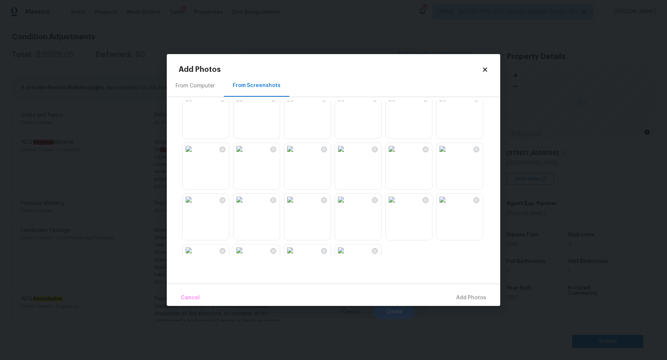
scroll to position [707, 0]
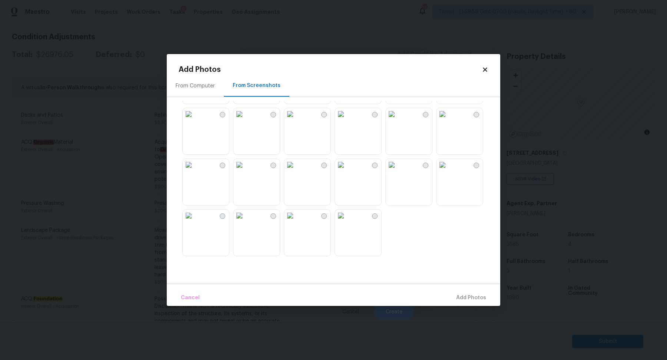
click at [194, 171] on img at bounding box center [189, 165] width 12 height 12
click at [459, 297] on span "Add 1 Photo(s)" at bounding box center [467, 297] width 37 height 9
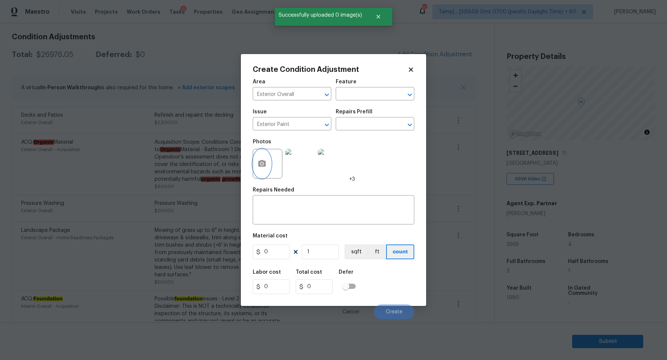
click at [263, 157] on button "button" at bounding box center [262, 163] width 18 height 29
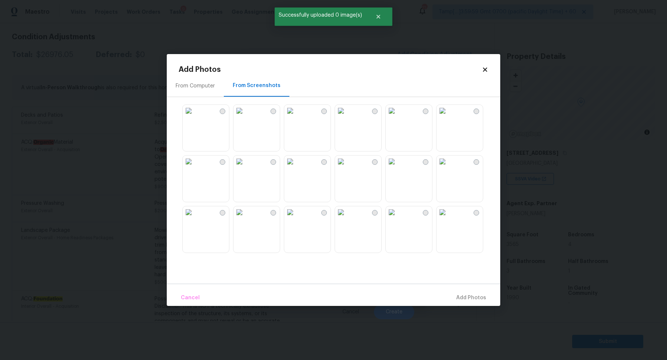
click at [196, 82] on div "From Computer" at bounding box center [195, 86] width 57 height 22
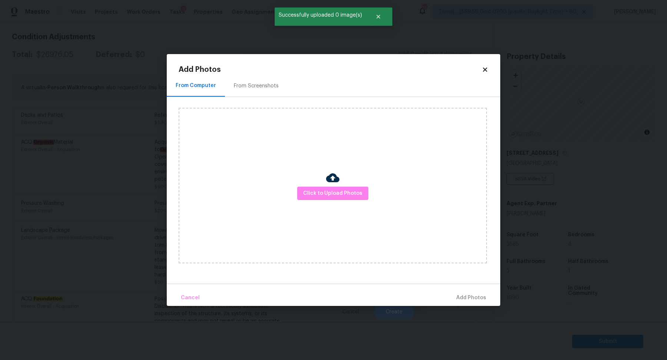
click at [324, 180] on div "Click to Upload Photos" at bounding box center [333, 186] width 308 height 156
click at [324, 194] on span "Click to Upload Photos" at bounding box center [332, 193] width 59 height 9
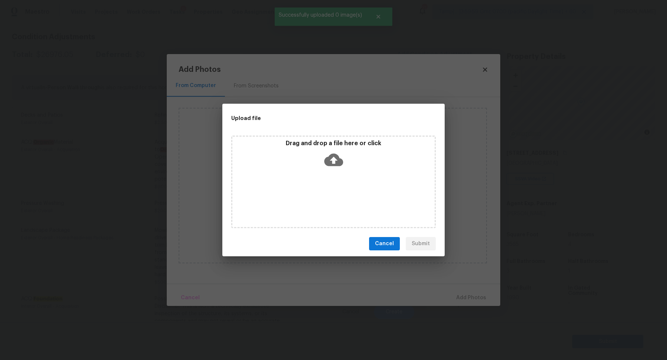
click at [347, 170] on div "Drag and drop a file here or click" at bounding box center [333, 182] width 204 height 93
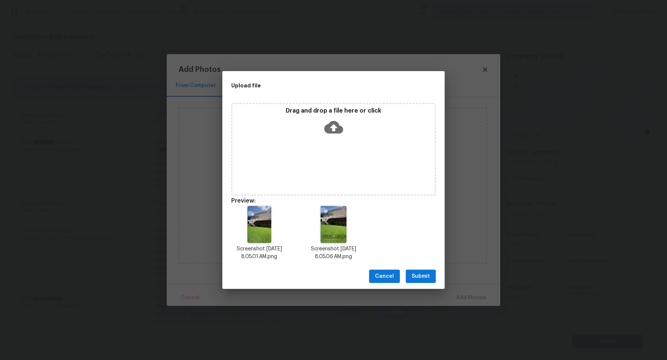
click at [428, 279] on span "Submit" at bounding box center [421, 276] width 18 height 9
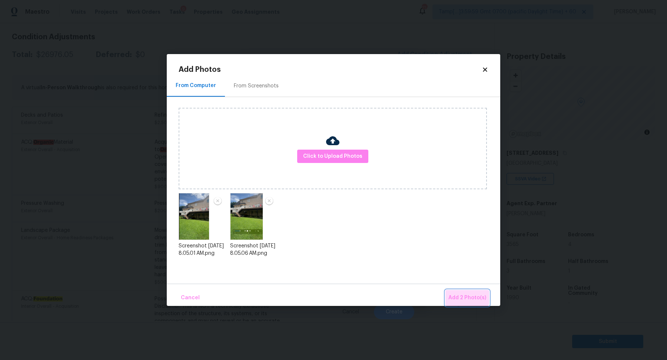
click at [452, 294] on span "Add 2 Photo(s)" at bounding box center [467, 297] width 38 height 9
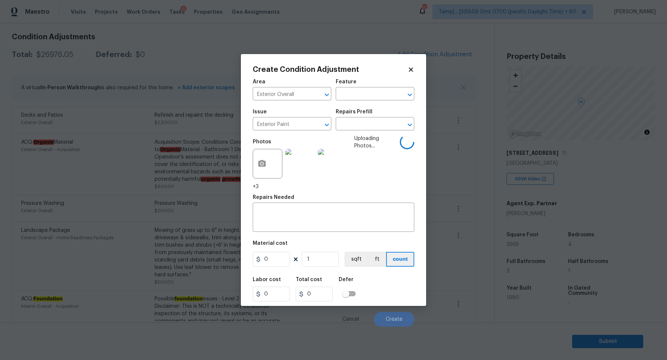
click at [374, 116] on div "Repairs Prefill" at bounding box center [375, 114] width 79 height 10
click at [374, 131] on div "Issue Exterior Paint ​ Repairs Prefill ​" at bounding box center [334, 120] width 162 height 30
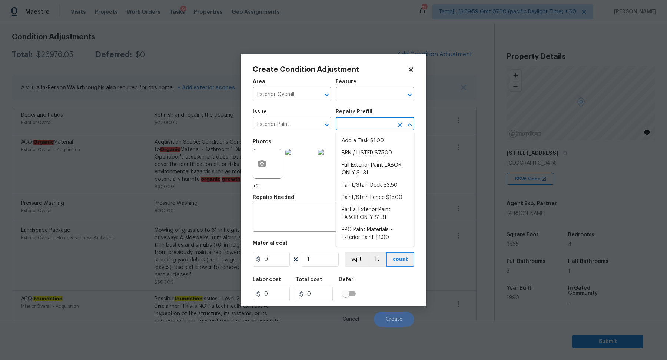
click at [378, 129] on input "text" at bounding box center [365, 124] width 58 height 11
click at [301, 124] on input "Exterior Paint" at bounding box center [282, 124] width 58 height 11
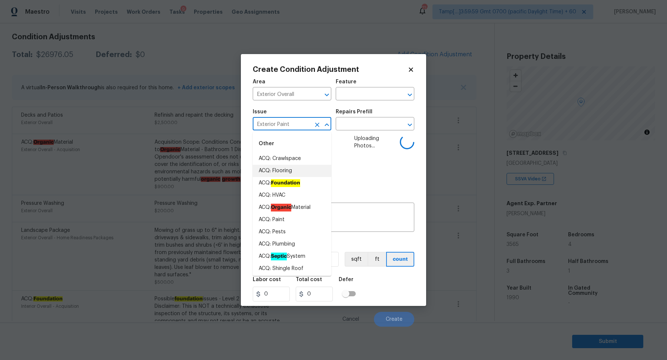
click at [301, 124] on input "Exterior Paint" at bounding box center [282, 124] width 58 height 11
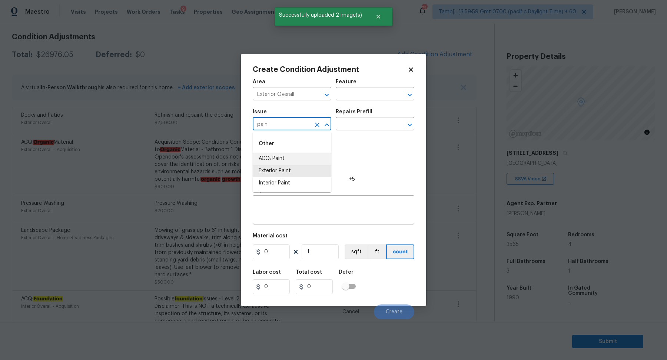
click at [306, 159] on li "ACQ: Paint" at bounding box center [292, 159] width 79 height 12
type input "ACQ: Paint"
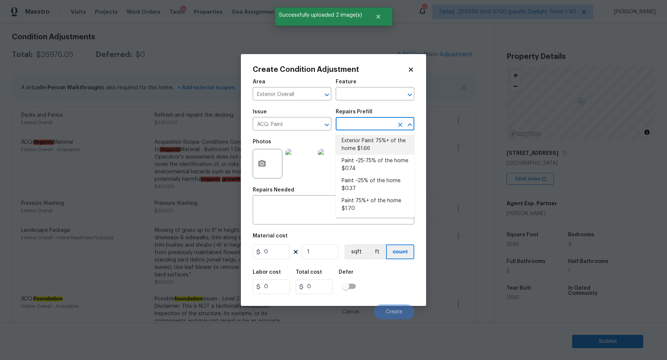
click at [357, 128] on input "text" at bounding box center [365, 124] width 58 height 11
click at [376, 145] on li "Exterior Paint 75%+ of the home $1.66" at bounding box center [375, 145] width 79 height 20
type input "Acquisition"
type textarea "Acquisition Scope: 75%+ of the home exterior will likely require paint"
type input "1.66"
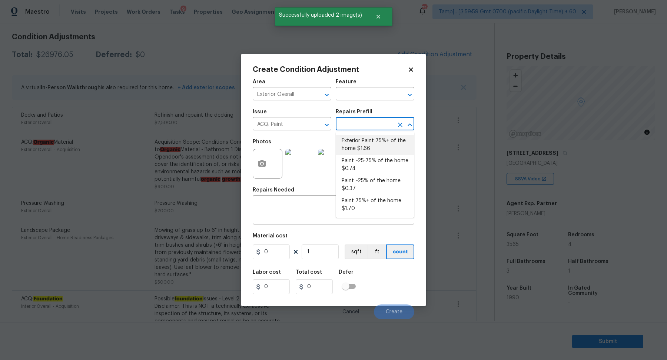
type input "1.66"
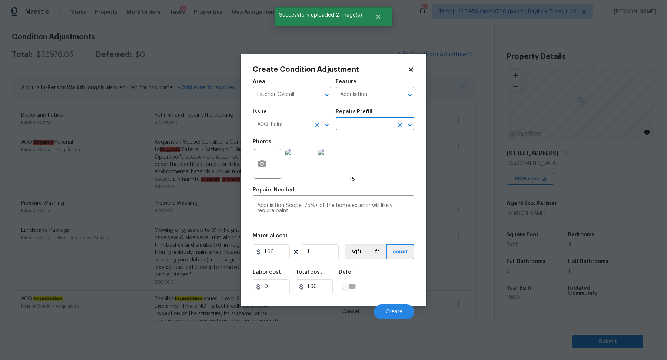
click at [302, 129] on input "ACQ: Paint" at bounding box center [282, 124] width 58 height 11
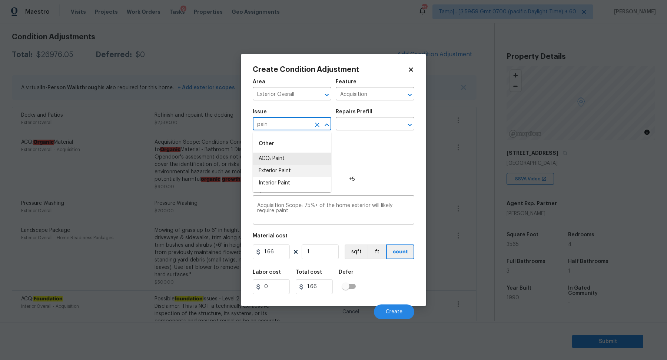
click at [259, 167] on li "Exterior Paint" at bounding box center [292, 171] width 79 height 12
type input "Exterior Paint"
click at [316, 248] on input "1" at bounding box center [320, 252] width 37 height 15
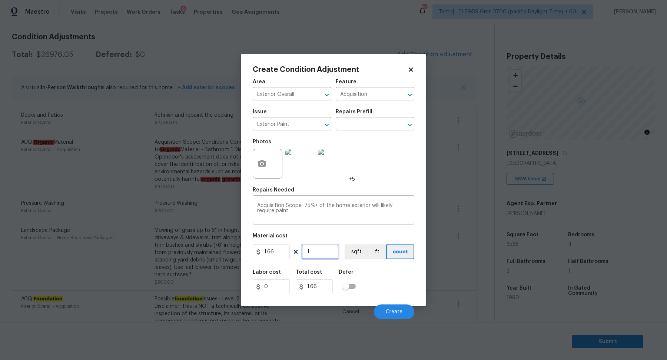
click at [316, 248] on input "1" at bounding box center [320, 252] width 37 height 15
type input "3"
type input "4.98"
type input "35"
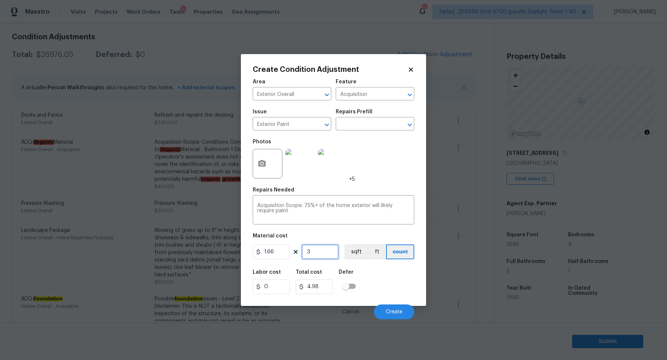
type input "58.1"
type input "354"
type input "587.64"
type input "35"
type input "58.1"
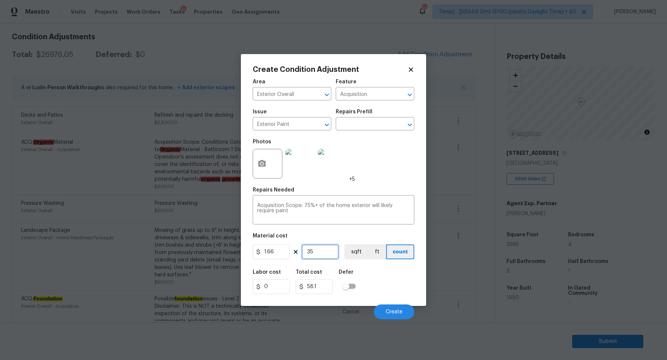
type input "356"
type input "590.96"
type input "3565"
type input "5917.9"
type input "3565"
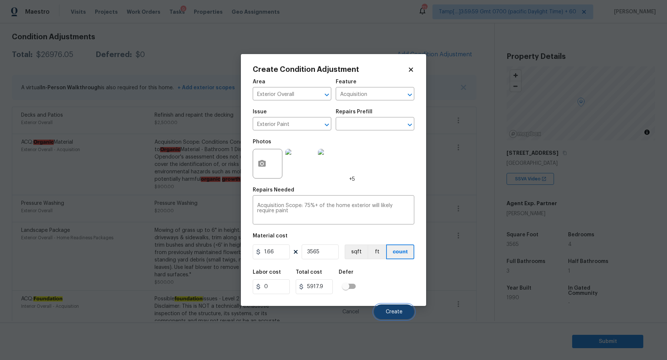
click at [396, 315] on button "Create" at bounding box center [394, 312] width 40 height 15
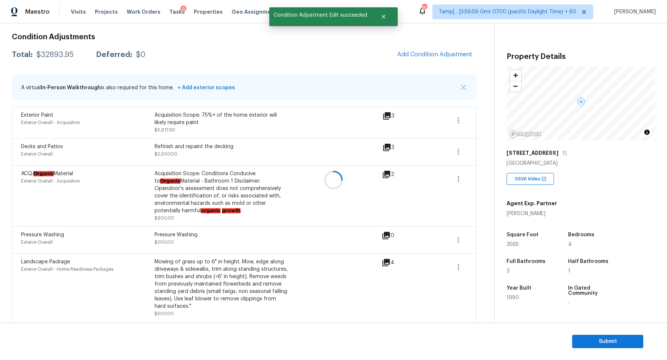
click at [447, 51] on div at bounding box center [333, 180] width 667 height 360
click at [447, 51] on span "Add Condition Adjustment" at bounding box center [434, 54] width 75 height 7
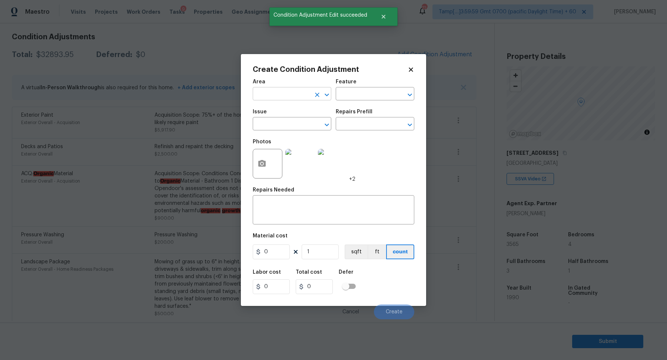
click at [277, 99] on input "text" at bounding box center [282, 94] width 58 height 11
click at [289, 109] on li "Roof" at bounding box center [292, 111] width 79 height 12
type input "Roof"
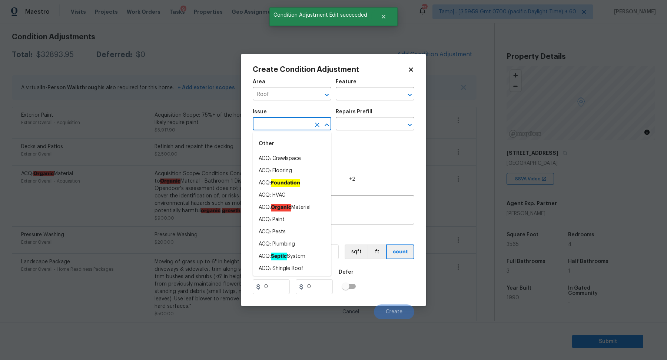
click at [286, 124] on input "text" at bounding box center [282, 124] width 58 height 11
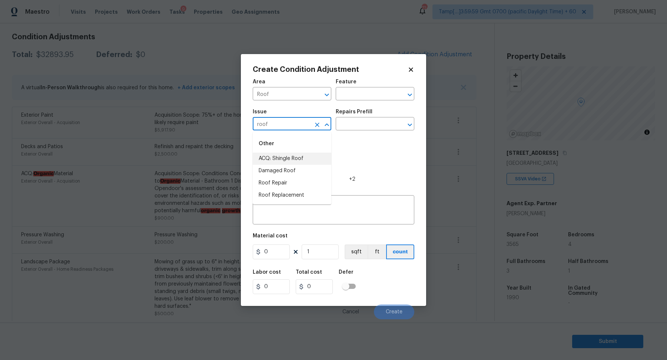
click at [294, 162] on li "ACQ: Shingle Roof" at bounding box center [292, 159] width 79 height 12
type input "ACQ: Shingle Roof"
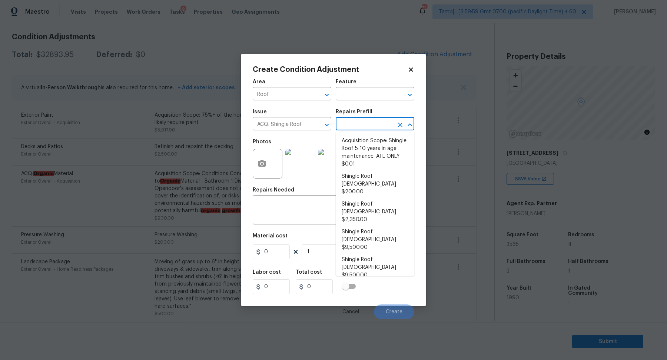
click at [356, 125] on input "text" at bounding box center [365, 124] width 58 height 11
click at [365, 207] on li "Shingle Roof 11-15 Years Old $2,350.00" at bounding box center [375, 212] width 79 height 28
type input "Acquisition"
type textarea "Acquisition Scope: Shingle Roof 11-15 years in age maintenance."
type input "2350"
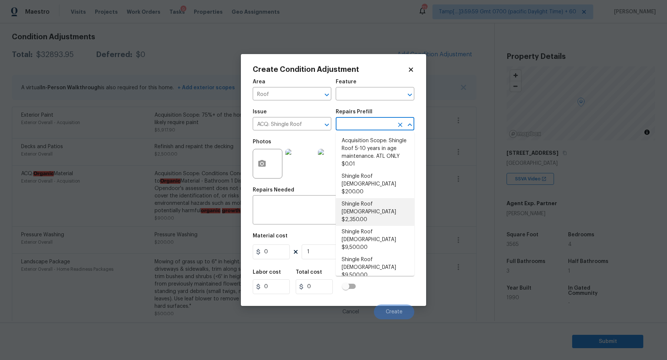
type input "2350"
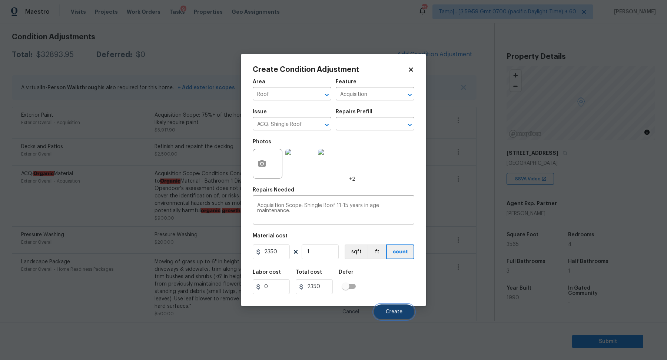
click at [391, 310] on span "Create" at bounding box center [394, 312] width 17 height 6
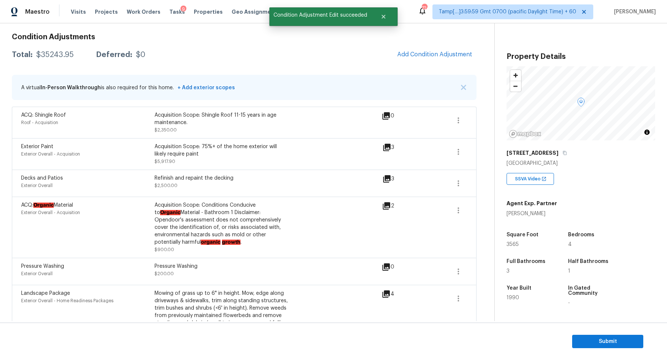
click at [426, 56] on span "Add Condition Adjustment" at bounding box center [434, 54] width 75 height 7
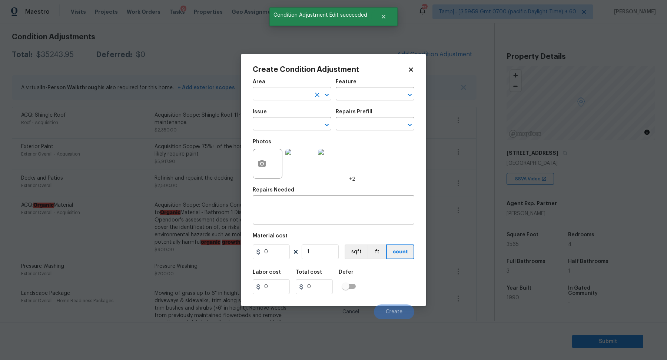
click at [266, 89] on input "text" at bounding box center [282, 94] width 58 height 11
click at [296, 110] on li "HVAC" at bounding box center [292, 111] width 79 height 12
type input "HVAC"
click at [272, 134] on span "Issue ​" at bounding box center [292, 120] width 79 height 30
click at [287, 124] on input "text" at bounding box center [282, 124] width 58 height 11
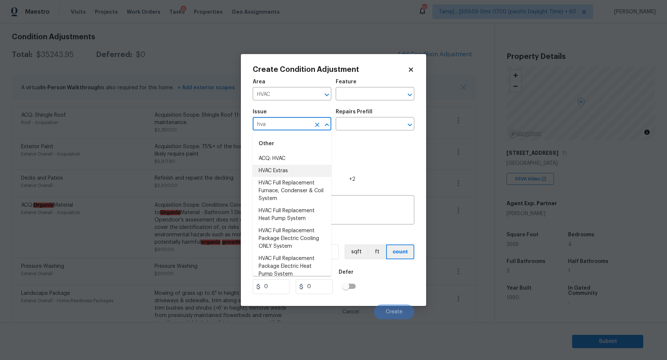
type input "hva"
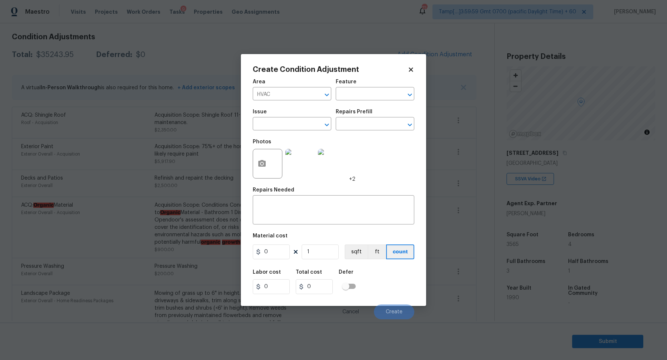
click at [367, 165] on div "Photos +2" at bounding box center [334, 159] width 162 height 48
click at [287, 125] on input "text" at bounding box center [282, 124] width 58 height 11
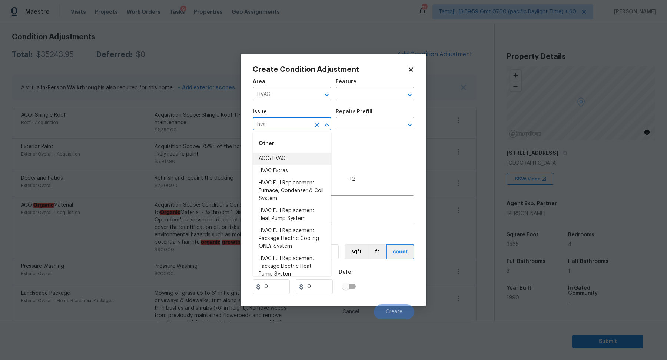
click at [309, 156] on li "ACQ: HVAC" at bounding box center [292, 159] width 79 height 12
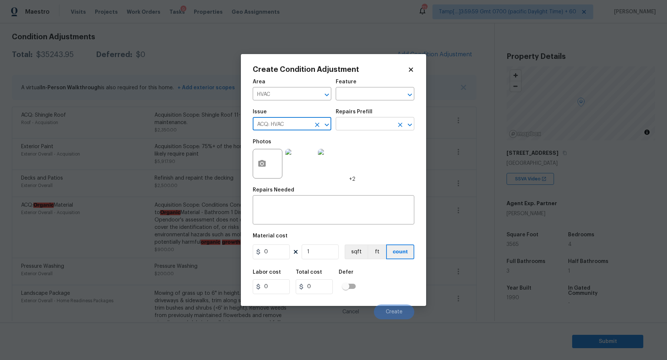
type input "ACQ: HVAC"
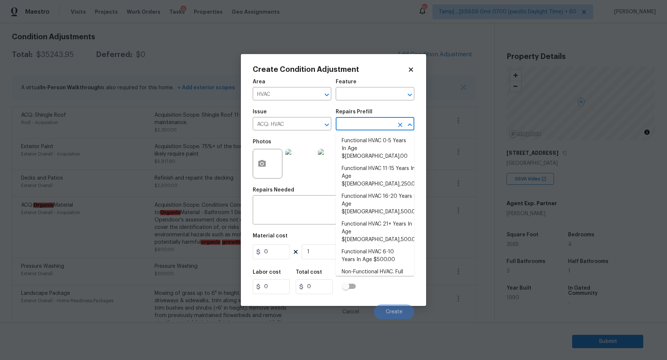
click at [370, 122] on input "text" at bounding box center [365, 124] width 58 height 11
click at [390, 246] on li "Functional HVAC 6-10 Years In Age $500.00" at bounding box center [375, 256] width 79 height 20
type input "Acquisition"
type textarea "Acquisition Scope: Functional HVAC 6-10 years"
type input "500"
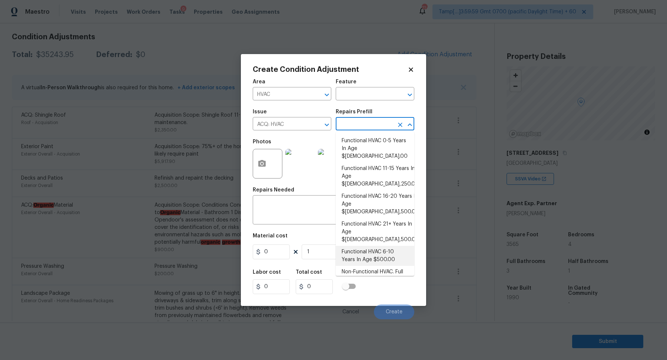
type input "500"
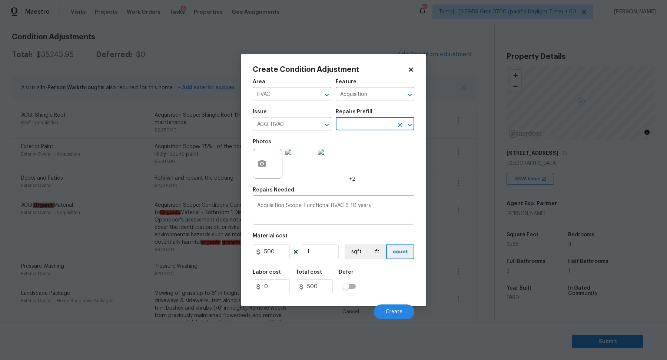
click at [299, 252] on div "500 1 sqft ft count" at bounding box center [334, 252] width 162 height 15
click at [319, 258] on input "1" at bounding box center [320, 252] width 37 height 15
type input "2"
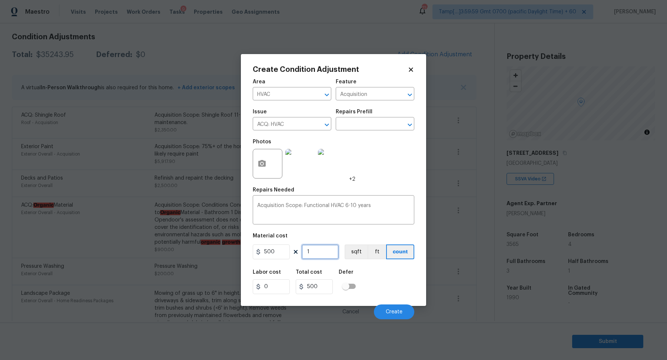
type input "1000"
type input "2"
click at [387, 305] on button "Create" at bounding box center [394, 312] width 40 height 15
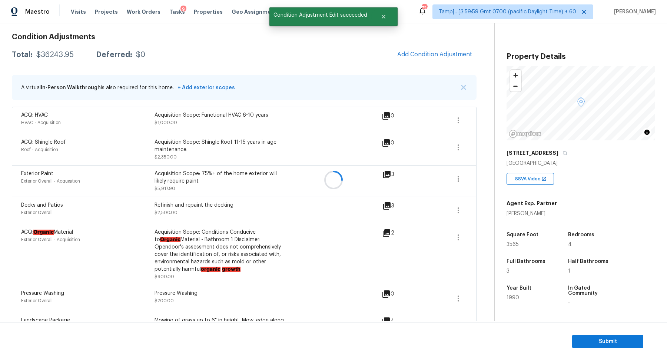
click at [433, 60] on div at bounding box center [333, 180] width 667 height 360
click at [433, 60] on button "Add Condition Adjustment" at bounding box center [435, 55] width 84 height 16
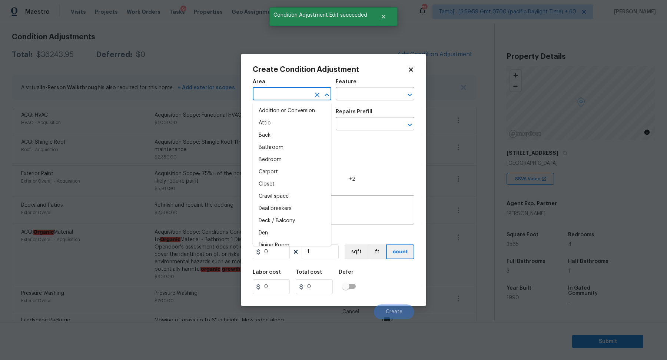
click at [296, 96] on input "text" at bounding box center [282, 94] width 58 height 11
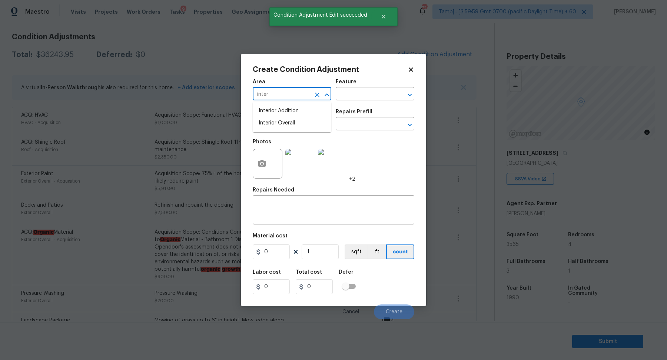
click at [292, 129] on ul "Interior Addition Interior Overall" at bounding box center [292, 117] width 79 height 30
click at [293, 127] on ul "Interior Addition Interior Overall" at bounding box center [292, 117] width 79 height 30
click at [293, 126] on li "Interior Overall" at bounding box center [292, 123] width 79 height 12
type input "Interior Overall"
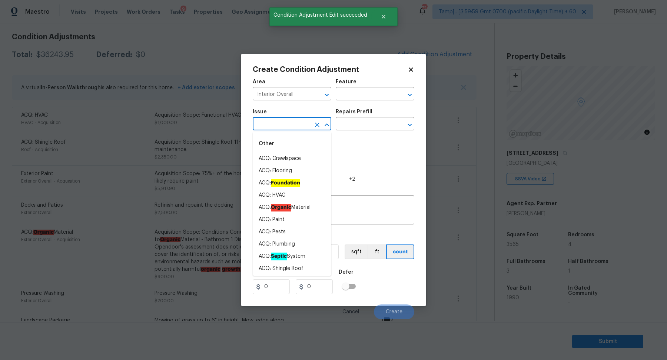
click at [293, 126] on input "text" at bounding box center [282, 124] width 58 height 11
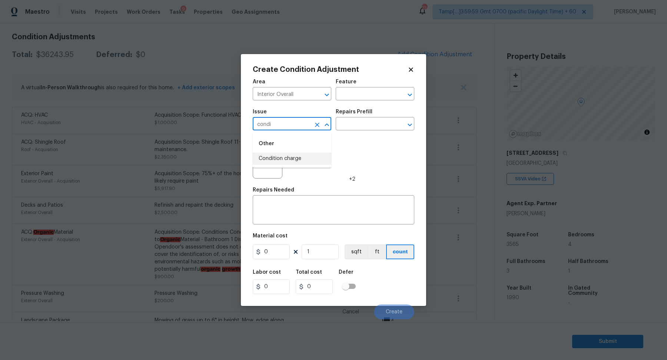
click at [297, 160] on li "Condition charge" at bounding box center [292, 159] width 79 height 12
type input "Condition charge"
click at [372, 129] on input "text" at bounding box center [365, 124] width 58 height 11
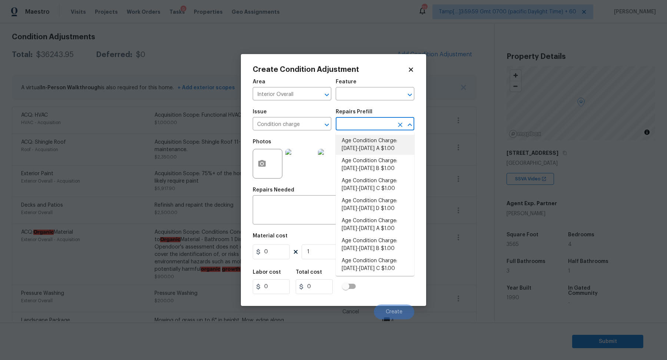
type input "2"
type input "1992"
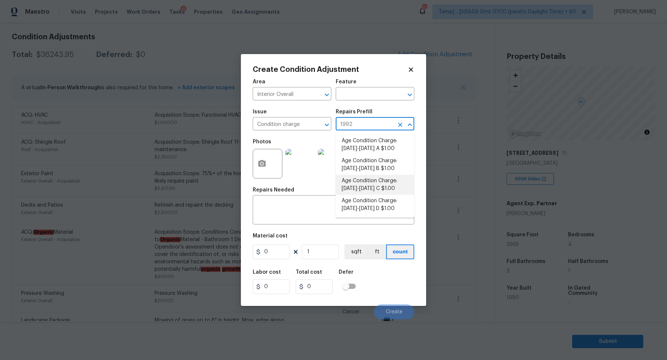
click at [389, 185] on li "Age Condition Charge: [DATE]-[DATE] C $1.00" at bounding box center [375, 185] width 79 height 20
type input "Home Readiness Packages"
type textarea "Age Condition Charge: 1979-1992 C"
type input "1"
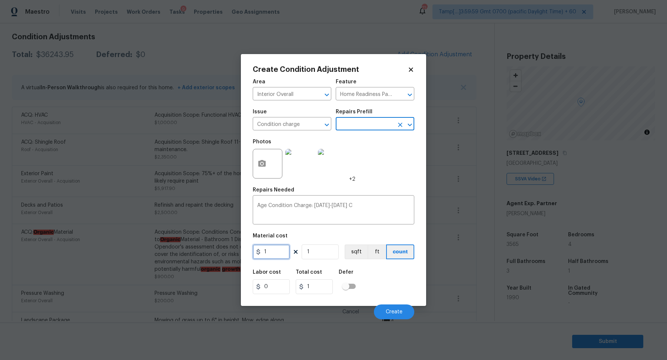
click at [280, 255] on input "1" at bounding box center [271, 252] width 37 height 15
type input "2000"
click at [383, 309] on button "Create" at bounding box center [394, 312] width 40 height 15
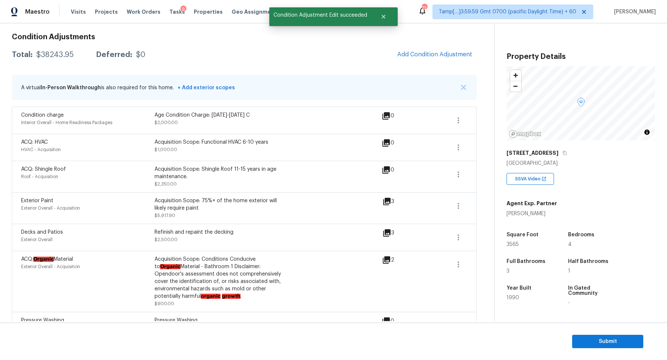
click at [62, 50] on div "Total: $38243.95 Deferred: $0 Add Condition Adjustment" at bounding box center [244, 55] width 465 height 16
copy div "$38243.95"
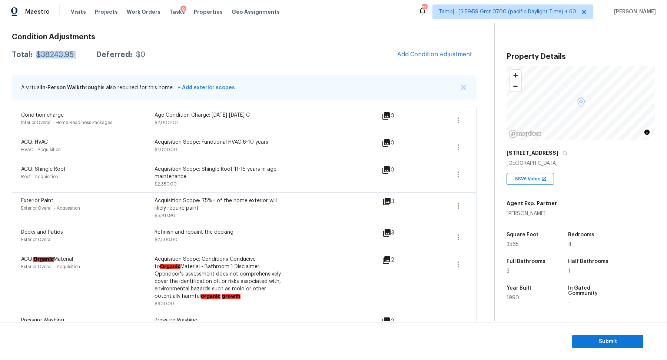
scroll to position [27, 0]
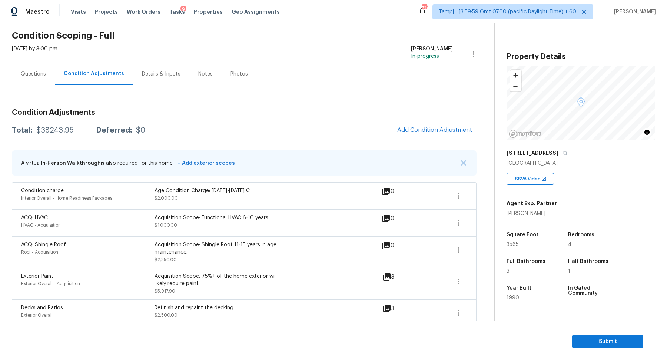
click at [35, 80] on div "Questions" at bounding box center [33, 74] width 43 height 22
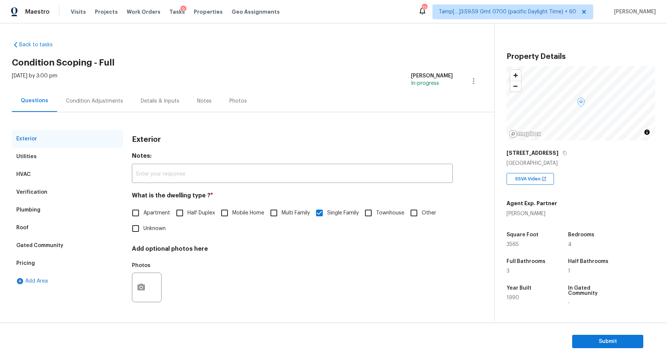
click at [44, 201] on div "Plumbing" at bounding box center [67, 210] width 111 height 18
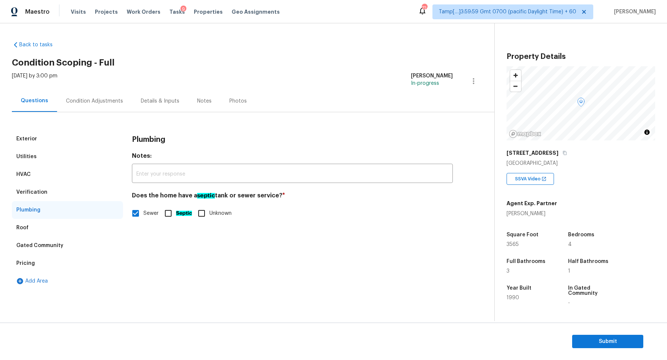
click at [60, 195] on div "Verification" at bounding box center [67, 192] width 111 height 18
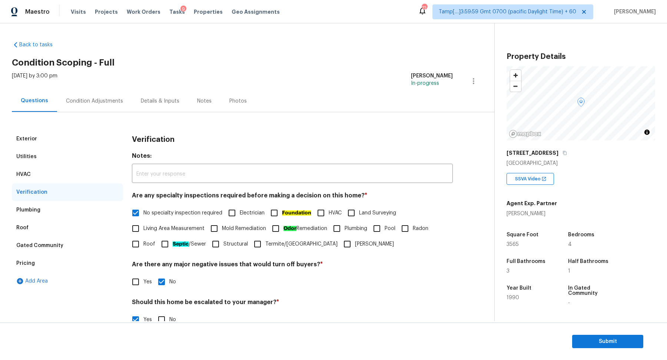
scroll to position [132, 0]
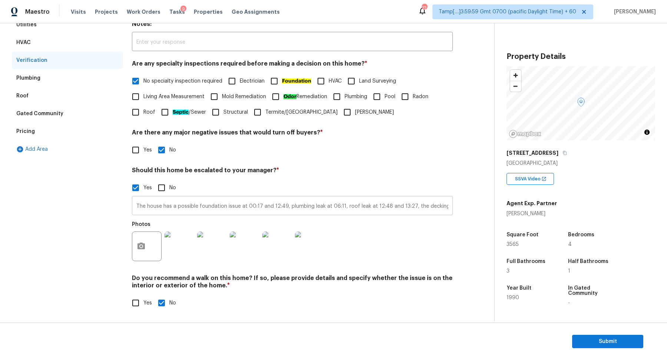
click at [156, 207] on input "The house has a possible foundation issue at 00:17 and 12:49, plumbing leak at …" at bounding box center [292, 206] width 321 height 17
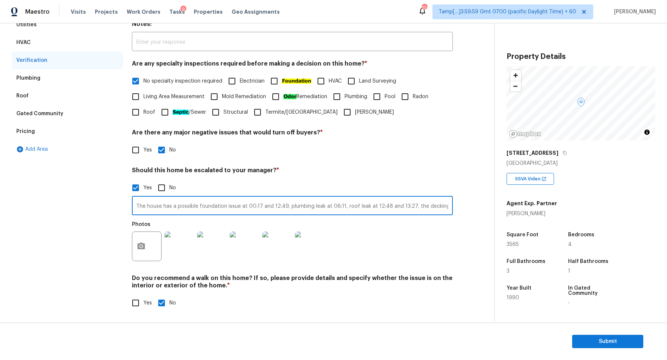
click at [156, 207] on input "The house has a possible foundation issue at 00:17 and 12:49, plumbing leak at …" at bounding box center [292, 206] width 321 height 17
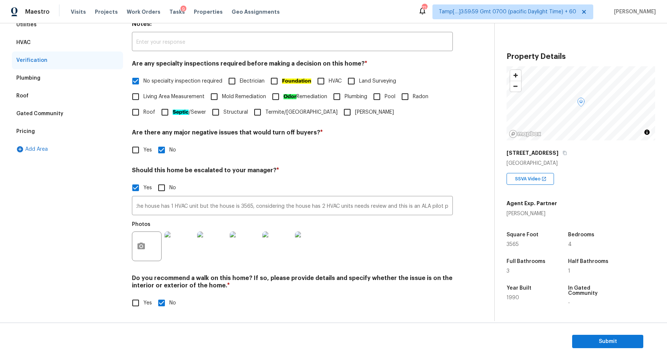
scroll to position [0, 0]
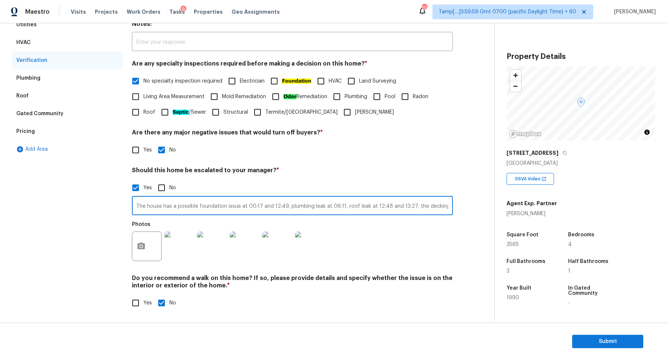
click at [297, 206] on input "The house has a possible foundation issue at 00:17 and 12:49, plumbing leak at …" at bounding box center [292, 206] width 321 height 17
click at [235, 205] on input "The house has a possible foundation issue at 00:17 and 12:49, plumbing leak at …" at bounding box center [292, 206] width 321 height 17
click at [240, 206] on input "The house has a possible foundation issue at 00:17 and 12:49, plumbing leak at …" at bounding box center [292, 206] width 321 height 17
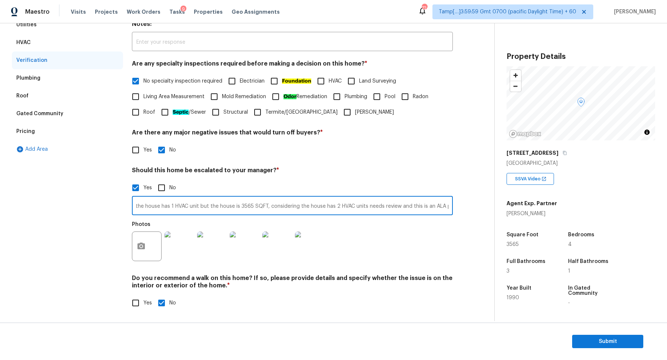
click at [235, 202] on input "The house has a possible foundation issue at 00:17 and 12:49, plumbing leak at …" at bounding box center [292, 206] width 321 height 17
click at [356, 207] on input "The house has a possible foundation issue at 00:17 and 12:49, plumbing leak at …" at bounding box center [292, 206] width 321 height 17
click at [150, 206] on input "The house has a possible foundation issue at 00:17 and 12:49, plumbing leak at …" at bounding box center [292, 206] width 321 height 17
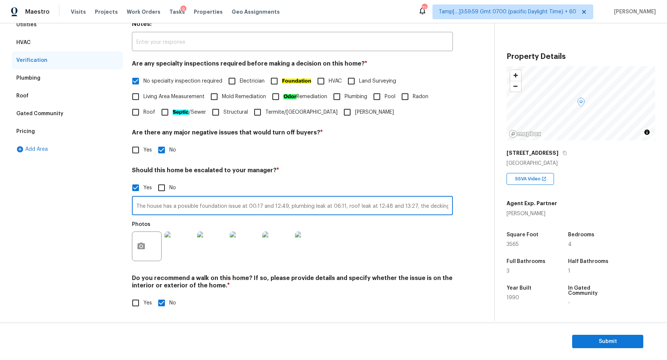
scroll to position [0, 738]
type input "The house has a possible foundation issue at 00:17 and 12:49, plumbing leak at …"
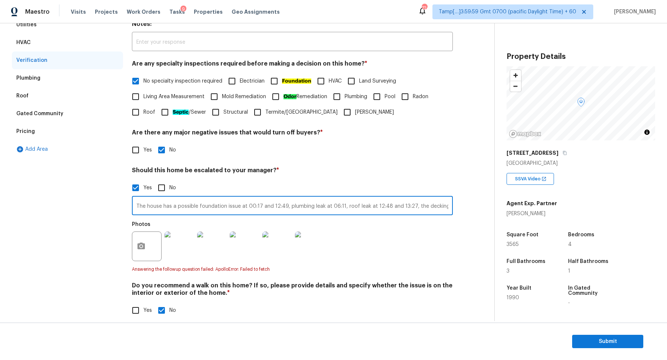
scroll to position [139, 0]
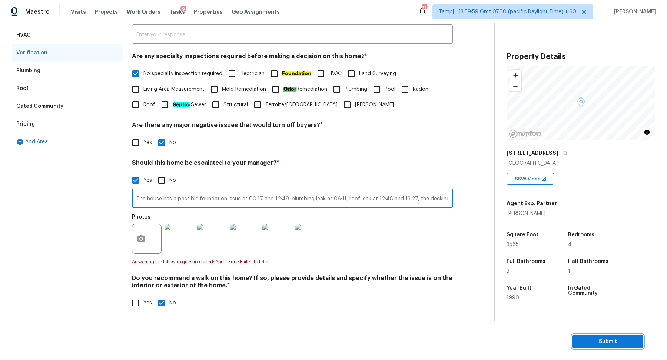
click at [607, 336] on button "Submit" at bounding box center [607, 342] width 71 height 14
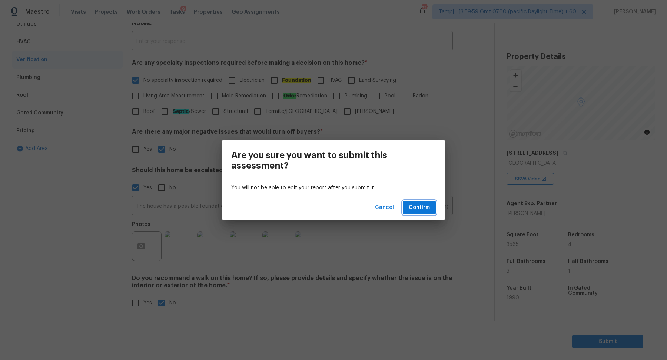
click at [435, 209] on button "Confirm" at bounding box center [419, 208] width 33 height 14
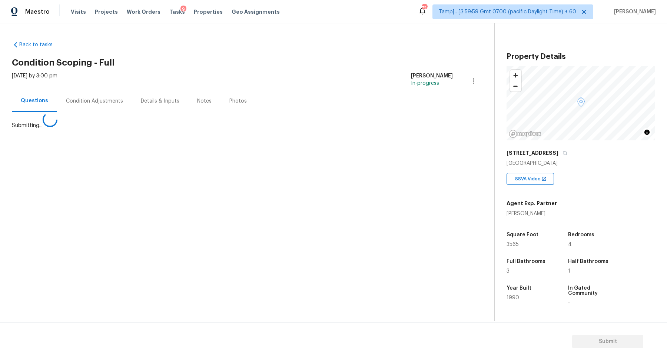
scroll to position [0, 0]
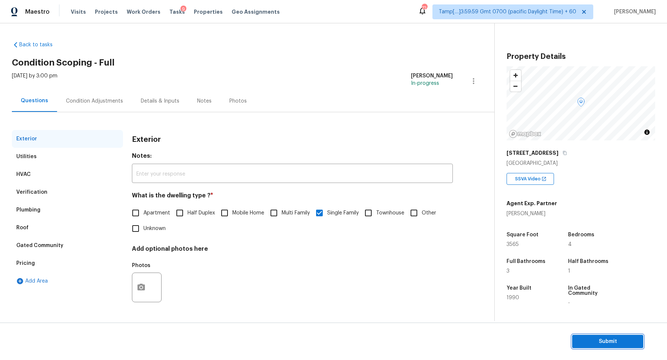
click at [604, 343] on span "Submit" at bounding box center [607, 341] width 59 height 9
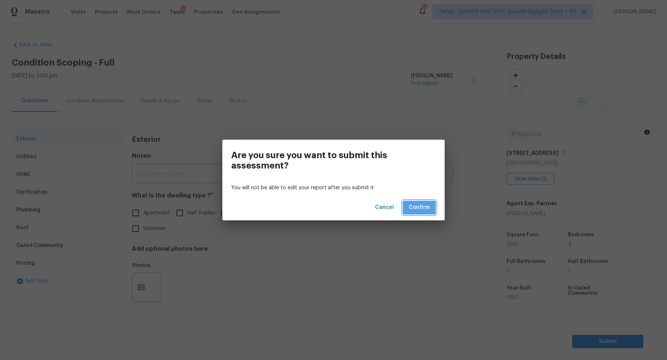
click at [423, 214] on button "Confirm" at bounding box center [419, 208] width 33 height 14
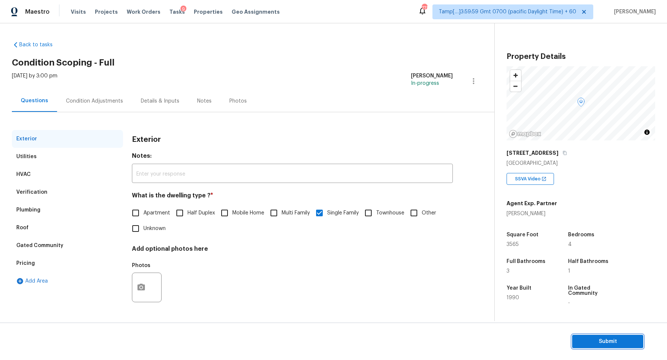
click at [590, 340] on span "Submit" at bounding box center [607, 341] width 59 height 9
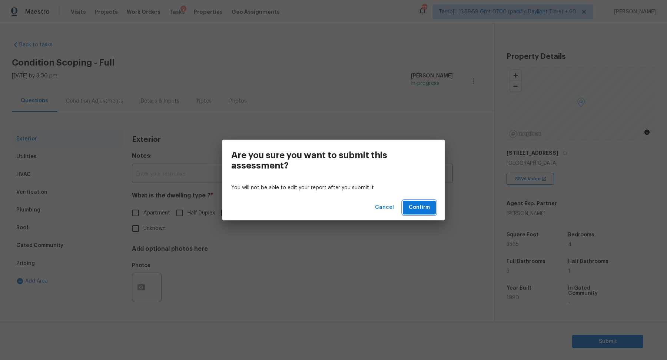
click at [423, 209] on span "Confirm" at bounding box center [419, 207] width 21 height 9
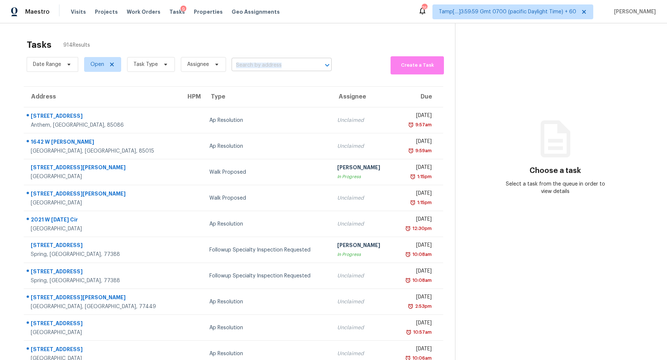
click at [269, 71] on div "Date Range Open Task Type Assignee ​" at bounding box center [179, 64] width 305 height 20
click at [274, 67] on input "text" at bounding box center [271, 65] width 79 height 11
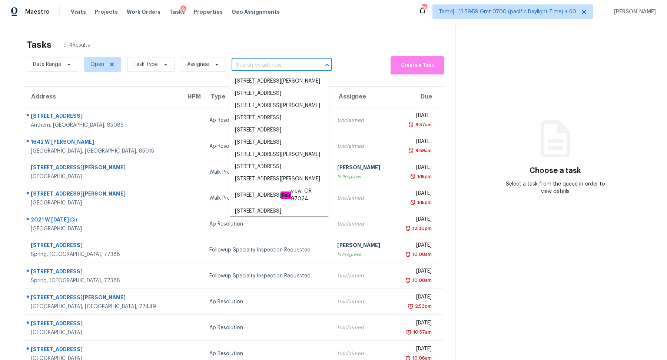
paste input "[STREET_ADDRESS]"
type input "[STREET_ADDRESS]"
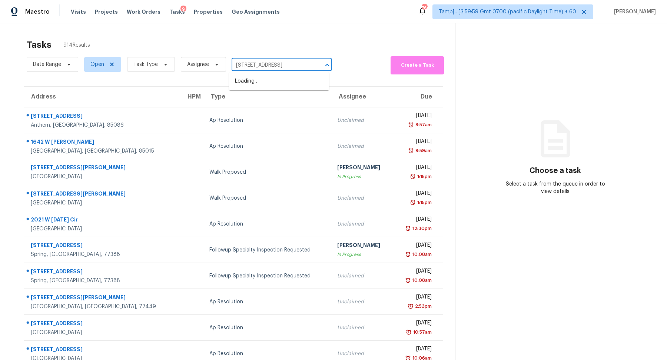
scroll to position [0, 15]
click at [267, 84] on li "[STREET_ADDRESS]" at bounding box center [279, 81] width 100 height 12
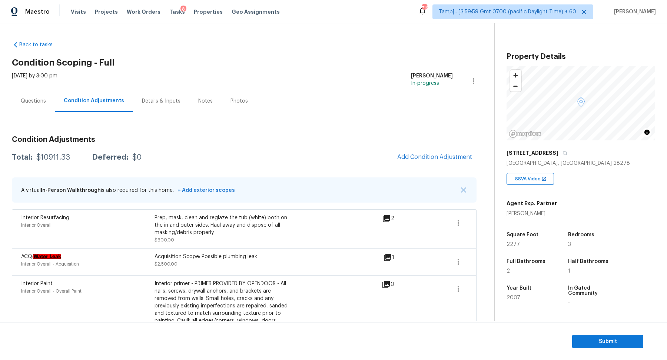
click at [424, 159] on span "Add Condition Adjustment" at bounding box center [434, 157] width 75 height 7
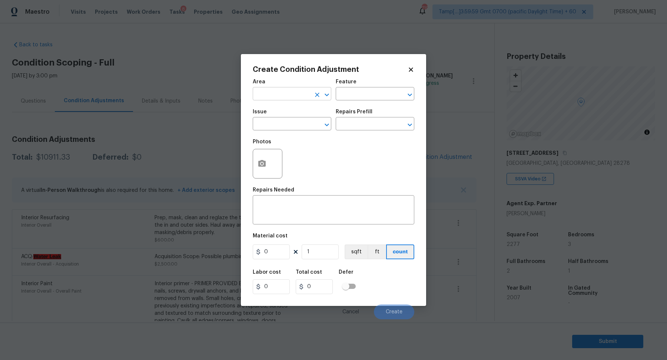
click at [283, 94] on input "text" at bounding box center [282, 94] width 58 height 11
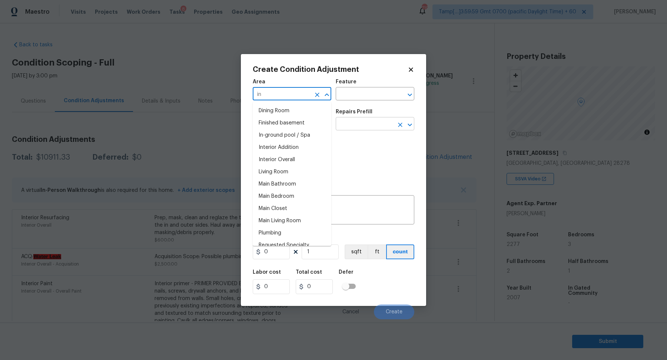
type input "i"
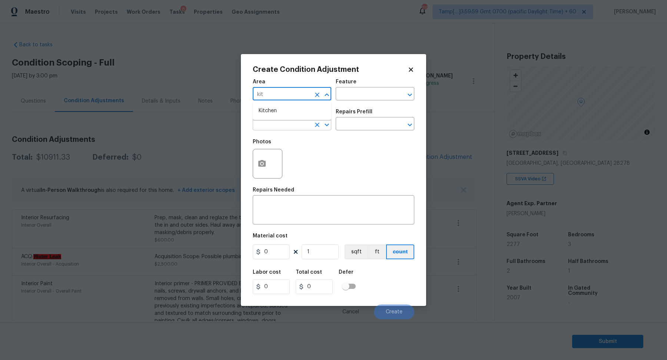
type input "kit"
click at [290, 123] on input "text" at bounding box center [282, 124] width 58 height 11
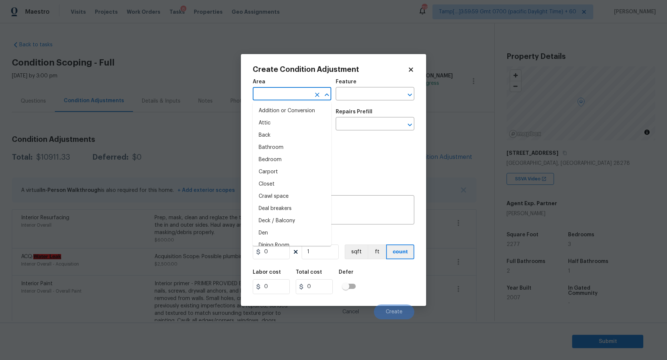
click at [280, 97] on input "text" at bounding box center [282, 94] width 58 height 11
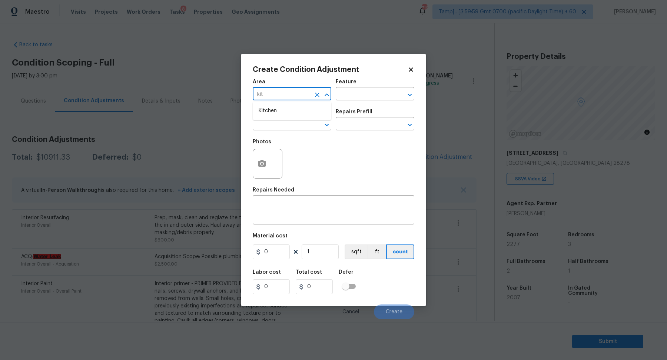
click at [293, 110] on li "Kitchen" at bounding box center [292, 111] width 79 height 12
type input "Kitchen"
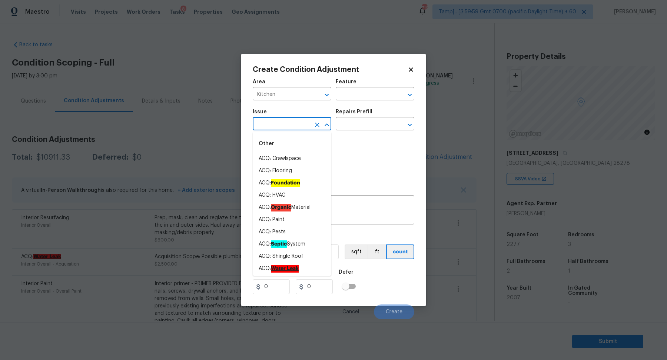
click at [274, 126] on input "text" at bounding box center [282, 124] width 58 height 11
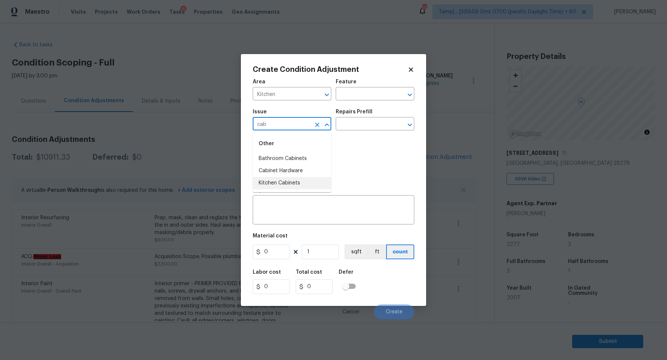
click at [289, 180] on li "Kitchen Cabinets" at bounding box center [292, 183] width 79 height 12
type input "Kitchen Cabinets"
click at [363, 123] on input "text" at bounding box center [365, 124] width 58 height 11
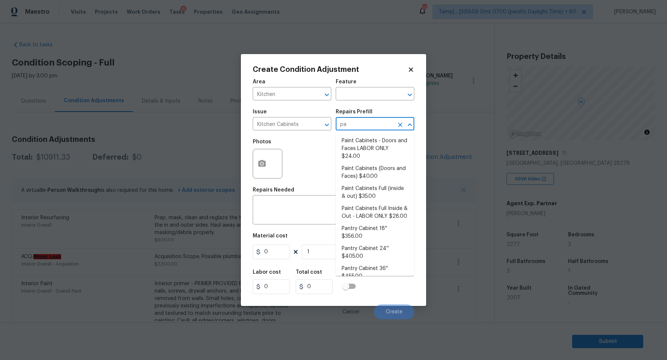
type input "pai"
click at [384, 190] on li "Paint Cabinets Full (inside & out) $35.00" at bounding box center [375, 193] width 79 height 20
type input "Cabinets"
type textarea "Prep, sand, mask and apply 2 coats of paint to the kitchen cabinet doors, inter…"
type input "35"
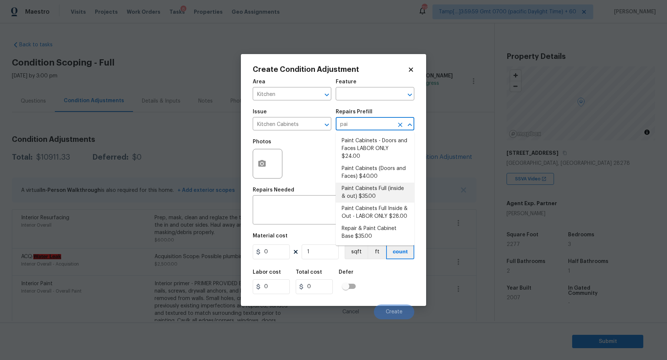
type input "35"
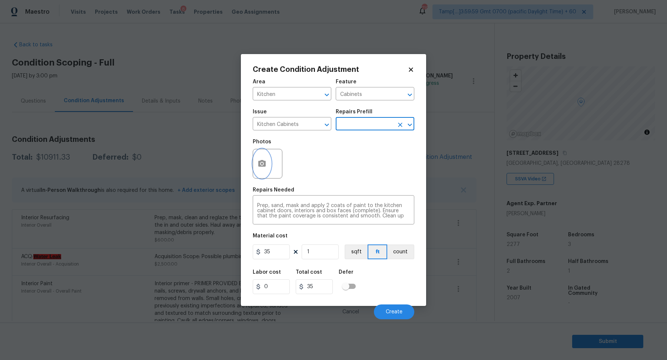
click at [263, 169] on button "button" at bounding box center [262, 163] width 18 height 29
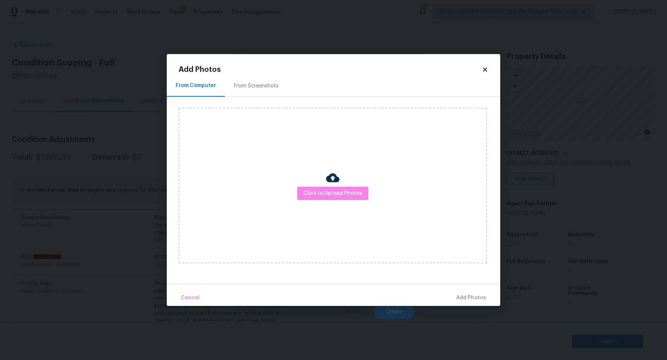
click at [296, 187] on div "Click to Upload Photos" at bounding box center [333, 186] width 308 height 156
click at [306, 189] on button "Click to Upload Photos" at bounding box center [332, 194] width 71 height 14
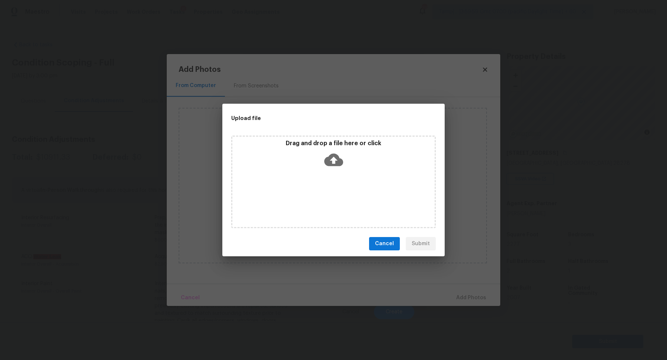
click at [327, 168] on icon at bounding box center [333, 159] width 19 height 19
click at [326, 146] on p "Drag and drop a file here or click" at bounding box center [333, 144] width 202 height 8
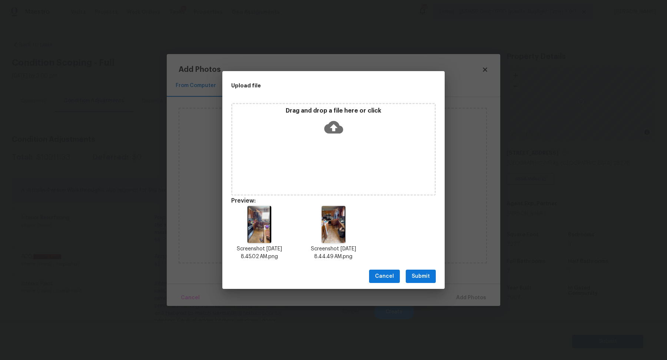
click at [426, 278] on span "Submit" at bounding box center [421, 276] width 18 height 9
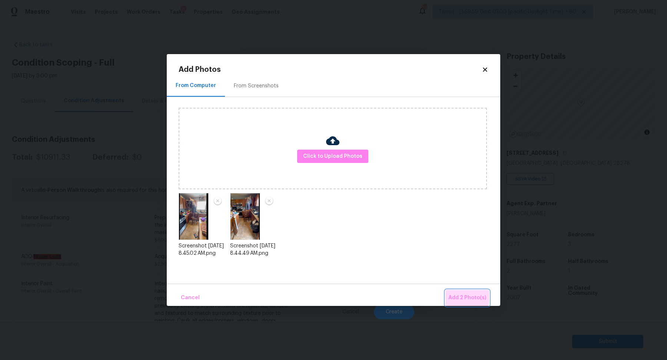
click at [456, 291] on button "Add 2 Photo(s)" at bounding box center [467, 298] width 44 height 16
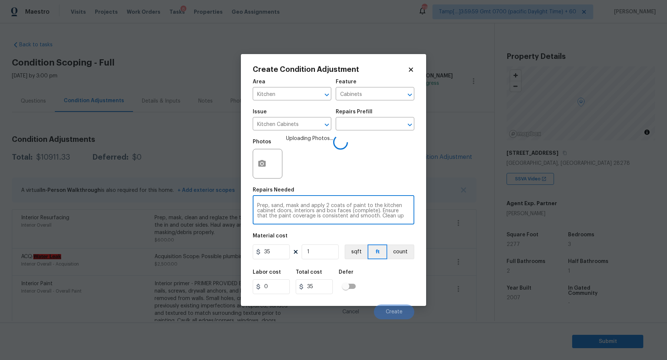
click at [306, 210] on textarea "Prep, sand, mask and apply 2 coats of paint to the kitchen cabinet doors, inter…" at bounding box center [333, 211] width 153 height 16
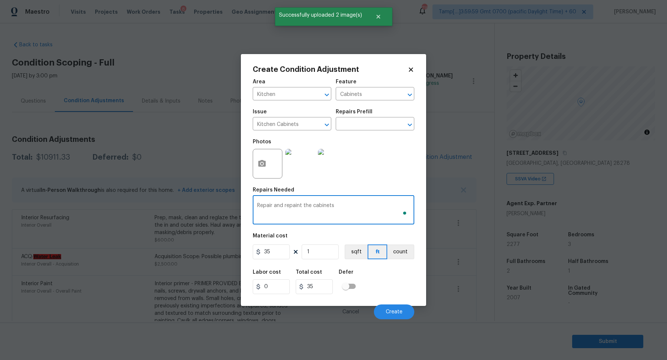
type textarea "Repair and repaint the cabinets"
click at [289, 252] on input "35" at bounding box center [271, 252] width 37 height 15
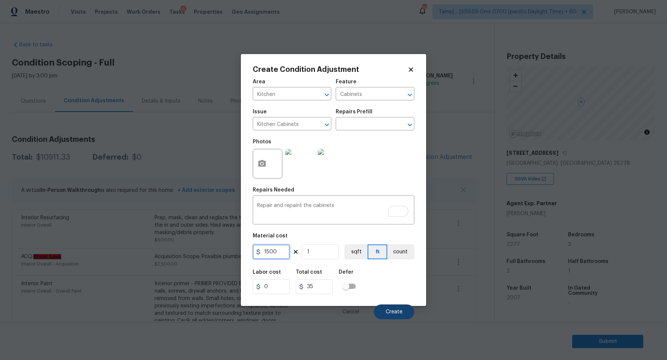
type input "1500"
click at [386, 311] on span "Create" at bounding box center [394, 312] width 17 height 6
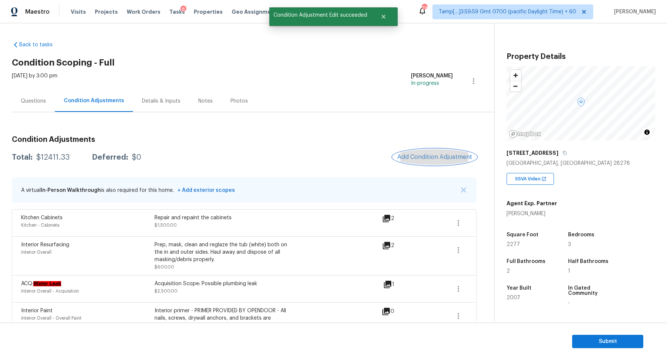
click at [442, 158] on span "Add Condition Adjustment" at bounding box center [434, 157] width 75 height 7
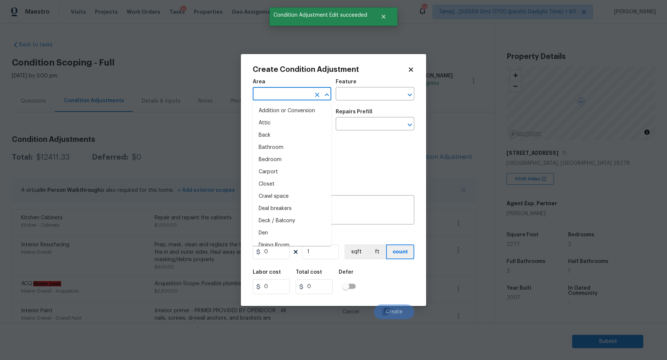
click at [253, 95] on input "text" at bounding box center [282, 94] width 58 height 11
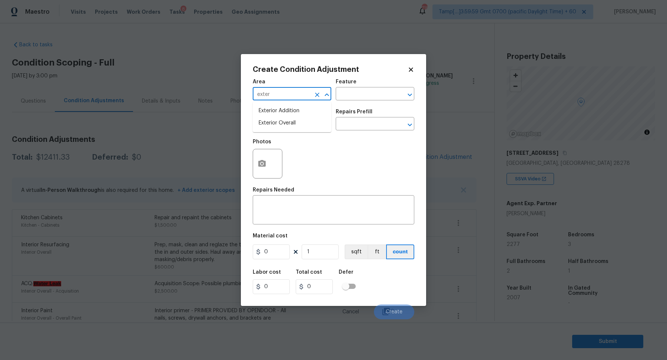
click at [310, 124] on li "Exterior Overall" at bounding box center [292, 123] width 79 height 12
type input "Exterior Overall"
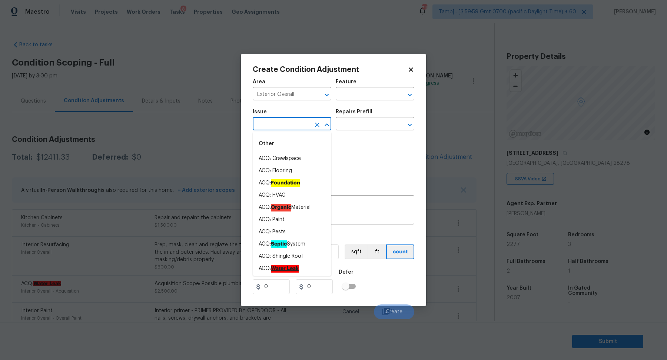
click at [291, 125] on input "text" at bounding box center [282, 124] width 58 height 11
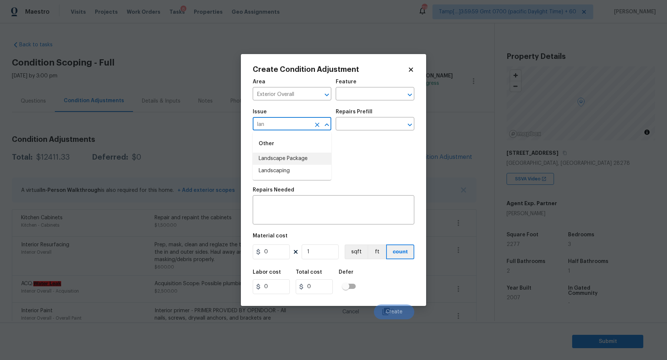
click at [296, 159] on li "Landscape Package" at bounding box center [292, 159] width 79 height 12
type input "Landscape Package"
click at [382, 109] on div "Issue Landscape Package ​ Repairs Prefill ​" at bounding box center [334, 120] width 162 height 30
click at [373, 124] on input "text" at bounding box center [365, 124] width 58 height 11
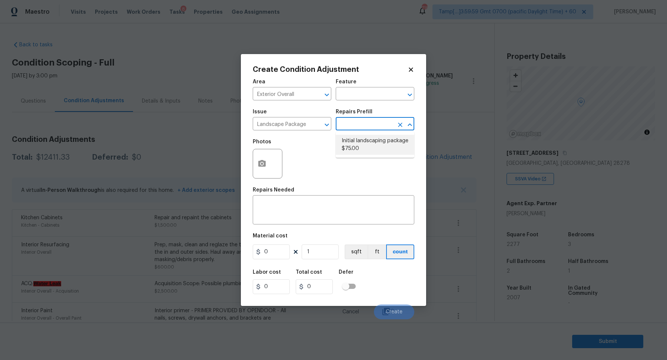
click at [369, 144] on li "Initial landscaping package $75.00" at bounding box center [375, 145] width 79 height 20
type input "Home Readiness Packages"
type textarea "Mowing of grass up to 6" in height. Mow, edge along driveways & sidewalks, trim…"
type input "75"
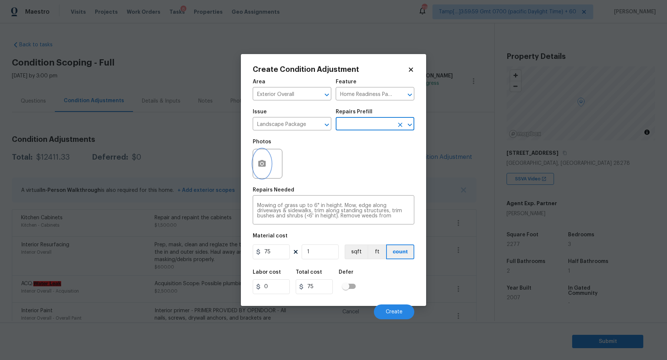
click at [267, 167] on button "button" at bounding box center [262, 163] width 18 height 29
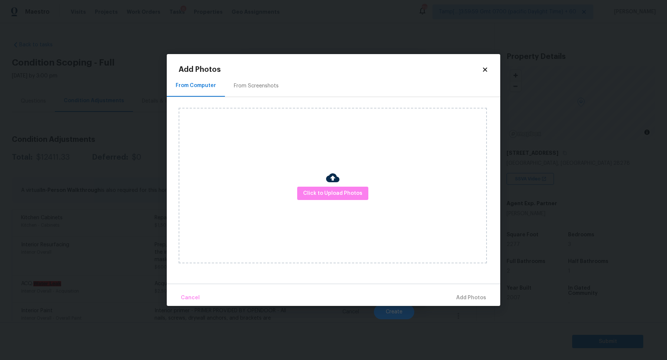
click at [302, 186] on div "Click to Upload Photos" at bounding box center [333, 186] width 308 height 156
click at [314, 194] on span "Click to Upload Photos" at bounding box center [332, 193] width 59 height 9
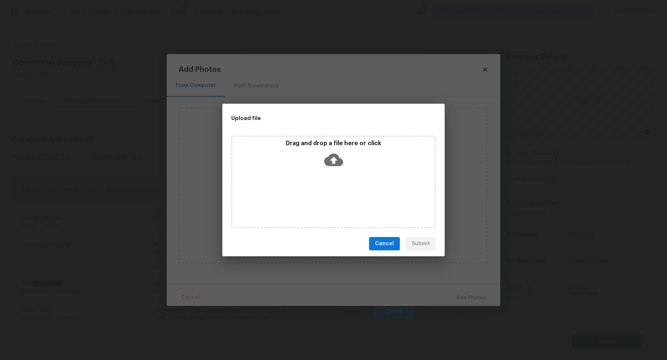
click at [338, 149] on div "Drag and drop a file here or click" at bounding box center [333, 156] width 202 height 32
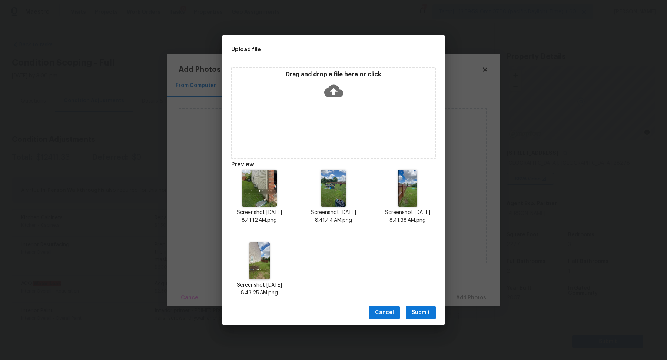
click at [423, 312] on span "Submit" at bounding box center [421, 312] width 18 height 9
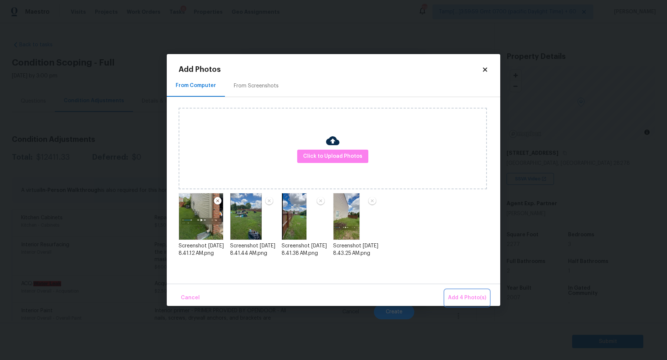
click at [477, 299] on span "Add 4 Photo(s)" at bounding box center [467, 297] width 38 height 9
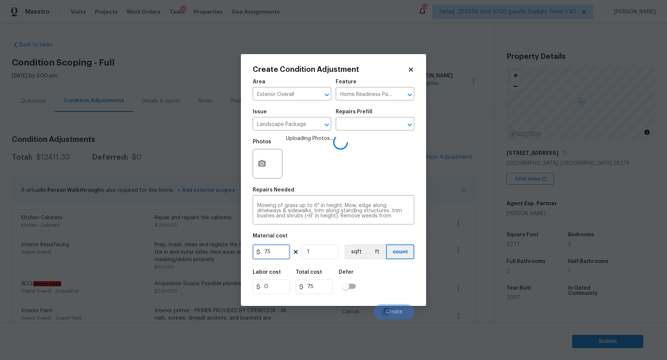
click at [280, 248] on input "75" at bounding box center [271, 252] width 37 height 15
type input "750"
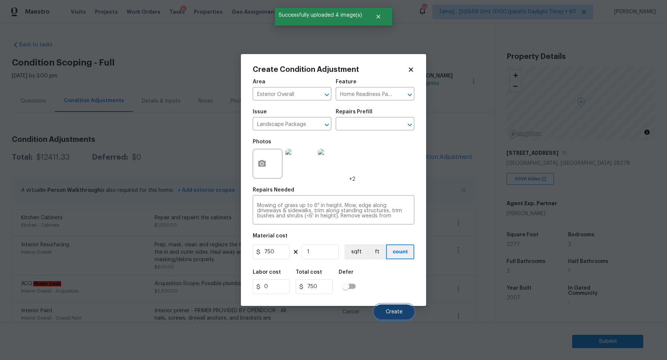
click at [394, 309] on button "Create" at bounding box center [394, 312] width 40 height 15
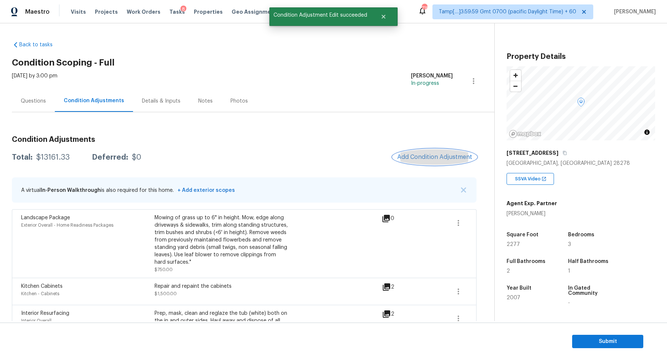
click at [431, 157] on span "Add Condition Adjustment" at bounding box center [434, 157] width 75 height 7
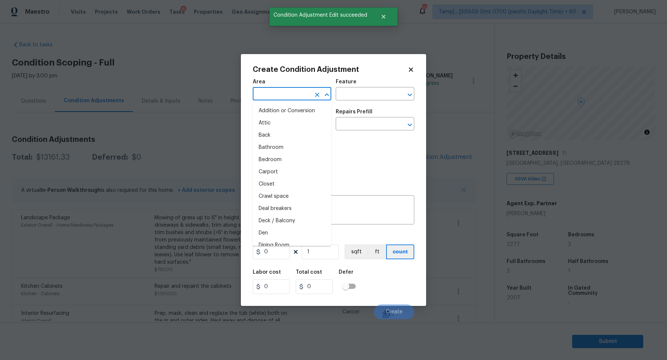
click at [277, 94] on input "text" at bounding box center [282, 94] width 58 height 11
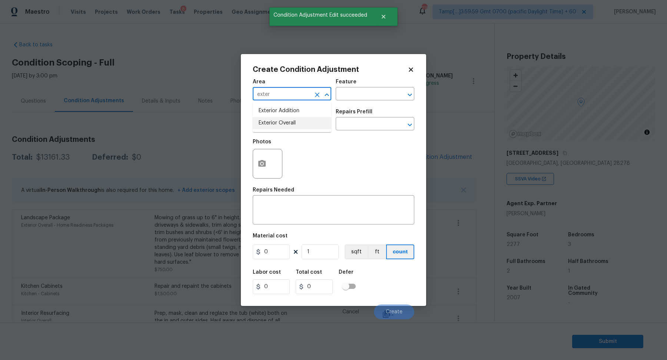
click at [282, 124] on li "Exterior Overall" at bounding box center [292, 123] width 79 height 12
type input "Exterior Overall"
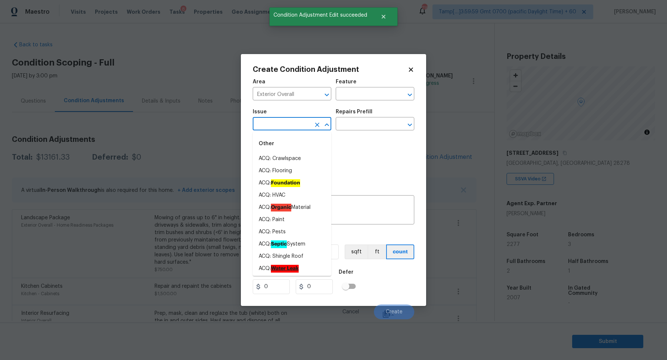
click at [282, 124] on input "text" at bounding box center [282, 124] width 58 height 11
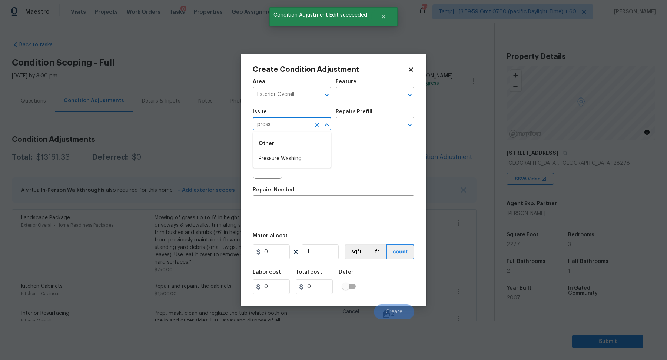
click at [284, 162] on li "Pressure Washing" at bounding box center [292, 159] width 79 height 12
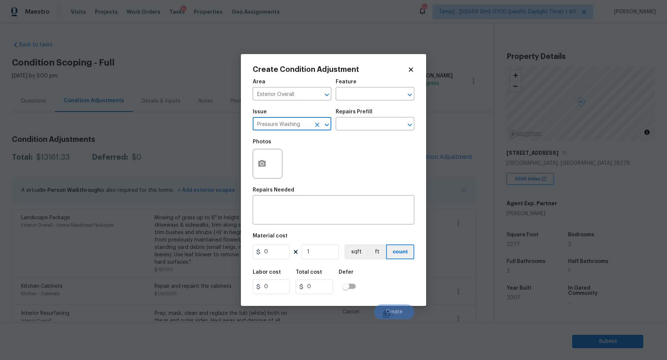
click at [272, 120] on input "Pressure Washing" at bounding box center [282, 124] width 58 height 11
paste input "Saavu"
type input "S"
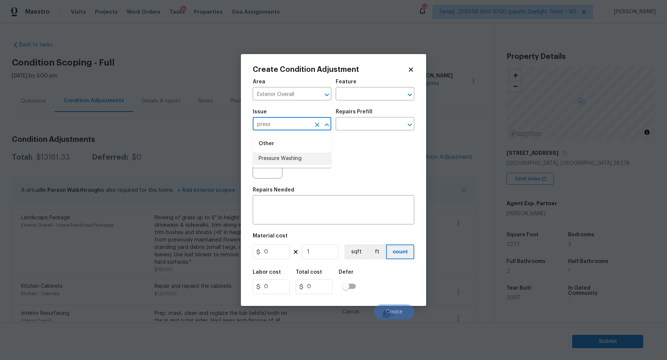
click at [272, 159] on li "Pressure Washing" at bounding box center [292, 159] width 79 height 12
click at [286, 127] on input "Pressure Washing" at bounding box center [282, 124] width 58 height 11
type input "Pressure Washing"
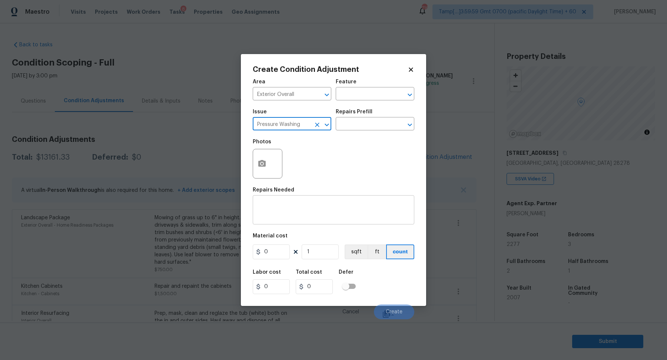
click at [292, 216] on textarea at bounding box center [333, 211] width 153 height 16
paste textarea "Pressure Washing"
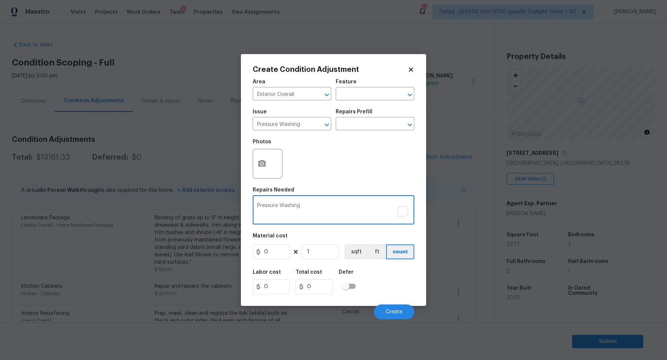
type textarea "Pressure Washing"
click at [267, 263] on div "Area Exterior Overall ​ Feature ​ Issue Pressure Washing ​ Repairs Prefill ​ Ph…" at bounding box center [334, 197] width 162 height 245
click at [273, 255] on input "0" at bounding box center [271, 252] width 37 height 15
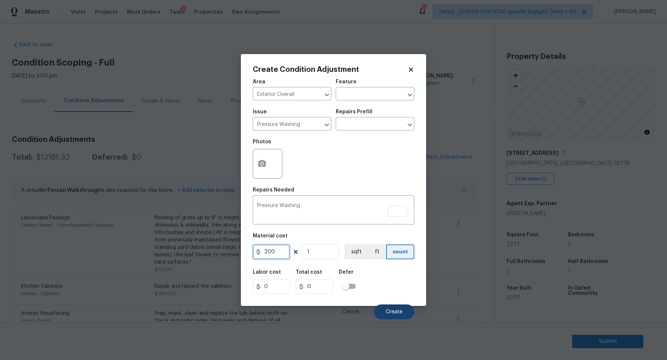
type input "200"
click at [382, 309] on button "Create" at bounding box center [394, 312] width 40 height 15
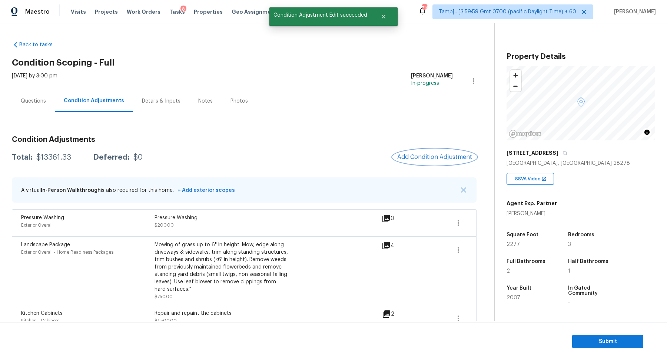
click at [440, 156] on span "Add Condition Adjustment" at bounding box center [434, 157] width 75 height 7
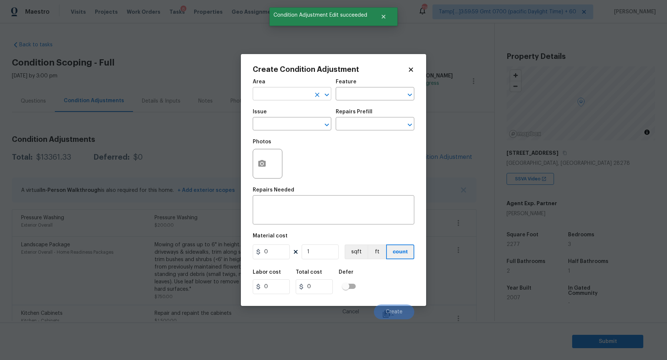
click at [271, 93] on input "text" at bounding box center [282, 94] width 58 height 11
click at [275, 126] on li "Exterior Overall" at bounding box center [292, 123] width 79 height 12
type input "Exterior Overall"
click at [275, 126] on input "text" at bounding box center [282, 124] width 58 height 11
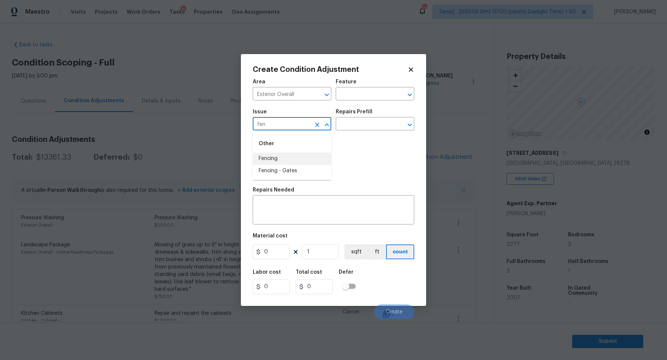
click at [271, 156] on li "Fencing" at bounding box center [292, 159] width 79 height 12
type input "Fencing"
click at [262, 162] on icon "button" at bounding box center [261, 163] width 7 height 7
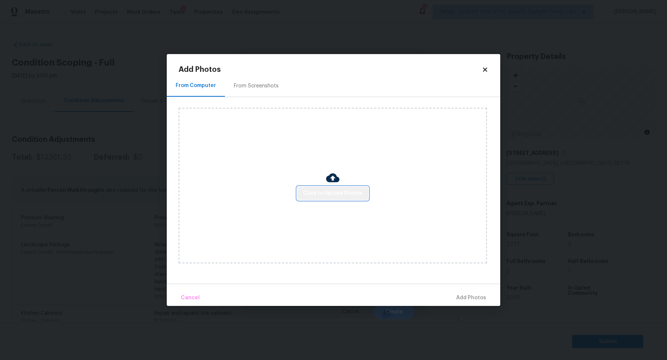
click at [334, 193] on span "Click to Upload Photos" at bounding box center [332, 193] width 59 height 9
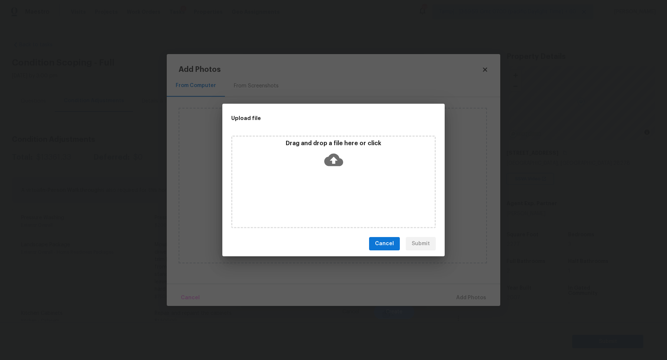
click at [336, 164] on icon at bounding box center [333, 160] width 19 height 13
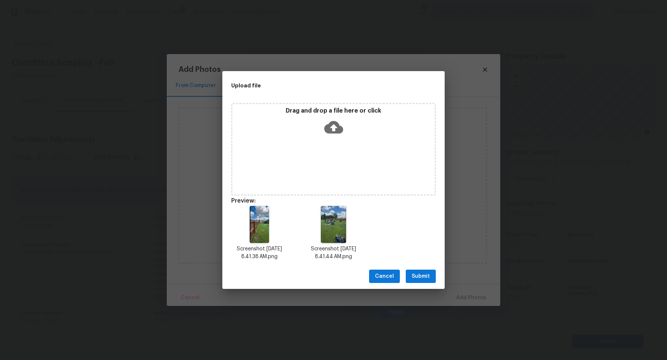
click at [423, 281] on button "Submit" at bounding box center [421, 277] width 30 height 14
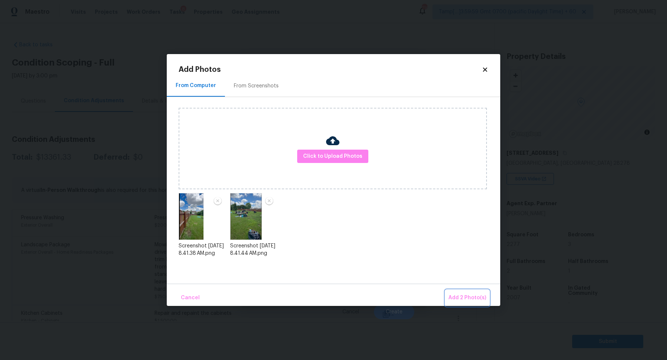
click at [460, 293] on button "Add 2 Photo(s)" at bounding box center [467, 298] width 44 height 16
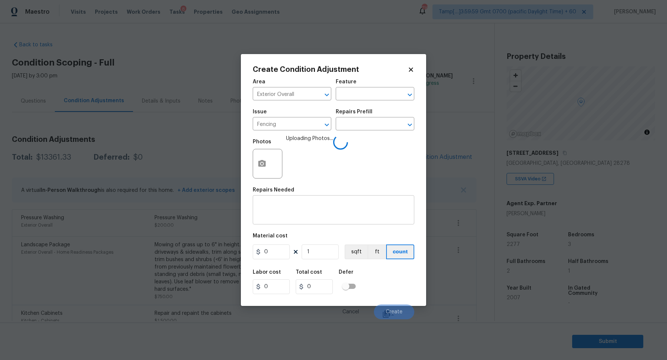
click at [318, 214] on textarea at bounding box center [333, 211] width 153 height 16
type textarea "Repaint the fencing"
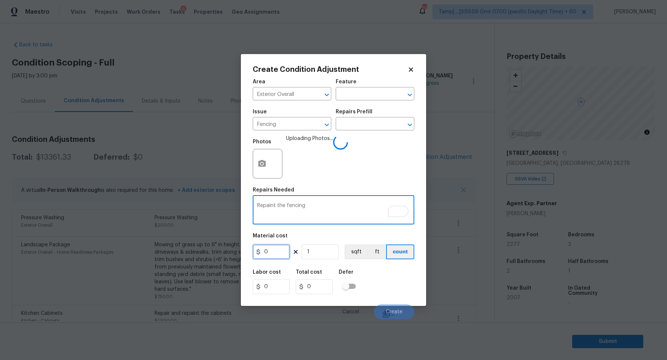
click at [284, 256] on input "0" at bounding box center [271, 252] width 37 height 15
type input "800"
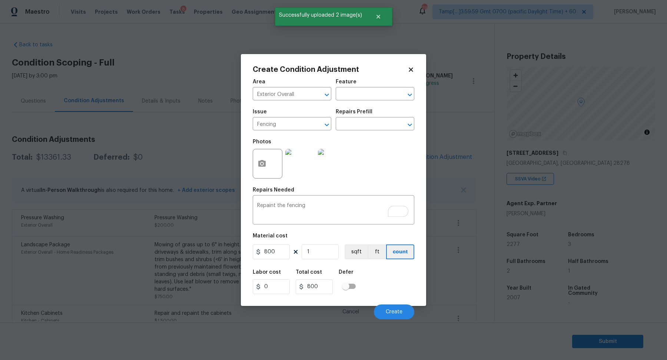
click at [385, 277] on div "Labor cost 0 Total cost 800 Defer" at bounding box center [334, 281] width 162 height 33
click at [393, 313] on span "Create" at bounding box center [394, 312] width 17 height 6
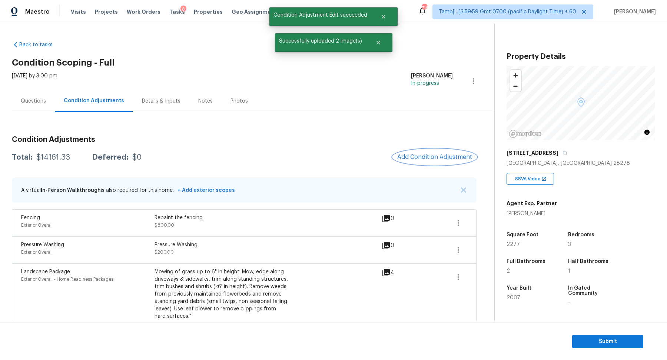
click at [429, 157] on span "Add Condition Adjustment" at bounding box center [434, 157] width 75 height 7
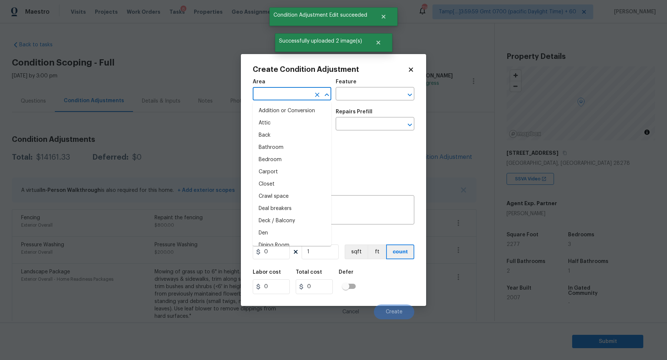
click at [269, 93] on input "text" at bounding box center [282, 94] width 58 height 11
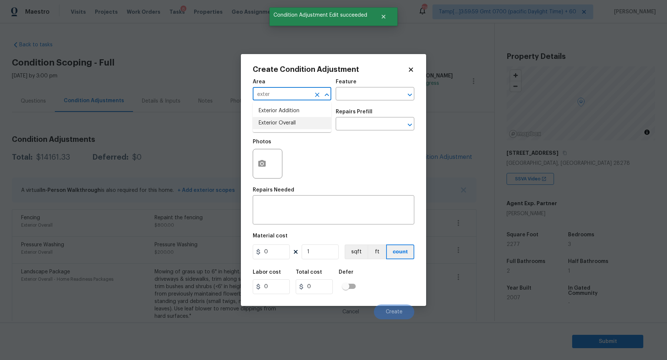
click at [274, 123] on li "Exterior Overall" at bounding box center [292, 123] width 79 height 12
type input "Exterior Overall"
click at [274, 123] on input "text" at bounding box center [282, 124] width 58 height 11
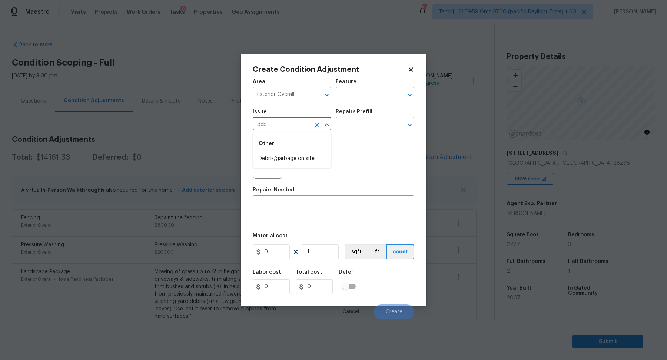
click at [270, 156] on li "Debris/garbage on site" at bounding box center [292, 159] width 79 height 12
type input "Debris/garbage on site"
click at [265, 169] on button "button" at bounding box center [262, 163] width 18 height 29
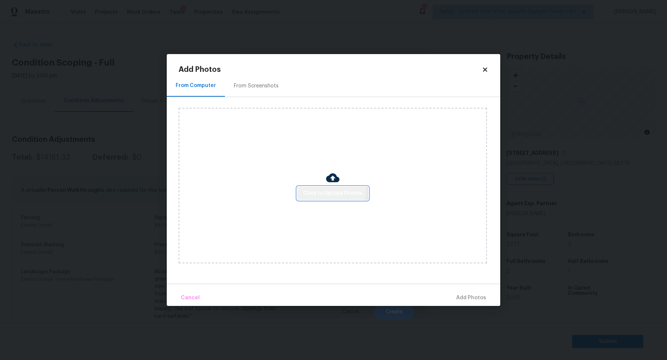
click at [321, 192] on span "Click to Upload Photos" at bounding box center [332, 193] width 59 height 9
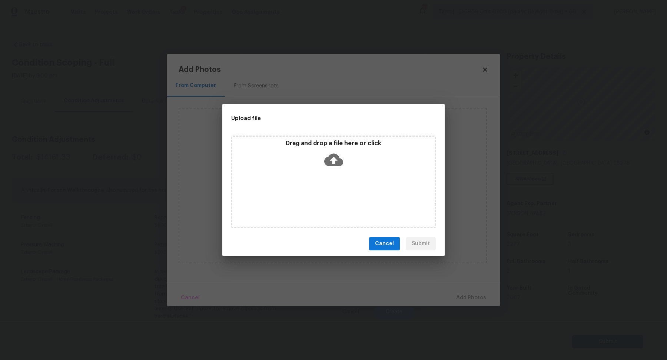
click at [353, 162] on div "Drag and drop a file here or click" at bounding box center [333, 156] width 202 height 32
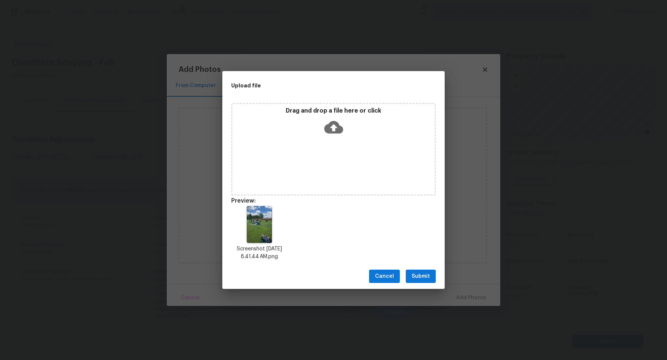
click at [420, 277] on span "Submit" at bounding box center [421, 276] width 18 height 9
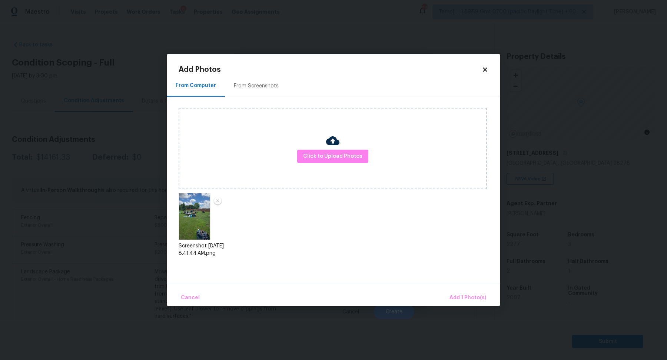
click at [452, 289] on div "Cancel Add 1 Photo(s)" at bounding box center [333, 295] width 333 height 22
click at [458, 297] on span "Add 1 Photo(s)" at bounding box center [467, 297] width 37 height 9
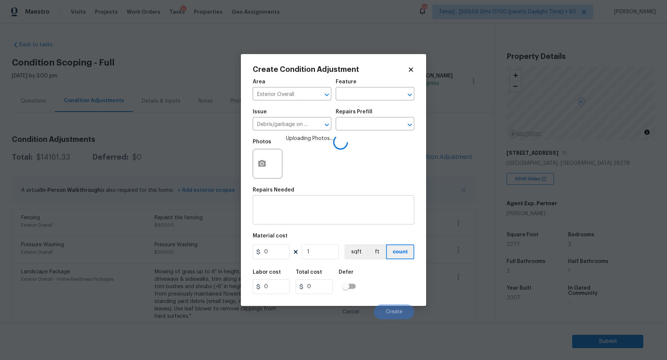
click at [294, 203] on textarea at bounding box center [333, 211] width 153 height 16
click at [370, 124] on input "text" at bounding box center [365, 124] width 58 height 11
click at [370, 146] on li "Remove debris/garbage $100.00" at bounding box center [375, 145] width 79 height 20
type textarea "Remove, haul off, and properly dispose of any debris left by seller to offsite …"
type input "100"
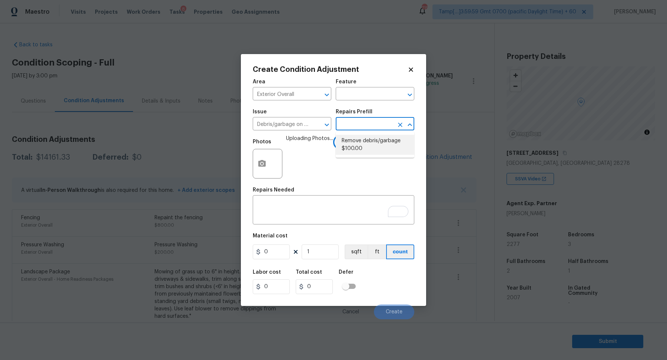
type input "100"
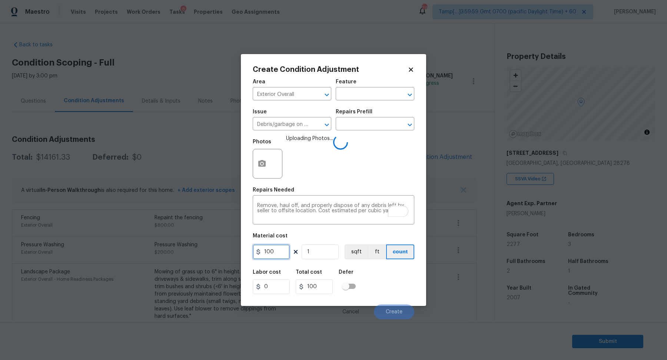
click at [284, 250] on input "100" at bounding box center [271, 252] width 37 height 15
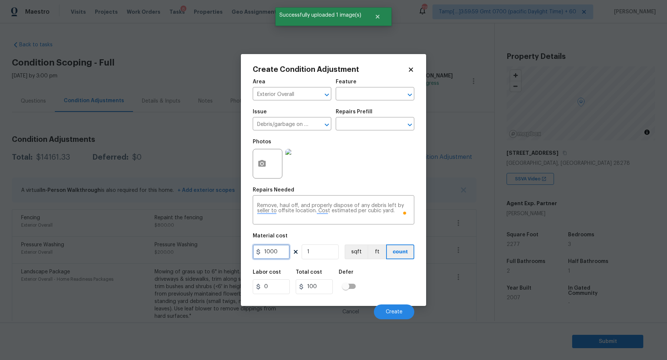
type input "1000"
click at [398, 285] on div "Labor cost 0 Total cost 1000 Defer" at bounding box center [334, 281] width 162 height 33
click at [397, 311] on span "Create" at bounding box center [394, 312] width 17 height 6
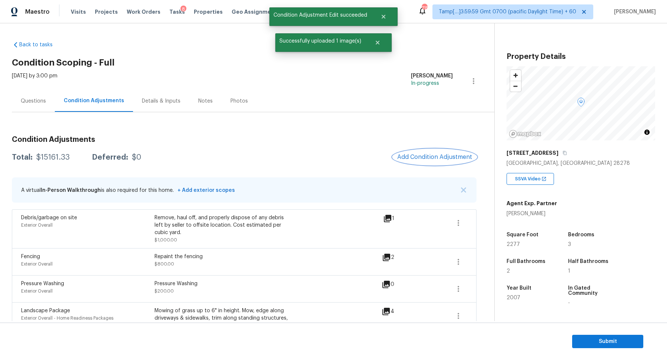
click at [410, 156] on span "Add Condition Adjustment" at bounding box center [434, 157] width 75 height 7
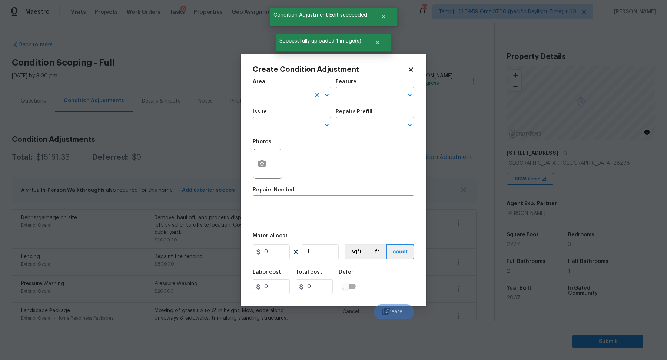
click at [275, 97] on input "text" at bounding box center [282, 94] width 58 height 11
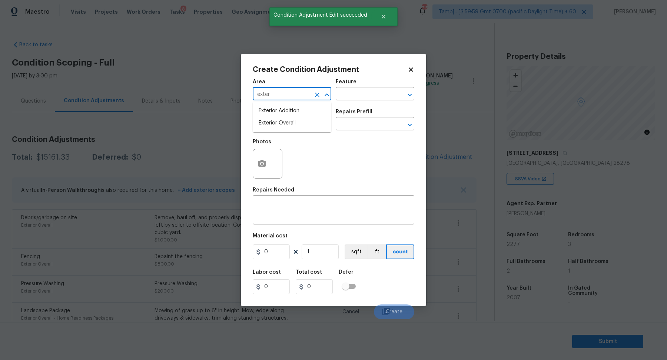
click at [290, 125] on li "Exterior Overall" at bounding box center [292, 123] width 79 height 12
type input "Exterior Overall"
click at [290, 125] on input "text" at bounding box center [282, 124] width 58 height 11
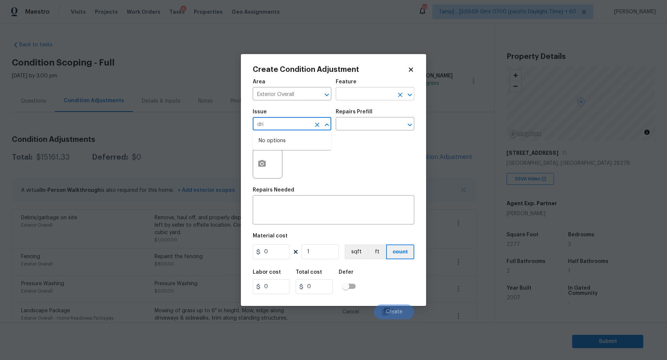
type input "dri"
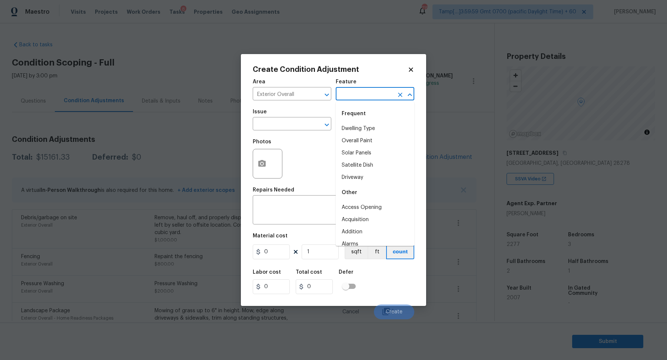
click at [349, 99] on input "text" at bounding box center [365, 94] width 58 height 11
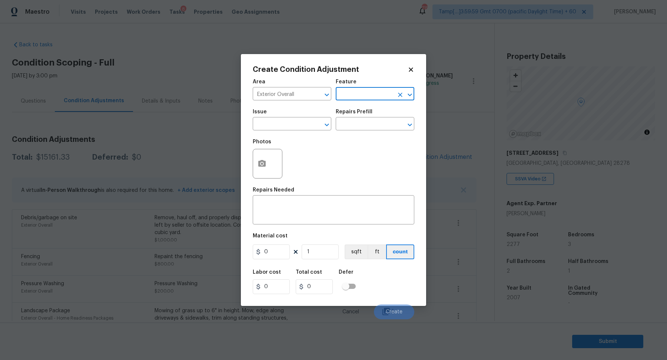
drag, startPoint x: 349, startPoint y: 99, endPoint x: 363, endPoint y: 106, distance: 16.2
click at [356, 102] on div "Area Exterior Overall ​ Feature ​" at bounding box center [334, 90] width 162 height 30
click at [348, 119] on div "Frequent" at bounding box center [375, 114] width 79 height 18
click at [348, 122] on div "Frequent" at bounding box center [375, 114] width 79 height 18
click at [348, 133] on li "Driveway" at bounding box center [375, 129] width 79 height 12
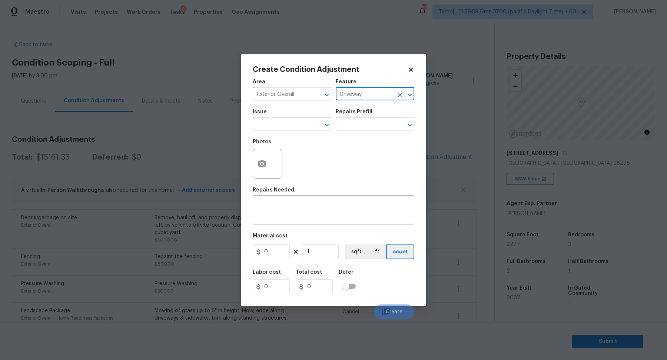
type input "Driveway"
click at [261, 171] on button "button" at bounding box center [262, 163] width 18 height 29
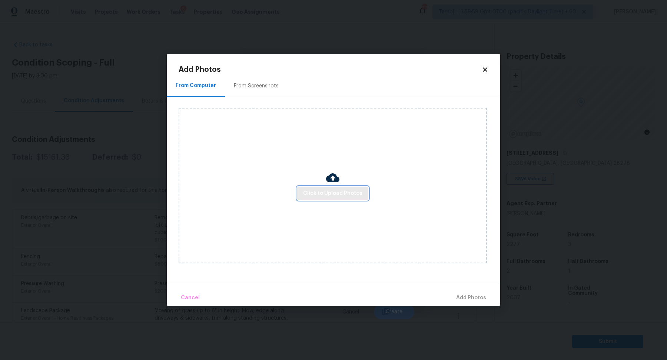
click at [340, 193] on span "Click to Upload Photos" at bounding box center [332, 193] width 59 height 9
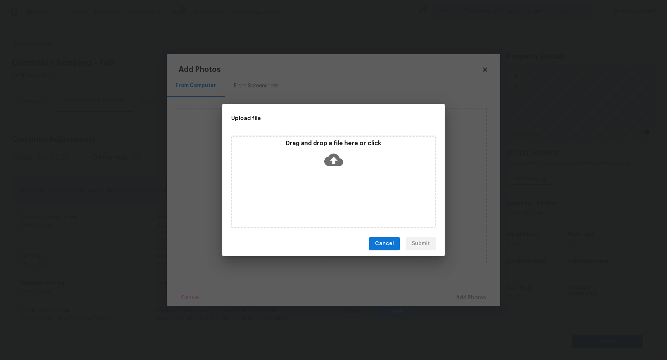
click at [346, 161] on div "Drag and drop a file here or click" at bounding box center [333, 156] width 202 height 32
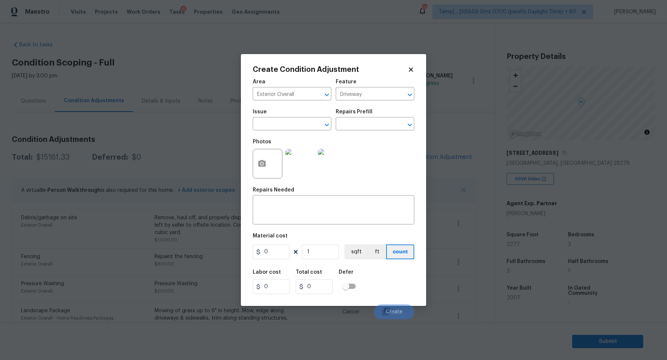
click at [308, 215] on textarea at bounding box center [333, 211] width 153 height 16
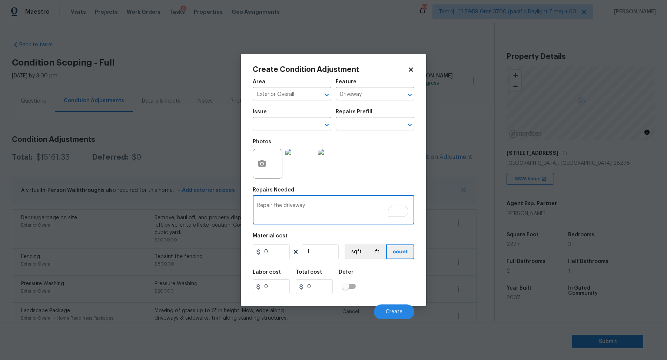
type textarea "Repair the driveway"
click at [277, 255] on input "0" at bounding box center [271, 252] width 37 height 15
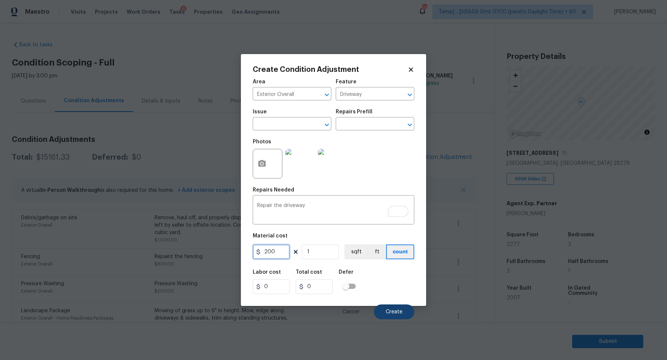
type input "200"
click at [378, 312] on button "Create" at bounding box center [394, 312] width 40 height 15
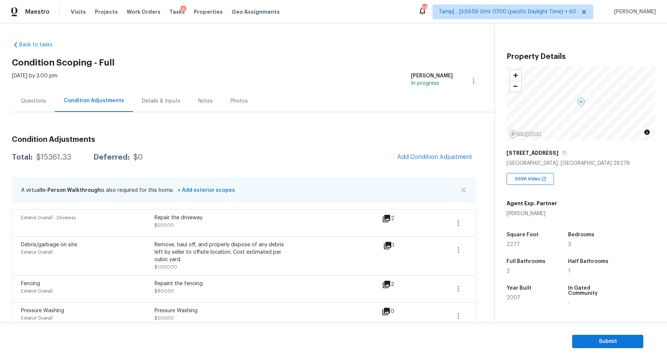
click at [429, 156] on span "Add Condition Adjustment" at bounding box center [434, 157] width 75 height 7
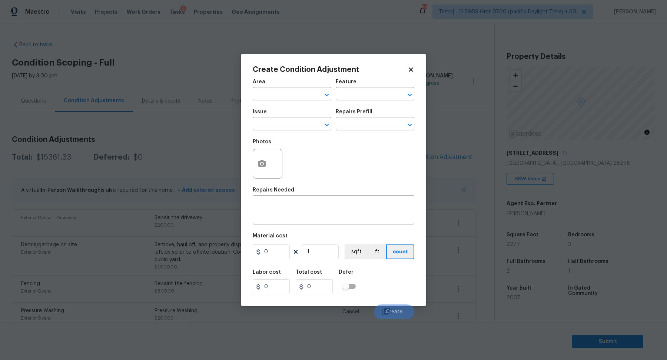
click at [283, 88] on div "Area" at bounding box center [292, 84] width 79 height 10
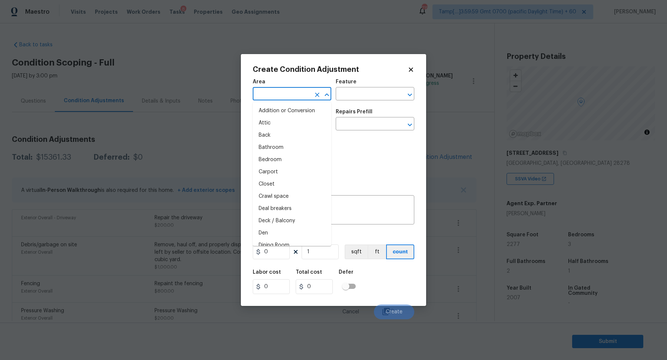
click at [283, 89] on input "text" at bounding box center [282, 94] width 58 height 11
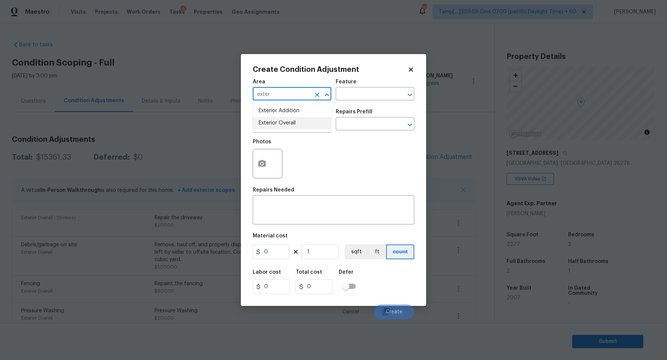
click at [280, 122] on li "Exterior Overall" at bounding box center [292, 123] width 79 height 12
type input "Exterior Overall"
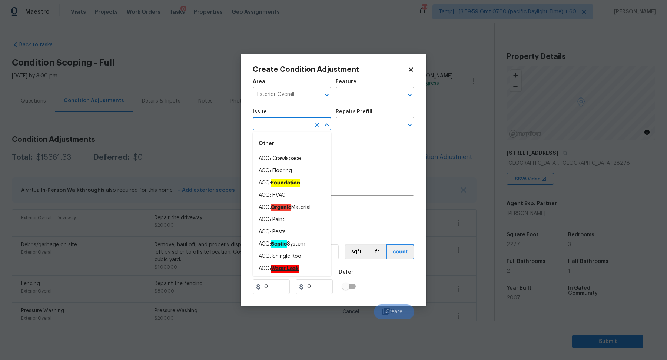
click at [280, 122] on input "text" at bounding box center [282, 124] width 58 height 11
click at [346, 158] on div "Photos" at bounding box center [334, 159] width 162 height 48
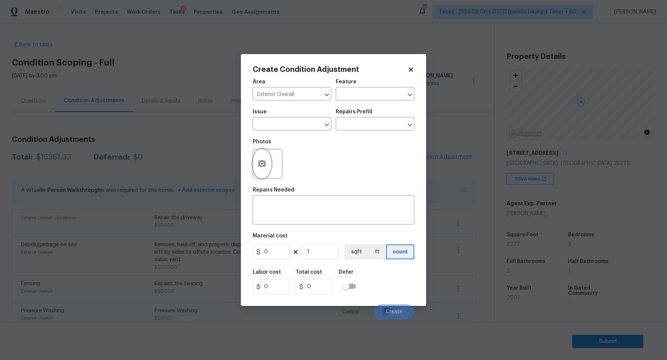
click at [267, 172] on button "button" at bounding box center [262, 163] width 18 height 29
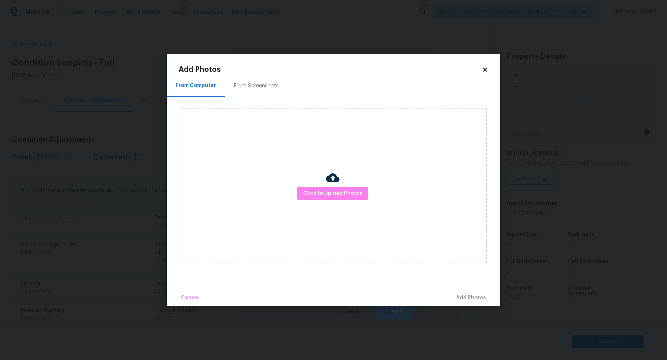
click at [334, 181] on img at bounding box center [332, 177] width 13 height 13
click at [333, 191] on span "Click to Upload Photos" at bounding box center [332, 193] width 59 height 9
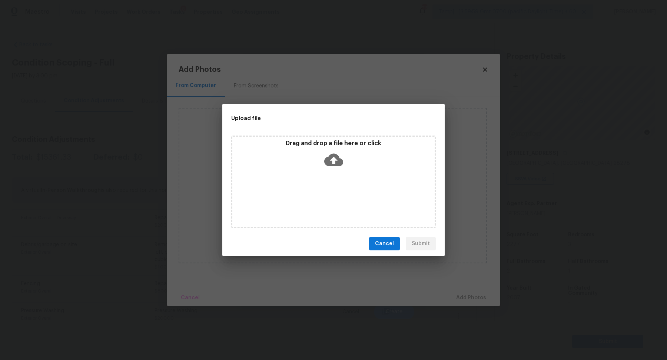
click at [336, 165] on icon at bounding box center [333, 160] width 19 height 13
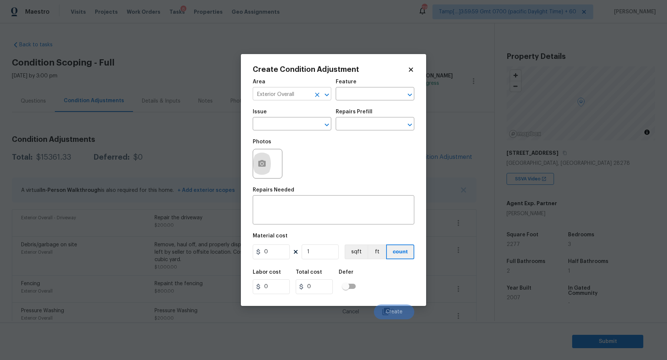
click at [297, 94] on input "Exterior Overall" at bounding box center [282, 94] width 58 height 11
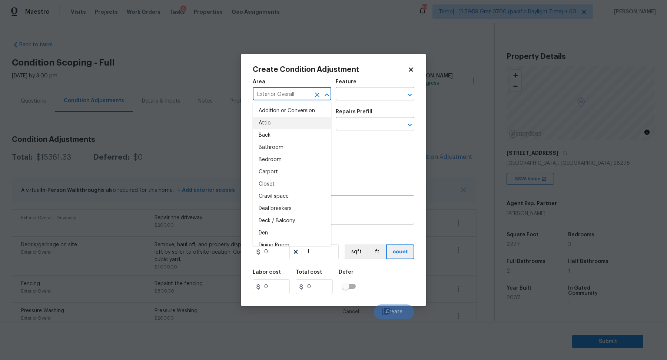
click at [297, 94] on input "Exterior Overall" at bounding box center [282, 94] width 58 height 11
click at [274, 114] on li "Roof" at bounding box center [292, 111] width 79 height 12
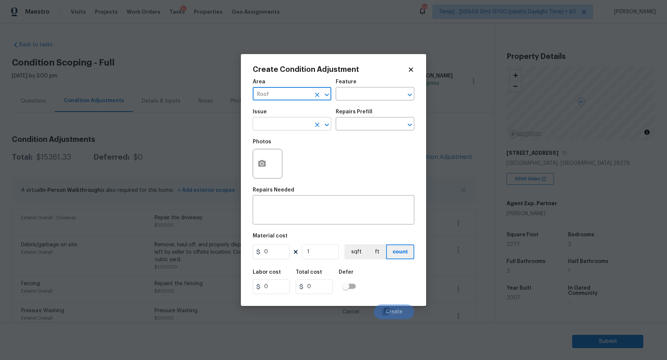
type input "Roof"
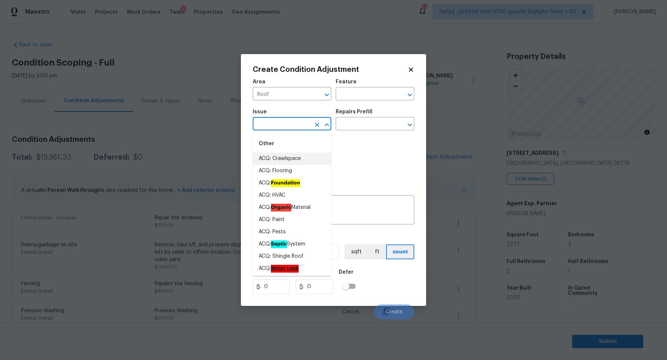
click at [275, 119] on input "text" at bounding box center [282, 124] width 58 height 11
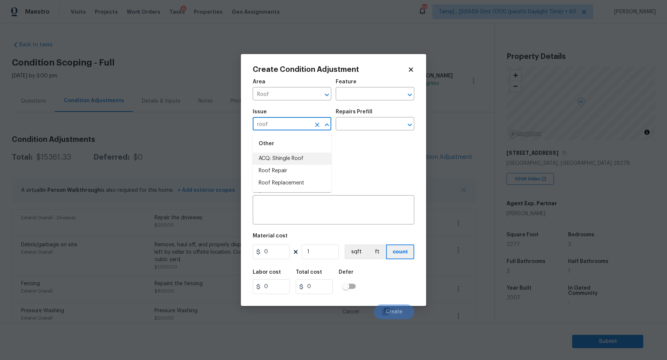
click at [292, 155] on li "ACQ: Shingle Roof" at bounding box center [292, 159] width 79 height 12
type input "ACQ: Shingle Roof"
click at [357, 128] on input "text" at bounding box center [365, 124] width 58 height 11
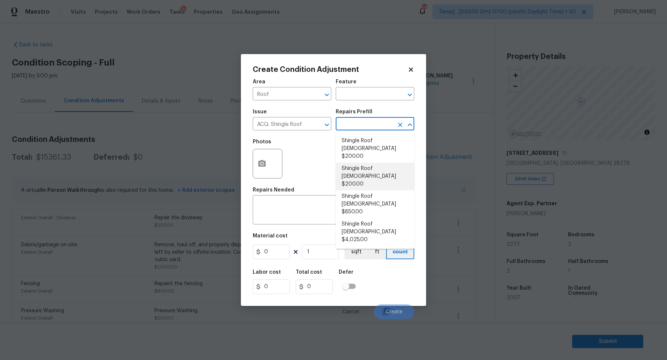
click at [364, 172] on li "Shingle Roof [DEMOGRAPHIC_DATA] $200.00" at bounding box center [375, 177] width 79 height 28
type input "Acquisition"
type textarea "Acquisition Scope: Shingle Roof 11-15 years in age maintenance."
type input "200"
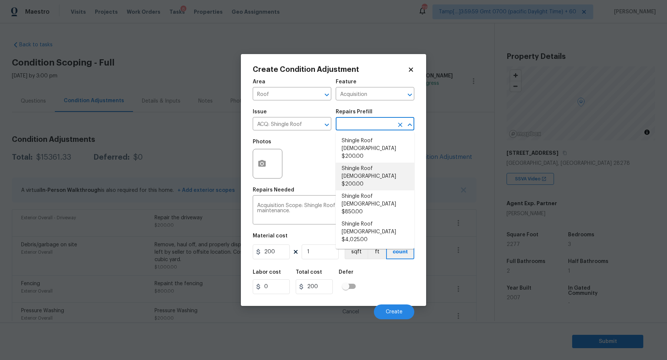
click at [368, 120] on input "text" at bounding box center [365, 124] width 58 height 11
click at [370, 191] on li "Shingle Roof [DEMOGRAPHIC_DATA] $850.00" at bounding box center [375, 204] width 79 height 28
type textarea "Acquisition Scope: Shingle Roof 16-20 years in age maintenance."
type input "850"
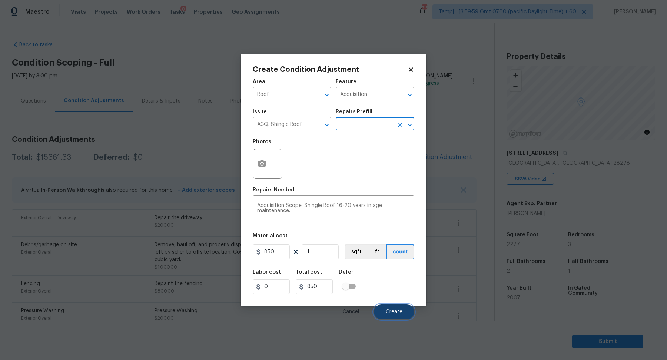
click at [396, 305] on button "Create" at bounding box center [394, 312] width 40 height 15
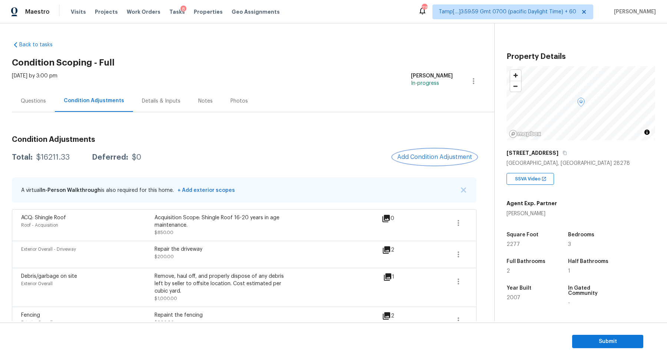
click at [421, 153] on button "Add Condition Adjustment" at bounding box center [435, 157] width 84 height 16
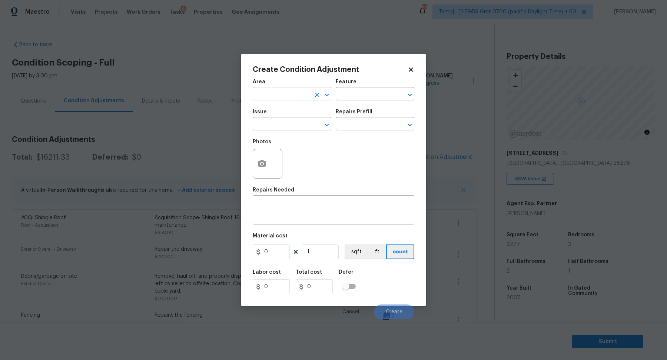
click at [281, 95] on input "text" at bounding box center [282, 94] width 58 height 11
click at [286, 114] on li "HVAC" at bounding box center [292, 111] width 79 height 12
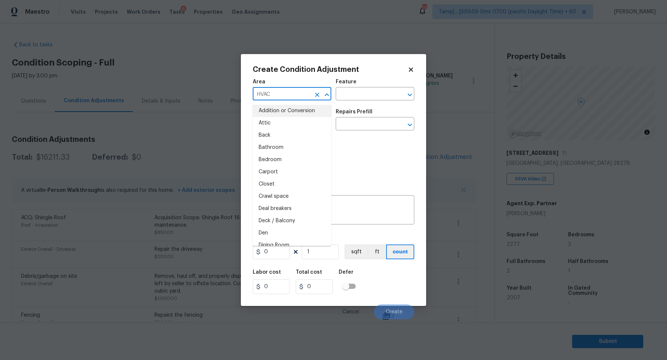
click at [305, 91] on input "HVAC" at bounding box center [282, 94] width 58 height 11
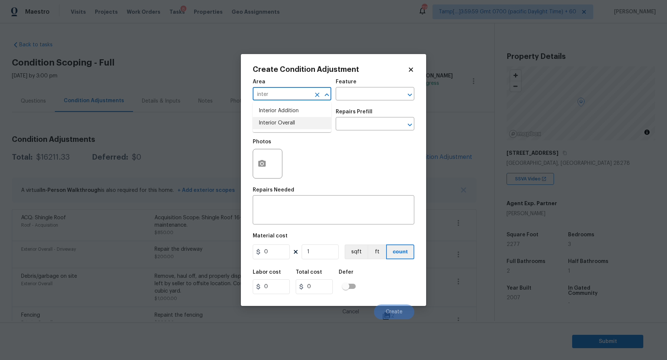
click at [273, 123] on li "Interior Overall" at bounding box center [292, 123] width 79 height 12
type input "Interior Overall"
click at [273, 123] on input "text" at bounding box center [282, 124] width 58 height 11
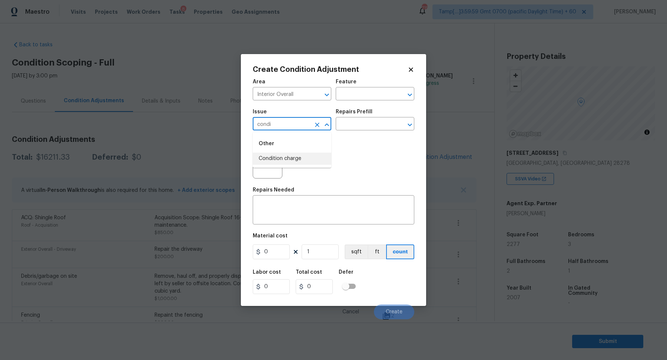
click at [269, 155] on li "Condition charge" at bounding box center [292, 159] width 79 height 12
type input "Condition charge"
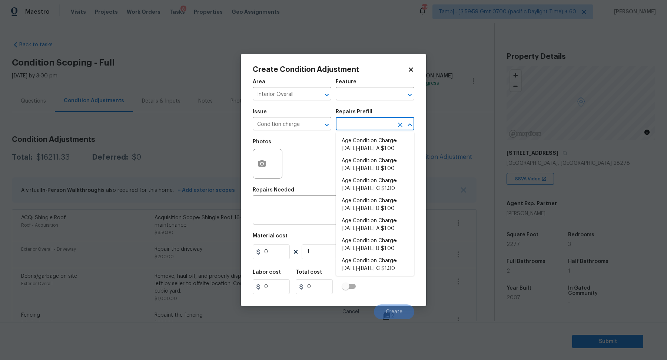
click at [363, 123] on input "text" at bounding box center [365, 124] width 58 height 11
type input "2008"
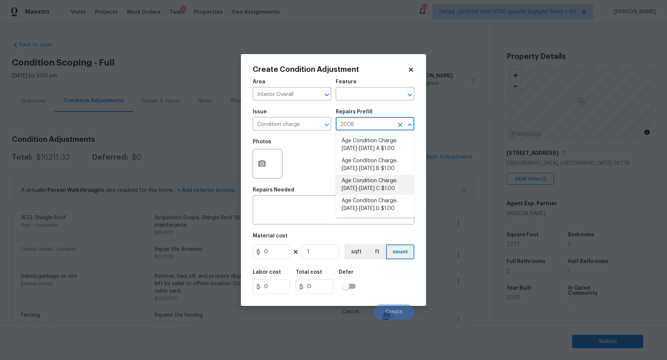
click at [387, 180] on li "Age Condition Charge: [DATE]-[DATE] C $1.00" at bounding box center [375, 185] width 79 height 20
type input "Home Readiness Packages"
type textarea "Age Condition Charge: [DATE]-[DATE] C"
type input "1"
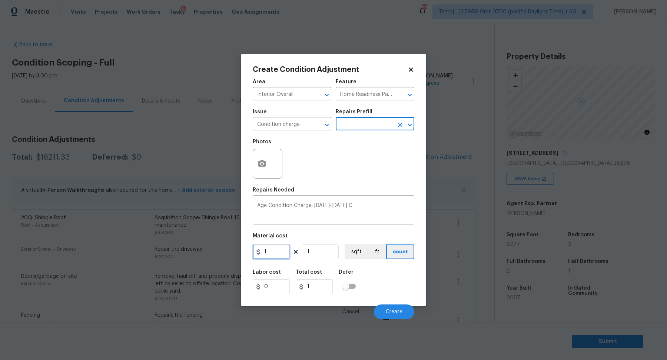
click at [283, 251] on input "1" at bounding box center [271, 252] width 37 height 15
type input "2000"
click at [389, 311] on span "Create" at bounding box center [394, 312] width 17 height 6
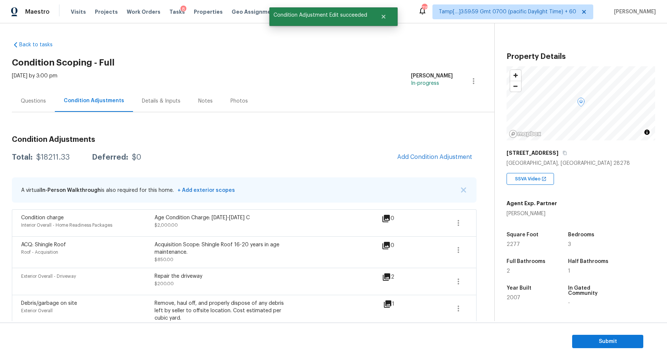
click at [59, 155] on div "$18211.33" at bounding box center [52, 157] width 33 height 7
copy div "$18211.33"
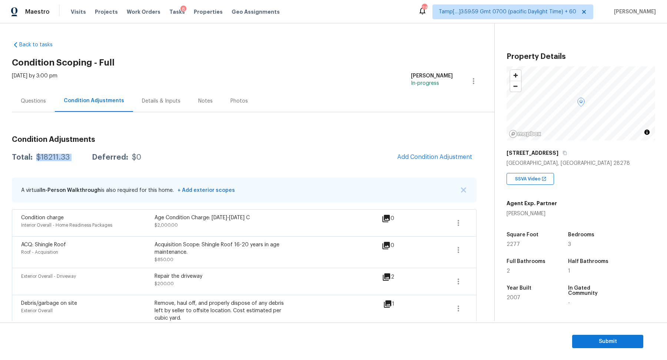
click at [59, 154] on div "$18211.33" at bounding box center [52, 157] width 33 height 7
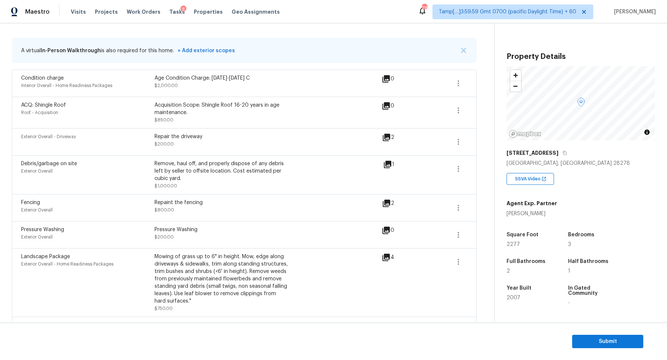
scroll to position [357, 0]
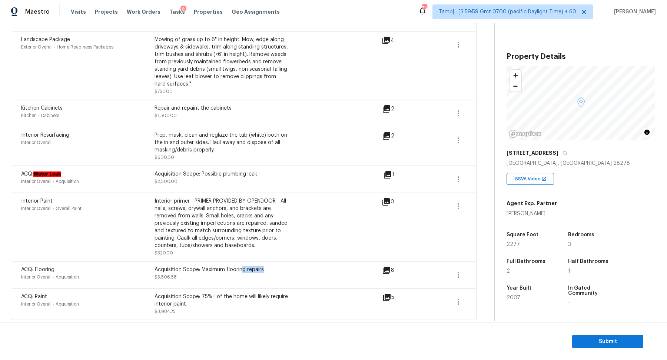
drag, startPoint x: 241, startPoint y: 270, endPoint x: 345, endPoint y: 270, distance: 104.1
click at [345, 270] on div "ACQ: Flooring Interior Overall - Acquisition Acquisition Scope: Maximum floorin…" at bounding box center [201, 275] width 361 height 18
drag, startPoint x: 260, startPoint y: 224, endPoint x: 356, endPoint y: 225, distance: 96.3
click at [277, 224] on div "Interior primer - PRIMER PROVIDED BY OPENDOOR - All nails, screws, drywall anch…" at bounding box center [220, 223] width 133 height 52
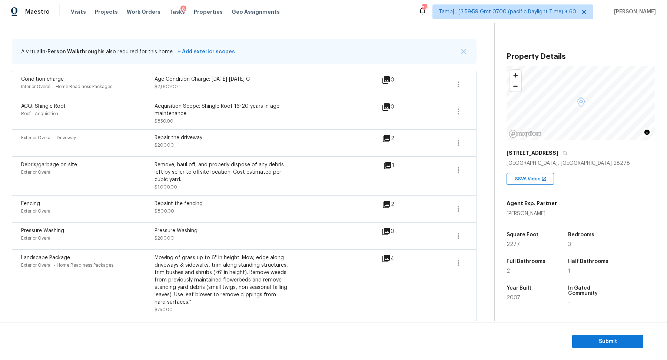
scroll to position [124, 0]
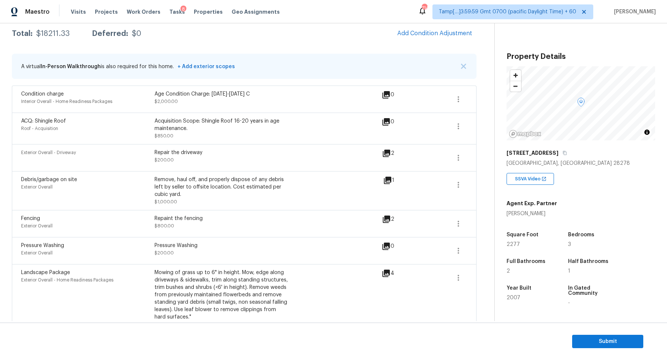
click at [54, 36] on div "$18211.33" at bounding box center [52, 33] width 33 height 7
copy div "$18211.33"
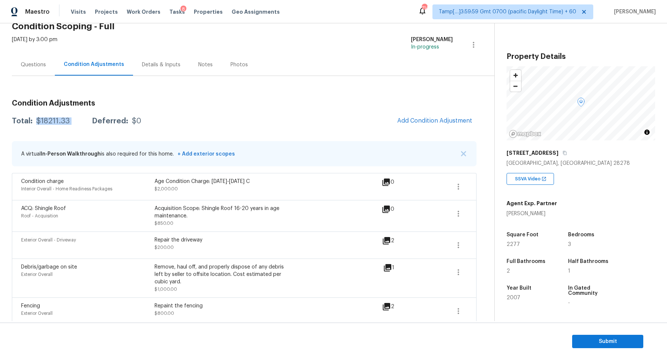
scroll to position [26, 0]
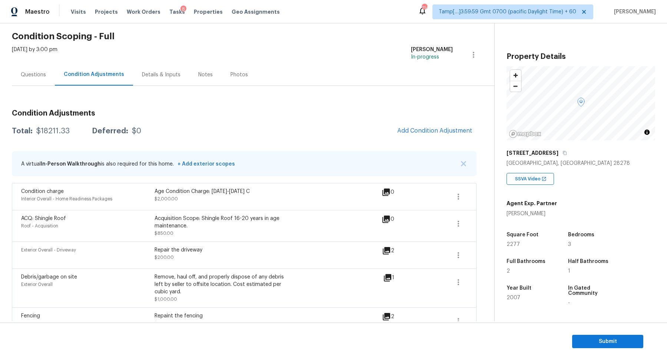
click at [44, 79] on div "Questions" at bounding box center [33, 75] width 43 height 22
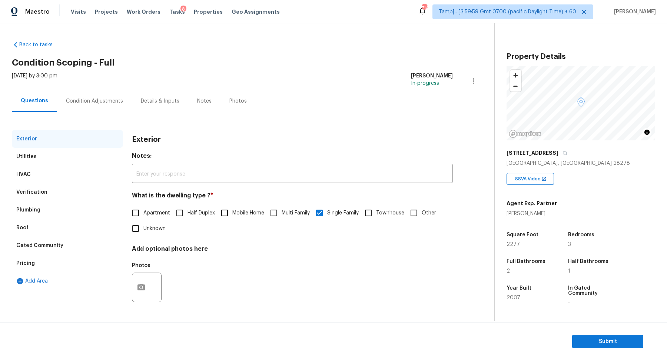
click at [47, 193] on div "Verification" at bounding box center [67, 192] width 111 height 18
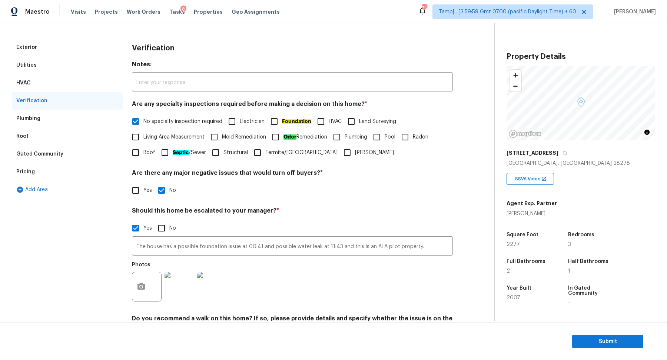
scroll to position [132, 0]
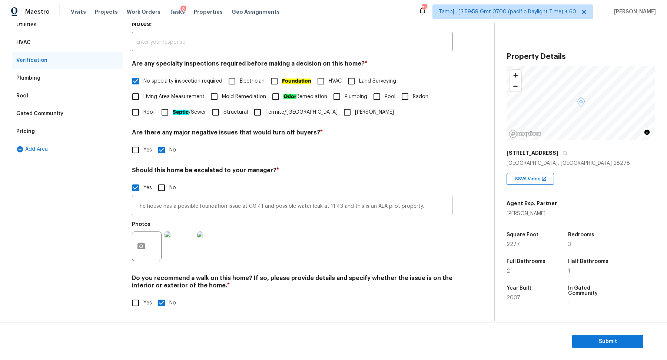
click at [152, 205] on input "The house has a possible foundation issue at 00:41 and possible water leak at 1…" at bounding box center [292, 206] width 321 height 17
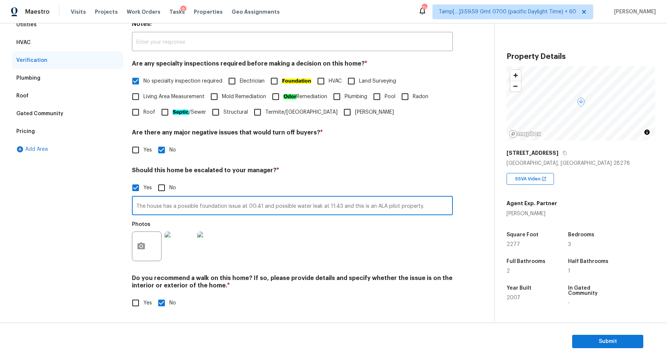
click at [152, 205] on input "The house has a possible foundation issue at 00:41 and possible water leak at 1…" at bounding box center [292, 206] width 321 height 17
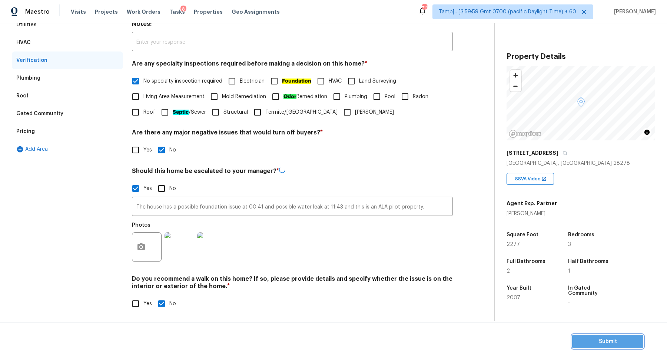
click at [626, 339] on span "Submit" at bounding box center [607, 341] width 59 height 9
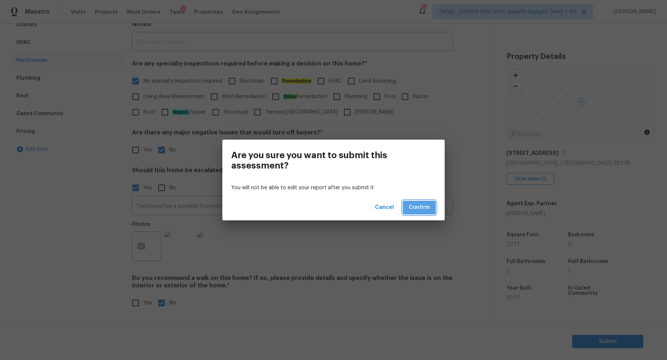
click at [416, 213] on button "Confirm" at bounding box center [419, 208] width 33 height 14
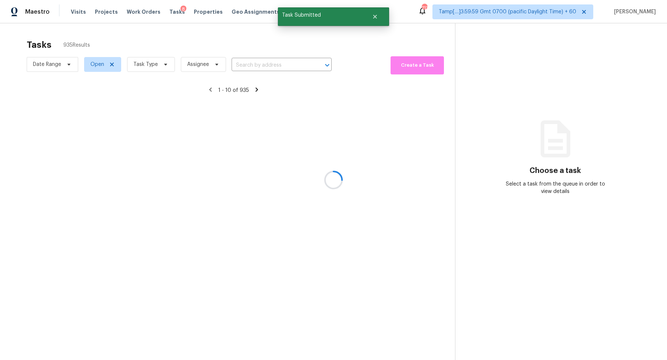
click at [255, 54] on div at bounding box center [333, 180] width 667 height 360
click at [258, 61] on div at bounding box center [333, 180] width 667 height 360
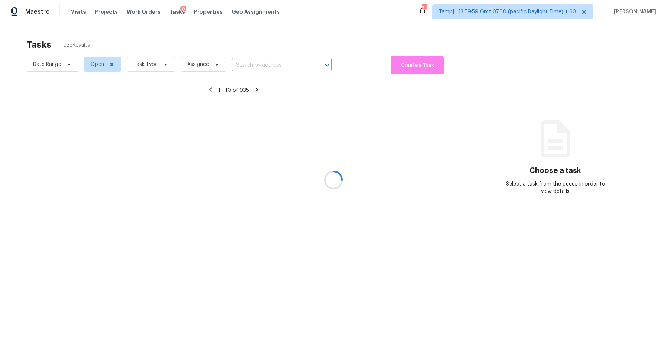
click at [258, 61] on div at bounding box center [333, 180] width 667 height 360
click at [266, 62] on div at bounding box center [333, 180] width 667 height 360
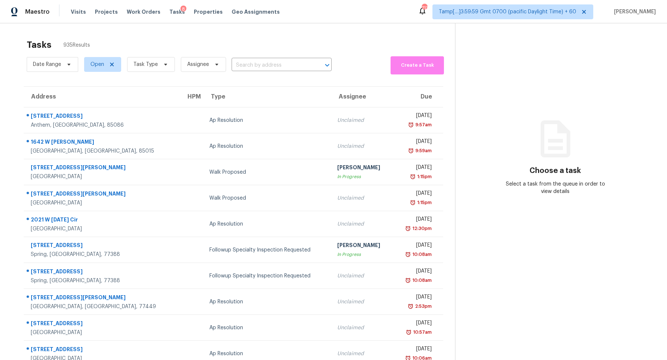
click at [266, 62] on input "text" at bounding box center [271, 65] width 79 height 11
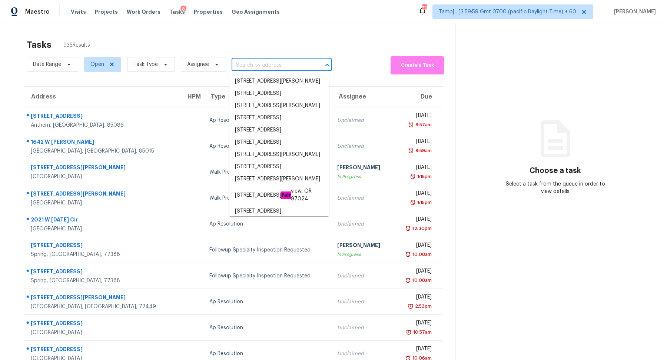
paste input "[STREET_ADDRESS][PERSON_NAME][PERSON_NAME]"
type input "[STREET_ADDRESS][PERSON_NAME][PERSON_NAME]"
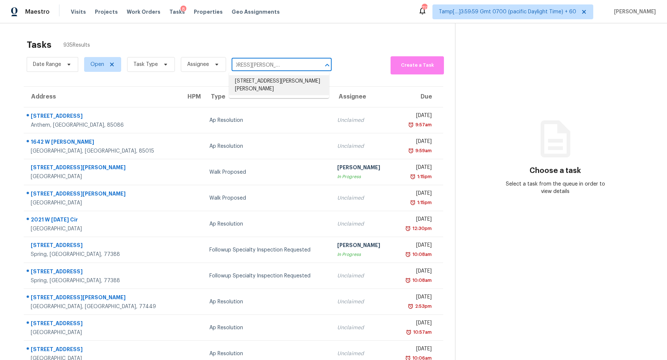
click at [256, 82] on li "[STREET_ADDRESS][PERSON_NAME][PERSON_NAME]" at bounding box center [279, 85] width 100 height 20
